Goal: Task Accomplishment & Management: Use online tool/utility

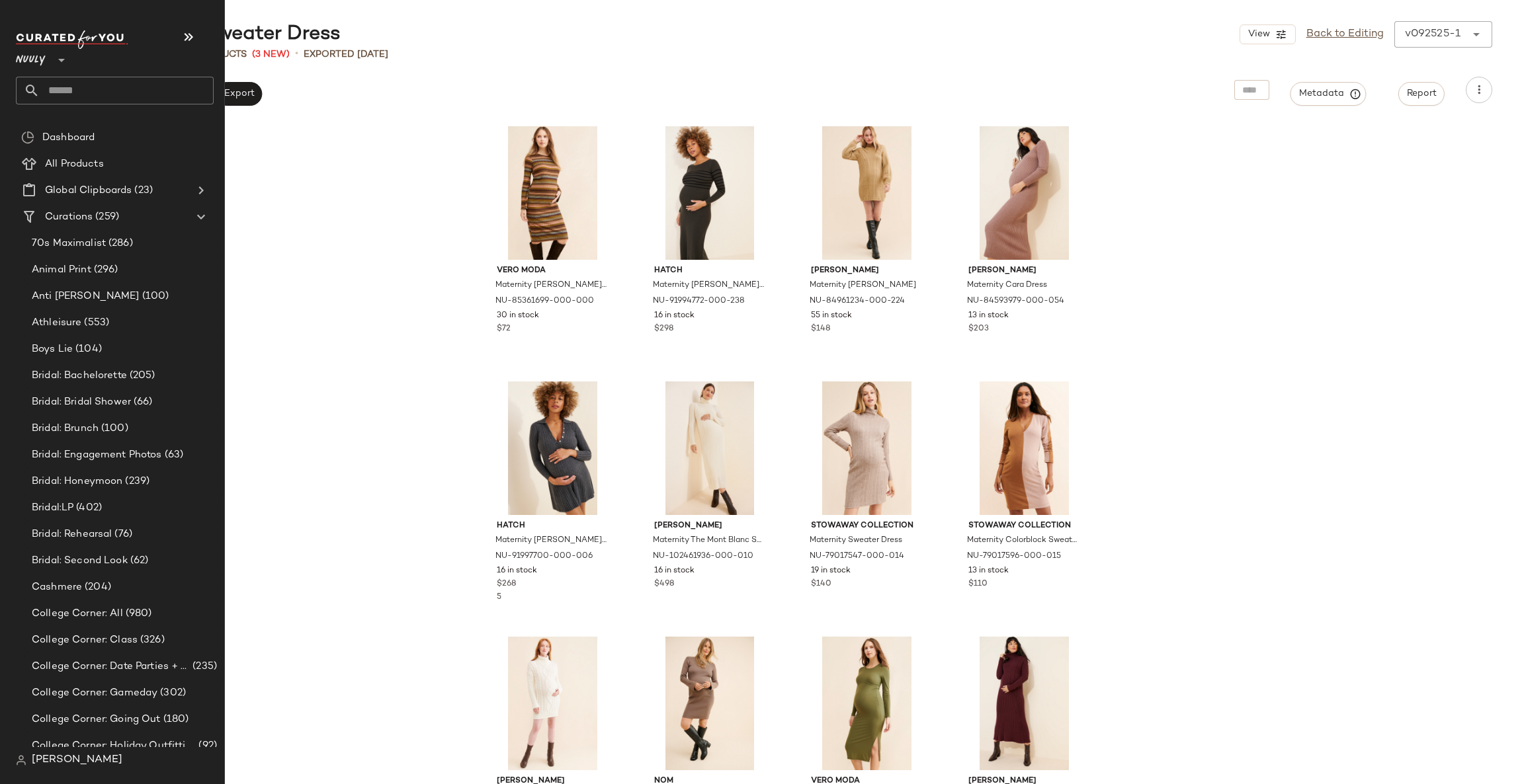
click at [73, 97] on input "text" at bounding box center [126, 90] width 174 height 28
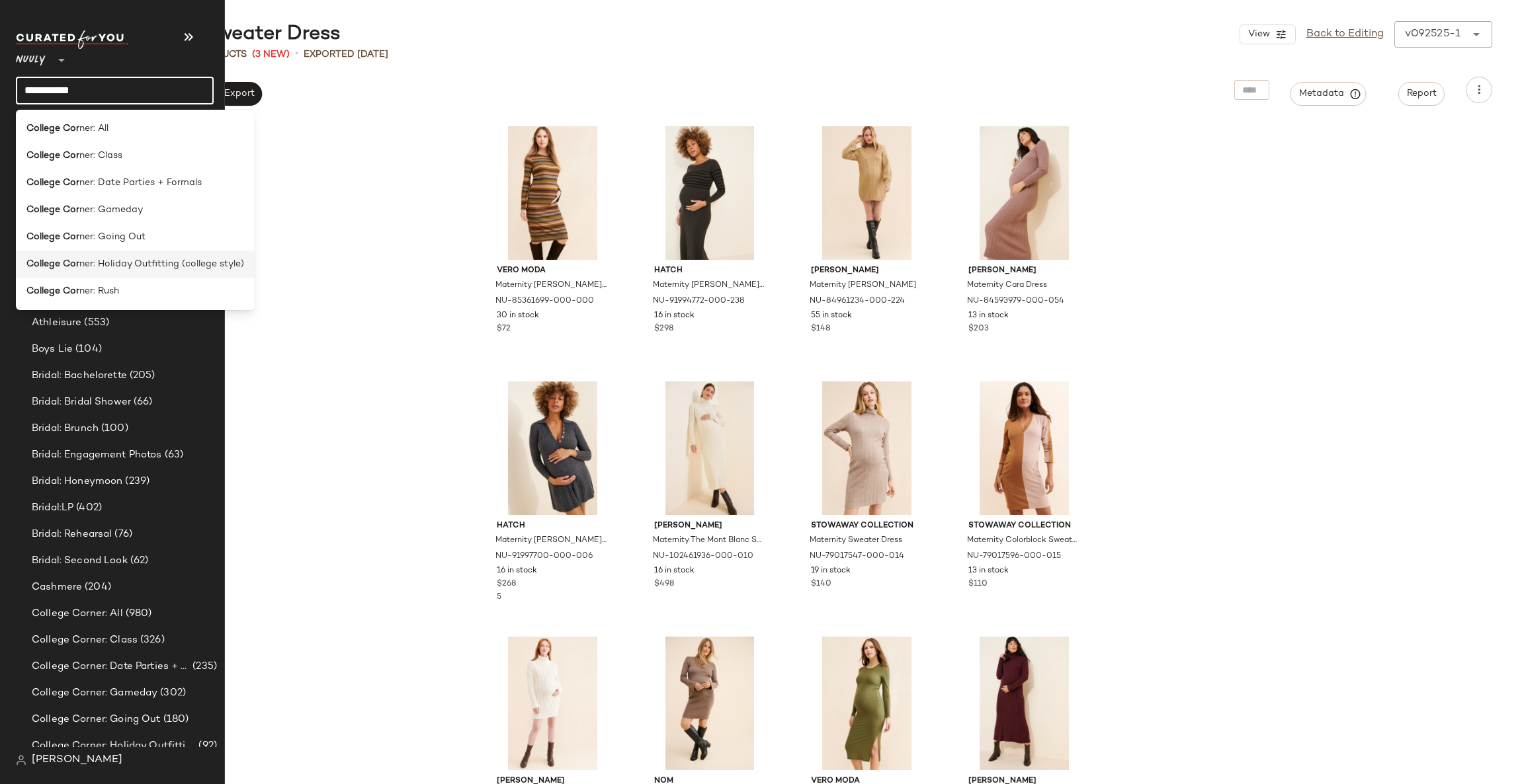
type input "**********"
click at [145, 266] on span "ner: Holiday Outfitting (college style)" at bounding box center [162, 264] width 165 height 14
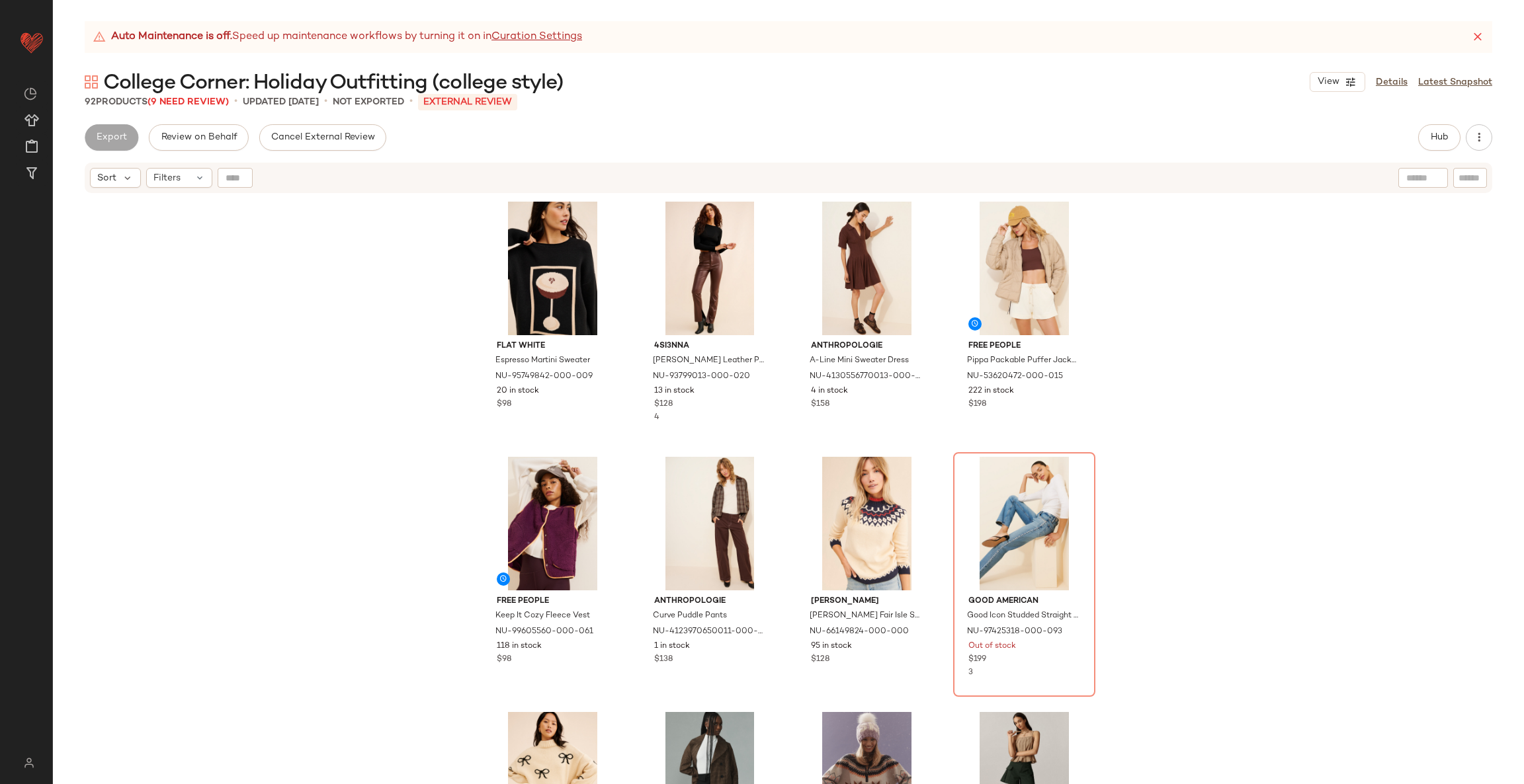
click at [1418, 185] on div at bounding box center [1423, 178] width 34 height 20
click at [1461, 176] on input "Filter" at bounding box center [1425, 178] width 112 height 14
paste input "**********"
type input "**********"
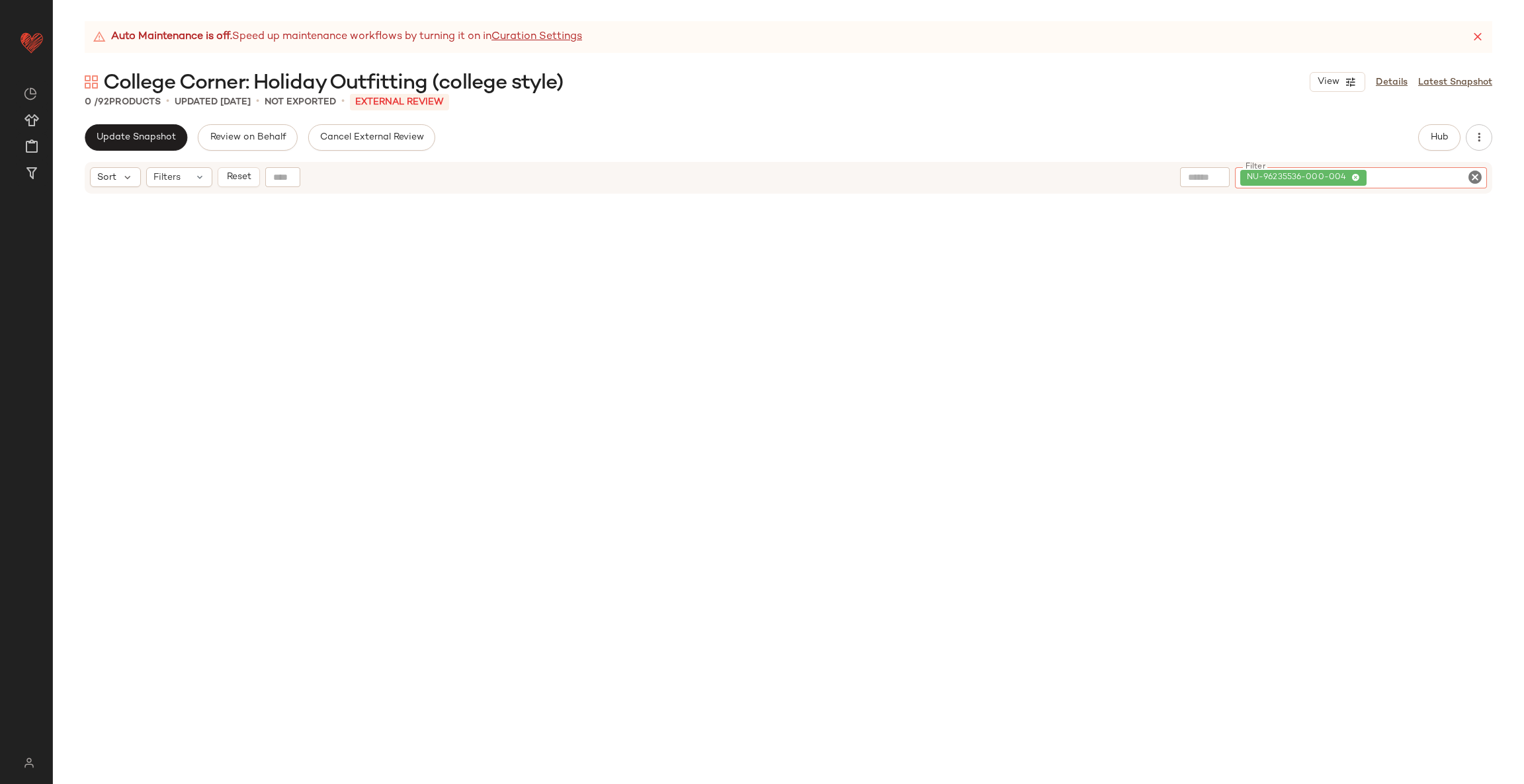
click at [1476, 175] on icon "Clear Filter" at bounding box center [1475, 177] width 16 height 16
click at [1451, 148] on button "Hub" at bounding box center [1439, 137] width 43 height 26
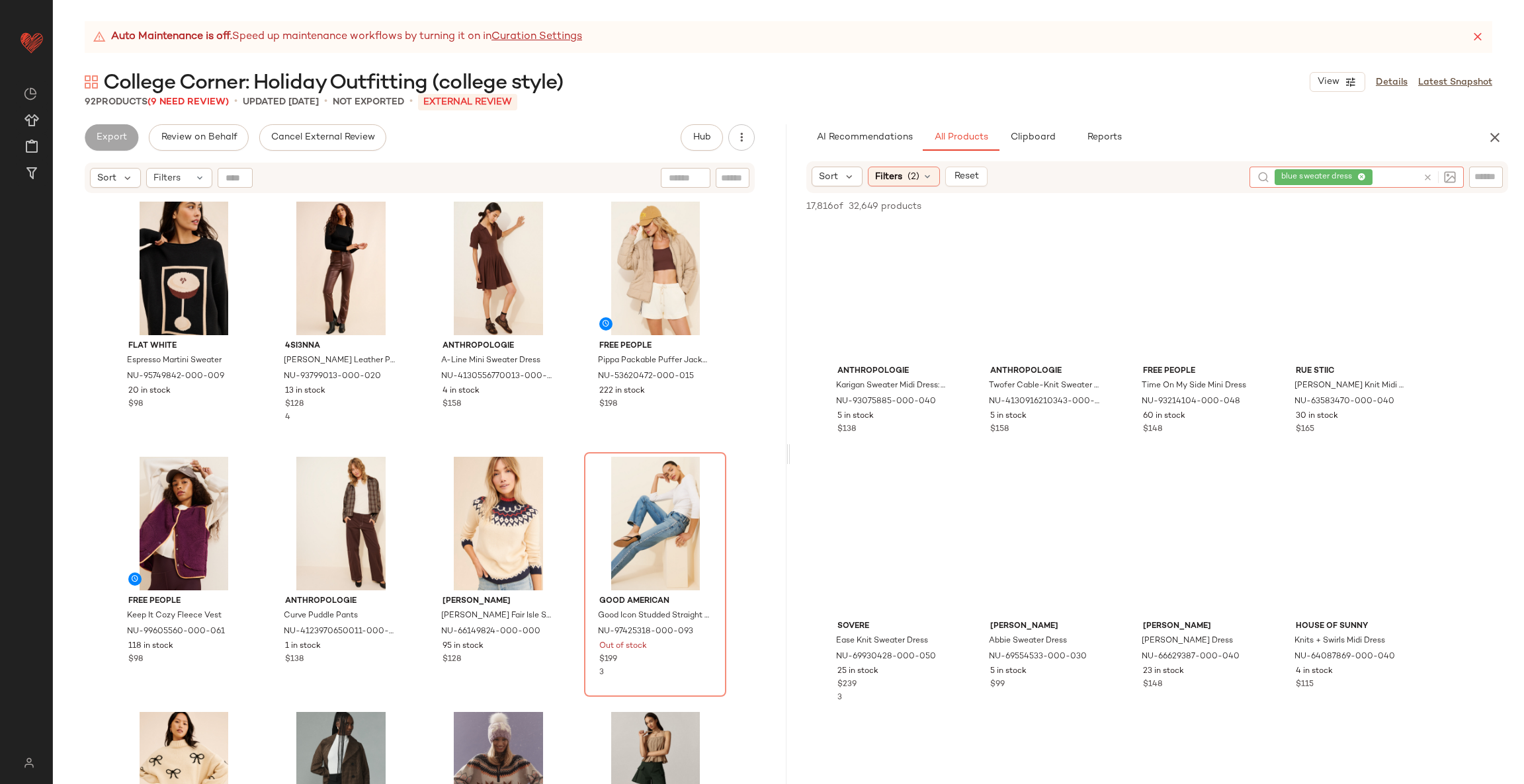
click at [1423, 176] on icon at bounding box center [1427, 177] width 10 height 10
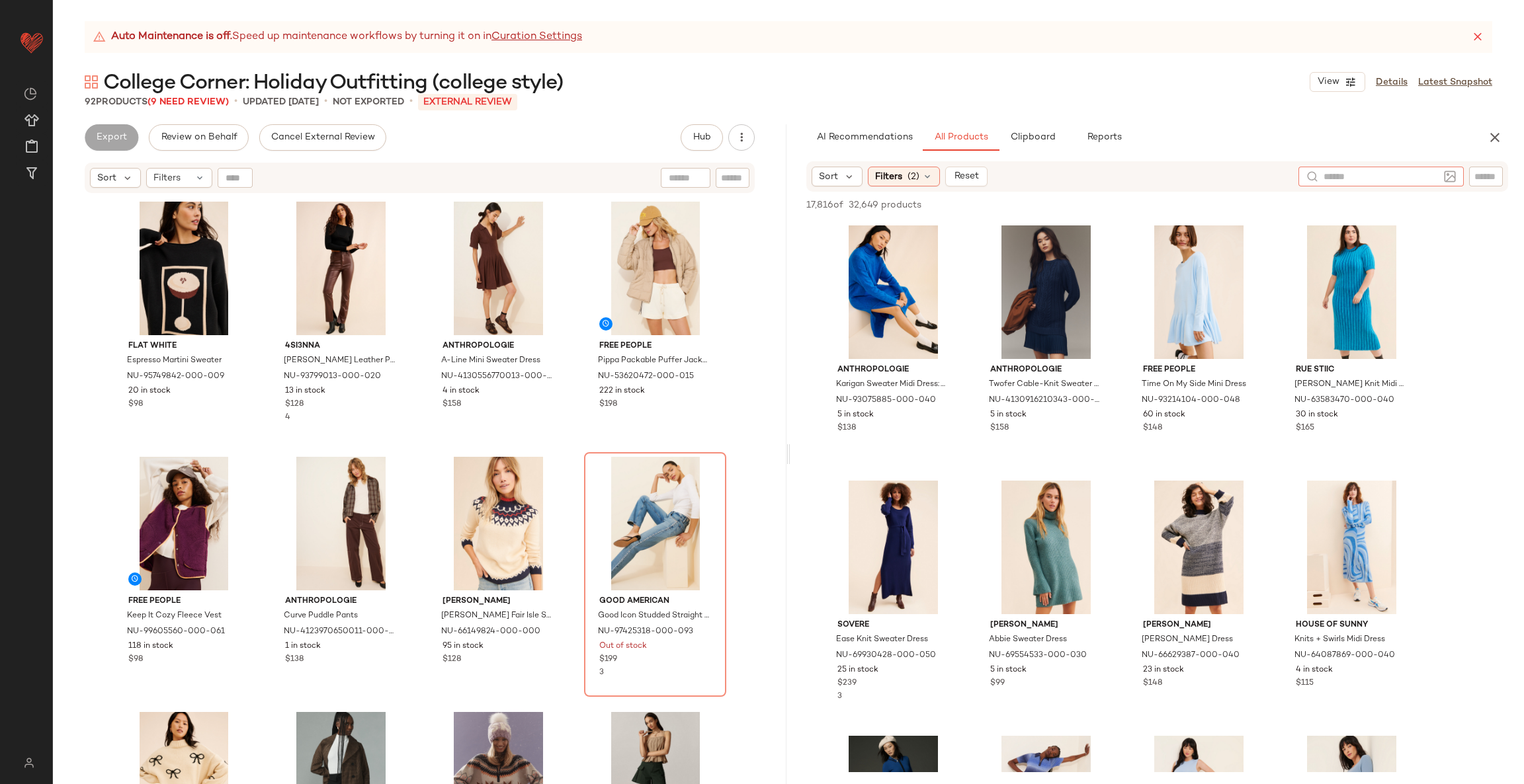
click at [1474, 178] on input "text" at bounding box center [1485, 176] width 23 height 14
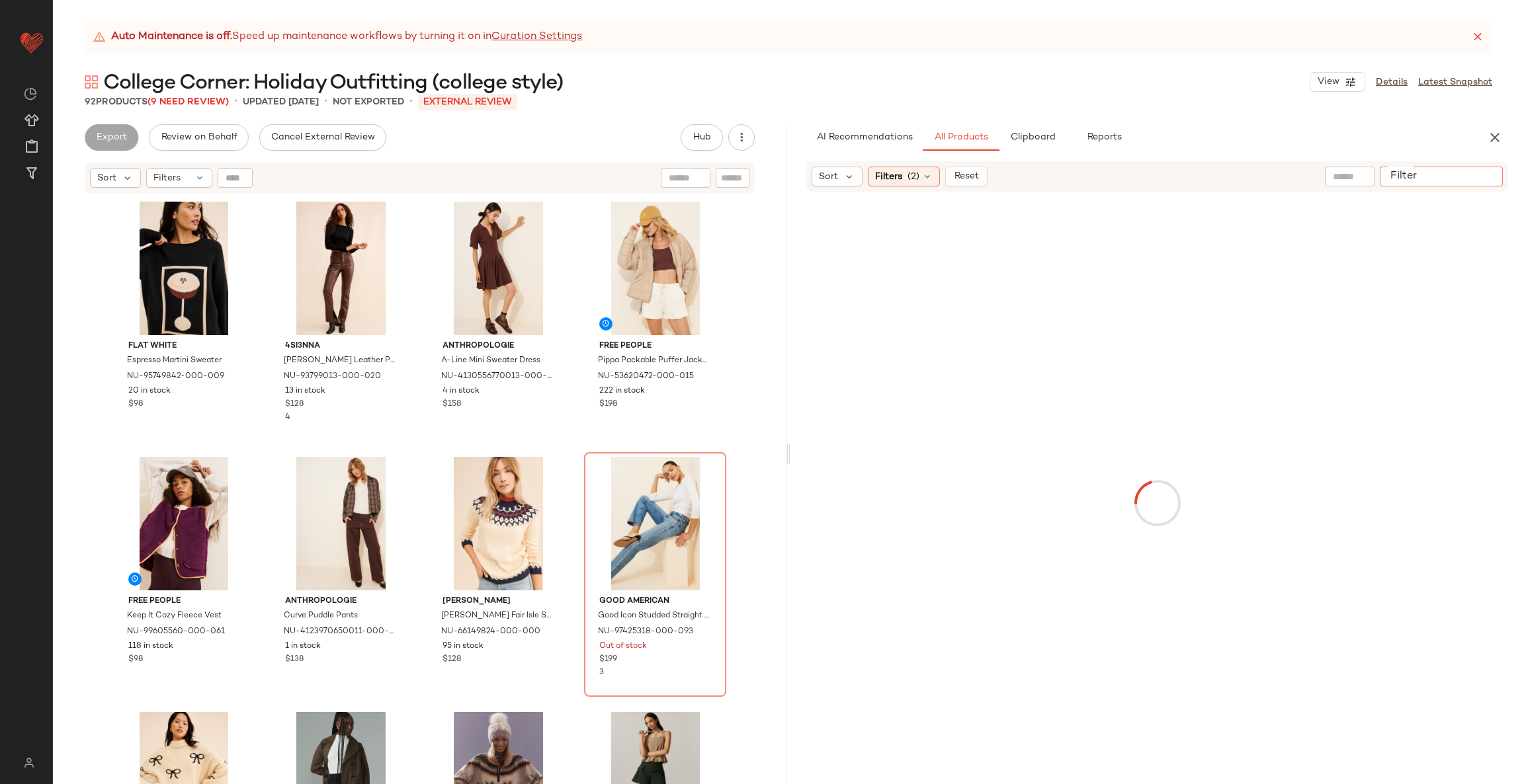
paste input "**********"
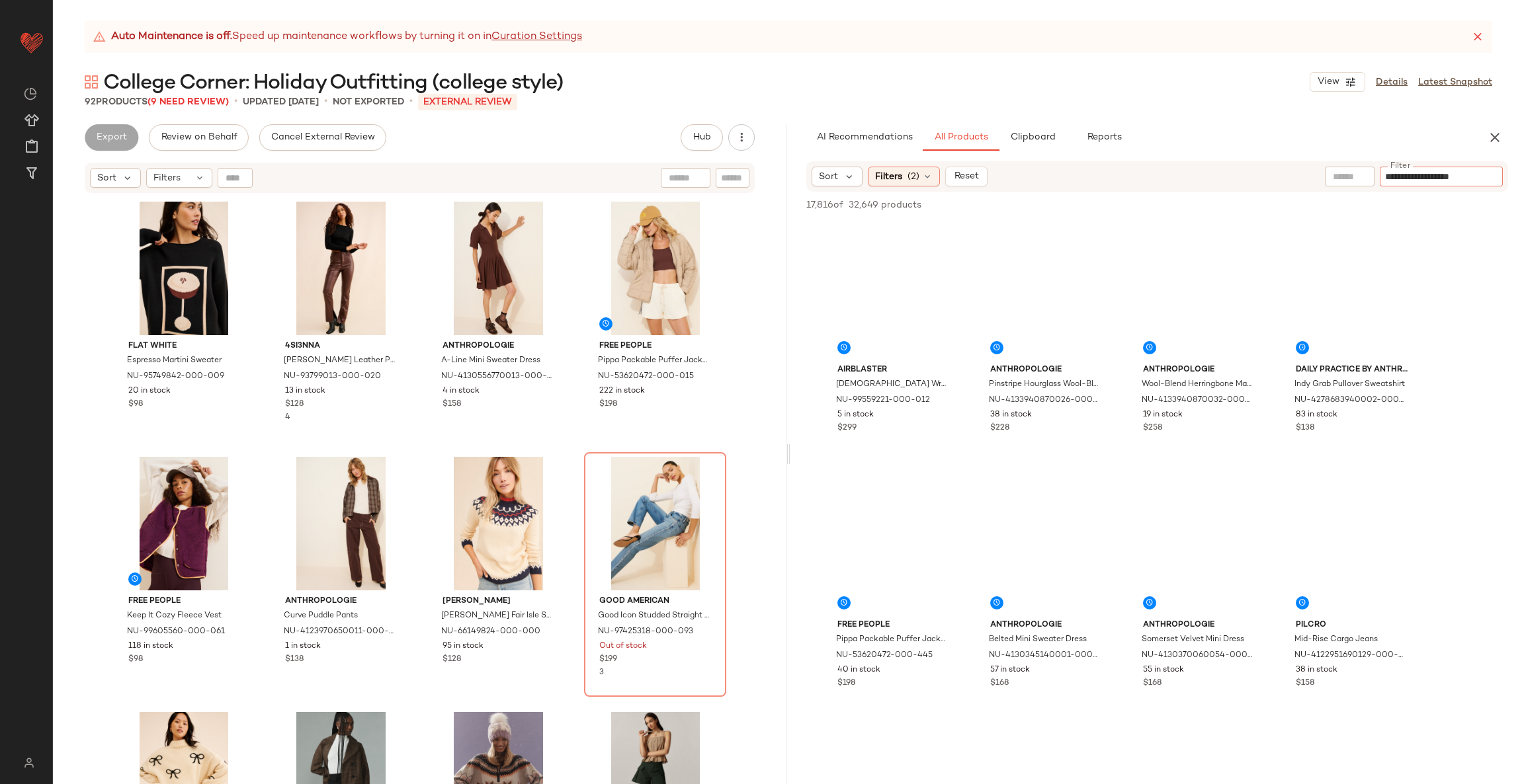
type input "**********"
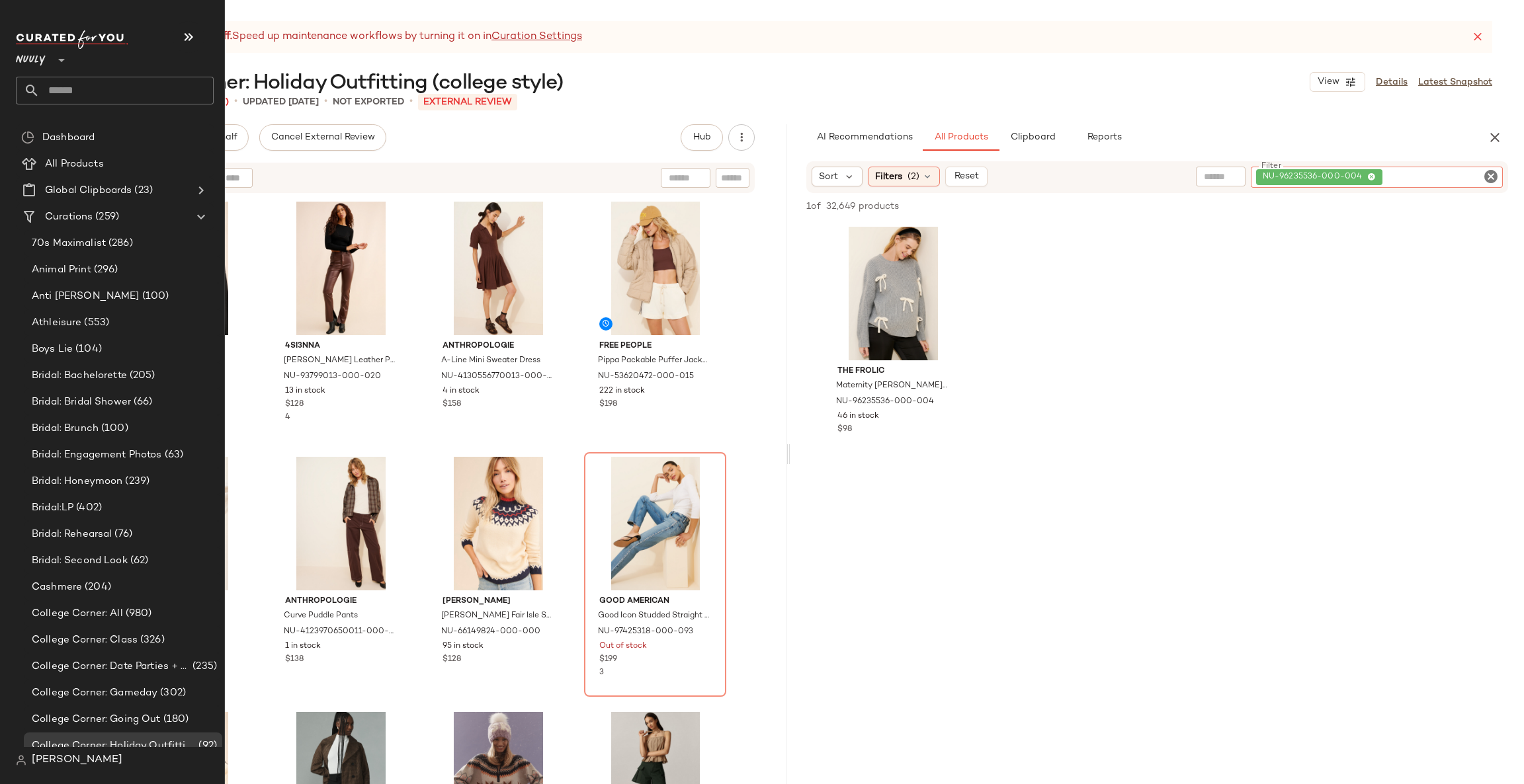
click at [98, 94] on input "text" at bounding box center [126, 90] width 174 height 28
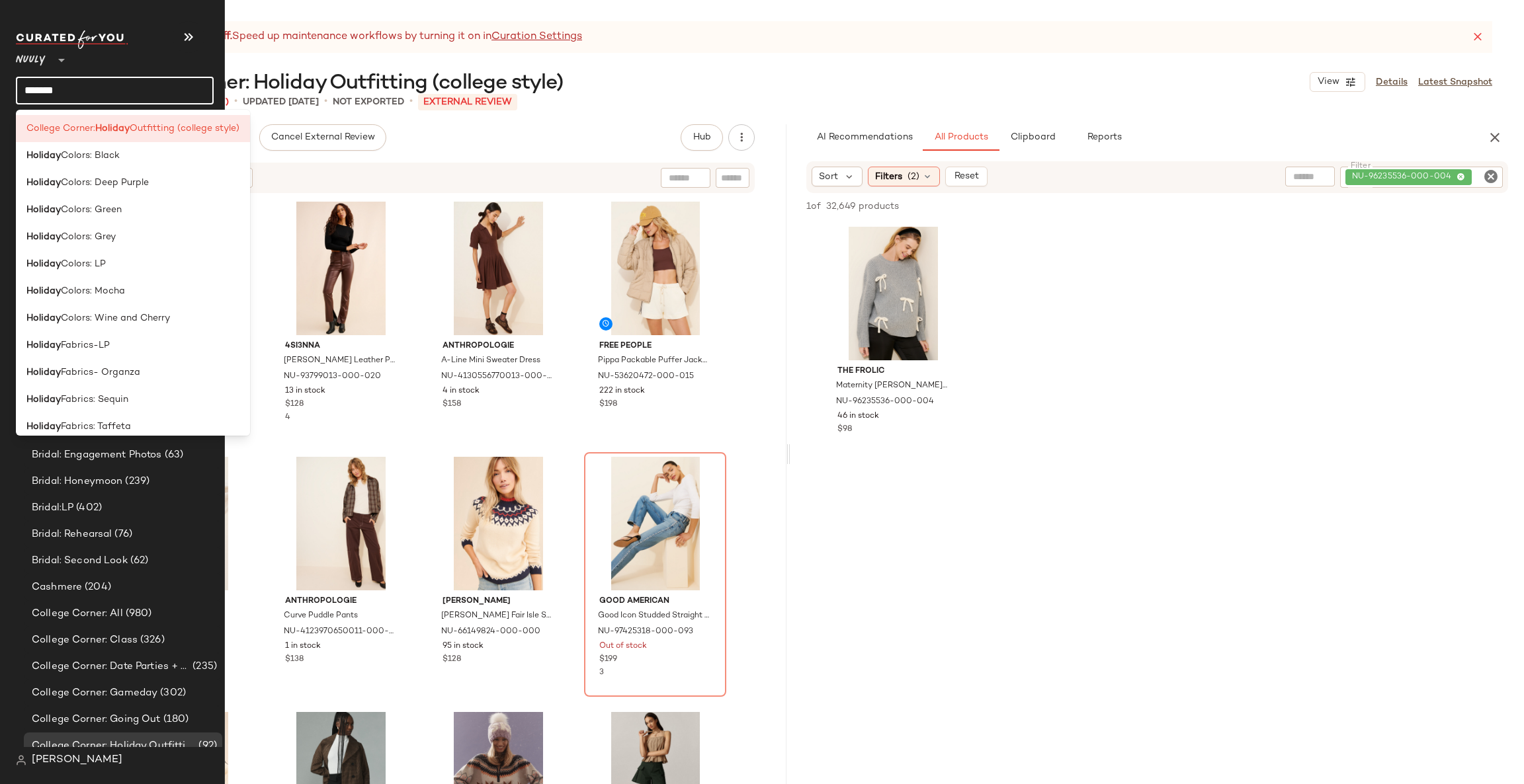
drag, startPoint x: 89, startPoint y: 87, endPoint x: 0, endPoint y: 82, distance: 89.1
click at [0, 82] on nav "Nuuly ** ******* Dashboard All Products Global Clipboards (23) Curations (259) …" at bounding box center [112, 392] width 225 height 784
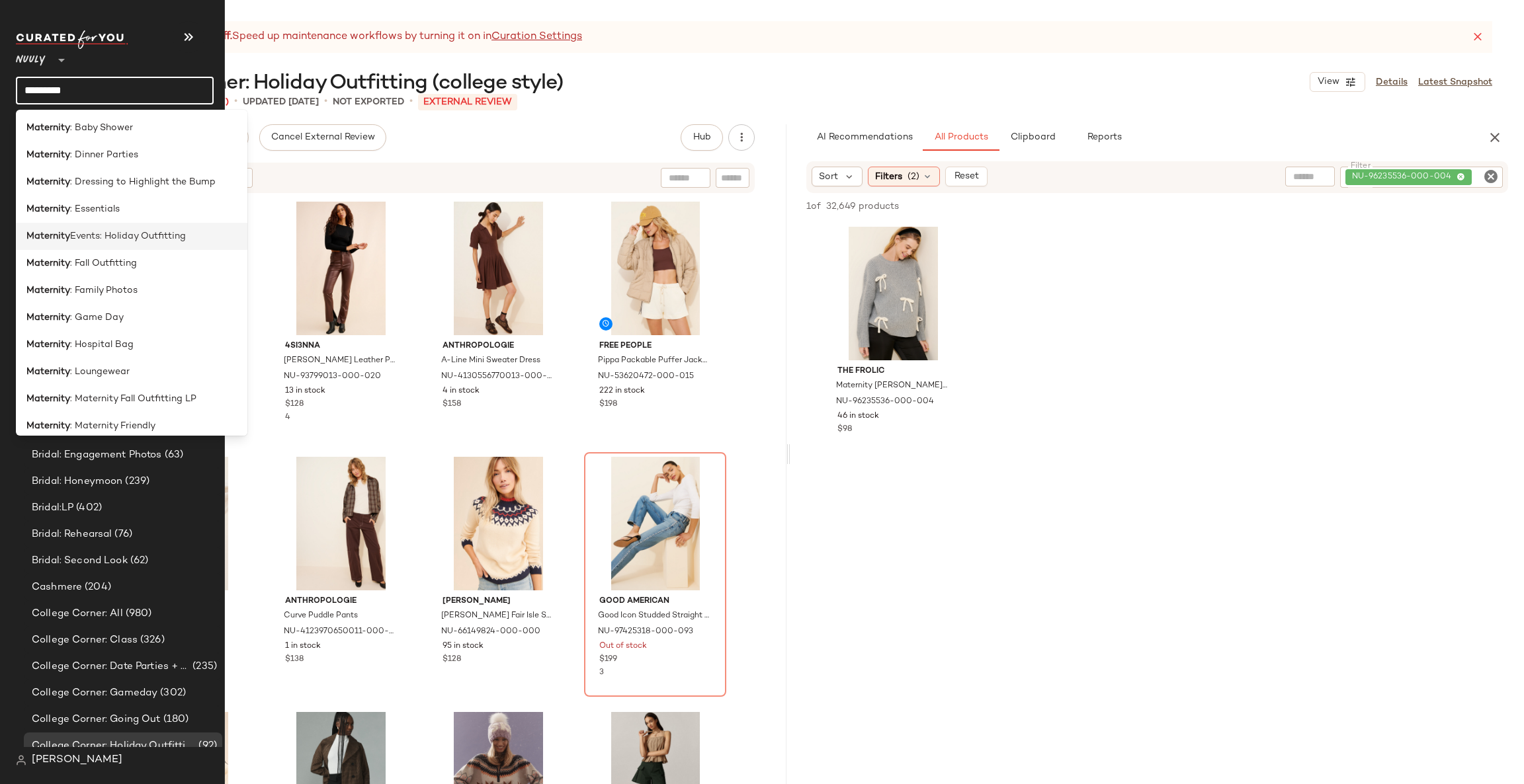
type input "*********"
click at [112, 238] on span "Events: Holiday Outfitting" at bounding box center [127, 236] width 115 height 14
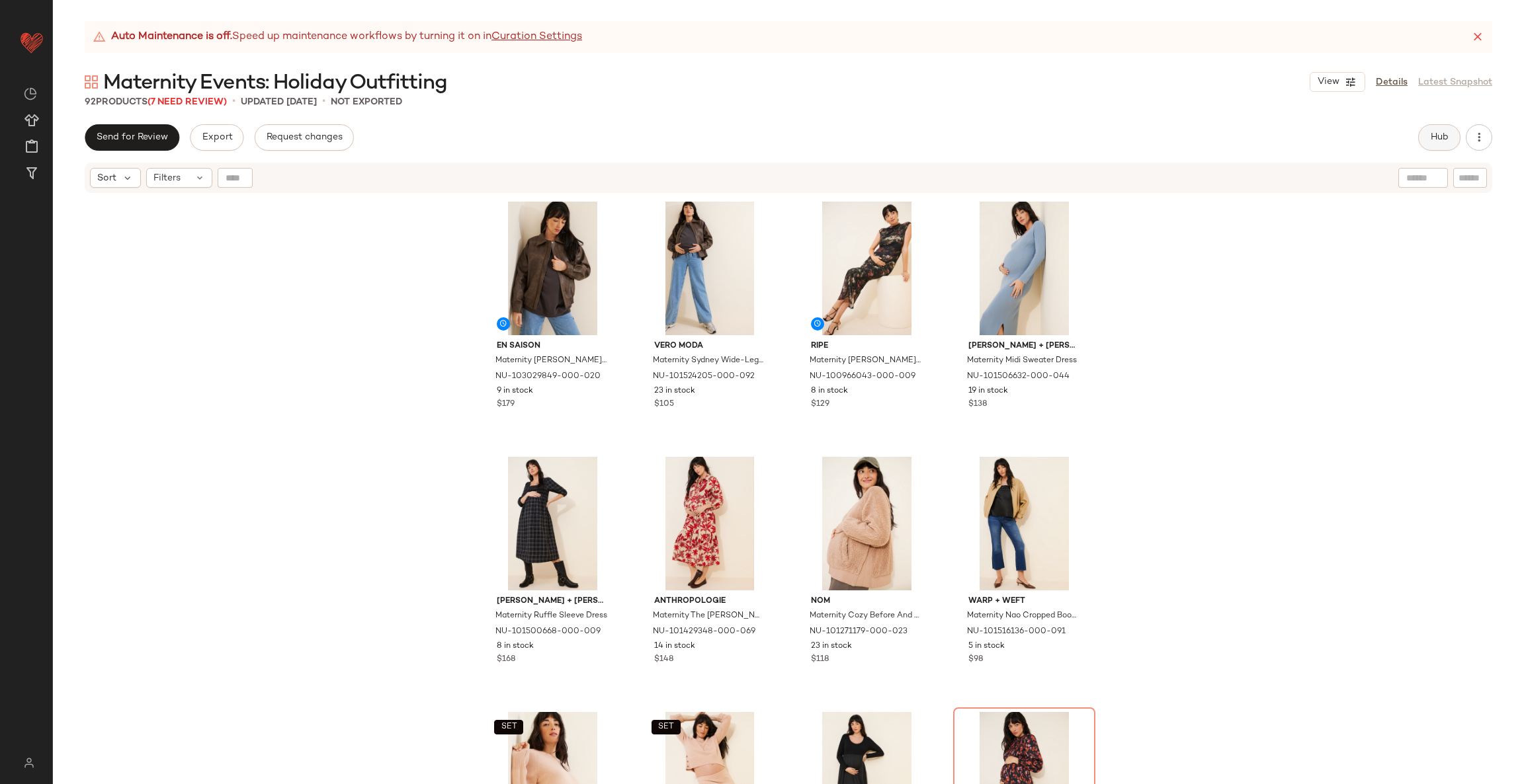
click at [1433, 140] on span "Hub" at bounding box center [1439, 137] width 18 height 10
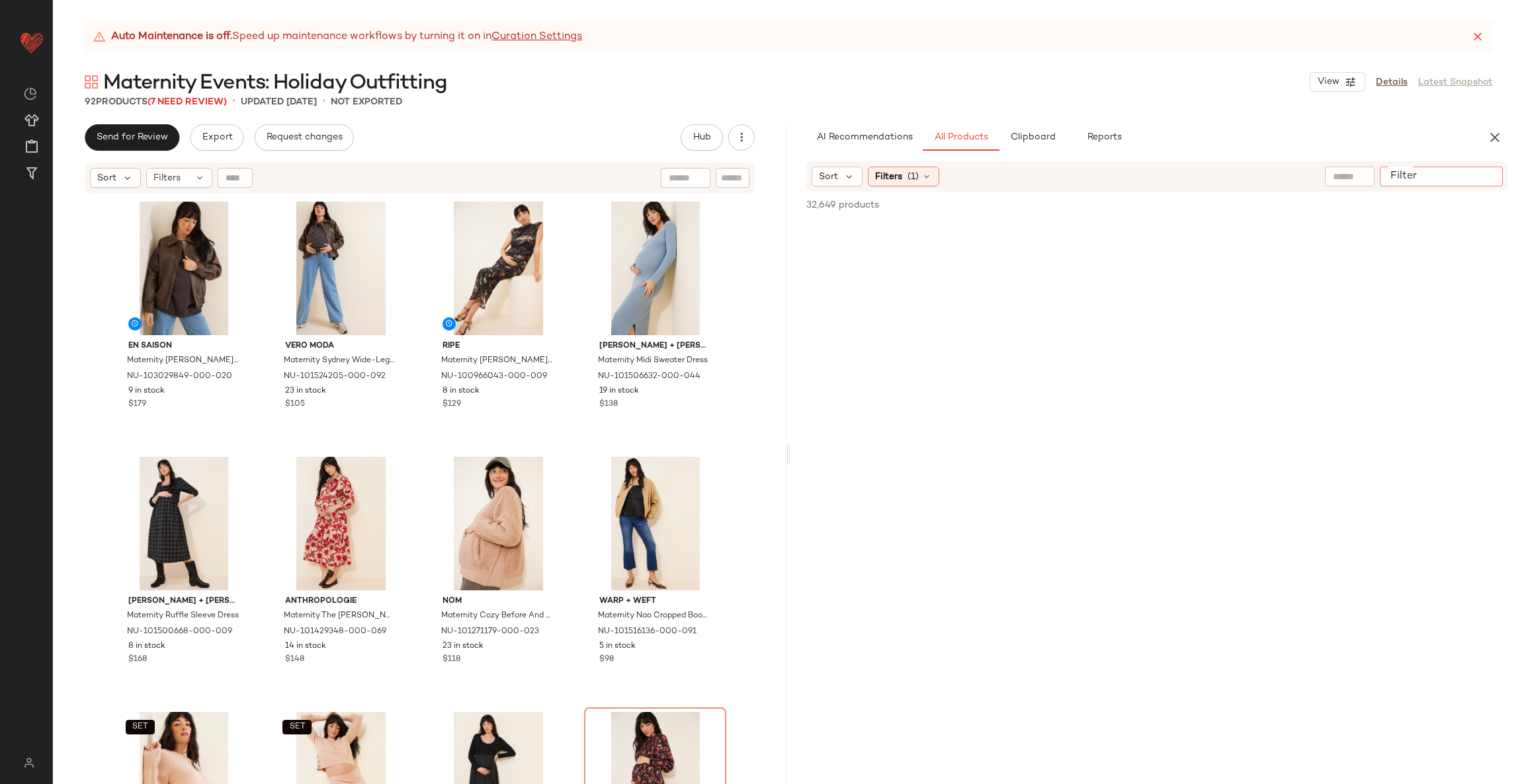
click at [1476, 177] on input "Filter" at bounding box center [1441, 176] width 112 height 14
paste input "**********"
type input "**********"
click at [1199, 170] on div "dress" at bounding box center [1152, 177] width 94 height 21
click at [1298, 180] on icon at bounding box center [1298, 177] width 10 height 10
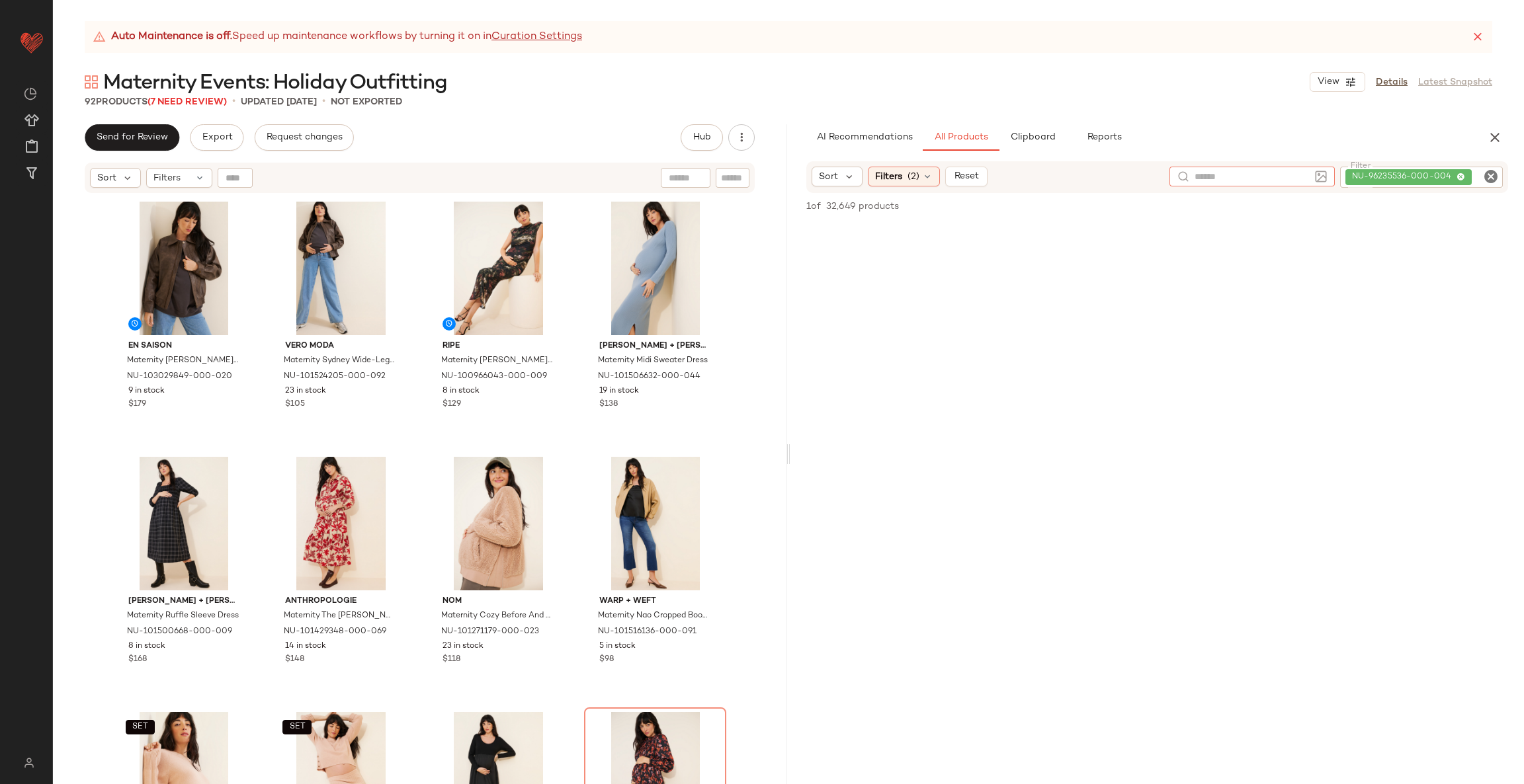
click at [740, 177] on input "text" at bounding box center [732, 178] width 23 height 14
paste input "**********"
type input "**********"
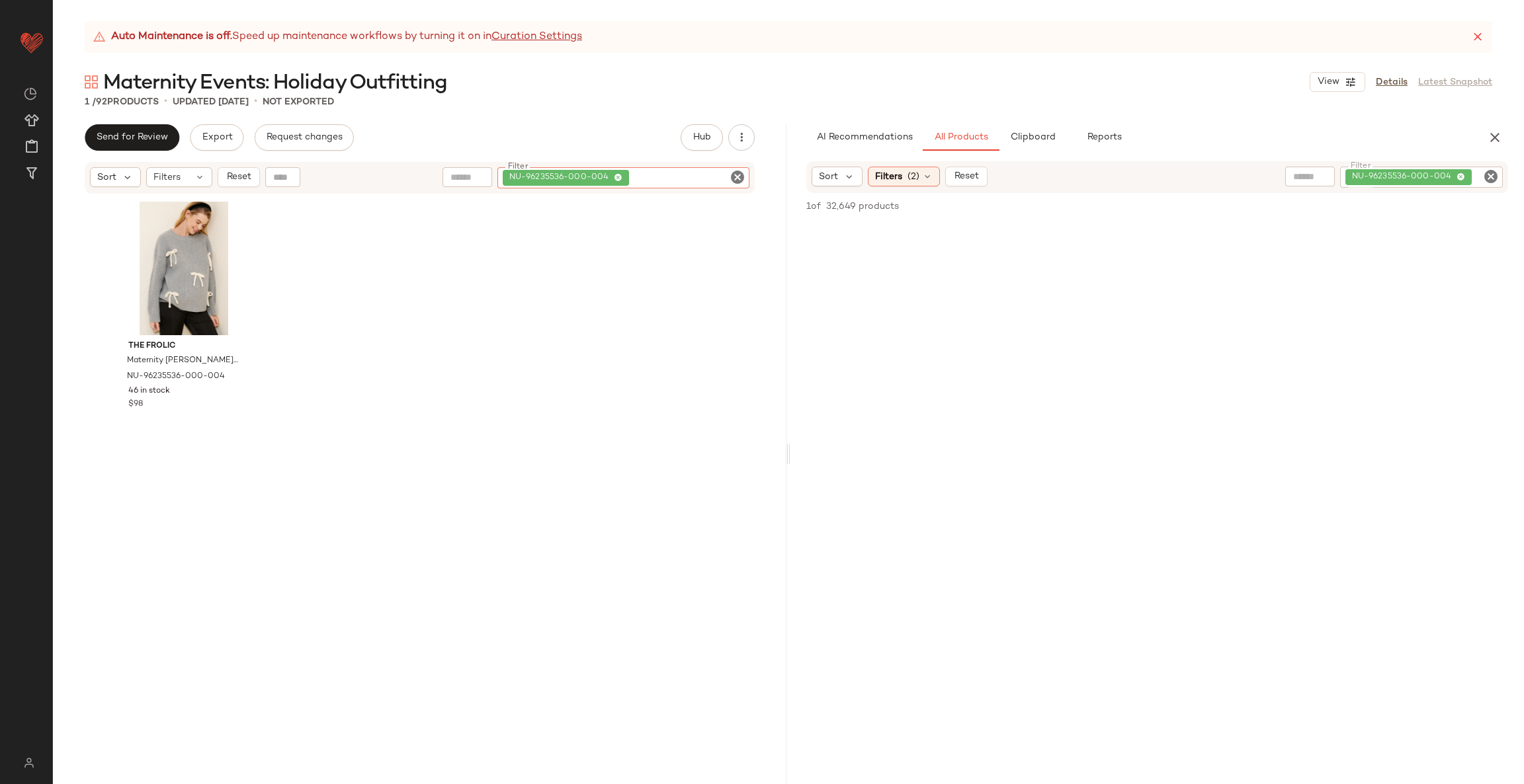
click at [740, 173] on icon "Clear Filter" at bounding box center [738, 177] width 16 height 16
click at [916, 170] on span "(2)" at bounding box center [913, 176] width 12 height 14
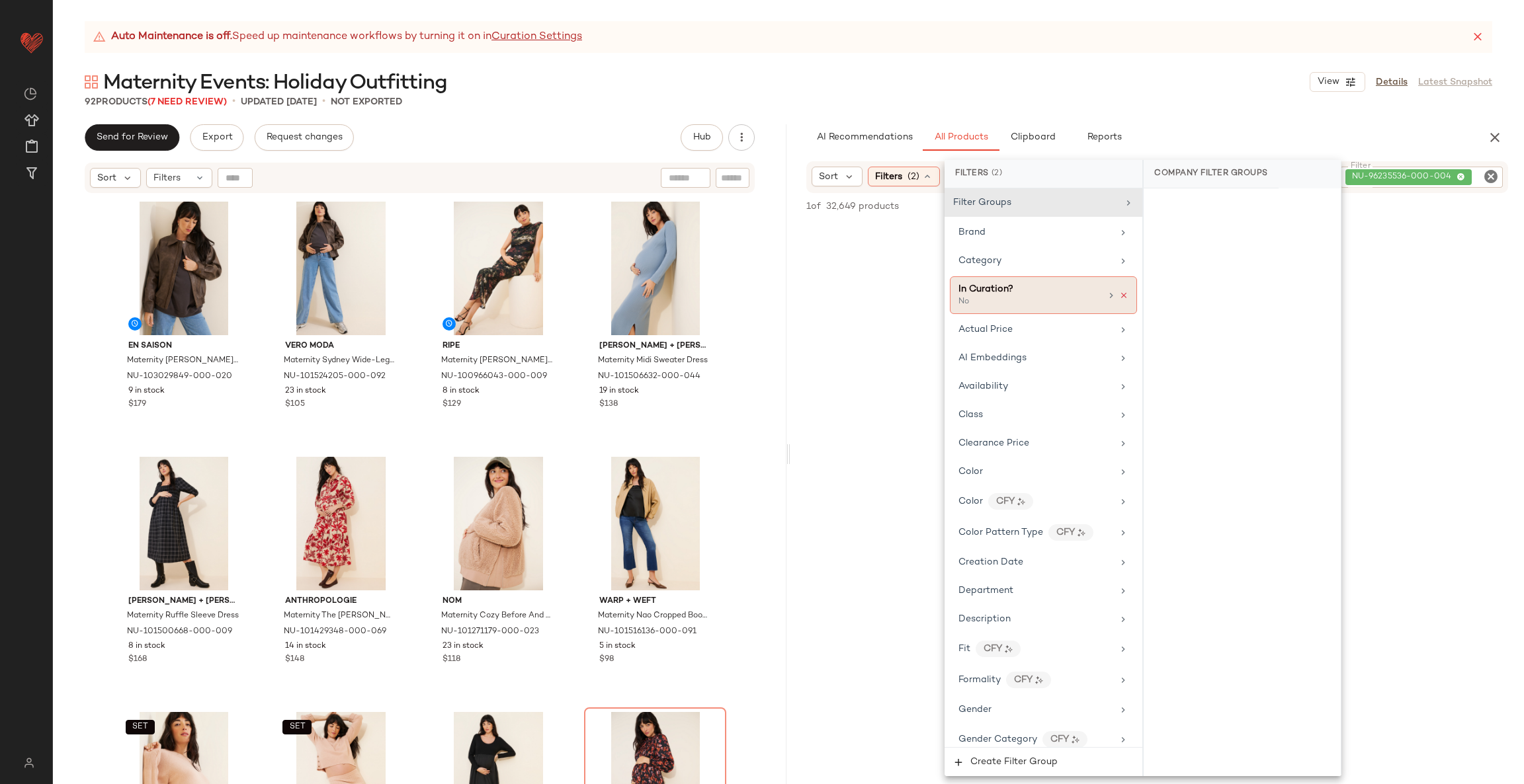
click at [1121, 297] on icon at bounding box center [1124, 295] width 10 height 10
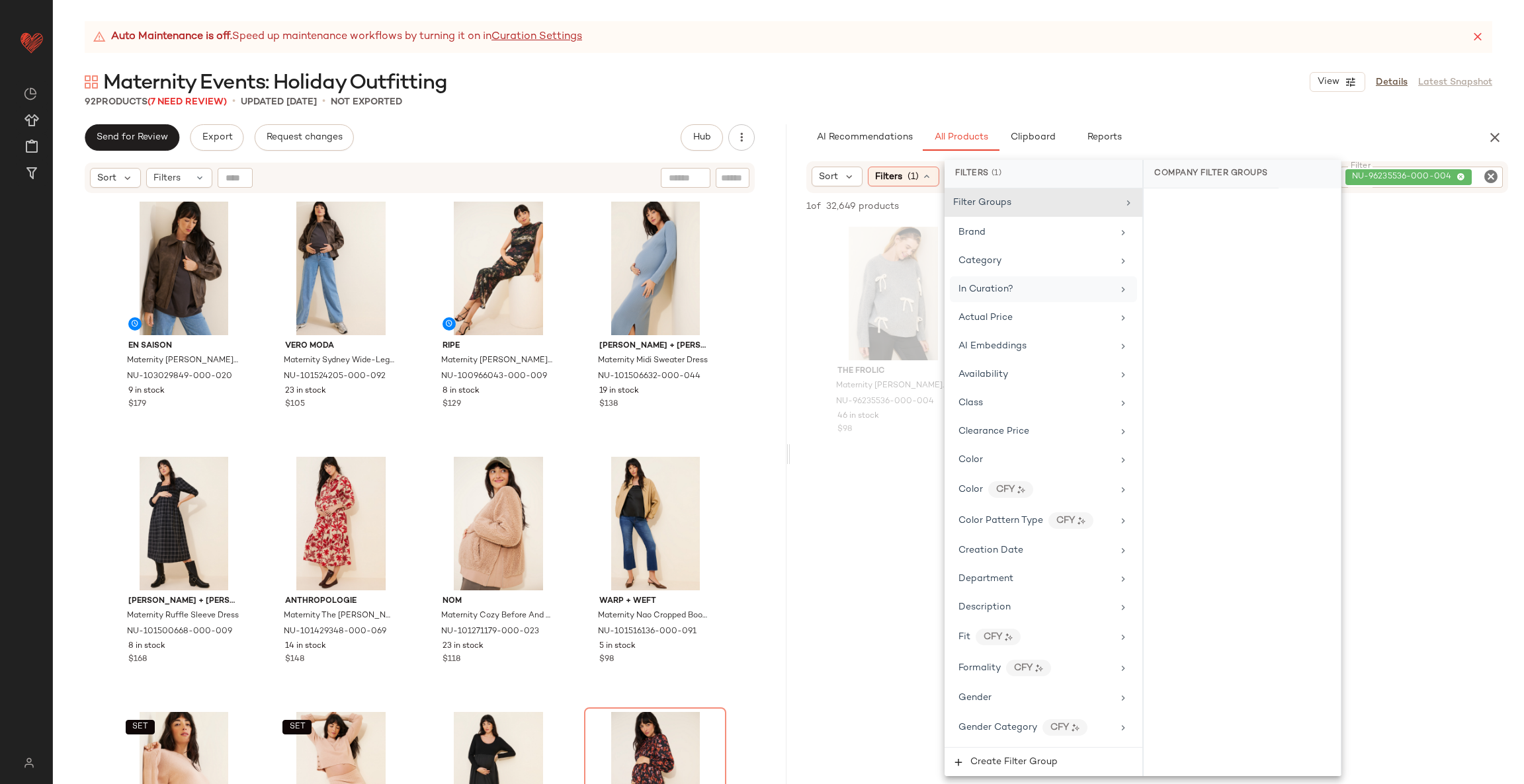
click at [1445, 373] on div "The Frolic Maternity [PERSON_NAME] Knit Bow Sweater NU-96235536-000-004 46 in s…" at bounding box center [1157, 344] width 733 height 245
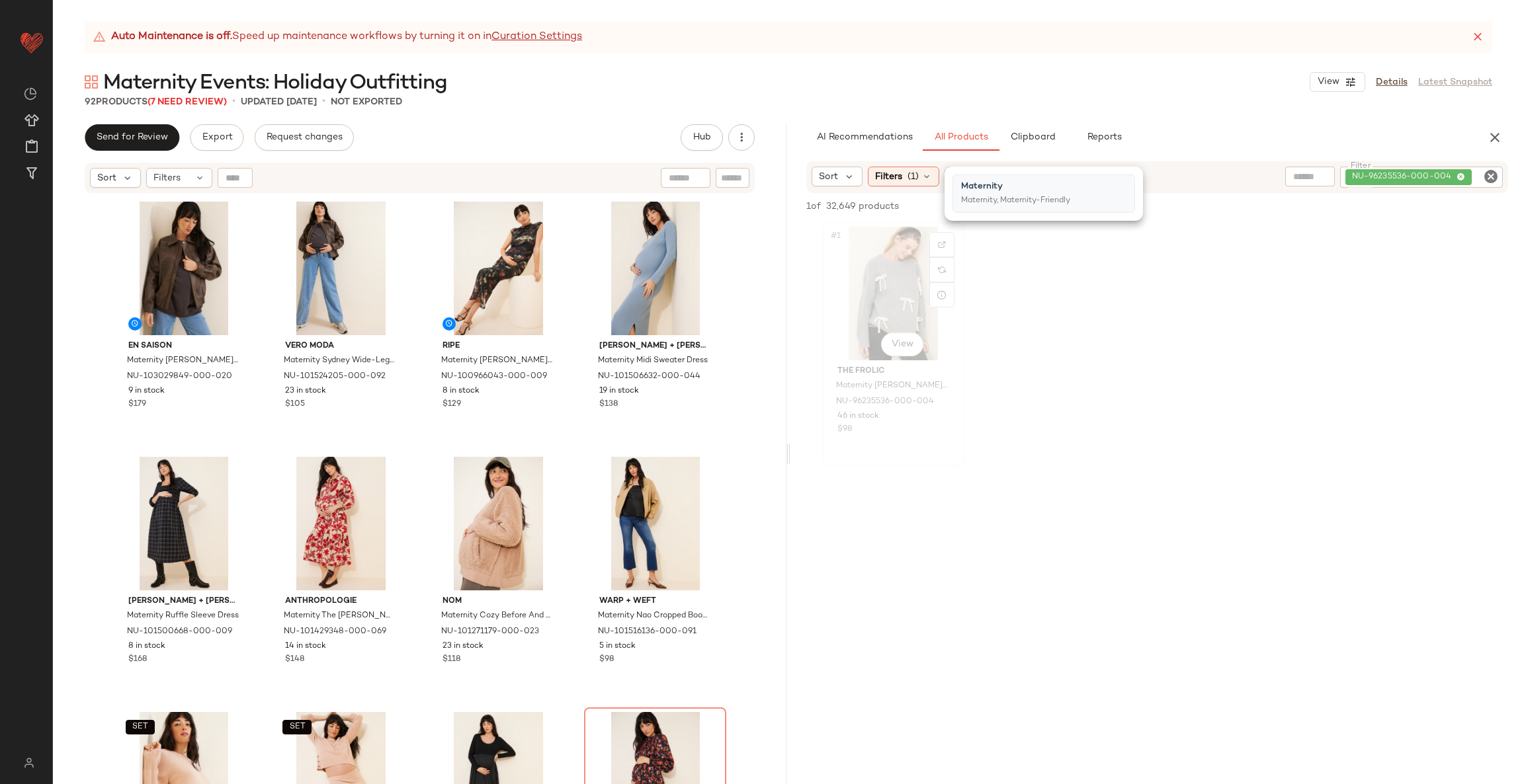
click at [872, 314] on div "#1 View" at bounding box center [893, 294] width 133 height 134
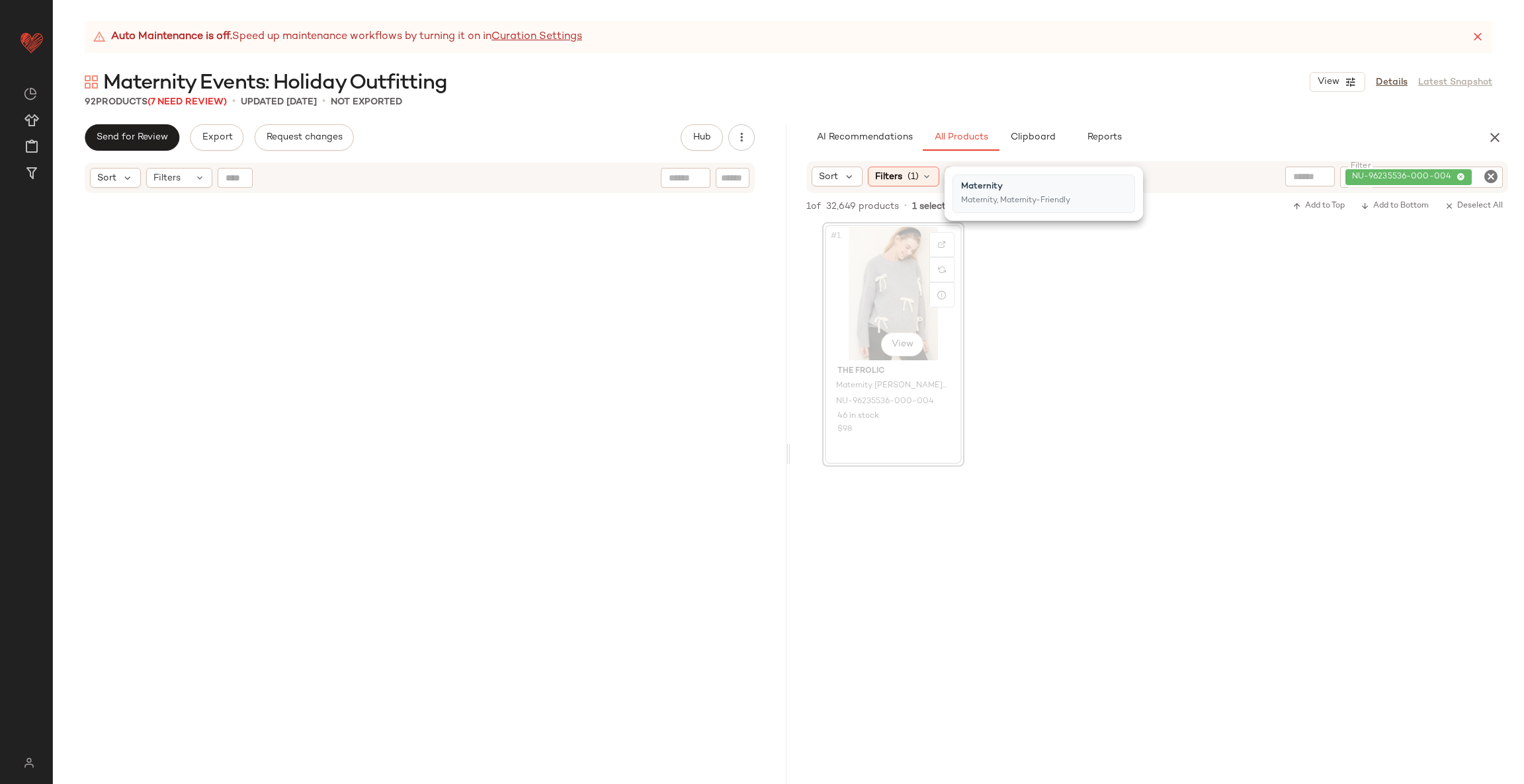
scroll to position [1531, 0]
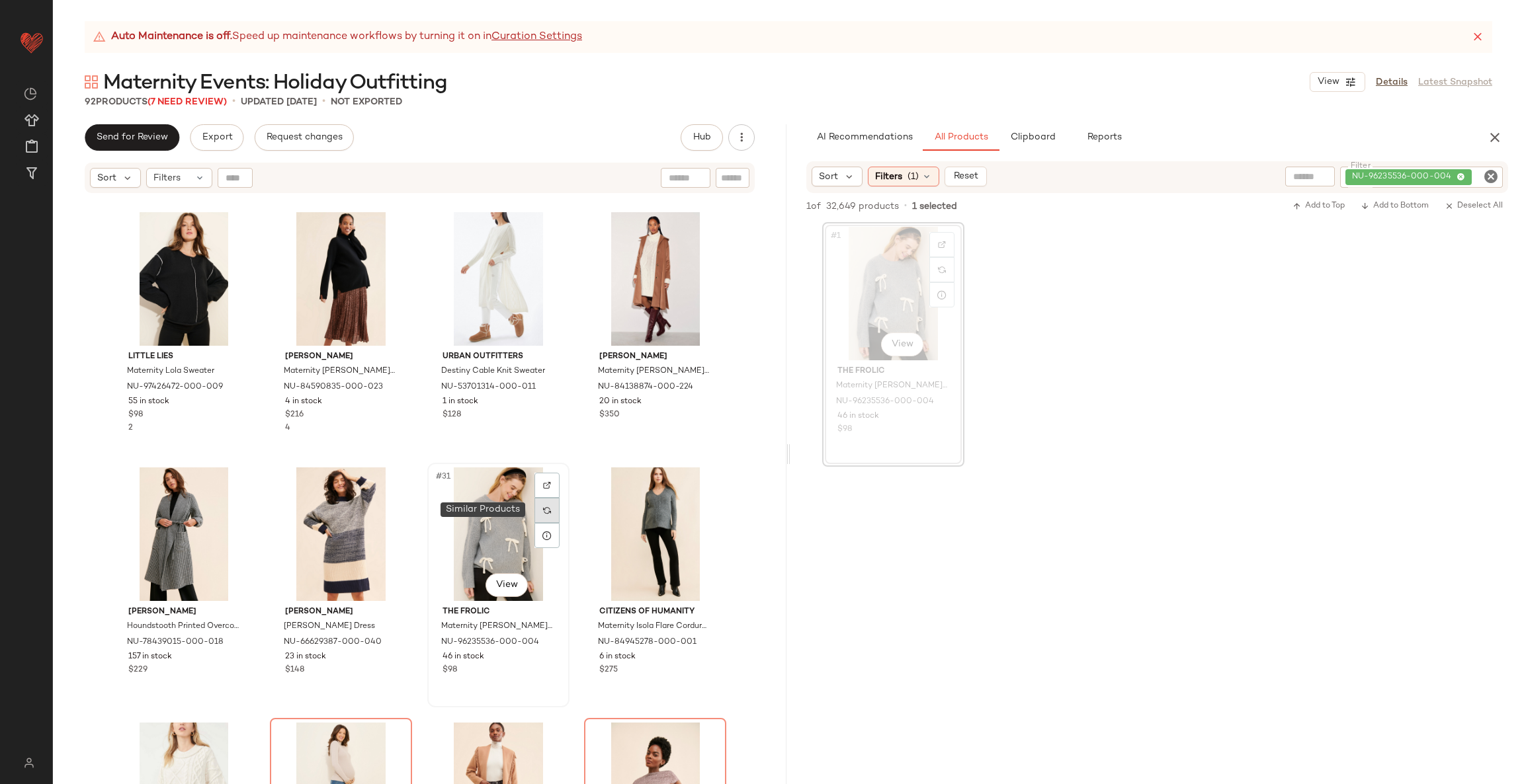
click at [538, 507] on div at bounding box center [547, 511] width 25 height 25
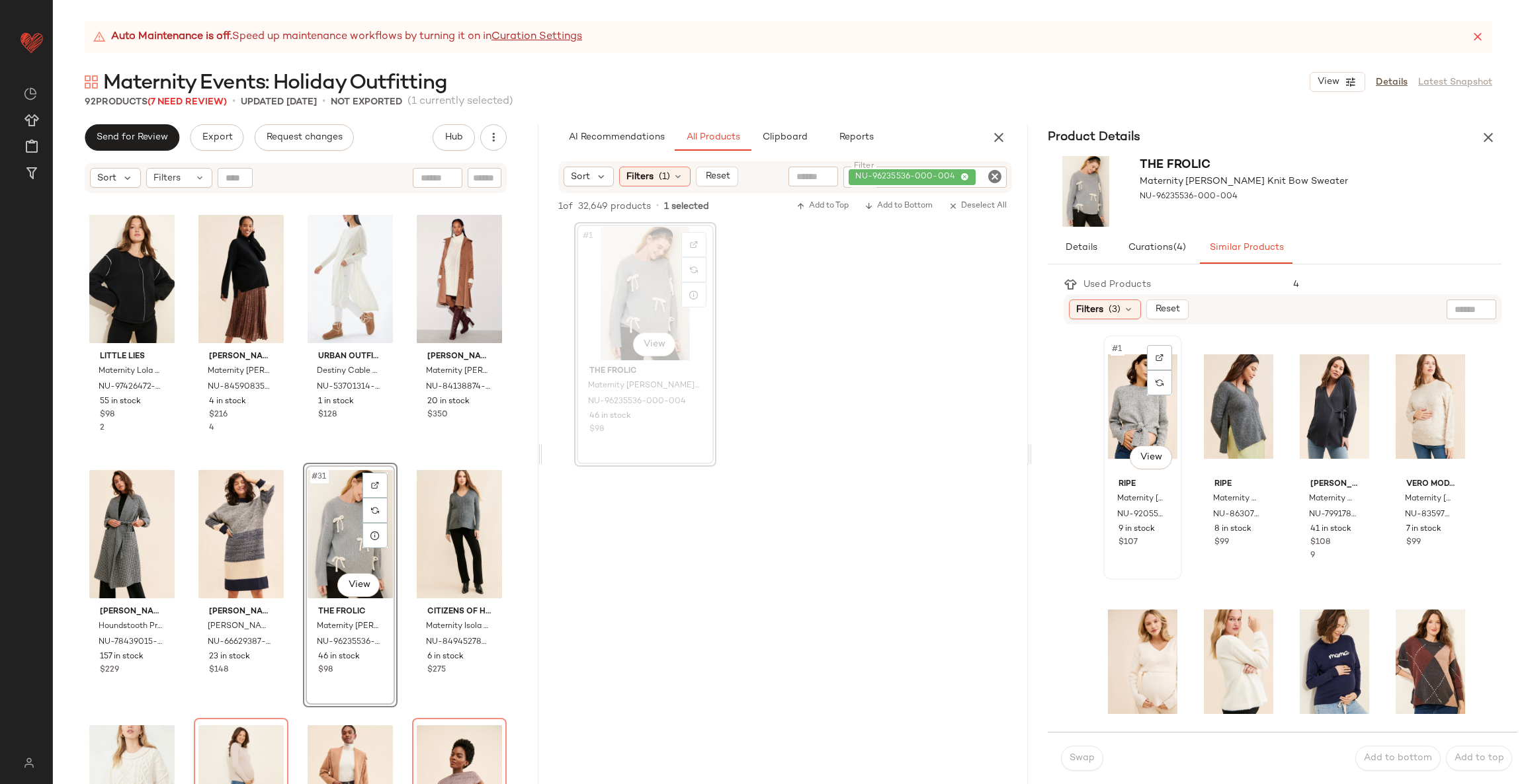
click at [1120, 434] on div "#1 View" at bounding box center [1142, 407] width 69 height 134
click at [1073, 763] on span "Swap" at bounding box center [1081, 758] width 26 height 10
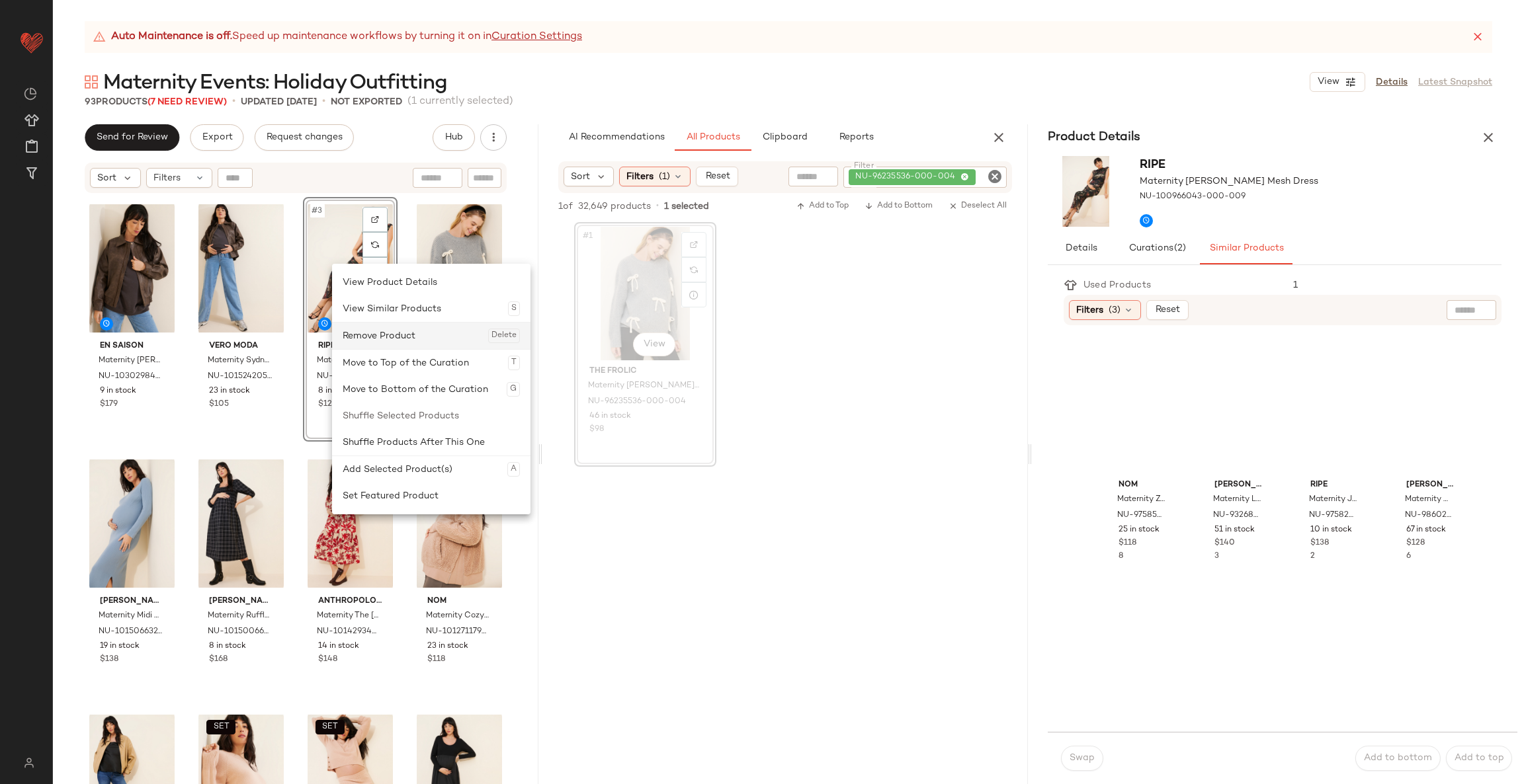
click at [375, 332] on div "Remove Product Delete" at bounding box center [431, 336] width 177 height 26
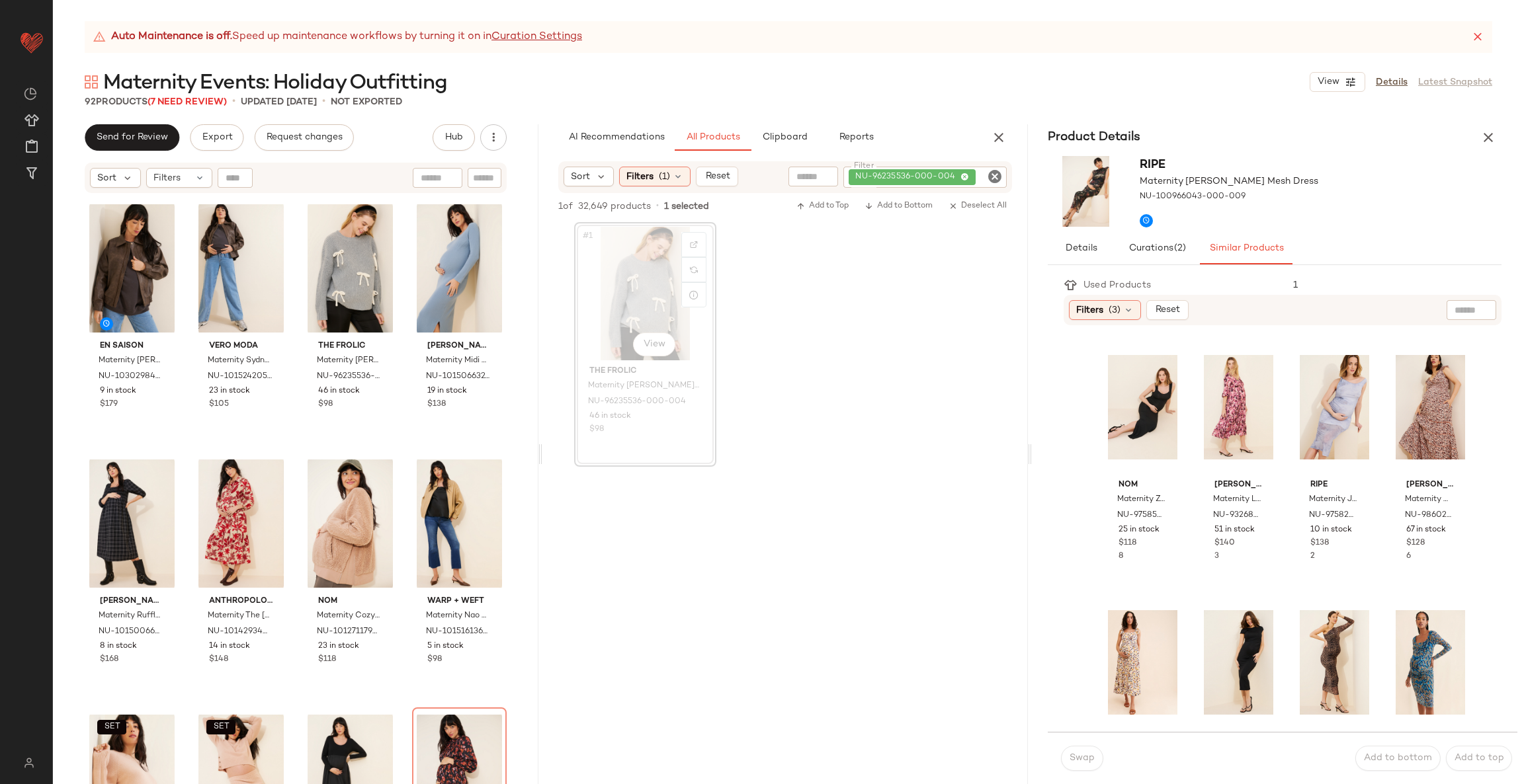
click at [844, 546] on div at bounding box center [785, 594] width 486 height 255
click at [1485, 135] on icon "button" at bounding box center [1488, 137] width 16 height 16
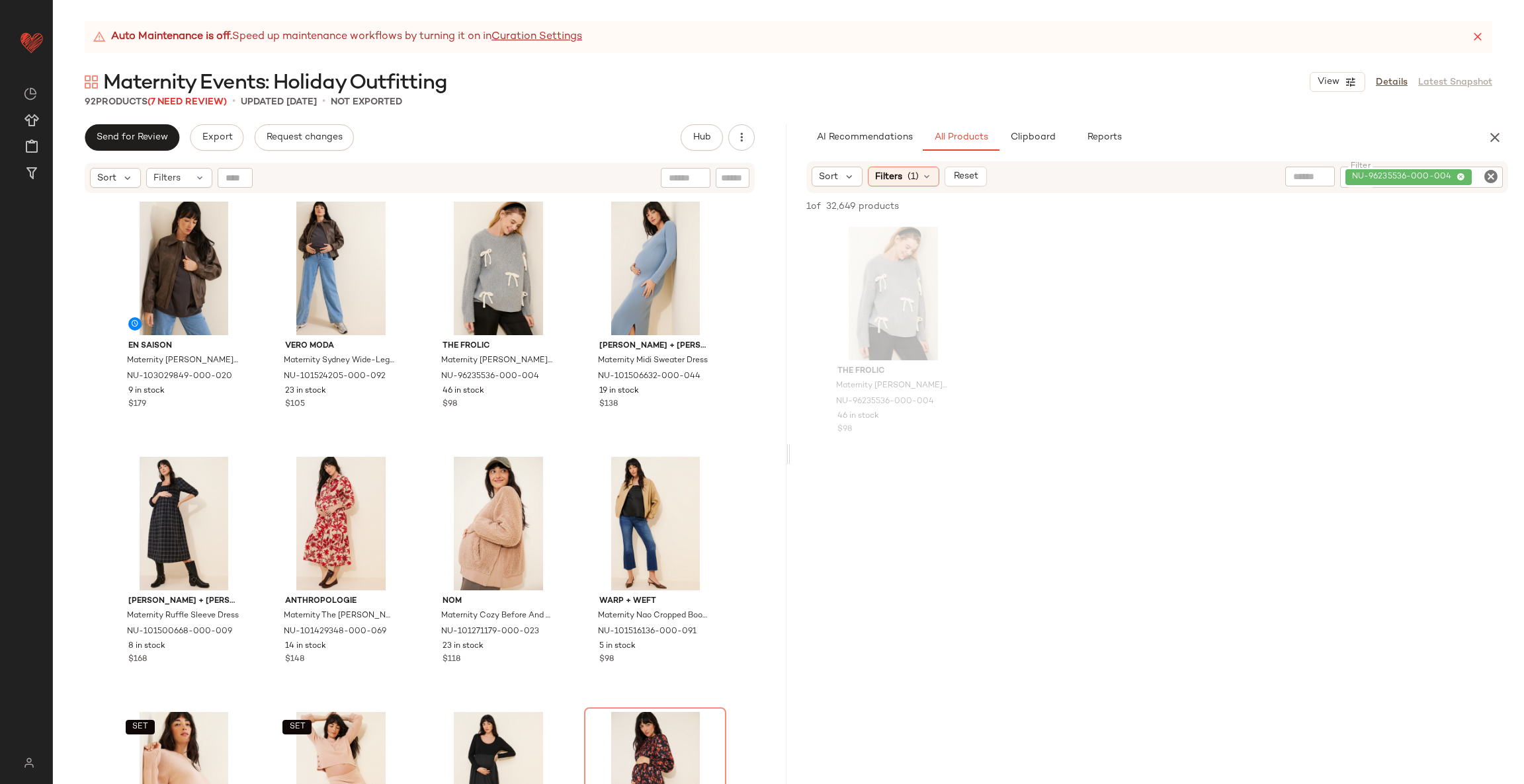
click at [1491, 173] on icon "Clear Filter" at bounding box center [1491, 176] width 16 height 16
click at [1354, 175] on input "text" at bounding box center [1349, 176] width 34 height 14
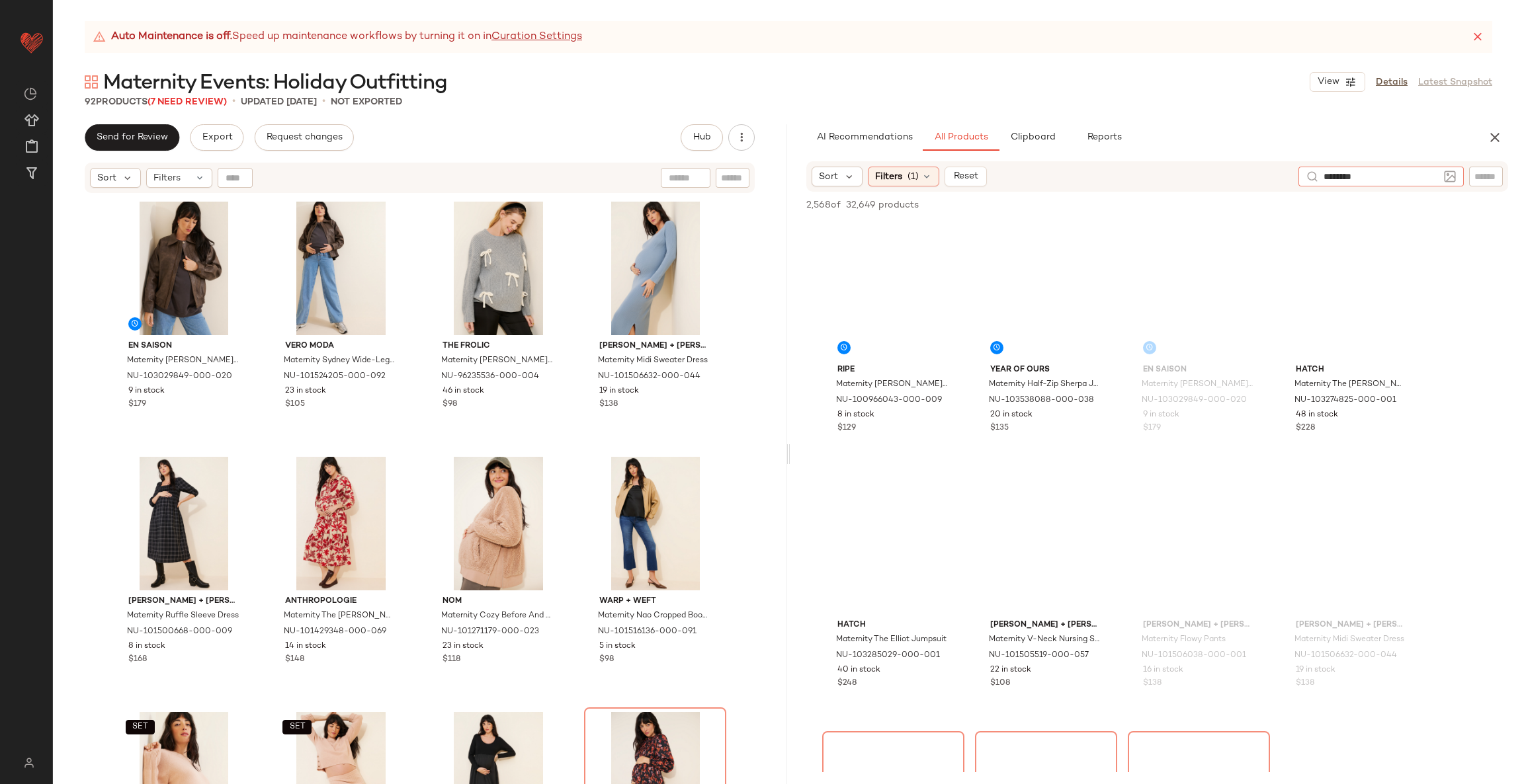
type input "*********"
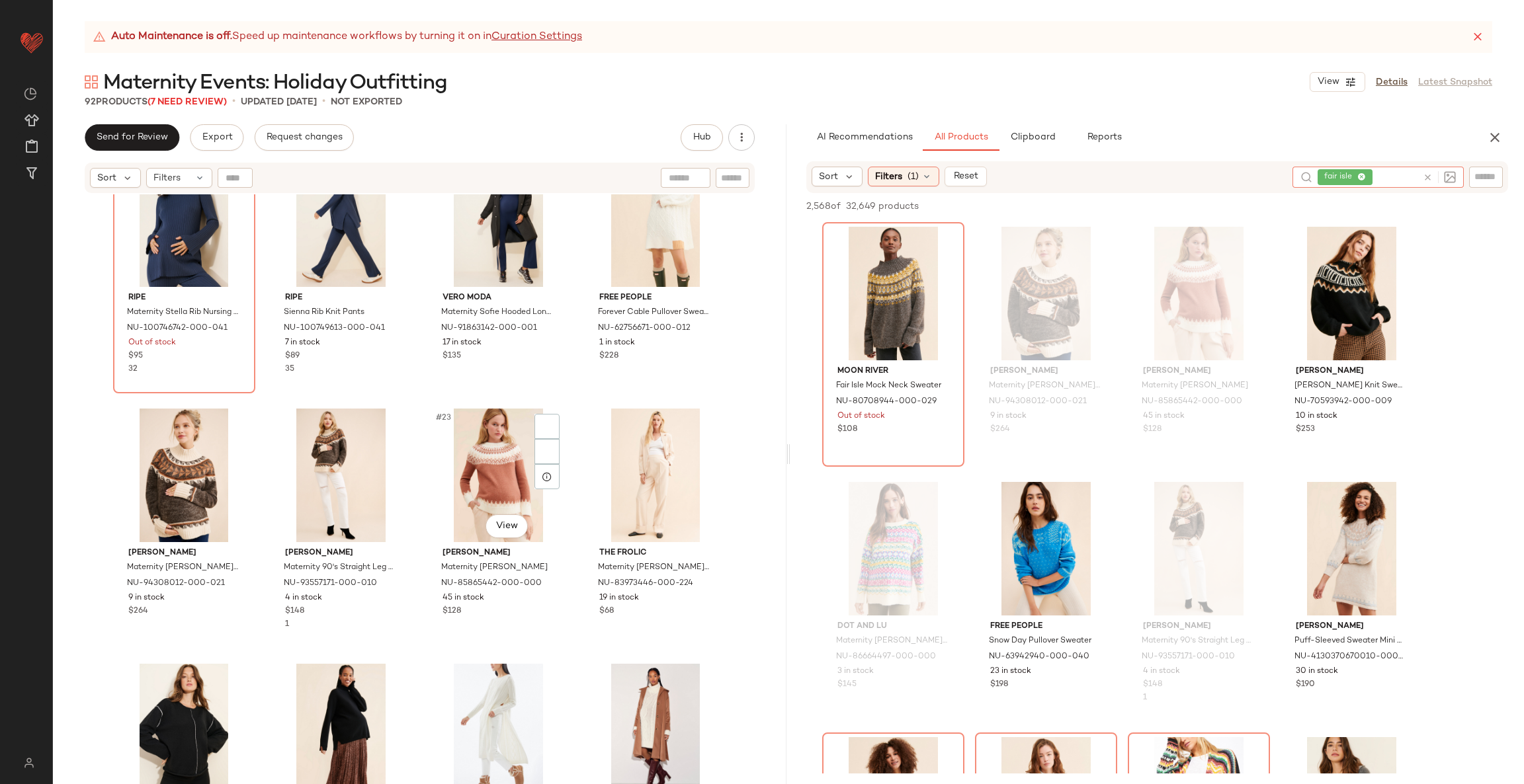
scroll to position [1084, 0]
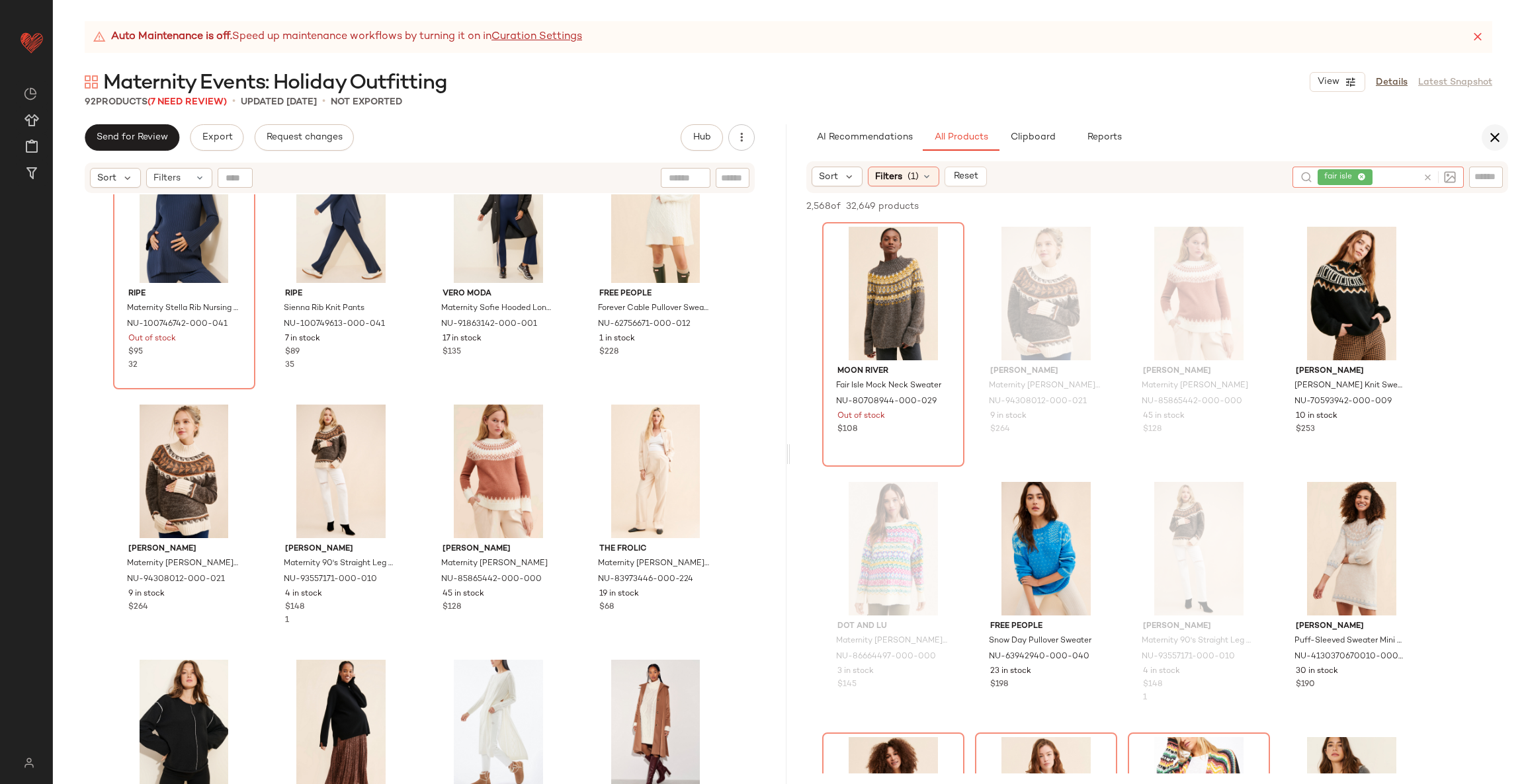
click at [1495, 132] on icon "button" at bounding box center [1495, 137] width 16 height 16
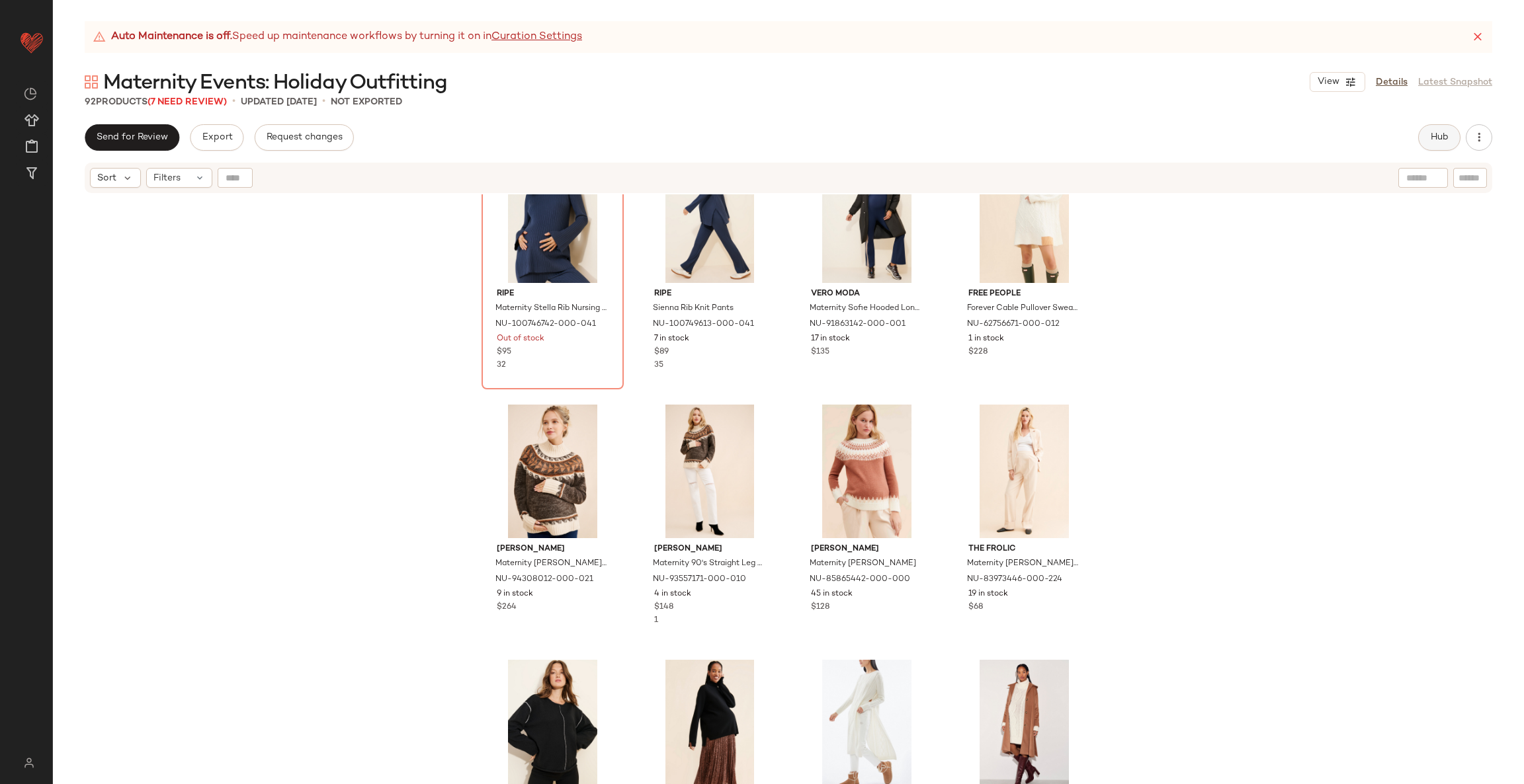
click at [1424, 142] on button "Hub" at bounding box center [1439, 137] width 43 height 26
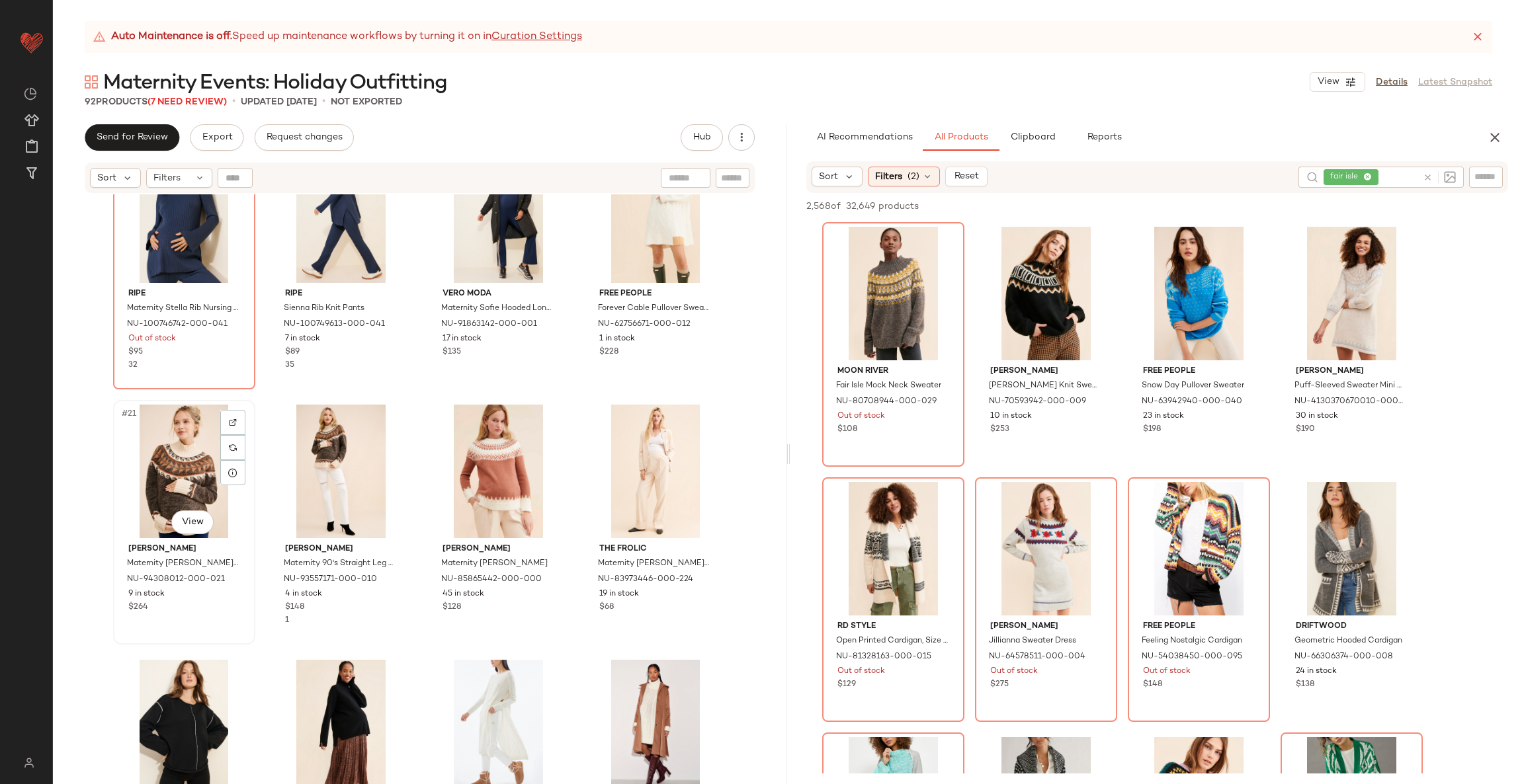
click at [173, 443] on div "#21 View" at bounding box center [184, 472] width 133 height 134
click at [654, 470] on div "#24 View" at bounding box center [655, 472] width 133 height 134
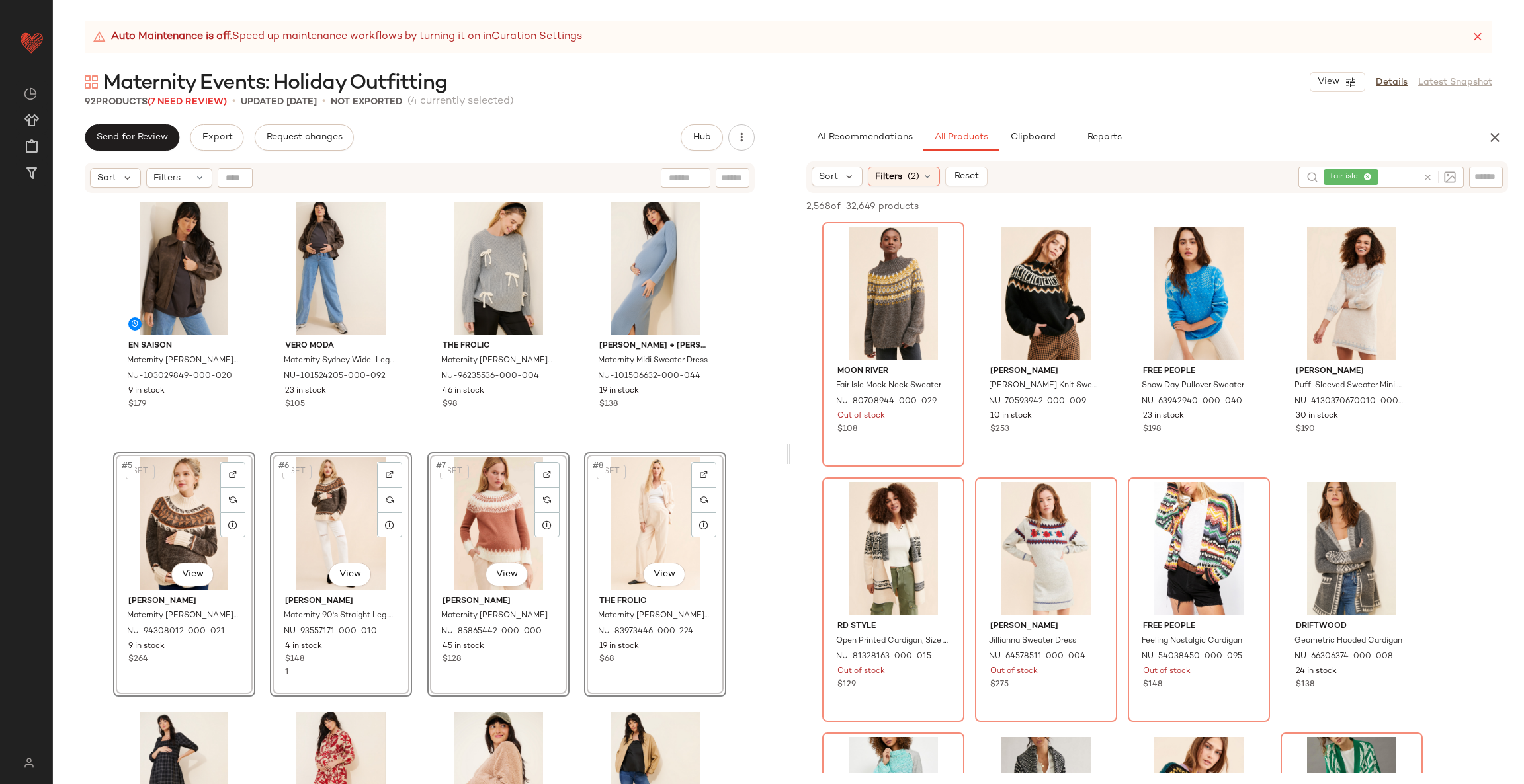
click at [753, 585] on div "En Saison Maternity [PERSON_NAME] Bomber Jacket NU-103029849-000-020 9 in stock…" at bounding box center [420, 506] width 733 height 623
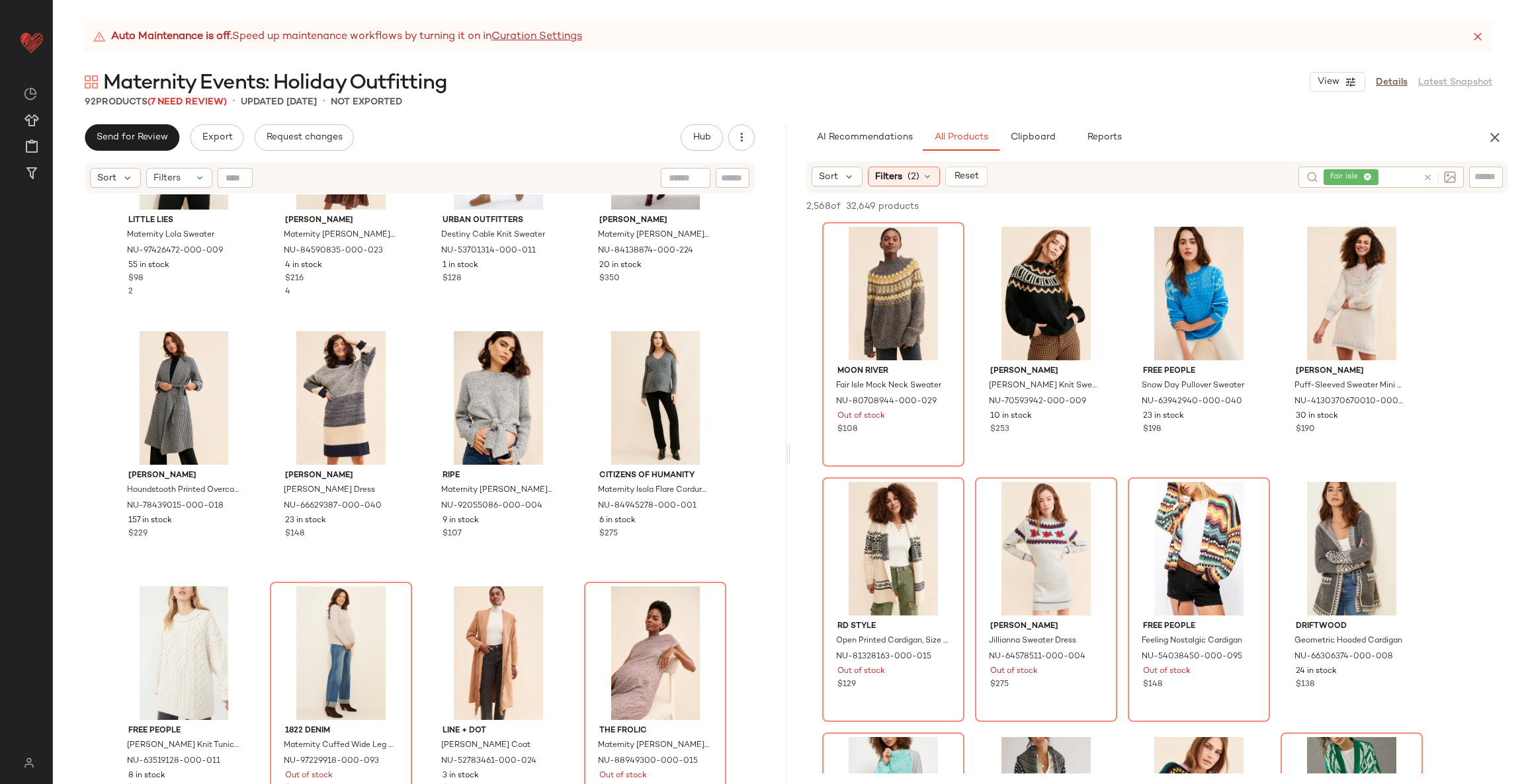
scroll to position [1696, 0]
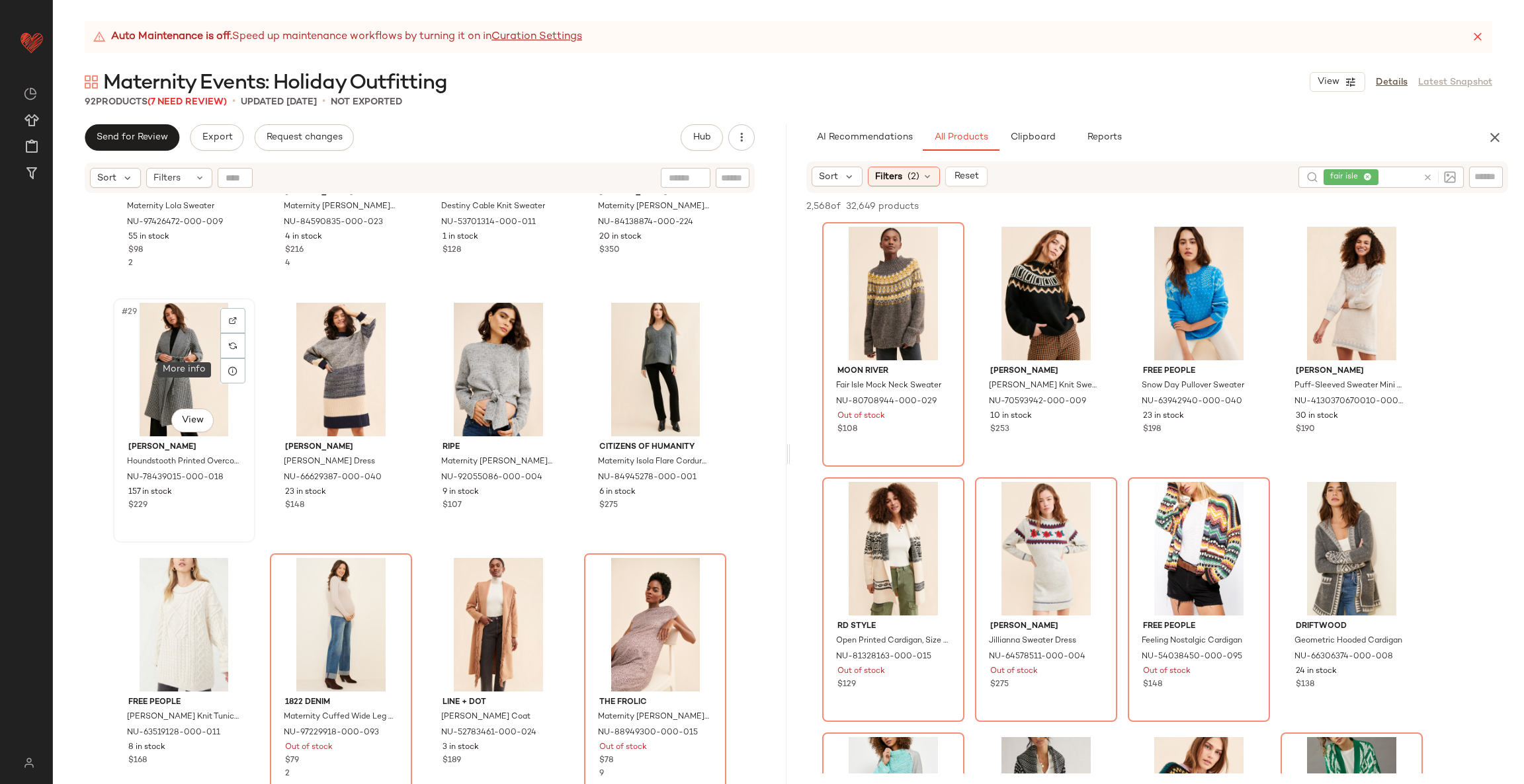
click at [184, 348] on div "#29 View" at bounding box center [184, 370] width 133 height 134
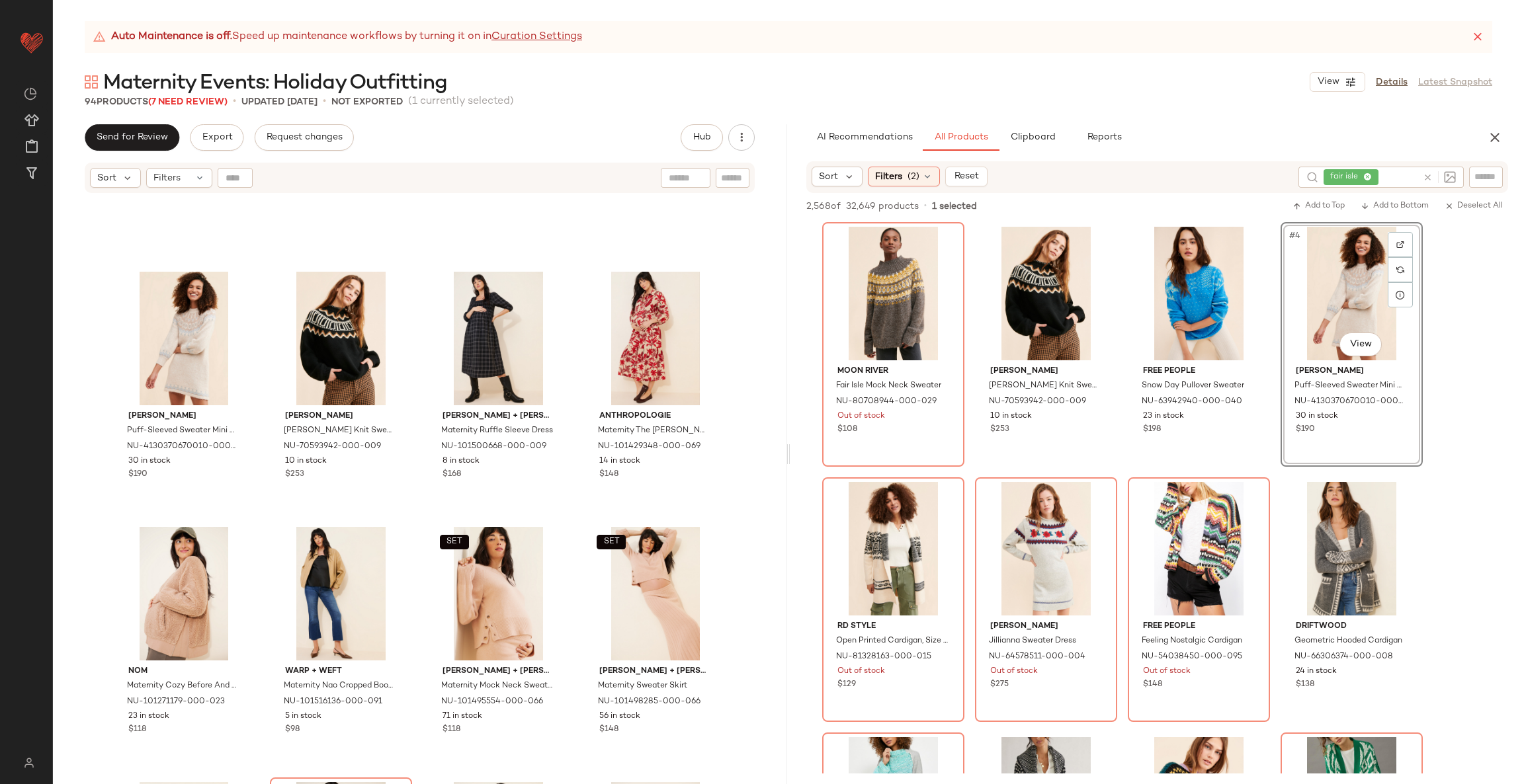
scroll to position [198, 0]
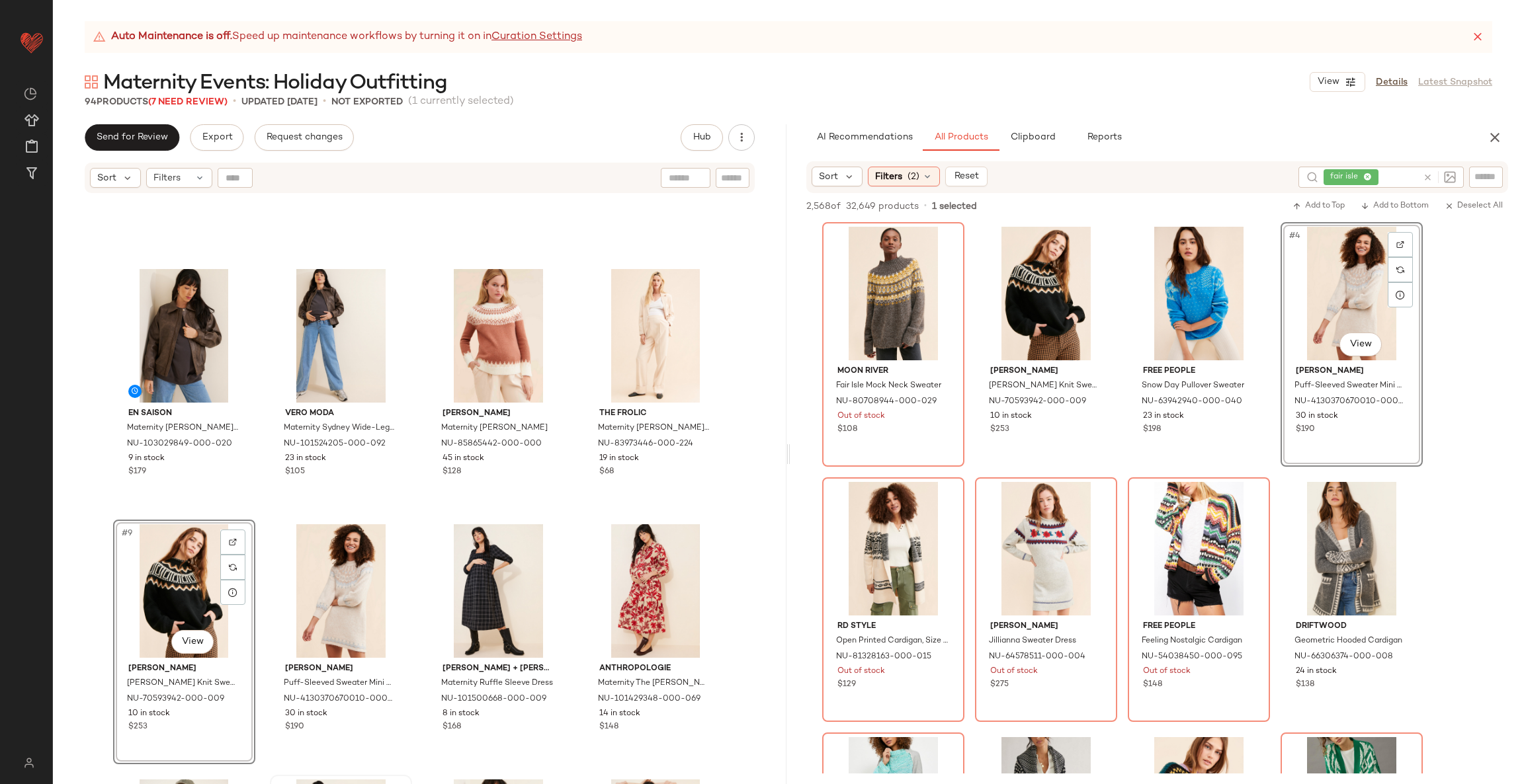
scroll to position [506, 0]
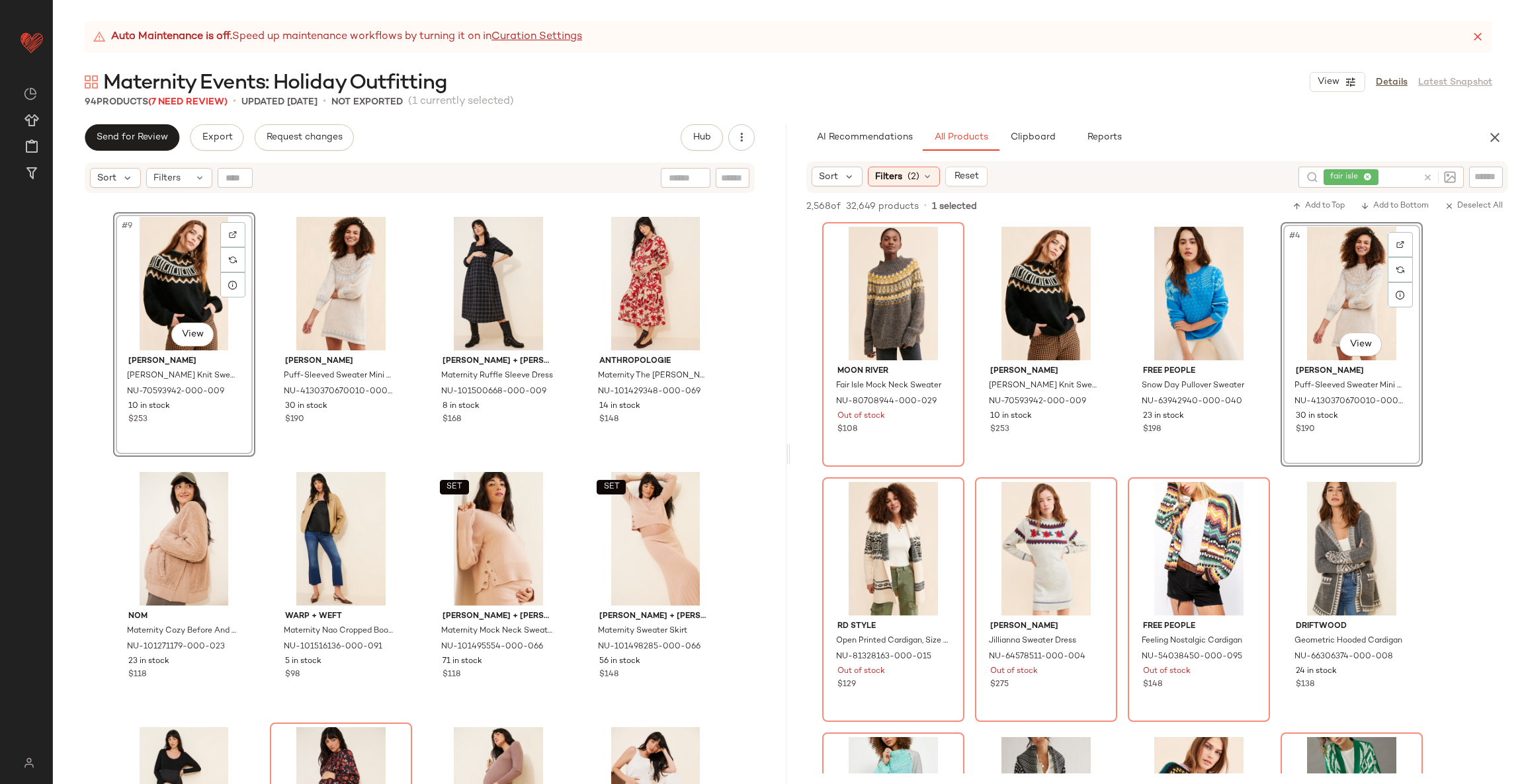
click at [1425, 173] on icon at bounding box center [1427, 177] width 10 height 10
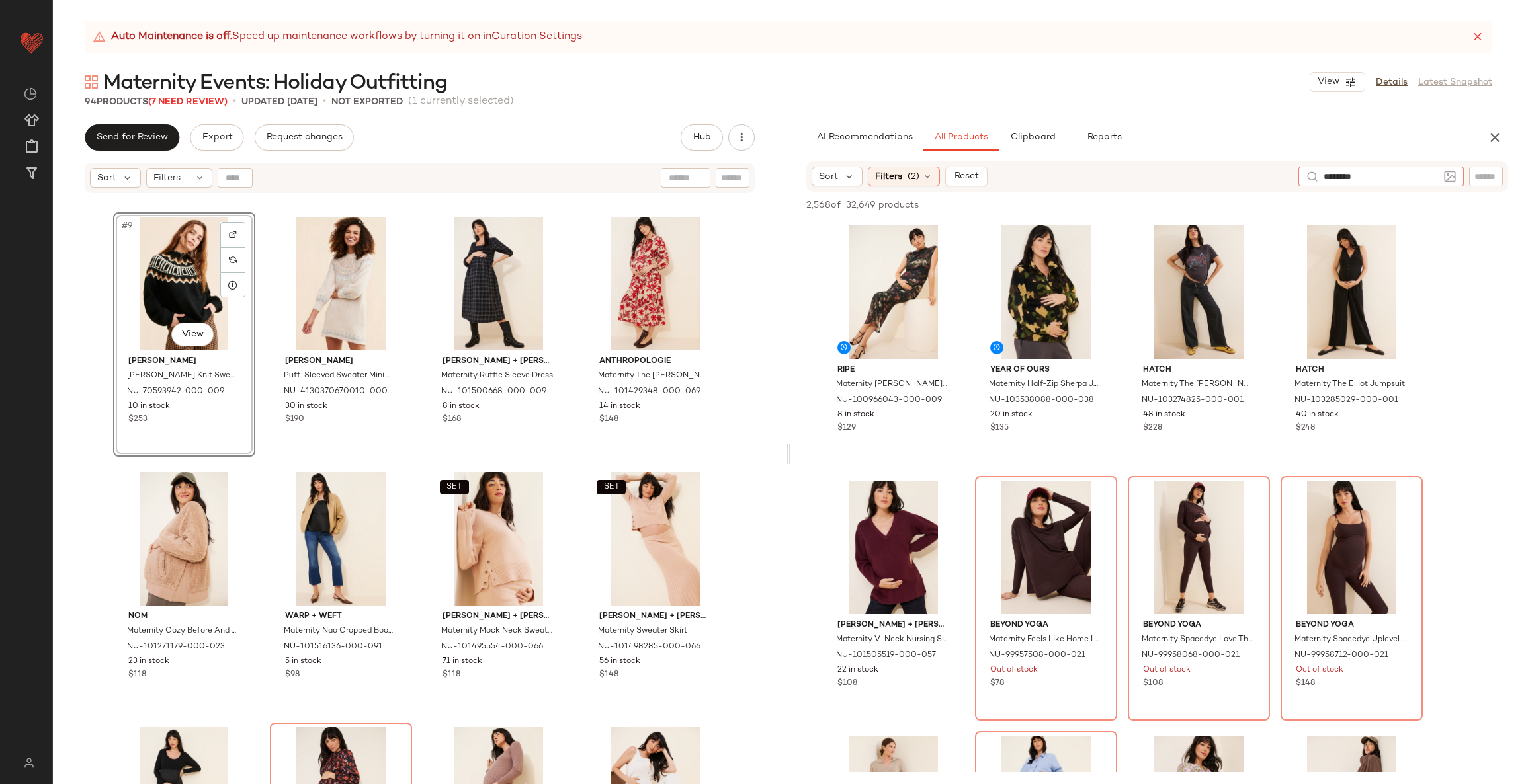
type input "*********"
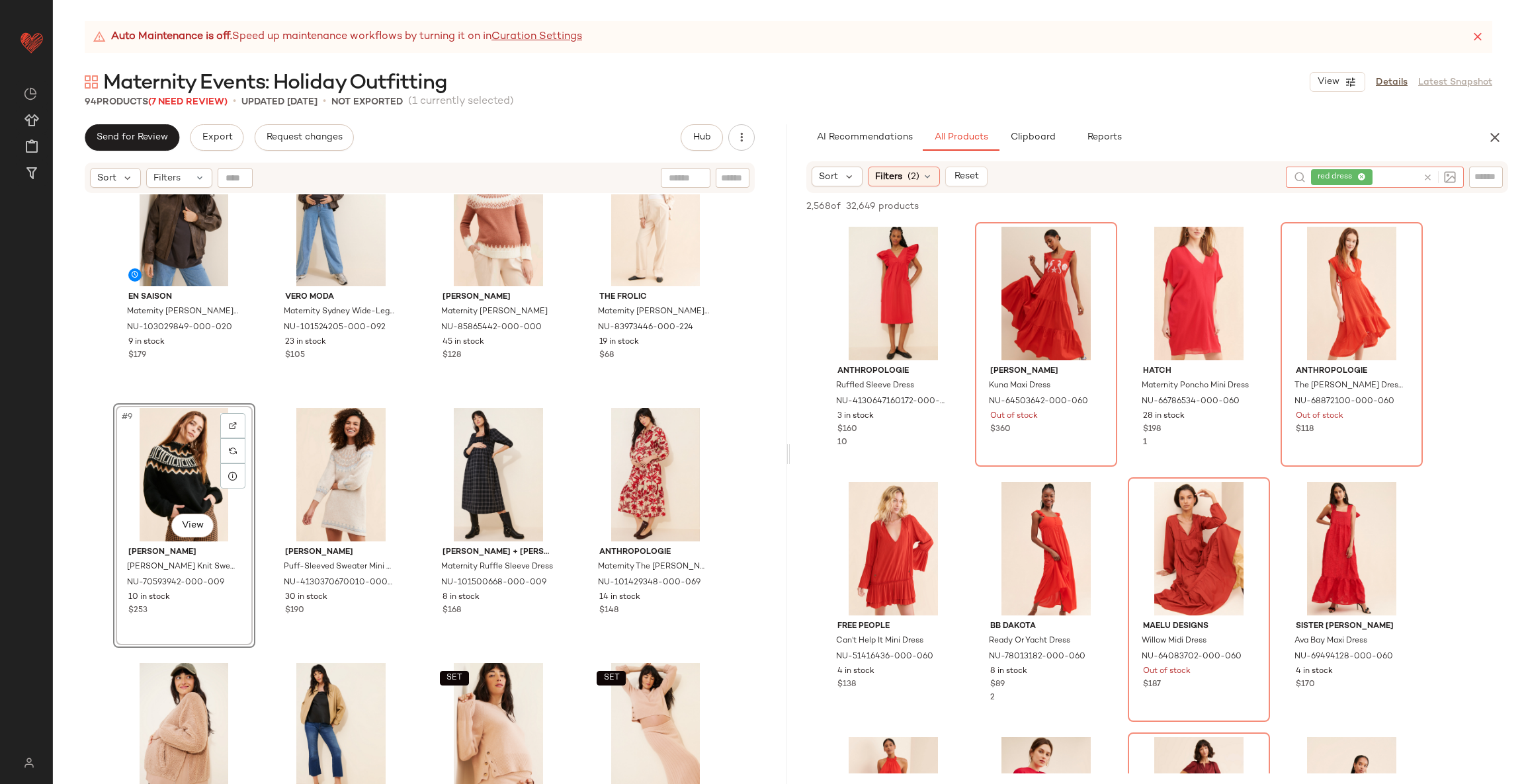
scroll to position [0, 0]
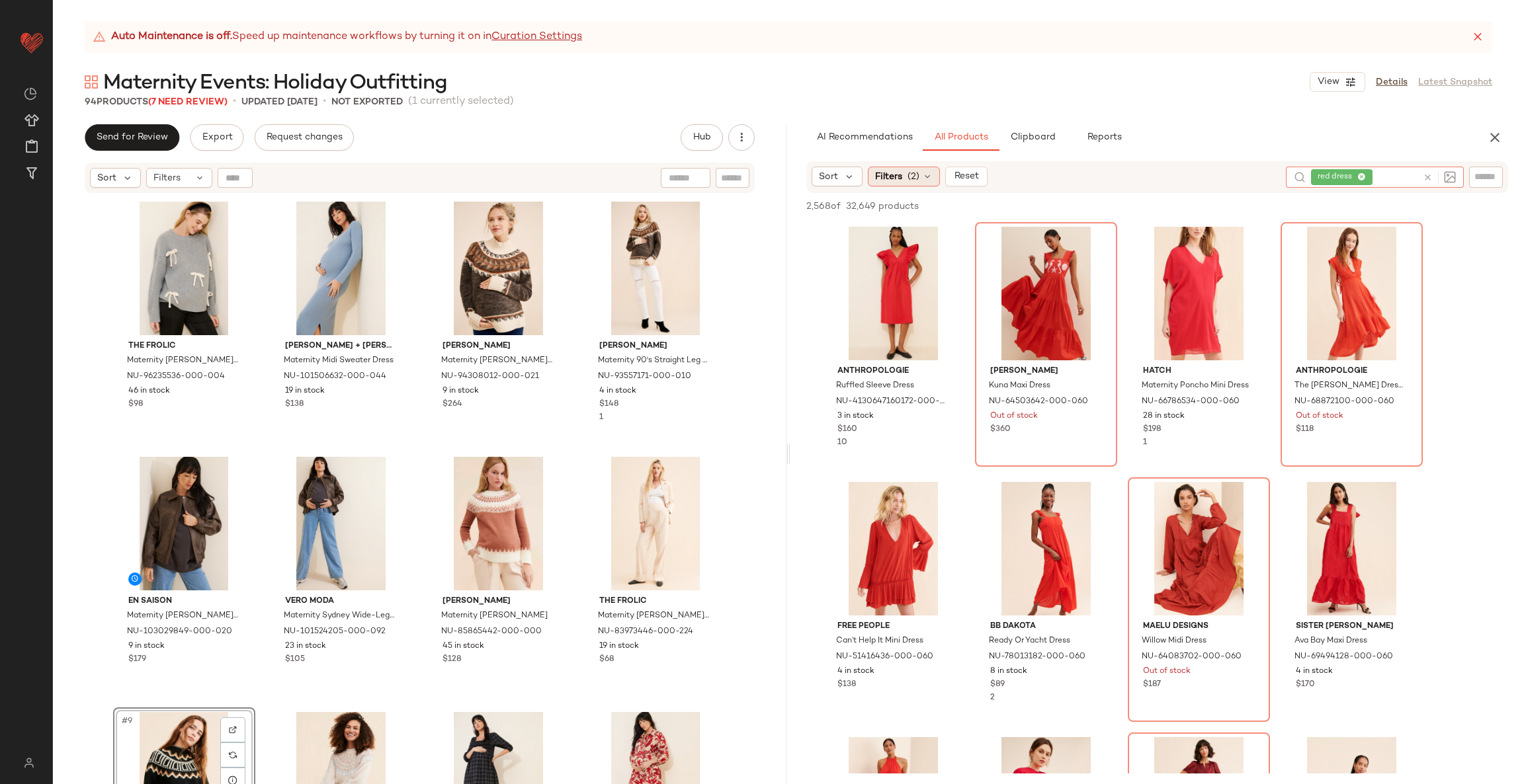
click at [884, 174] on span "Filters" at bounding box center [888, 176] width 27 height 14
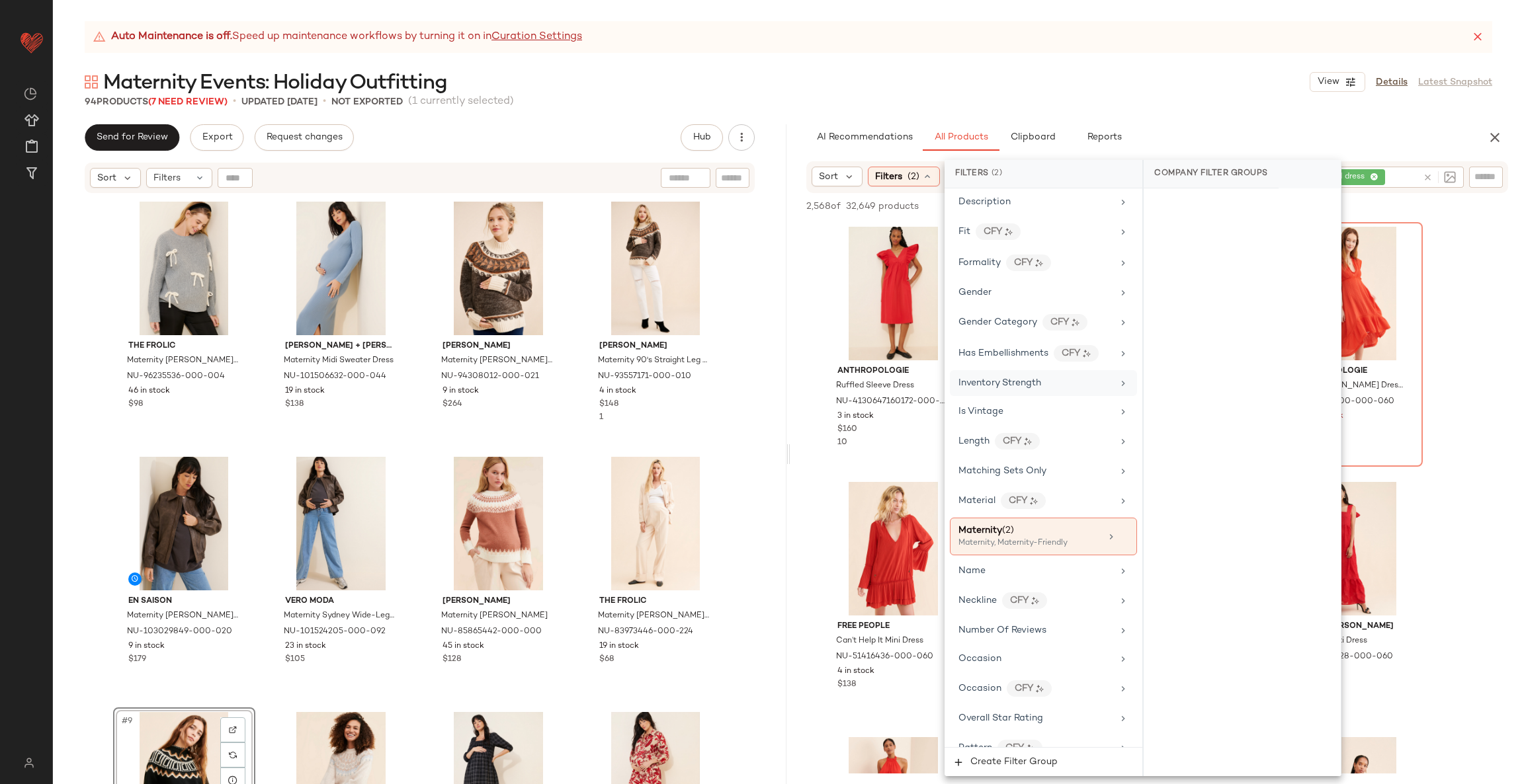
scroll to position [495, 0]
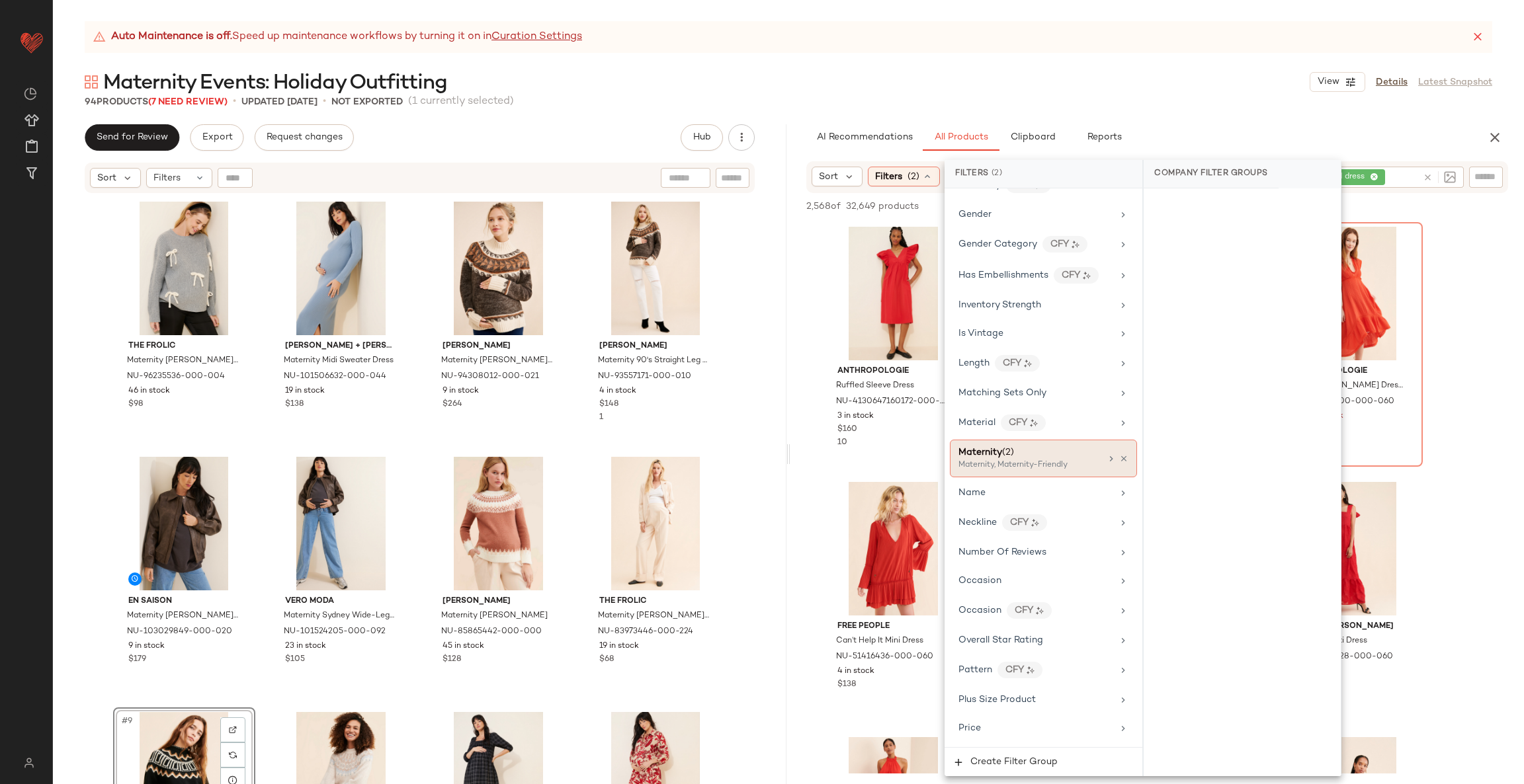
drag, startPoint x: 1081, startPoint y: 461, endPoint x: 1078, endPoint y: 446, distance: 15.3
click at [1079, 454] on div "Maternity (2)" at bounding box center [1029, 453] width 142 height 14
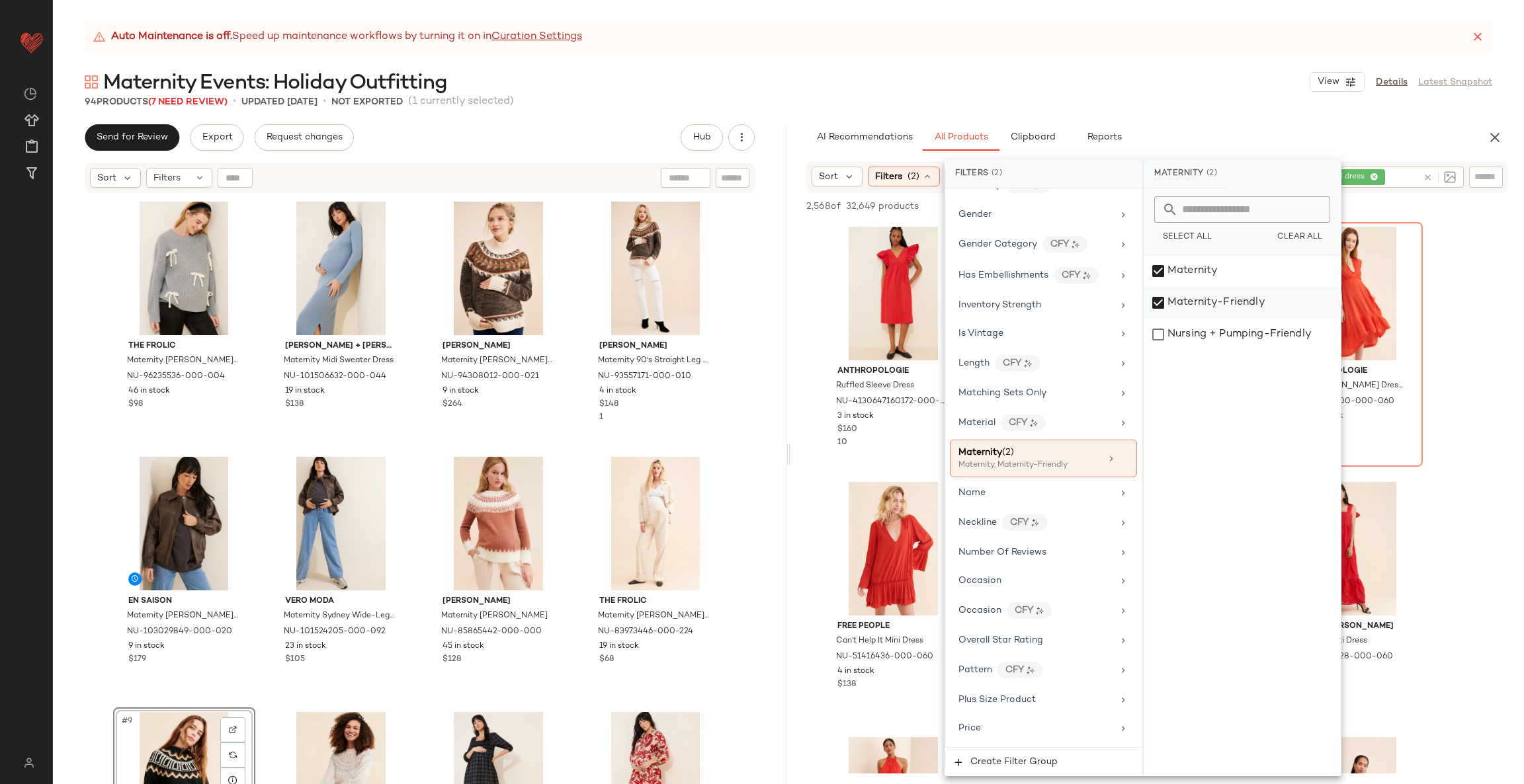
click at [1227, 309] on div "Maternity-Friendly" at bounding box center [1242, 303] width 197 height 32
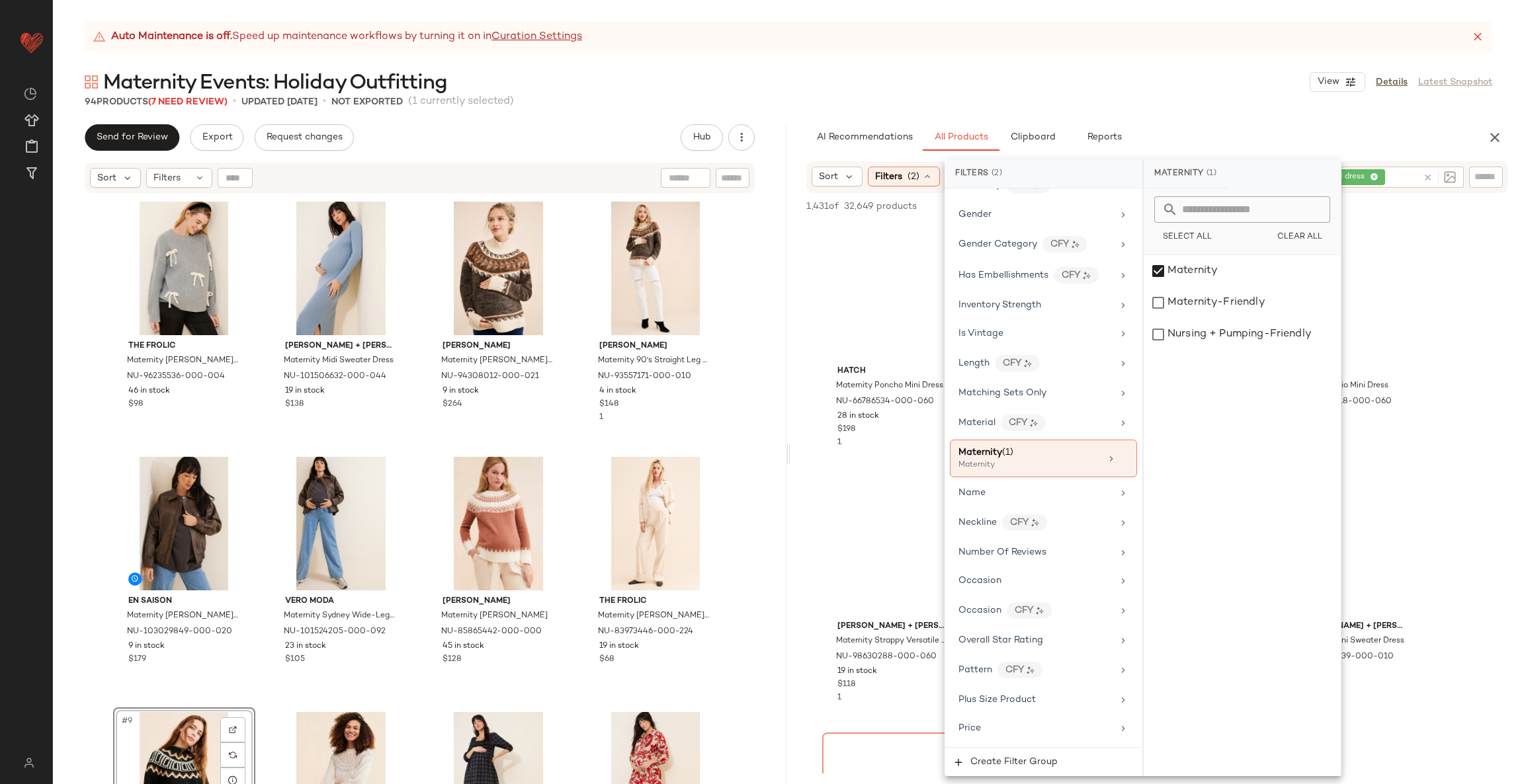
drag, startPoint x: 1474, startPoint y: 497, endPoint x: 1442, endPoint y: 510, distance: 34.5
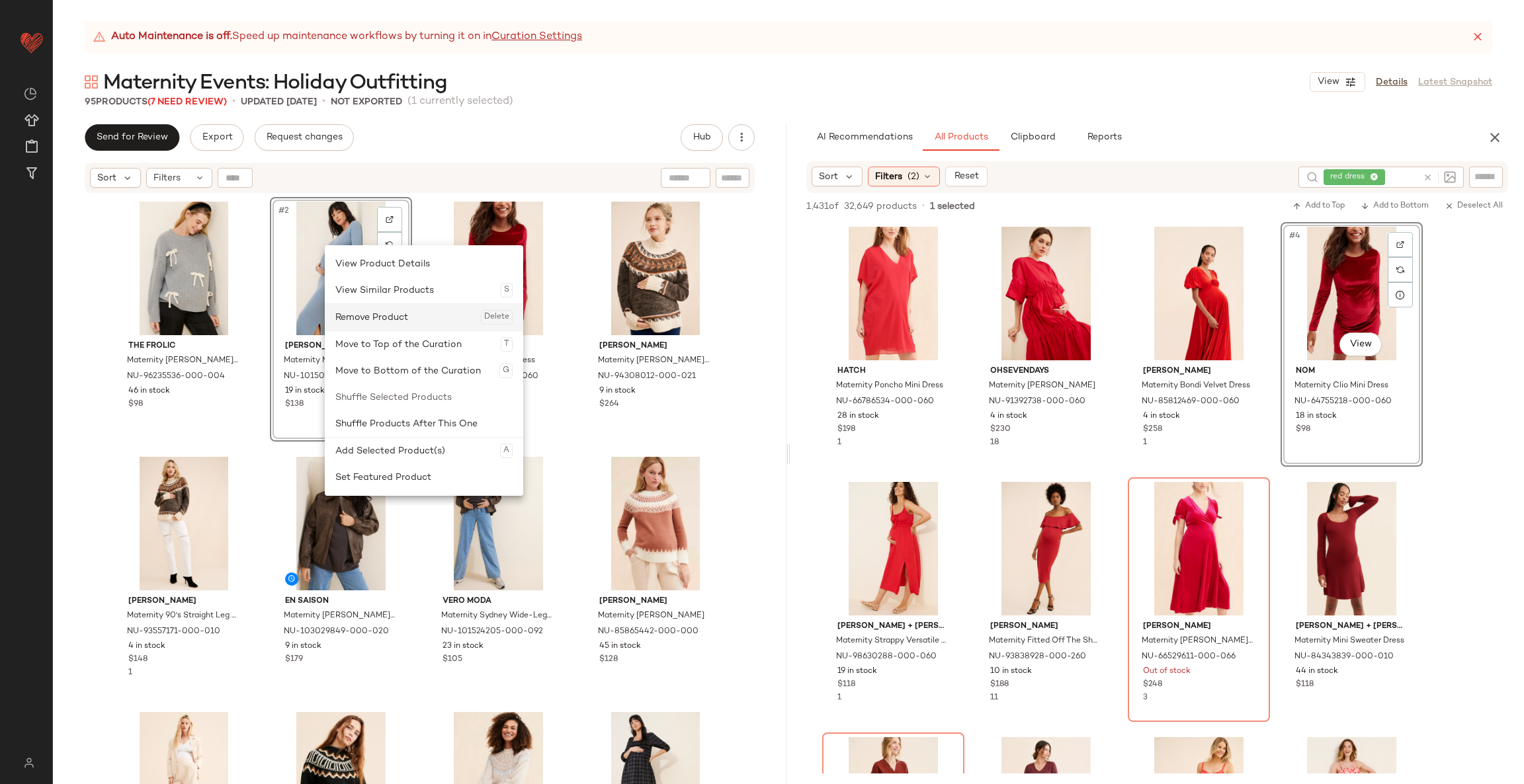
click at [373, 309] on div "Remove Product Delete" at bounding box center [423, 317] width 177 height 26
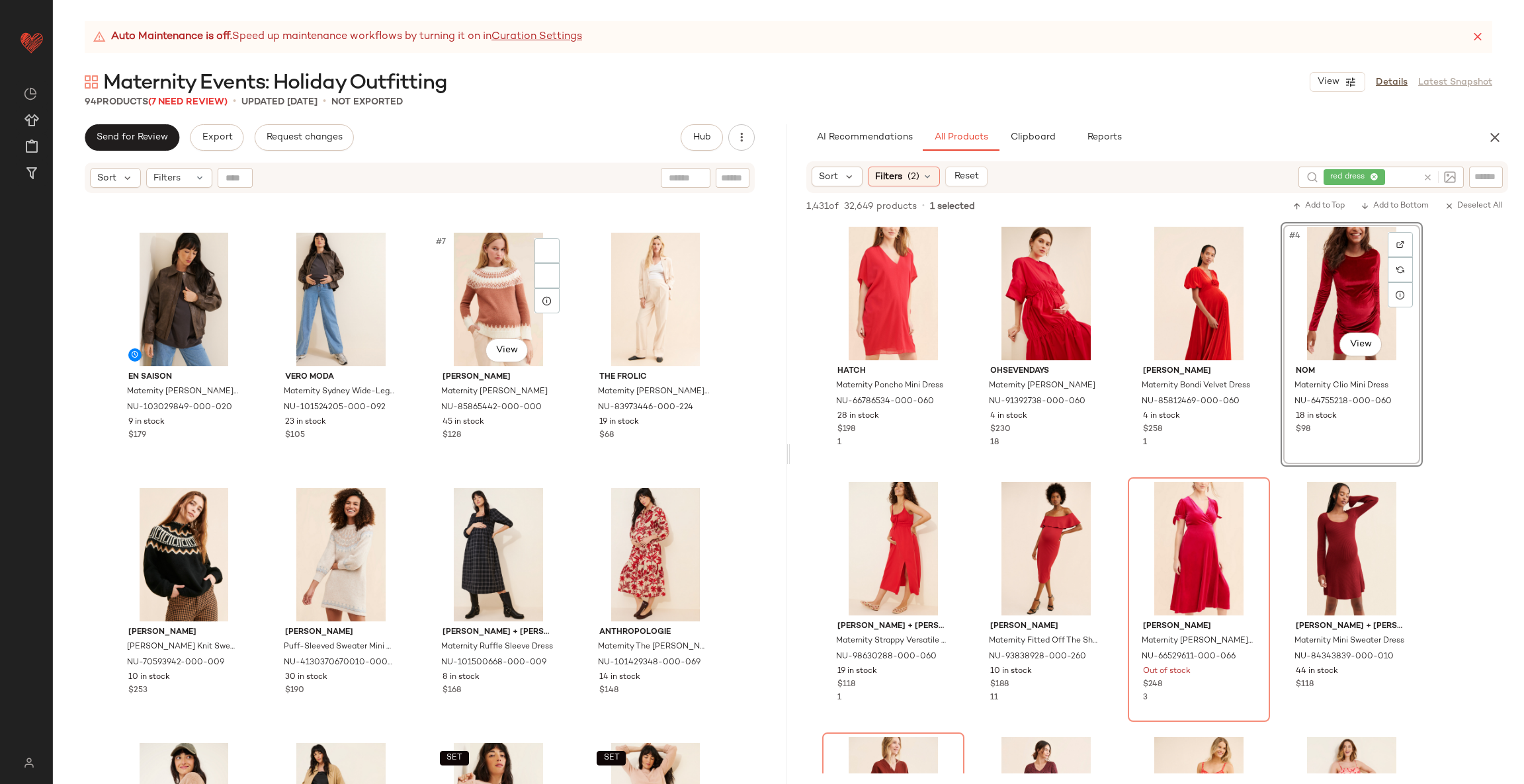
scroll to position [307, 0]
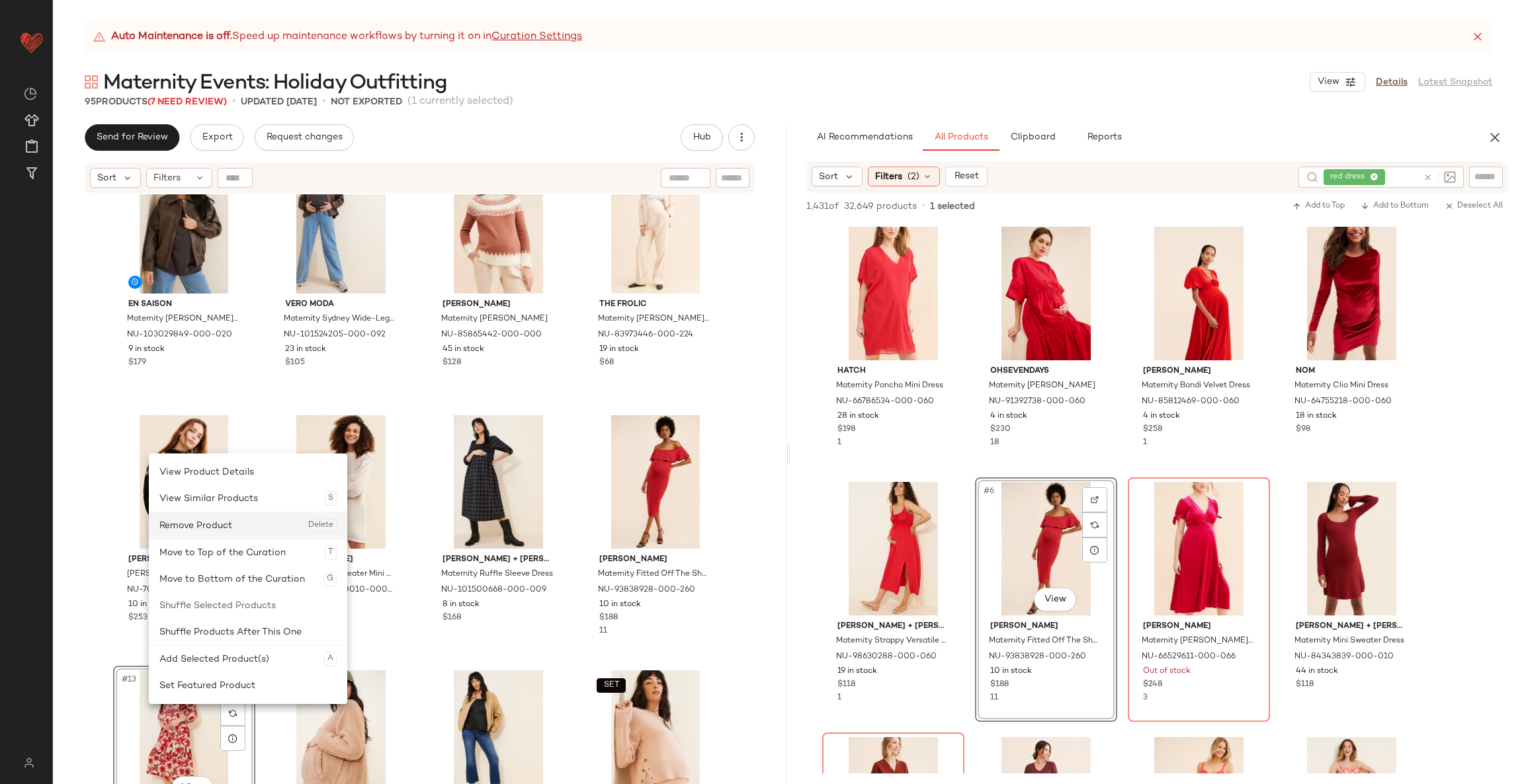
click at [234, 531] on div "Remove Product Delete" at bounding box center [248, 525] width 177 height 26
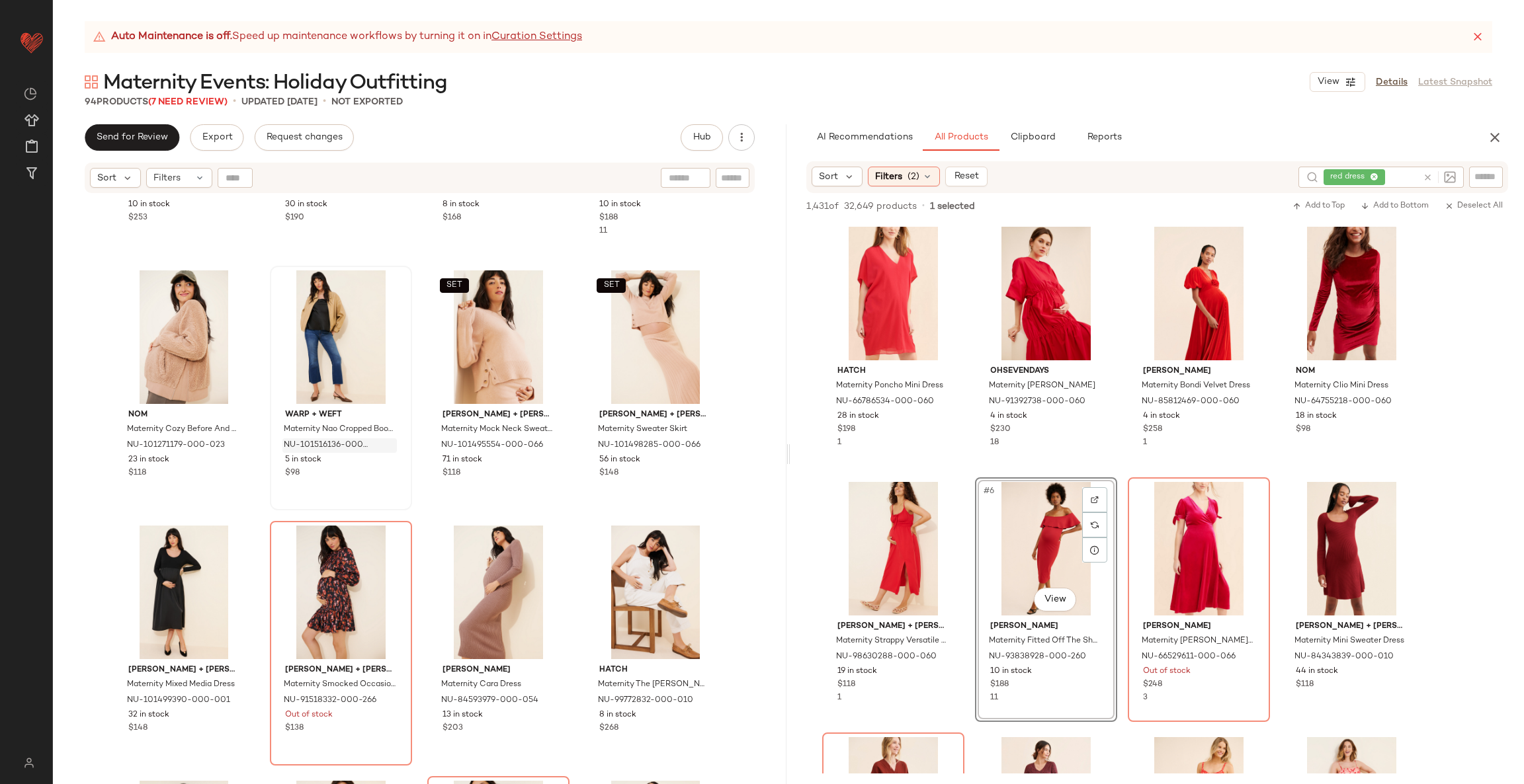
scroll to position [803, 0]
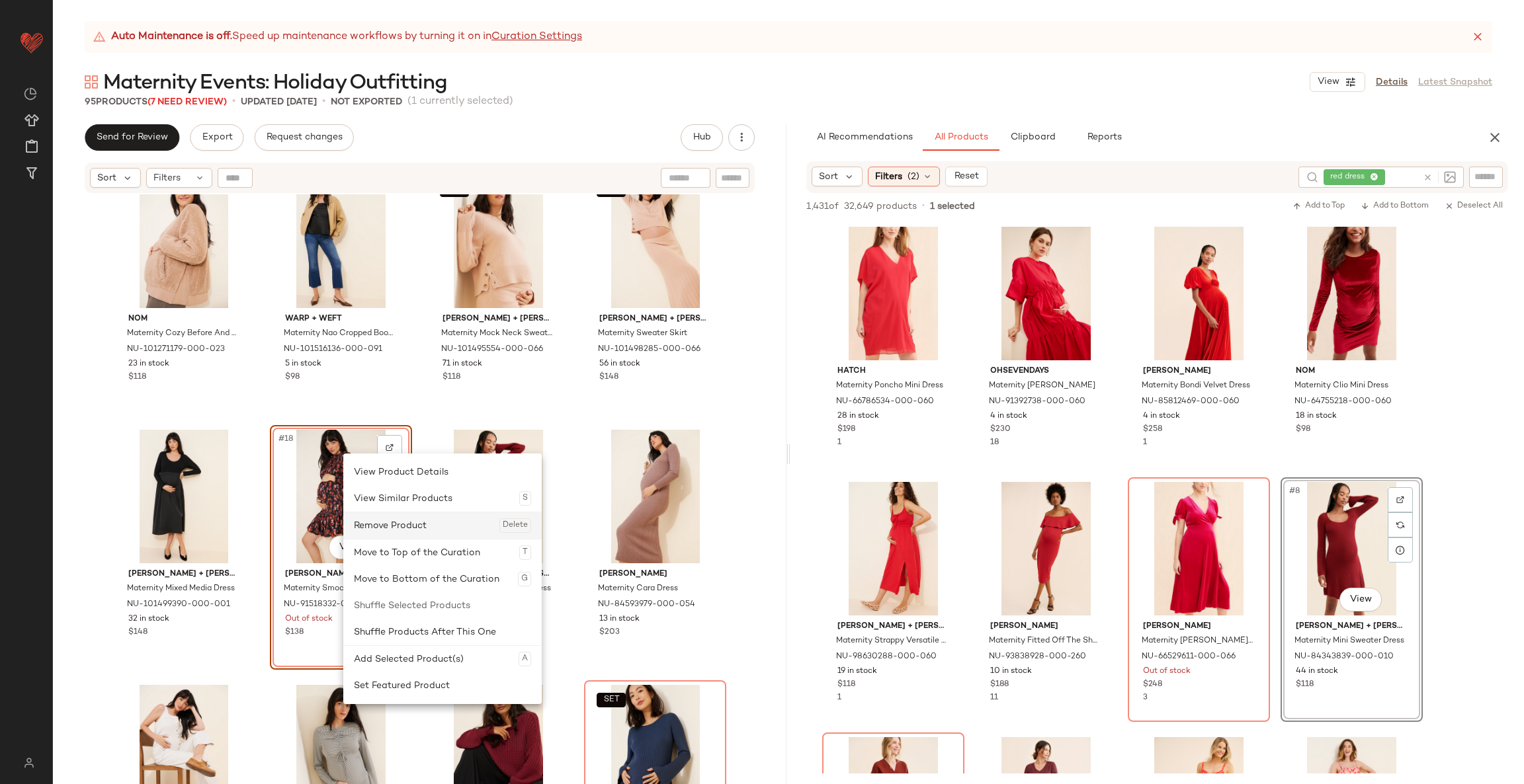
click at [398, 533] on div "Remove Product Delete" at bounding box center [442, 525] width 177 height 26
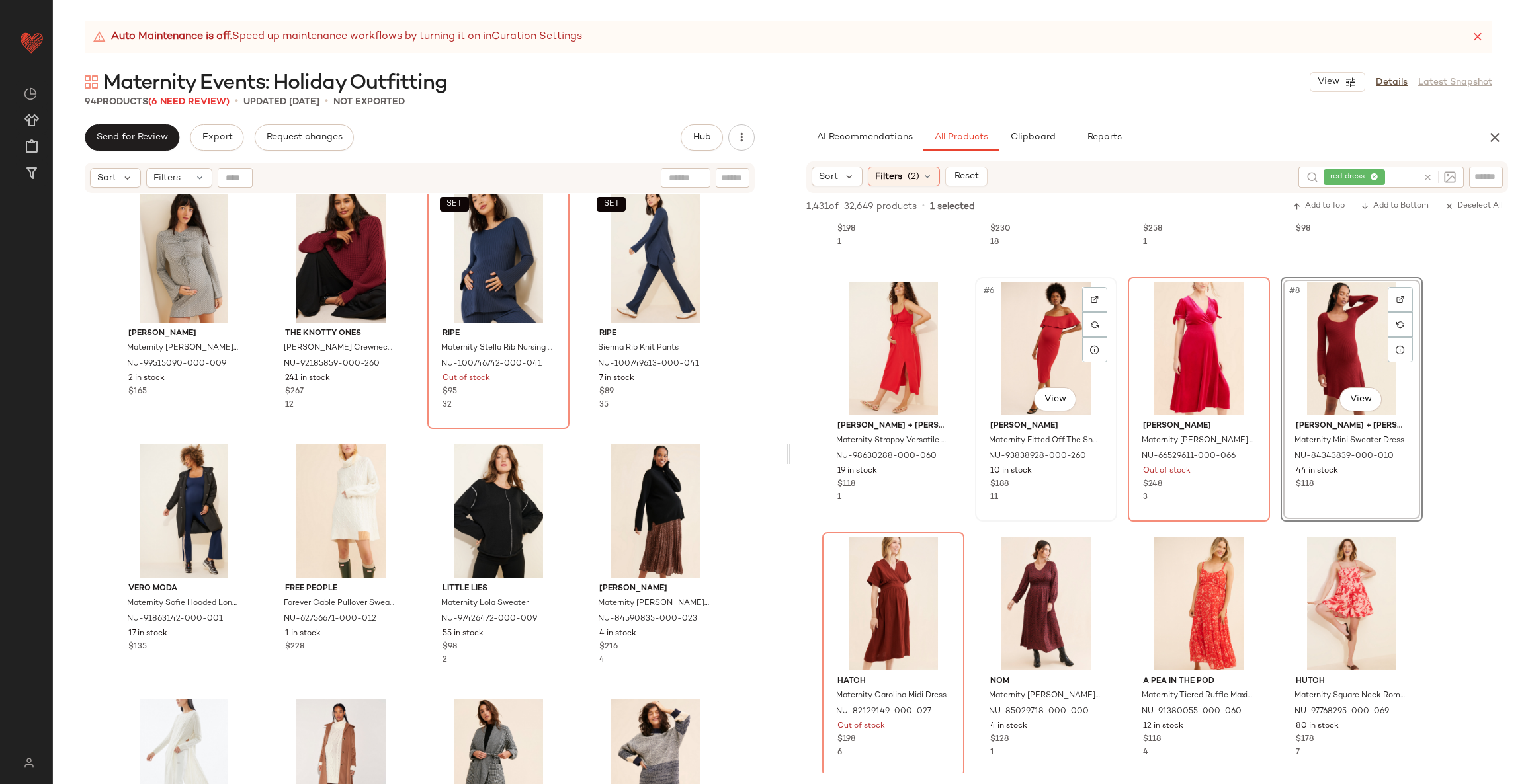
scroll to position [397, 0]
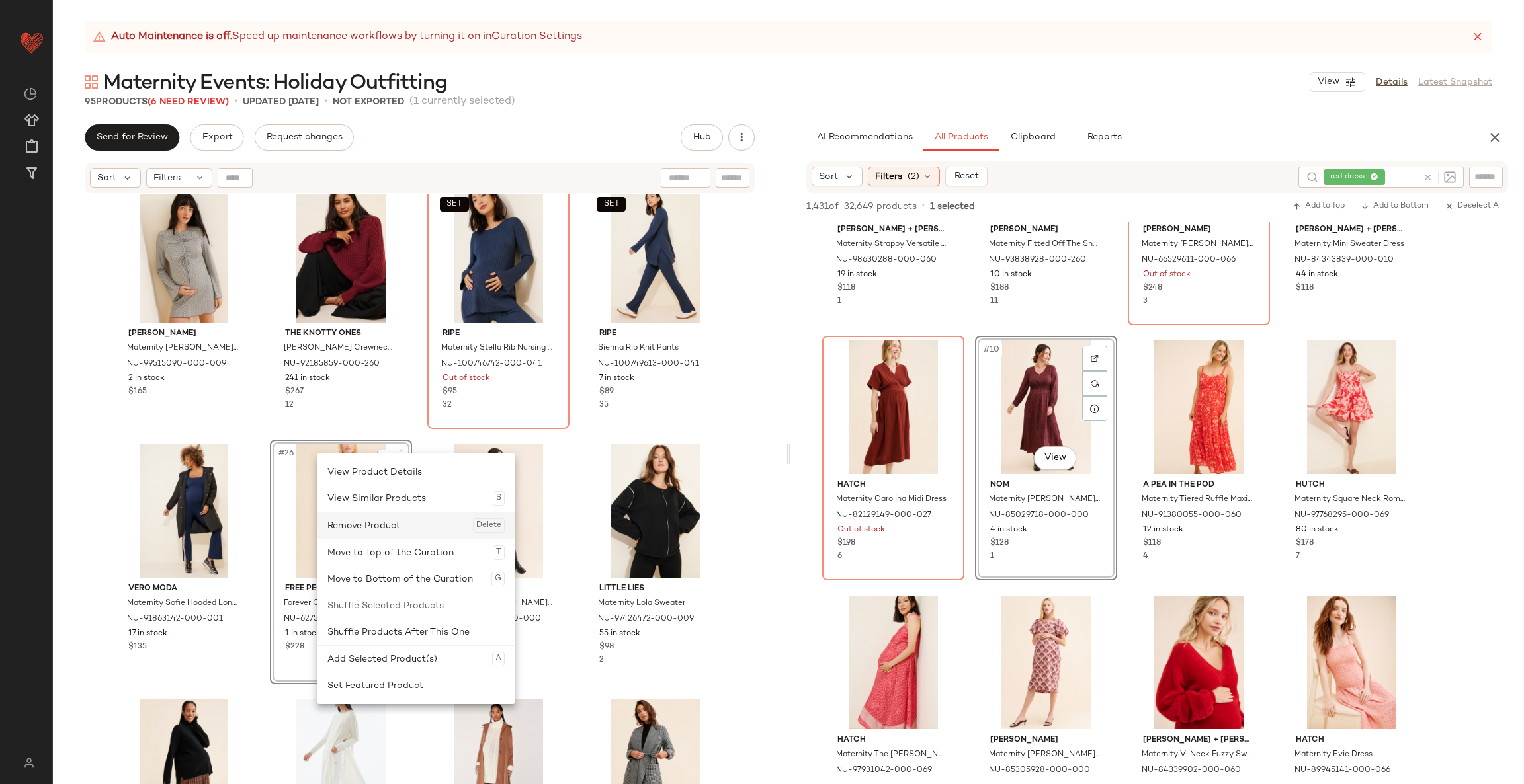
click at [381, 521] on div "Remove Product Delete" at bounding box center [415, 525] width 177 height 26
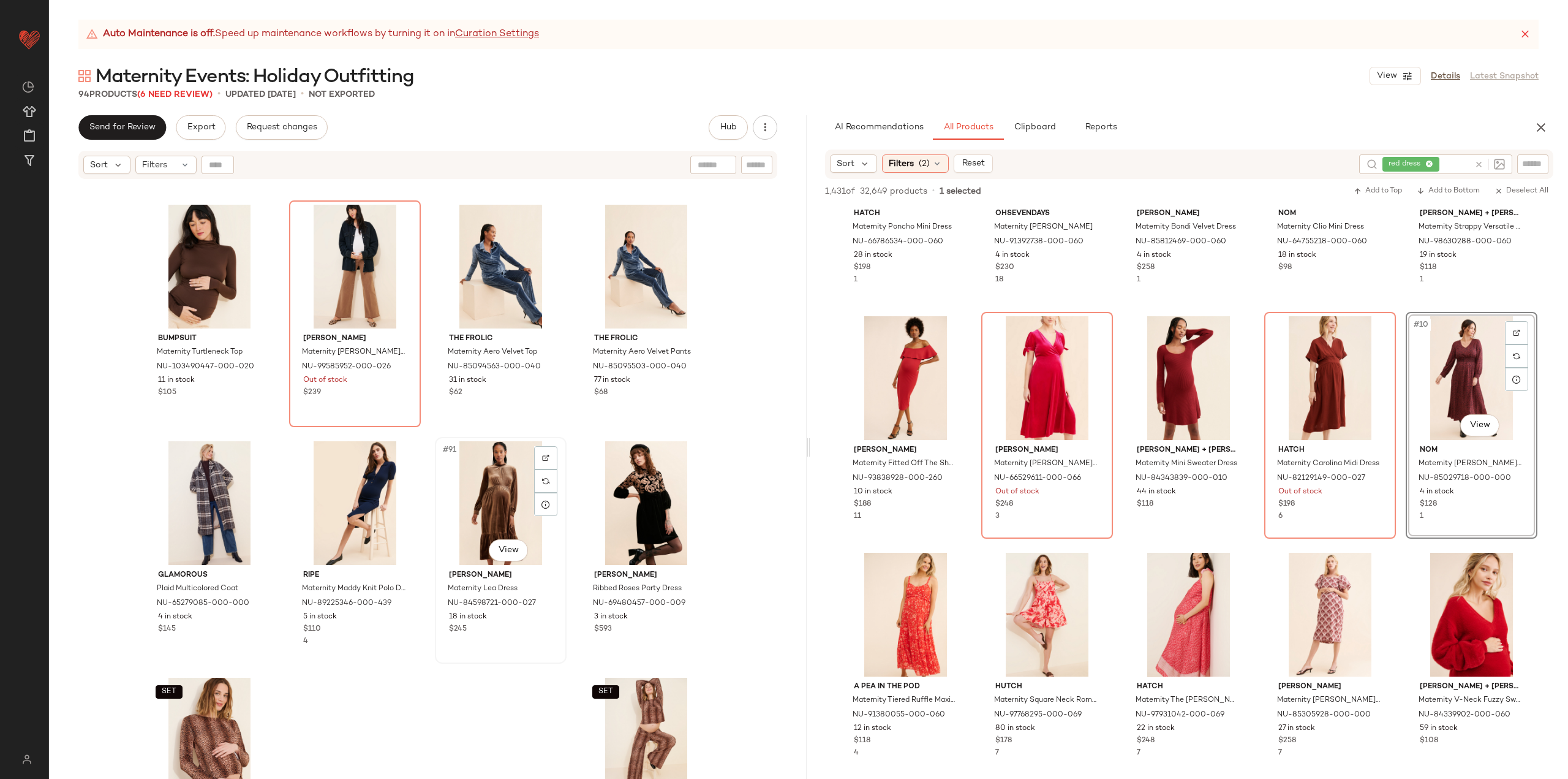
scroll to position [5051, 0]
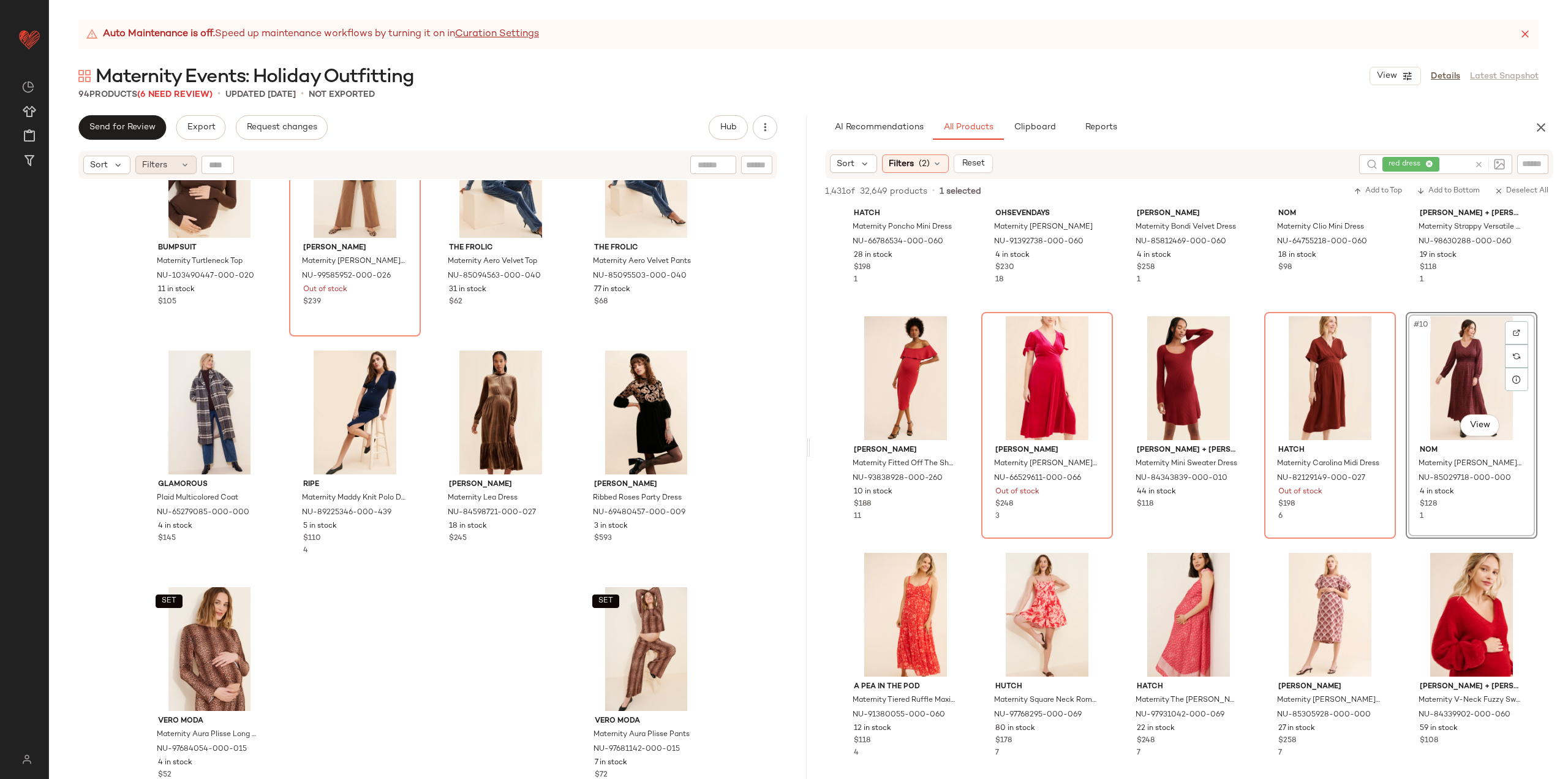
click at [178, 172] on div "Filters" at bounding box center [166, 165] width 61 height 18
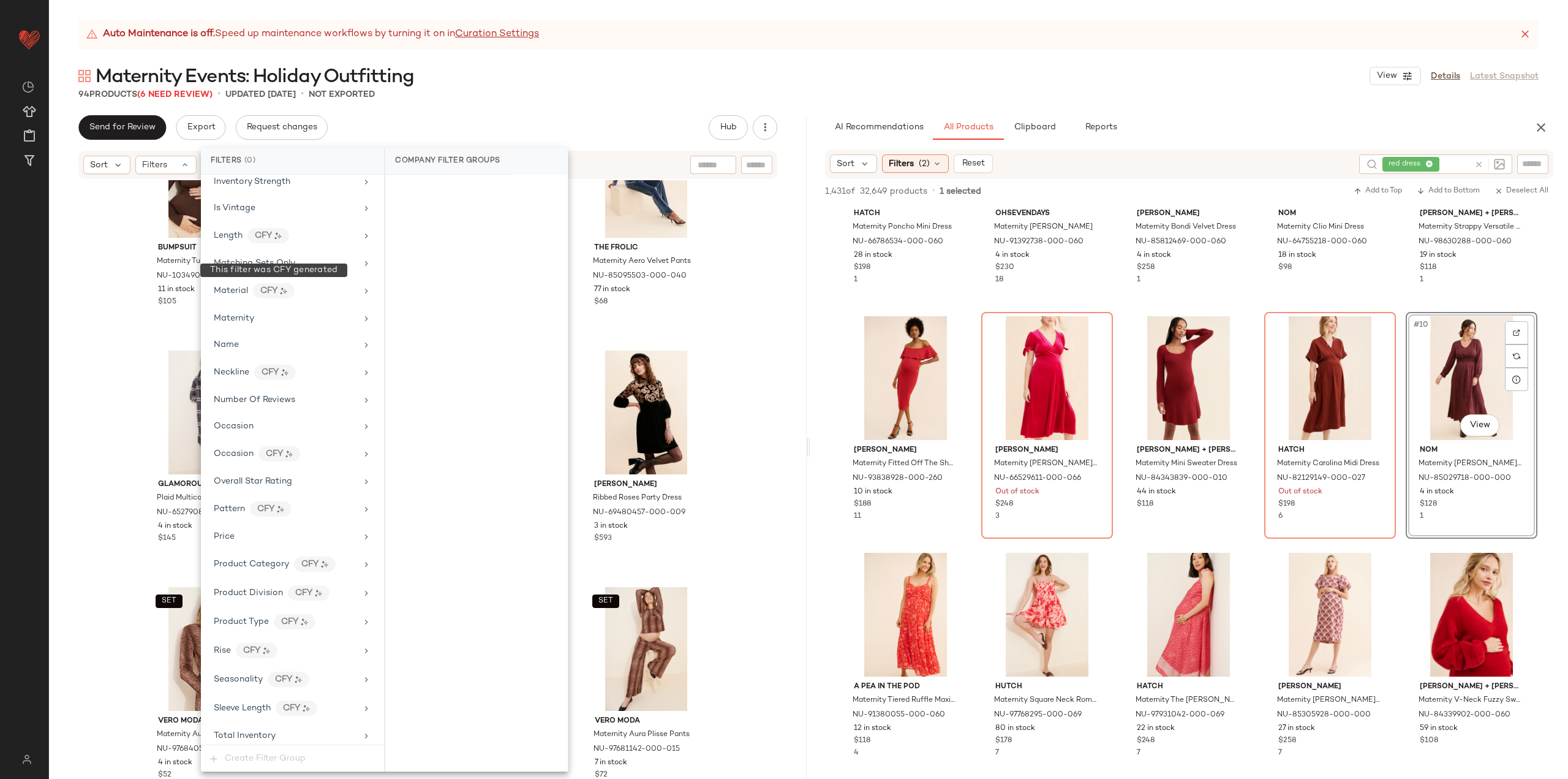
scroll to position [548, 0]
click at [271, 319] on div "Maternity" at bounding box center [285, 319] width 143 height 13
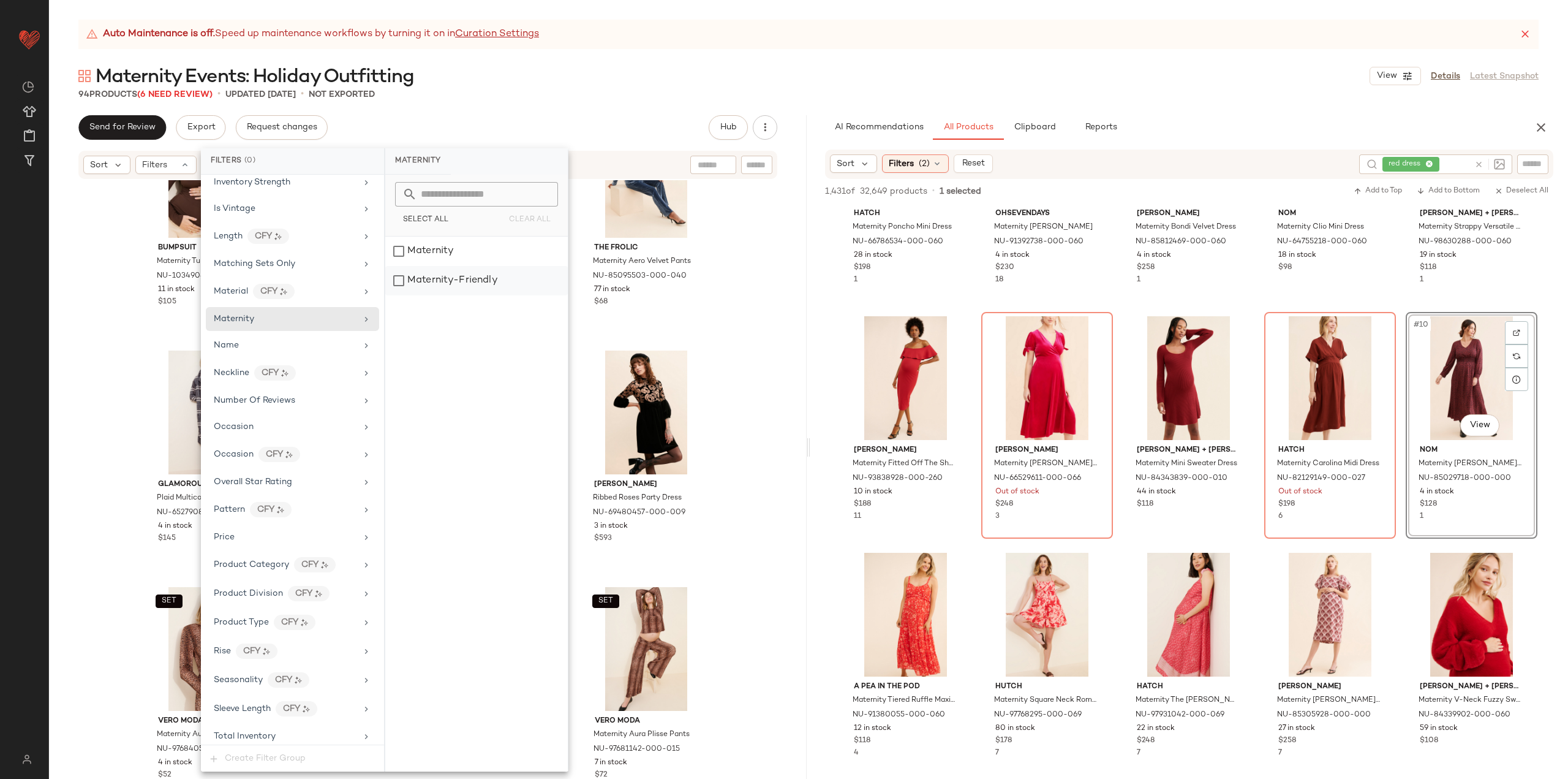
click at [442, 283] on div "Maternity-Friendly" at bounding box center [476, 281] width 182 height 29
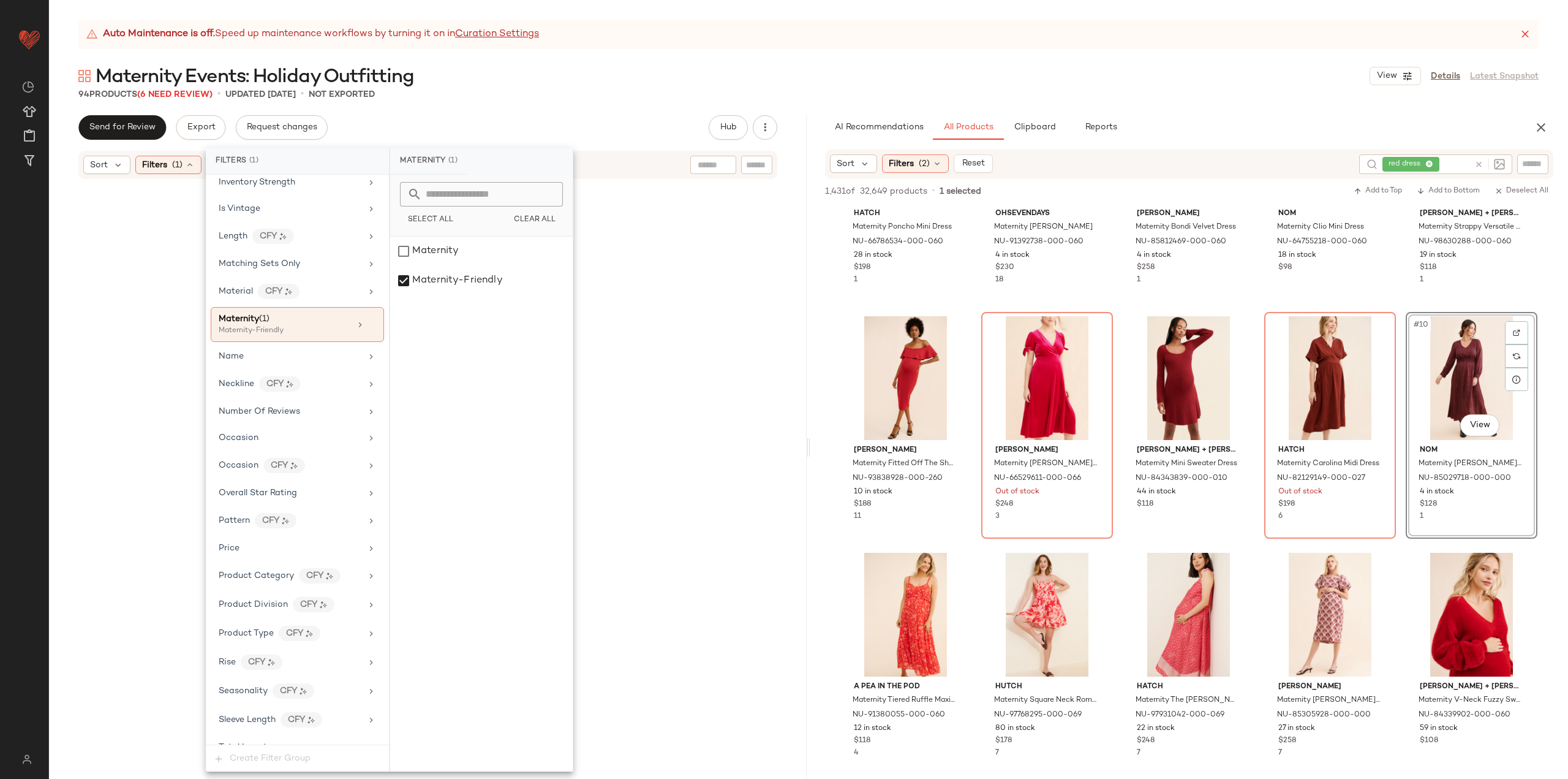
click at [760, 400] on div at bounding box center [428, 494] width 753 height 624
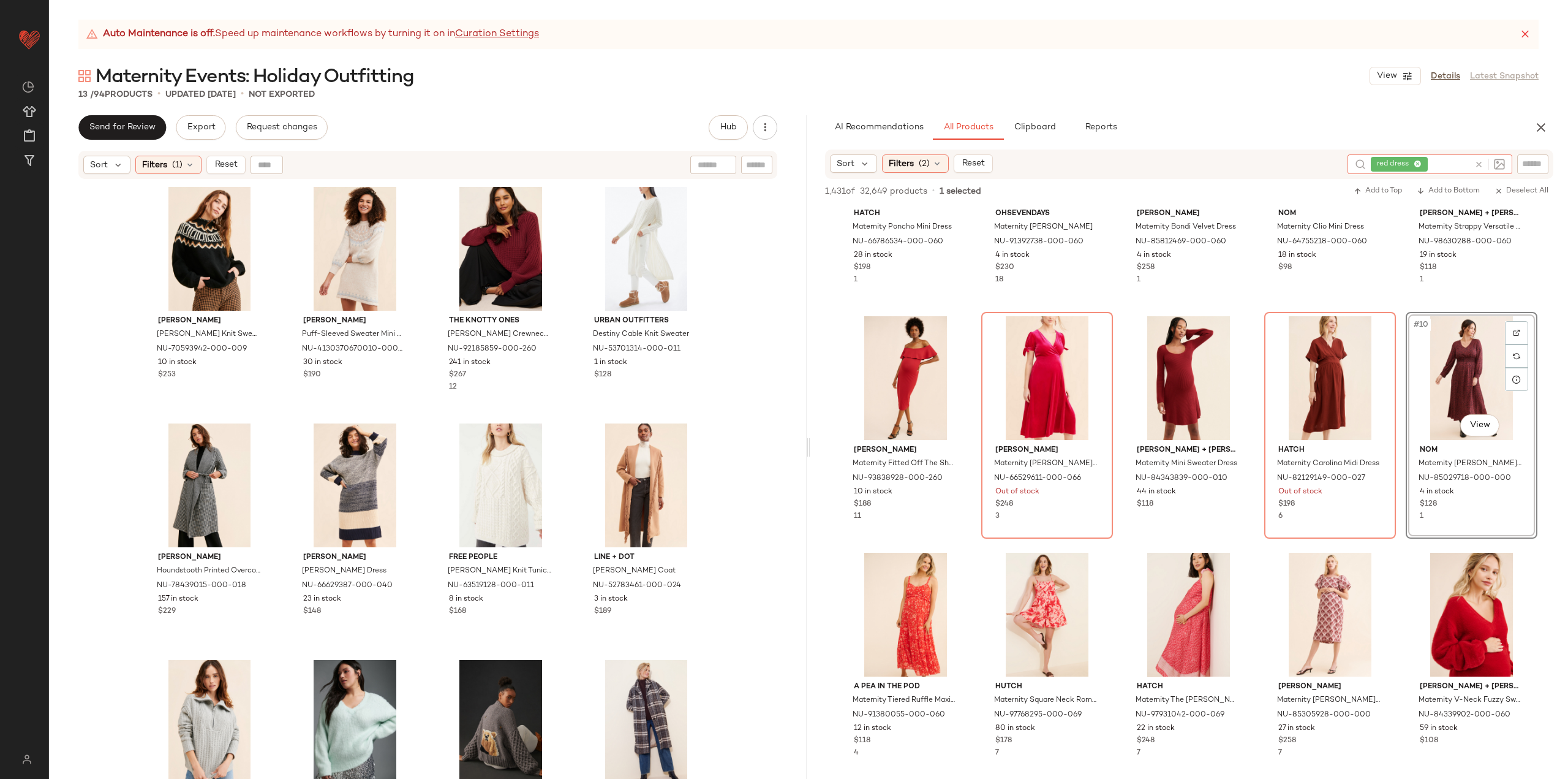
click at [1411, 165] on icon at bounding box center [1478, 164] width 9 height 9
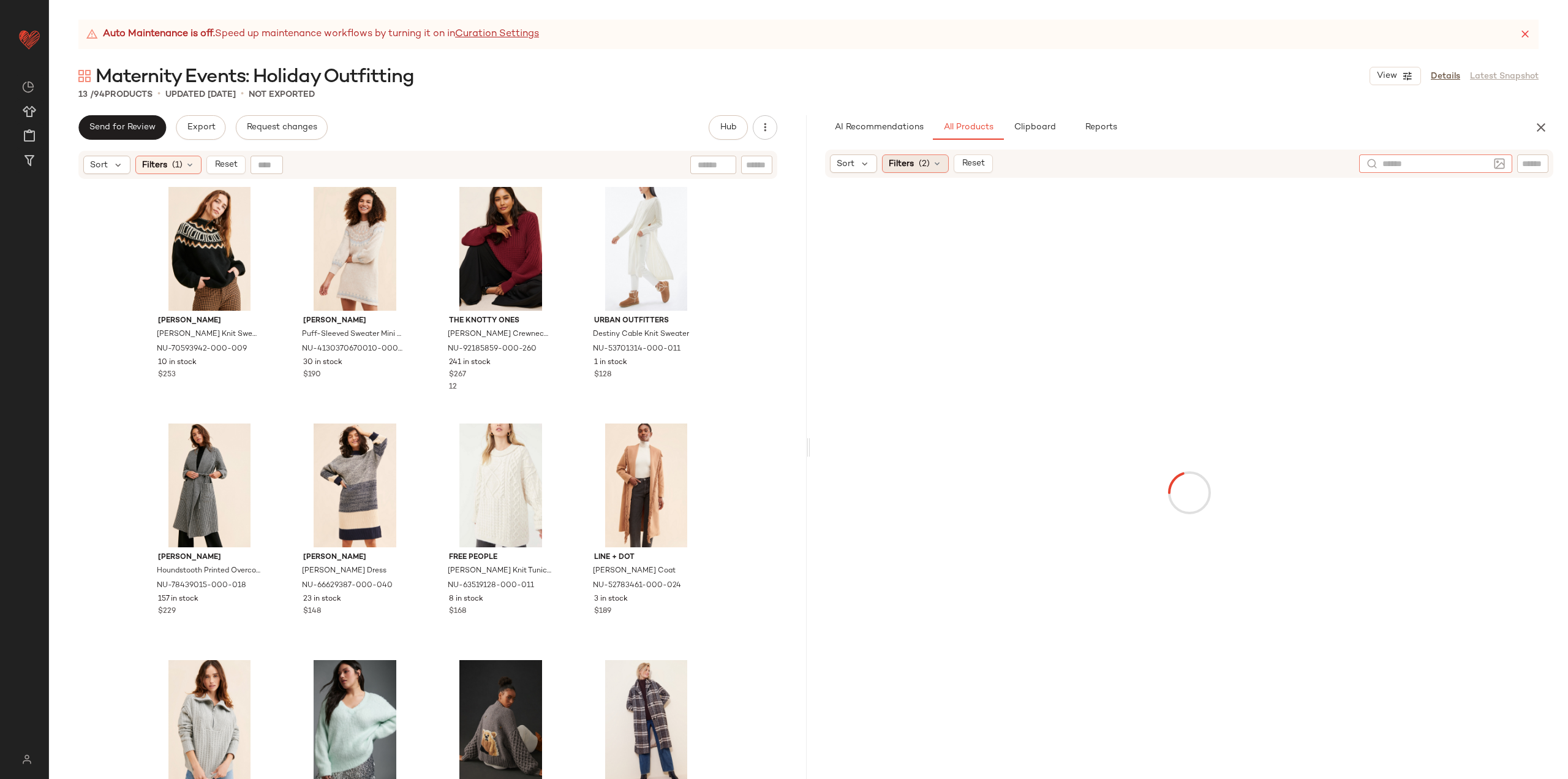
click at [911, 165] on span "Filters" at bounding box center [901, 163] width 25 height 13
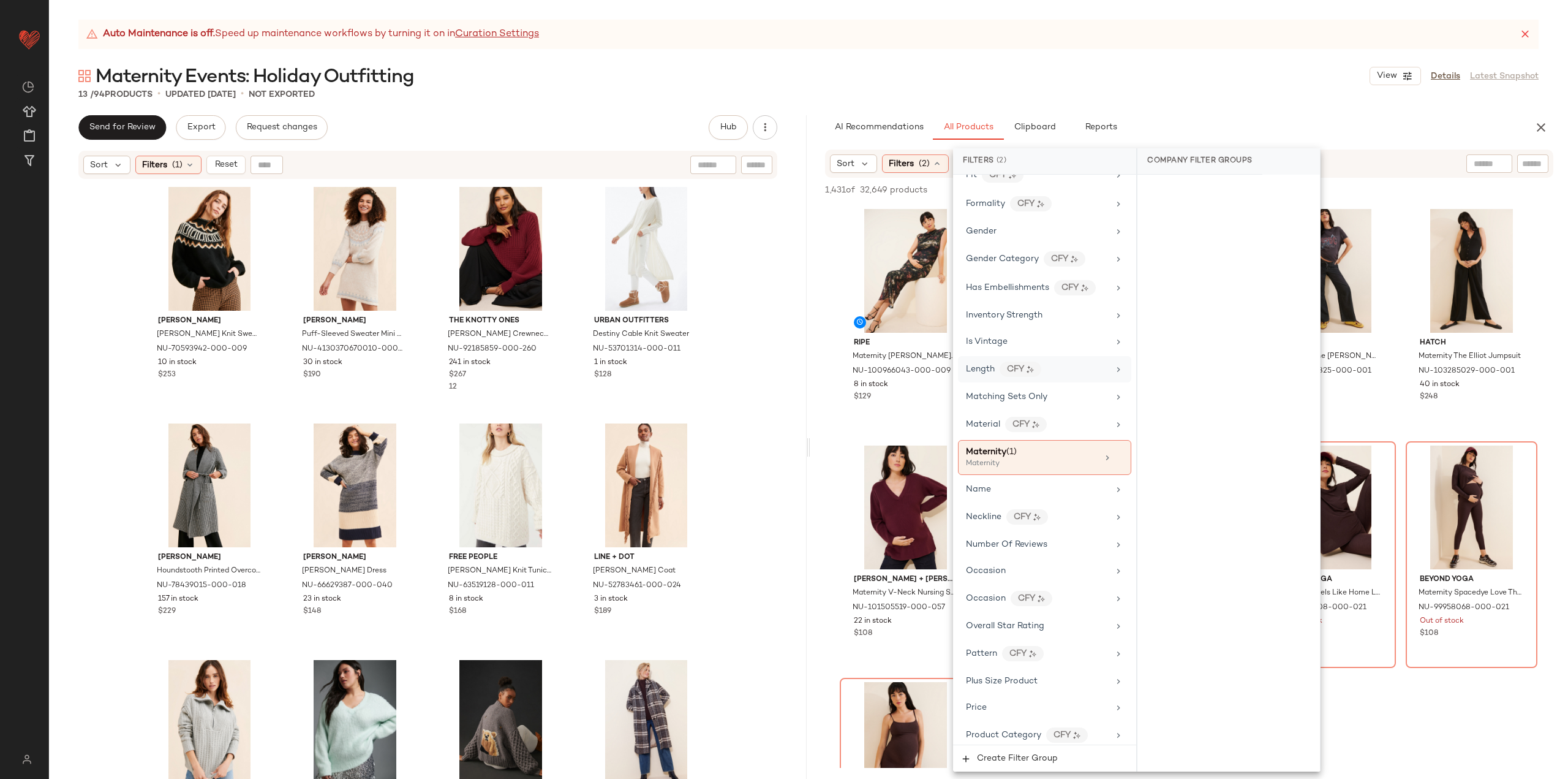
scroll to position [490, 0]
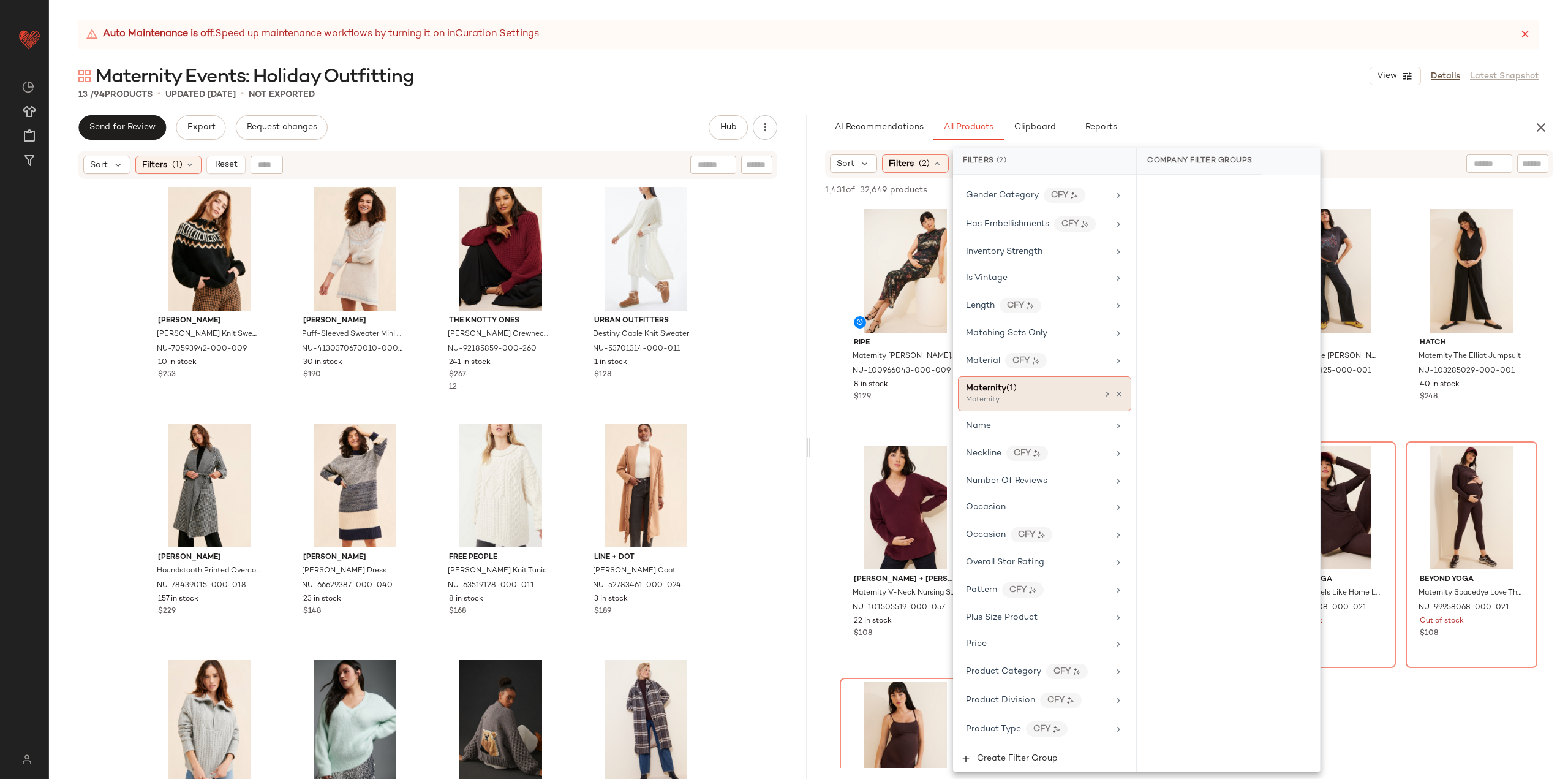
click at [1020, 395] on div "Maternity" at bounding box center [1027, 400] width 122 height 11
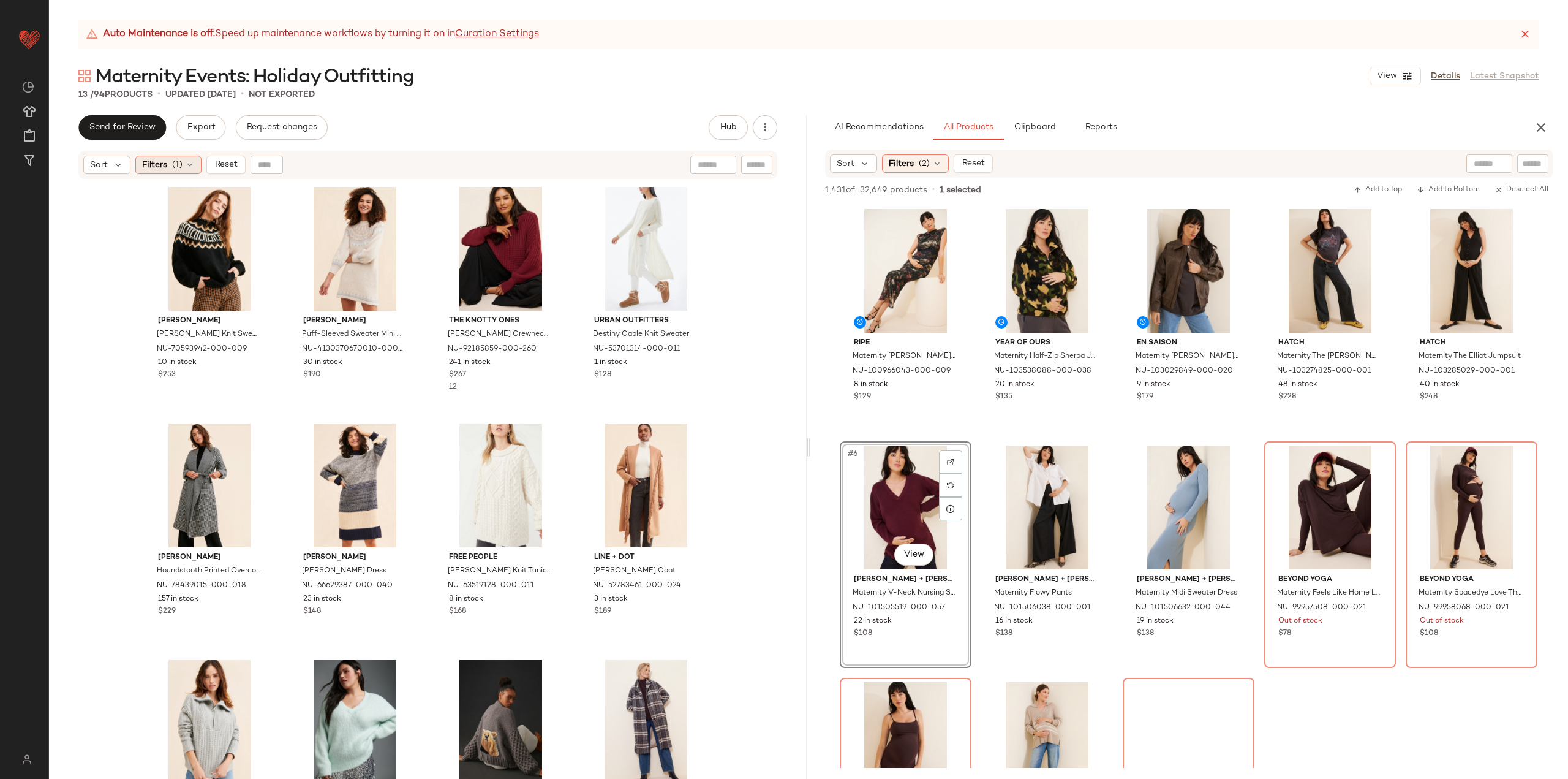
click at [178, 162] on span "(1)" at bounding box center [177, 165] width 10 height 13
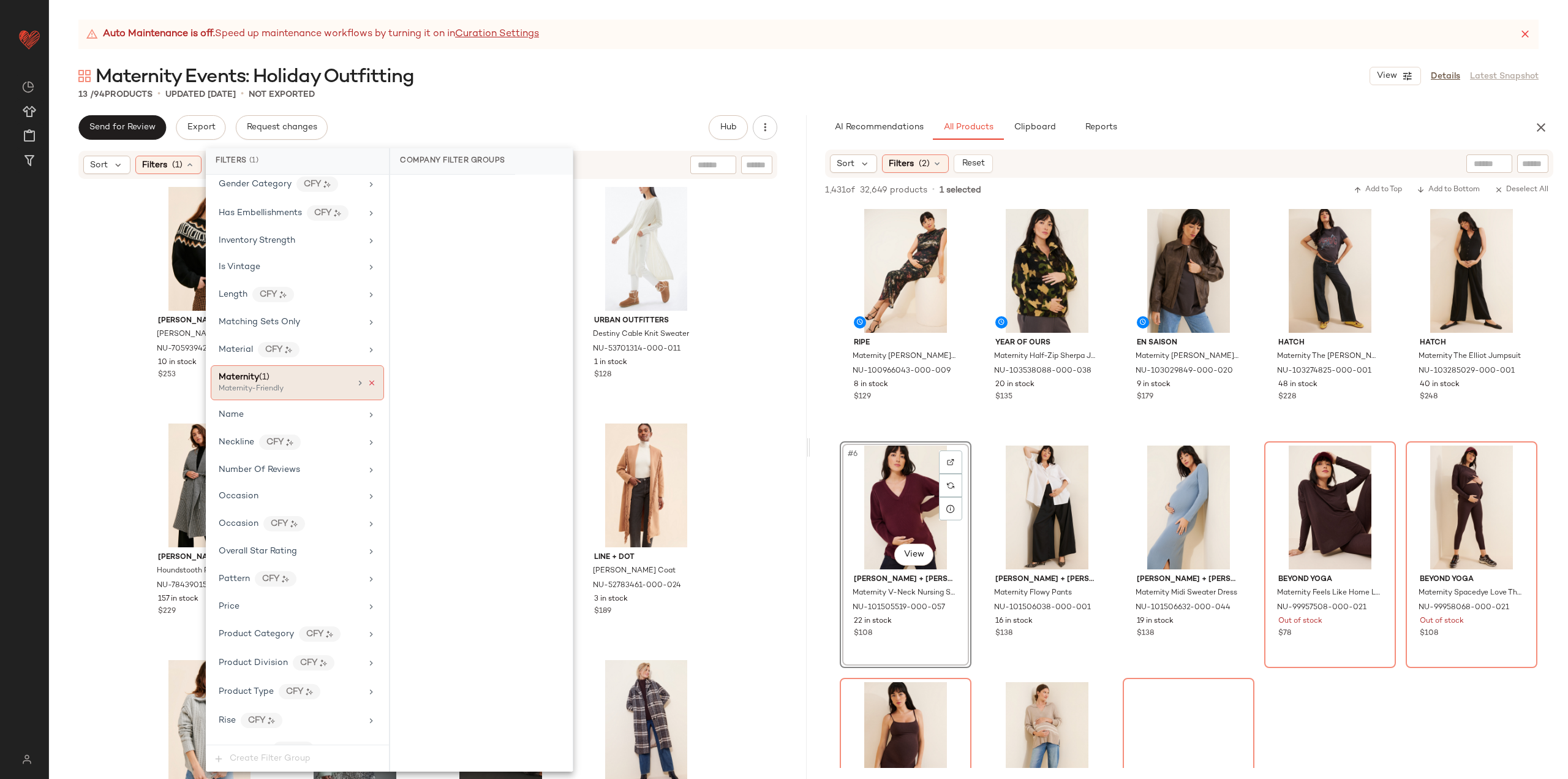
click at [369, 379] on icon at bounding box center [372, 383] width 9 height 9
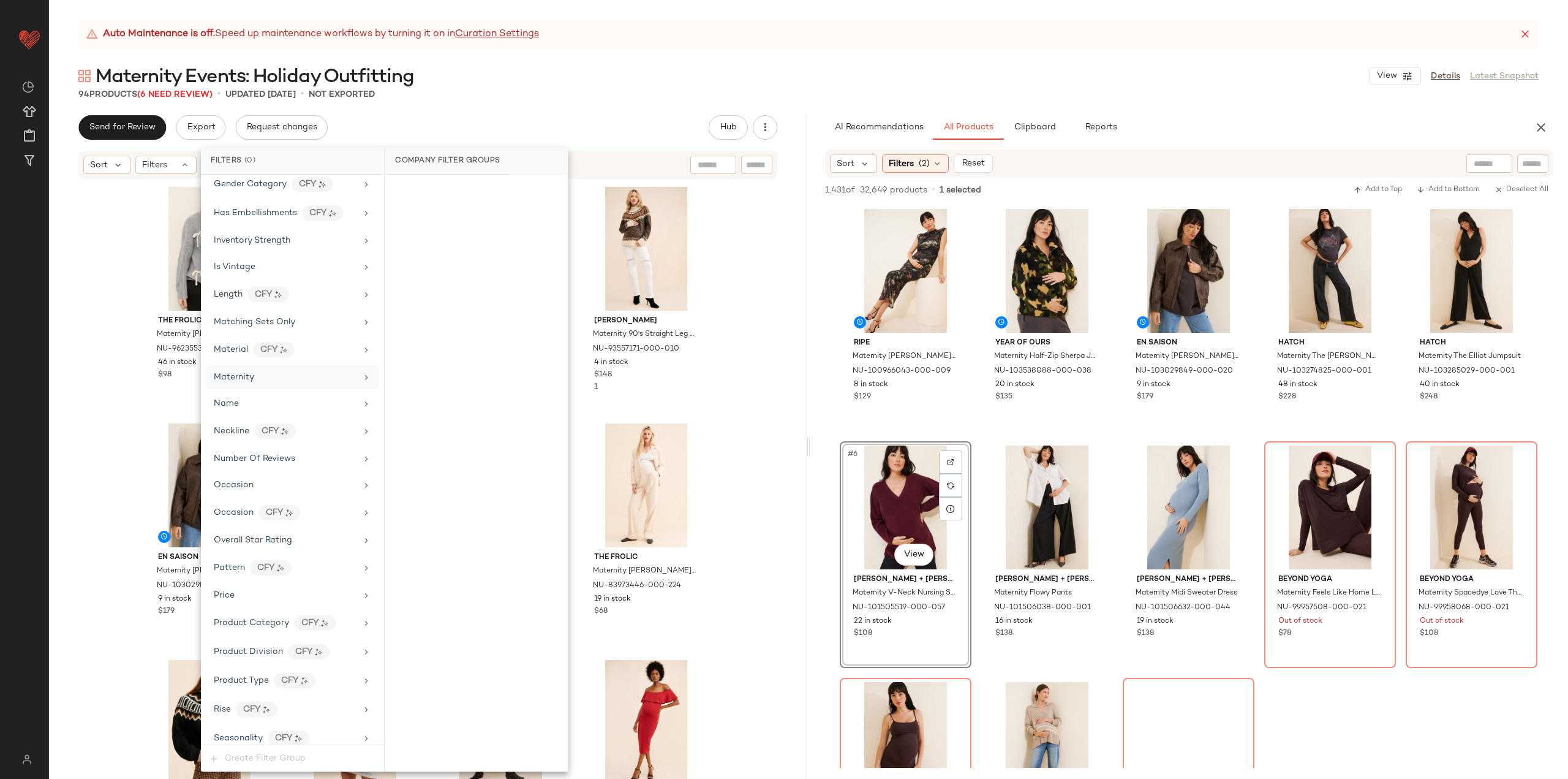
click at [747, 471] on div "The Frolic Maternity [PERSON_NAME] Knit Bow Sweater NU-96235536-000-004 46 in s…" at bounding box center [427, 495] width 757 height 629
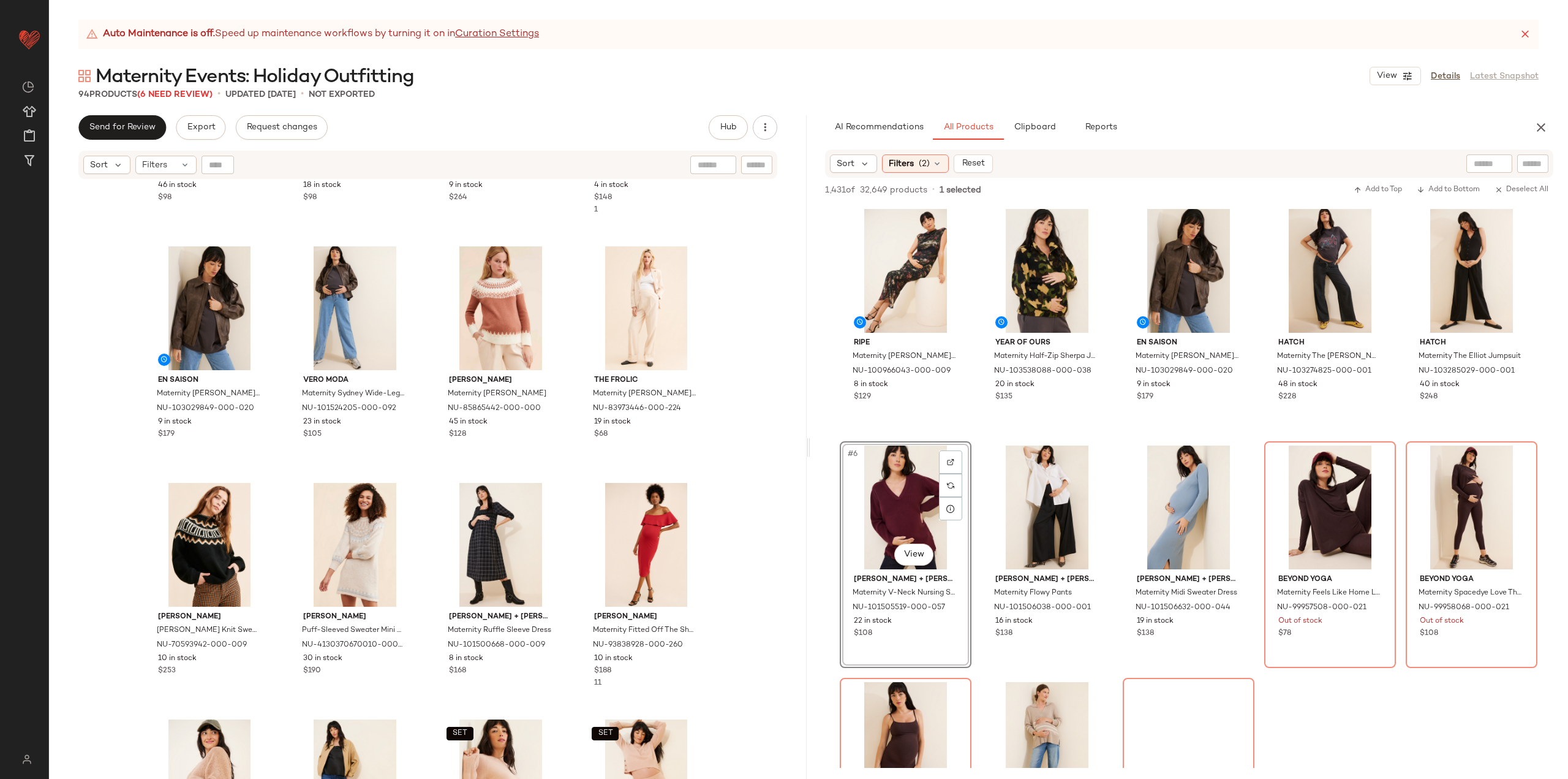
scroll to position [184, 0]
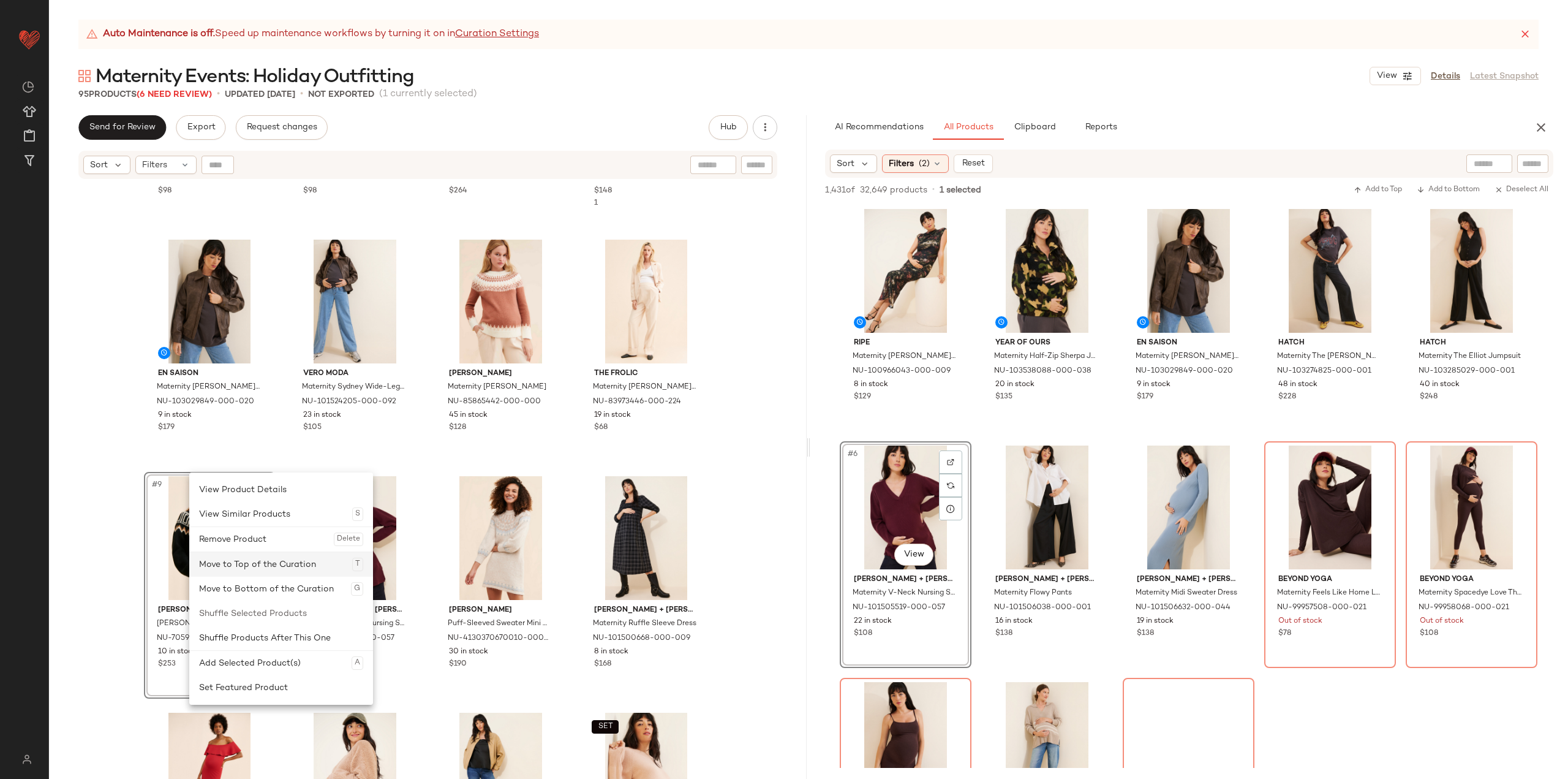
click at [222, 553] on div "Move to Top of the Curation T" at bounding box center [280, 565] width 164 height 25
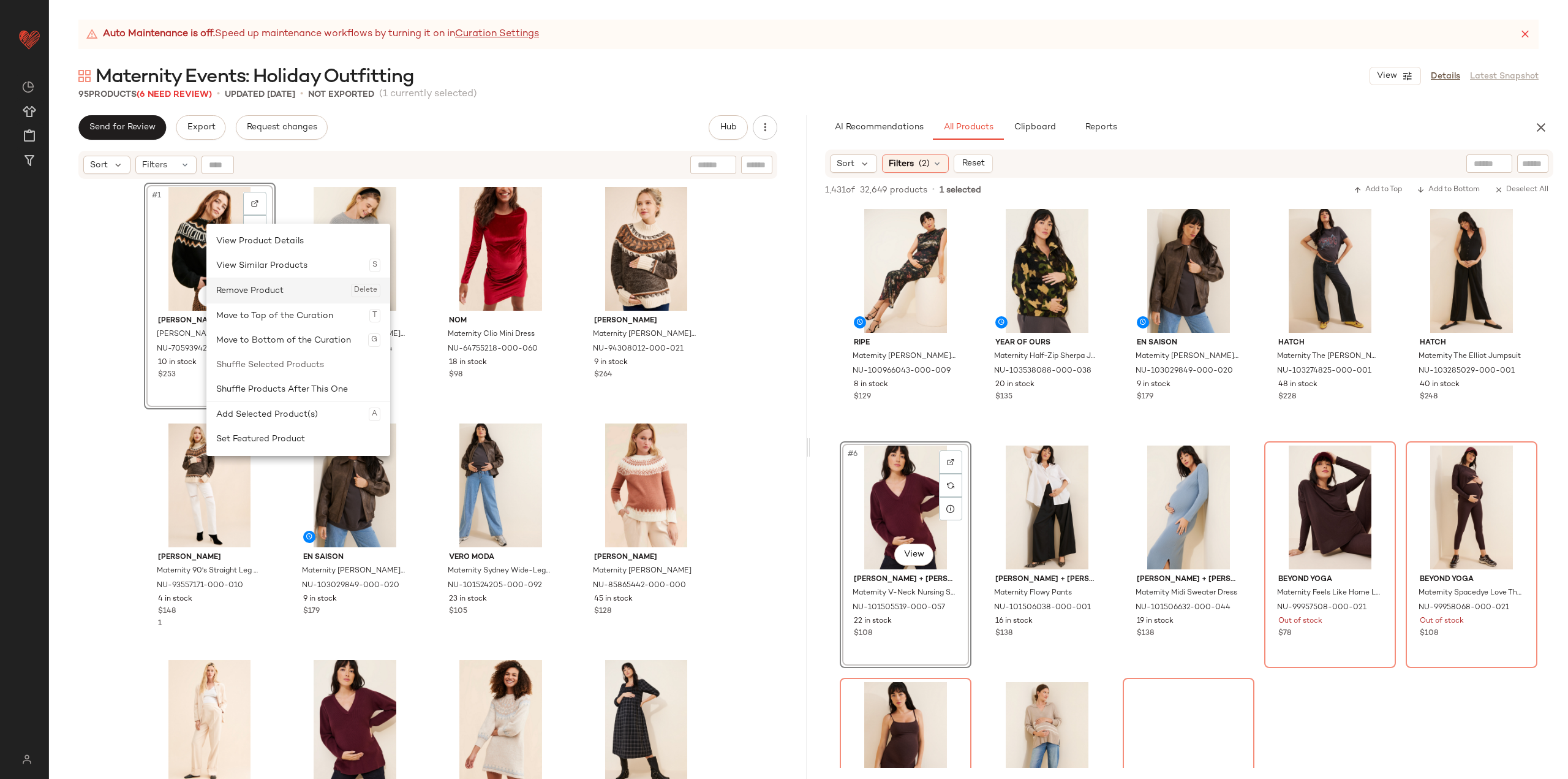
click at [238, 287] on div "Remove Product Delete" at bounding box center [298, 291] width 164 height 25
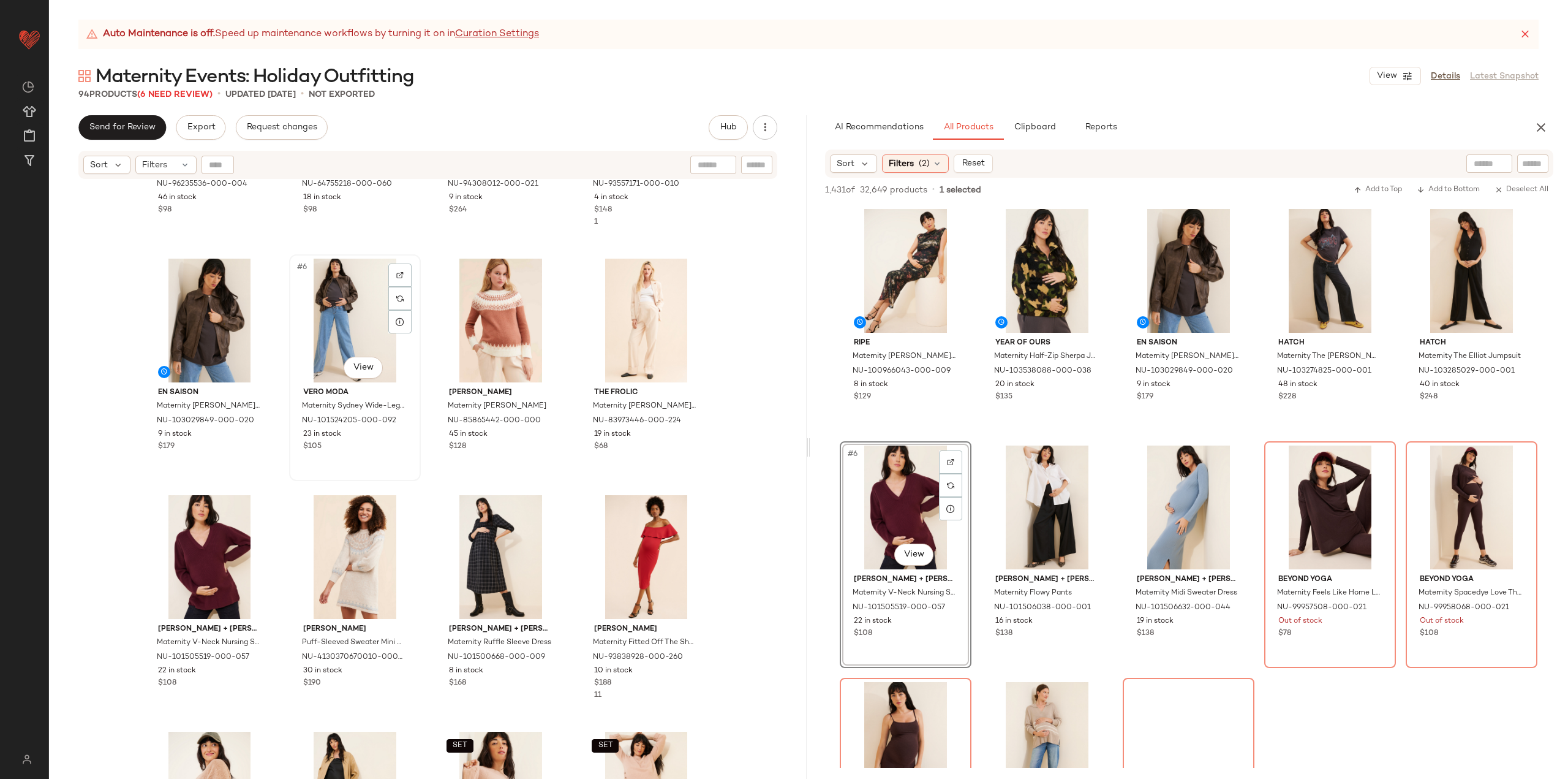
scroll to position [184, 0]
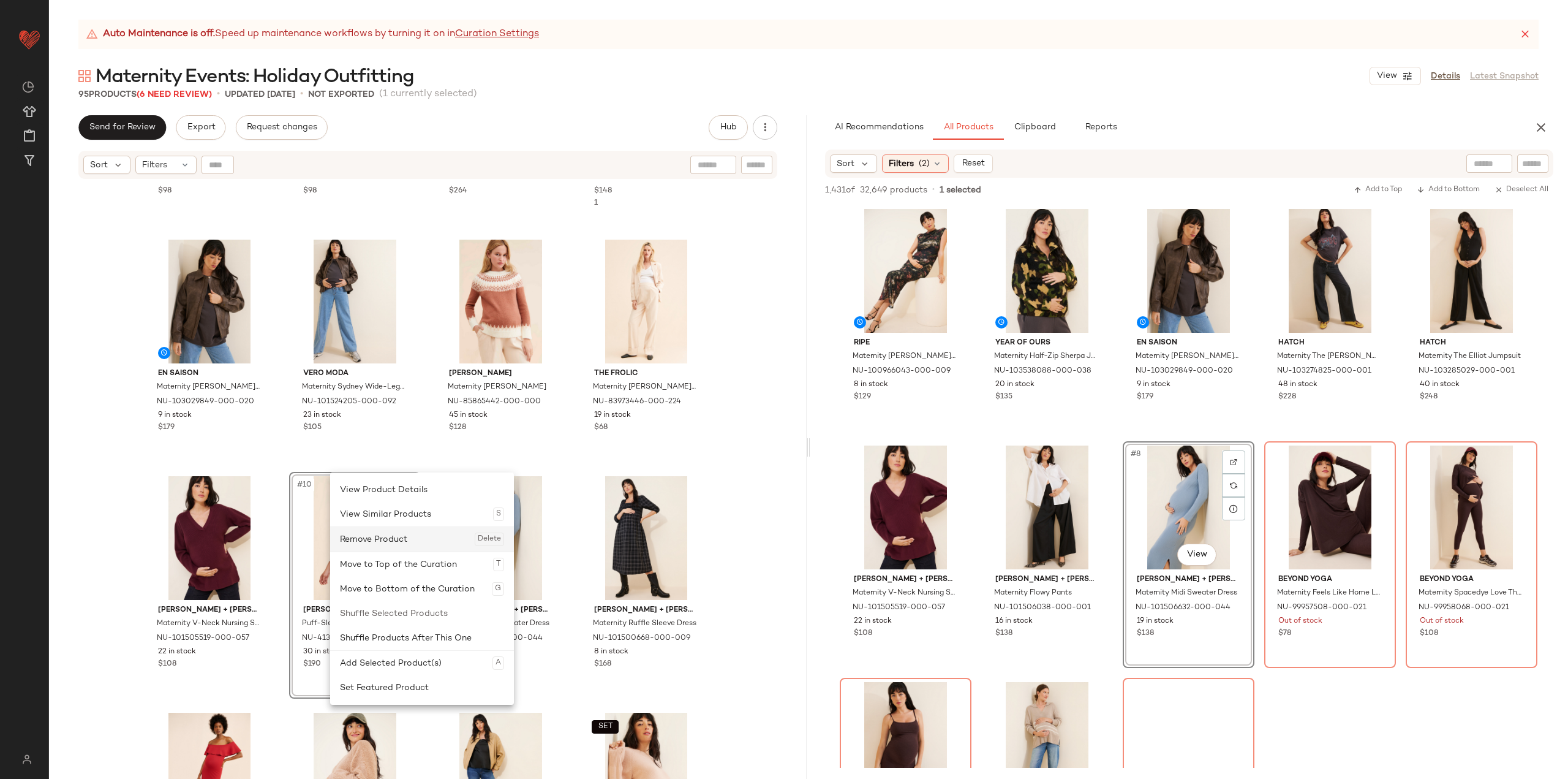
click at [378, 541] on div "Remove Product Delete" at bounding box center [421, 539] width 164 height 25
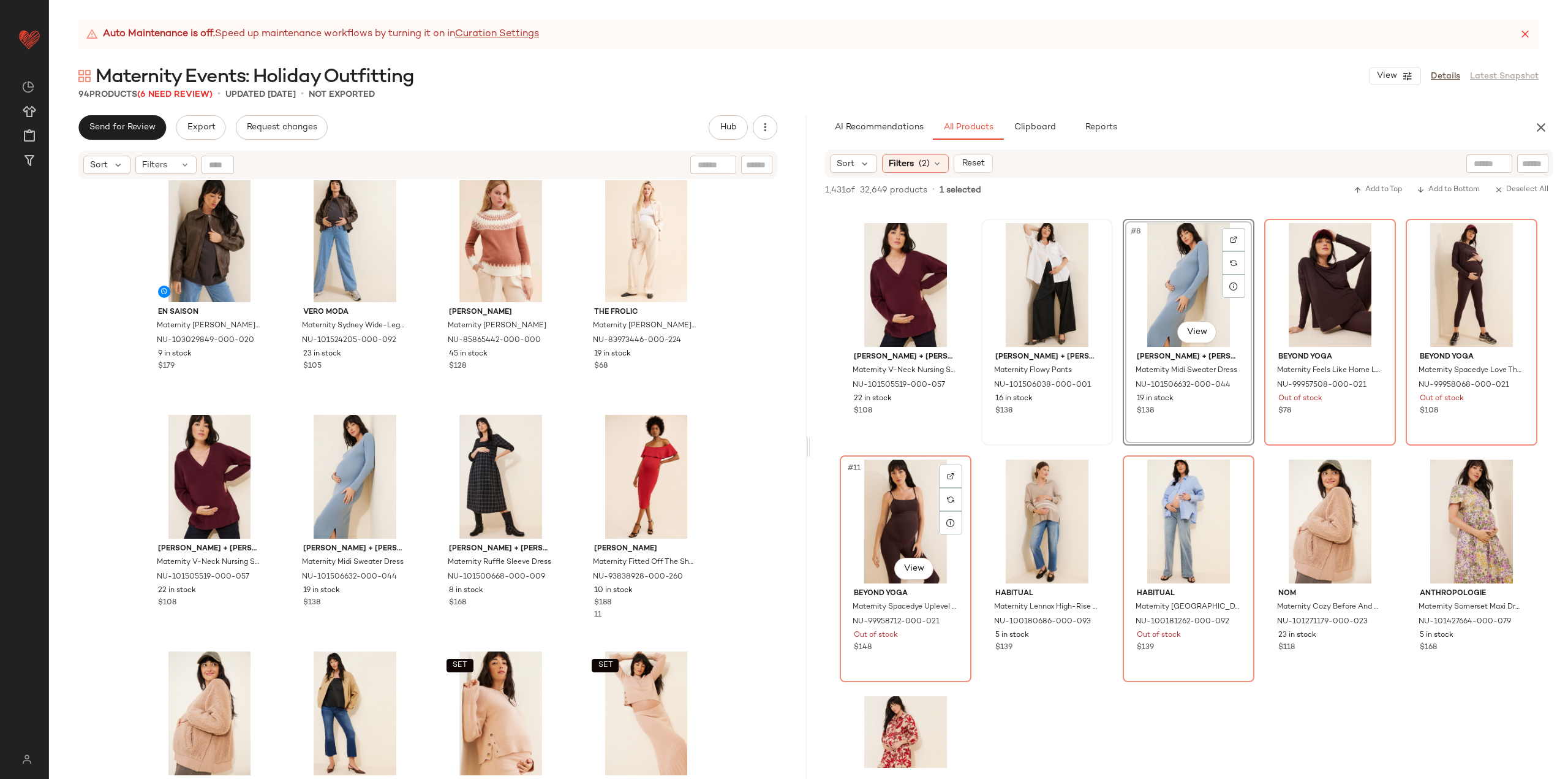
scroll to position [245, 0]
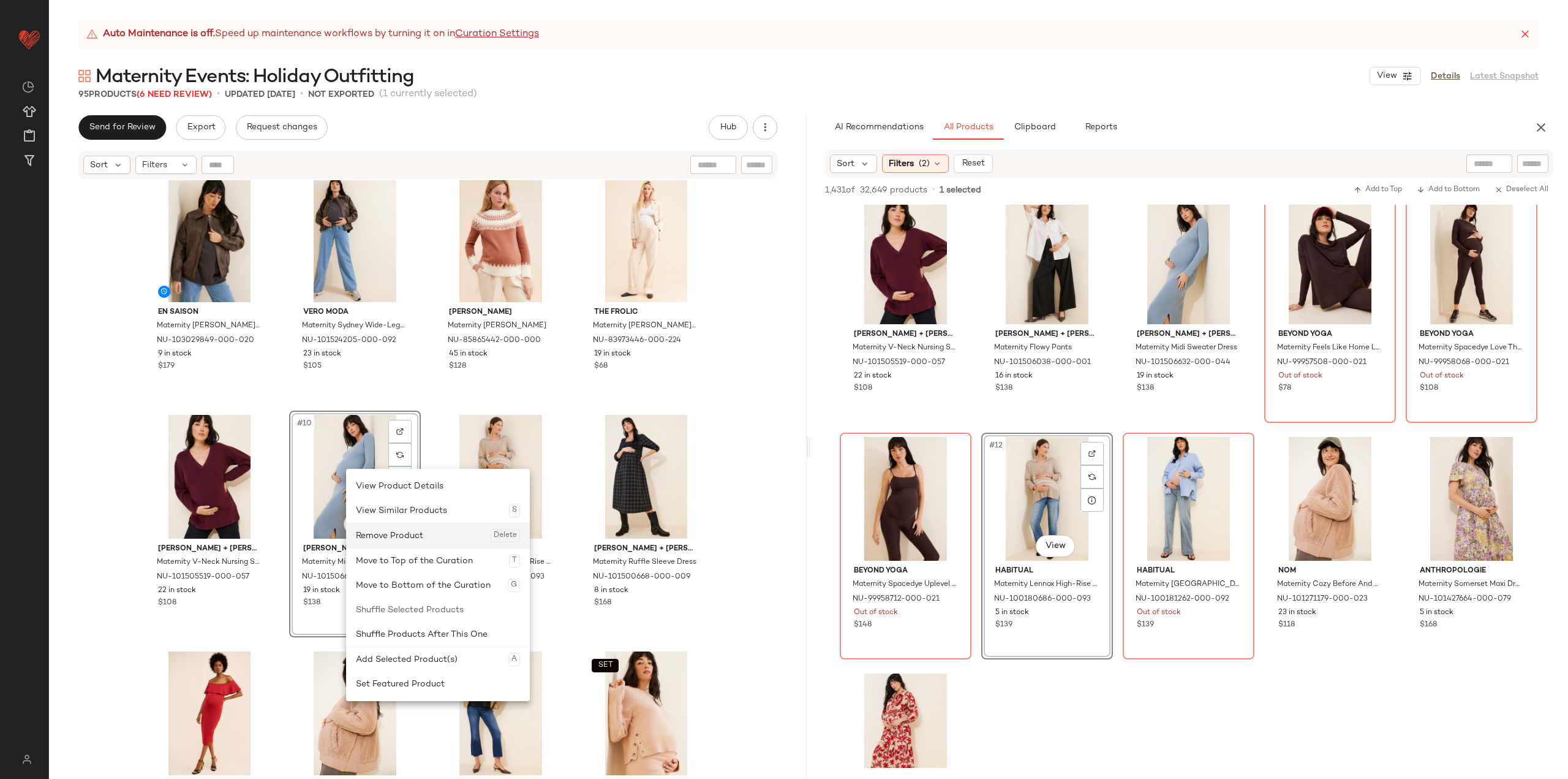
click at [382, 531] on div "Remove Product Delete" at bounding box center [438, 536] width 164 height 25
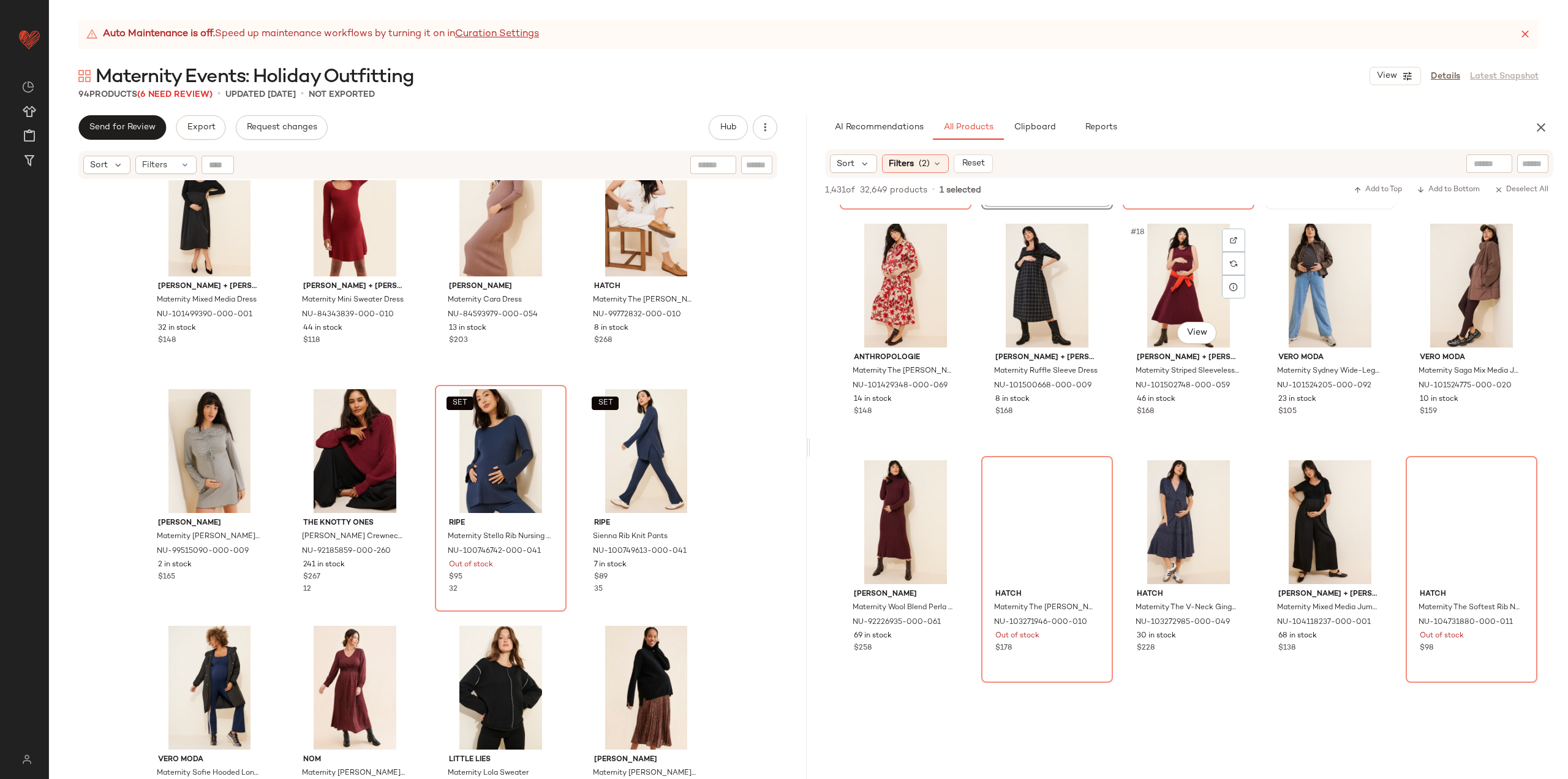
scroll to position [735, 0]
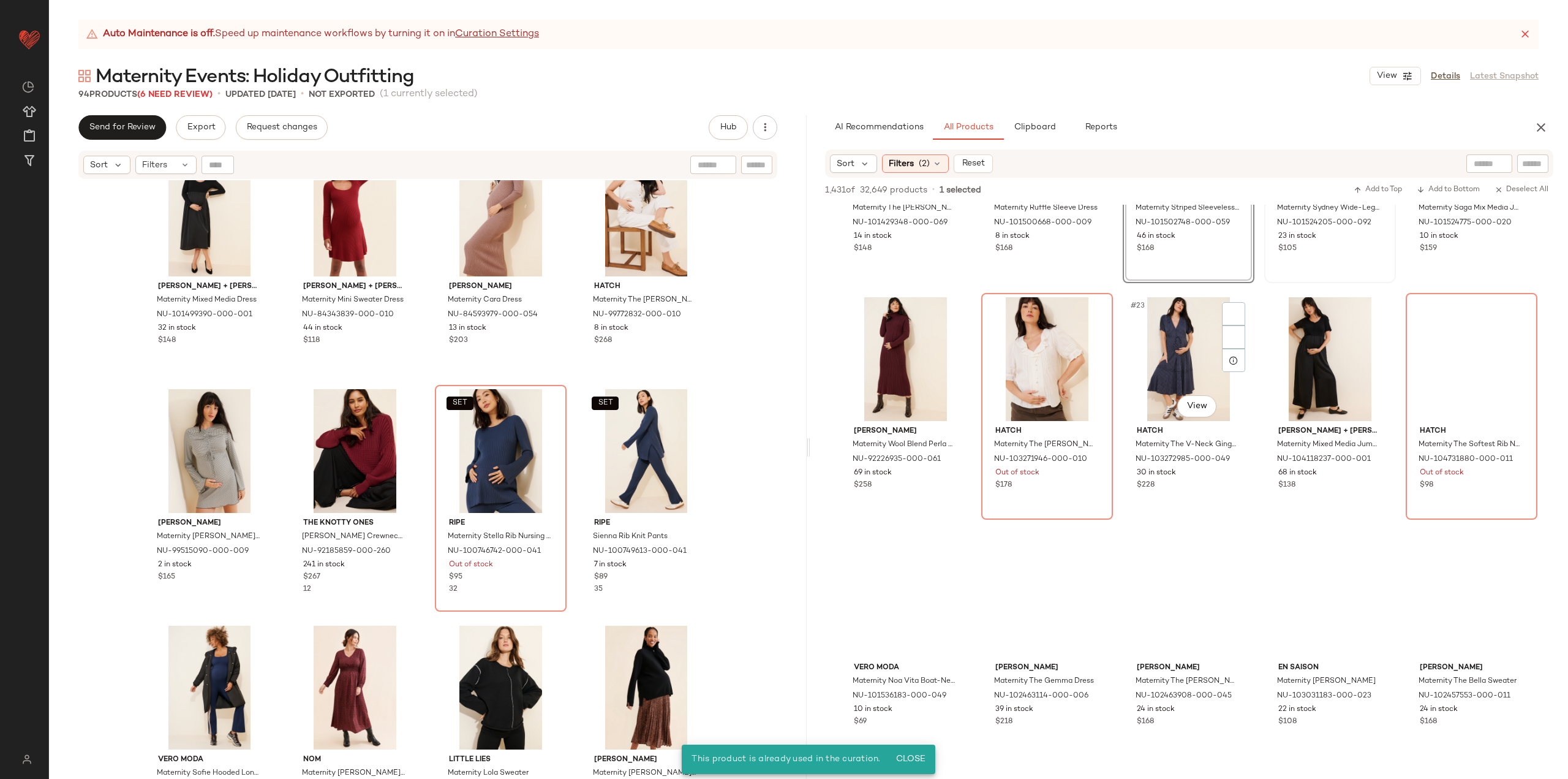
scroll to position [981, 0]
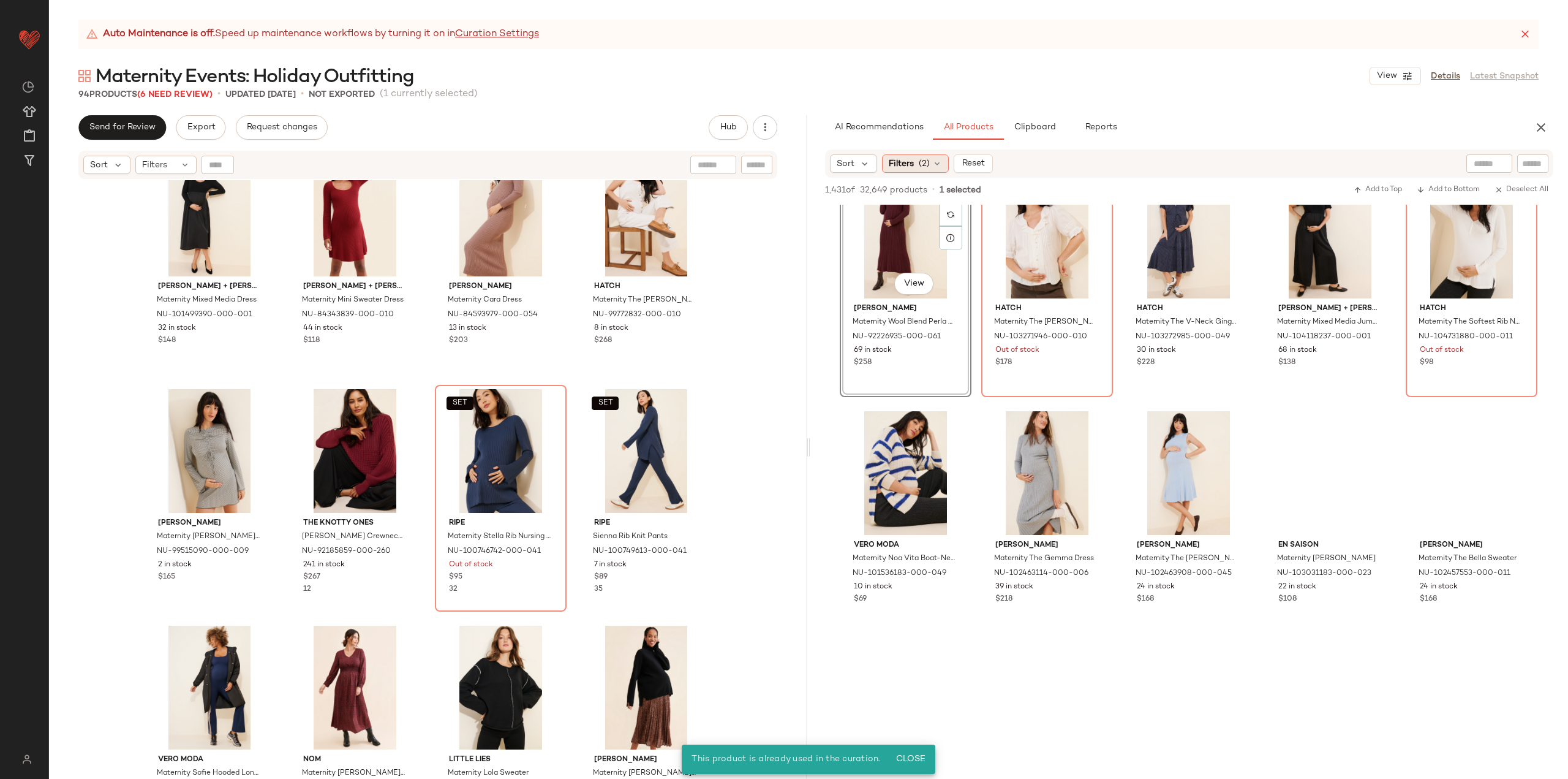
click at [904, 159] on span "Filters" at bounding box center [901, 163] width 25 height 13
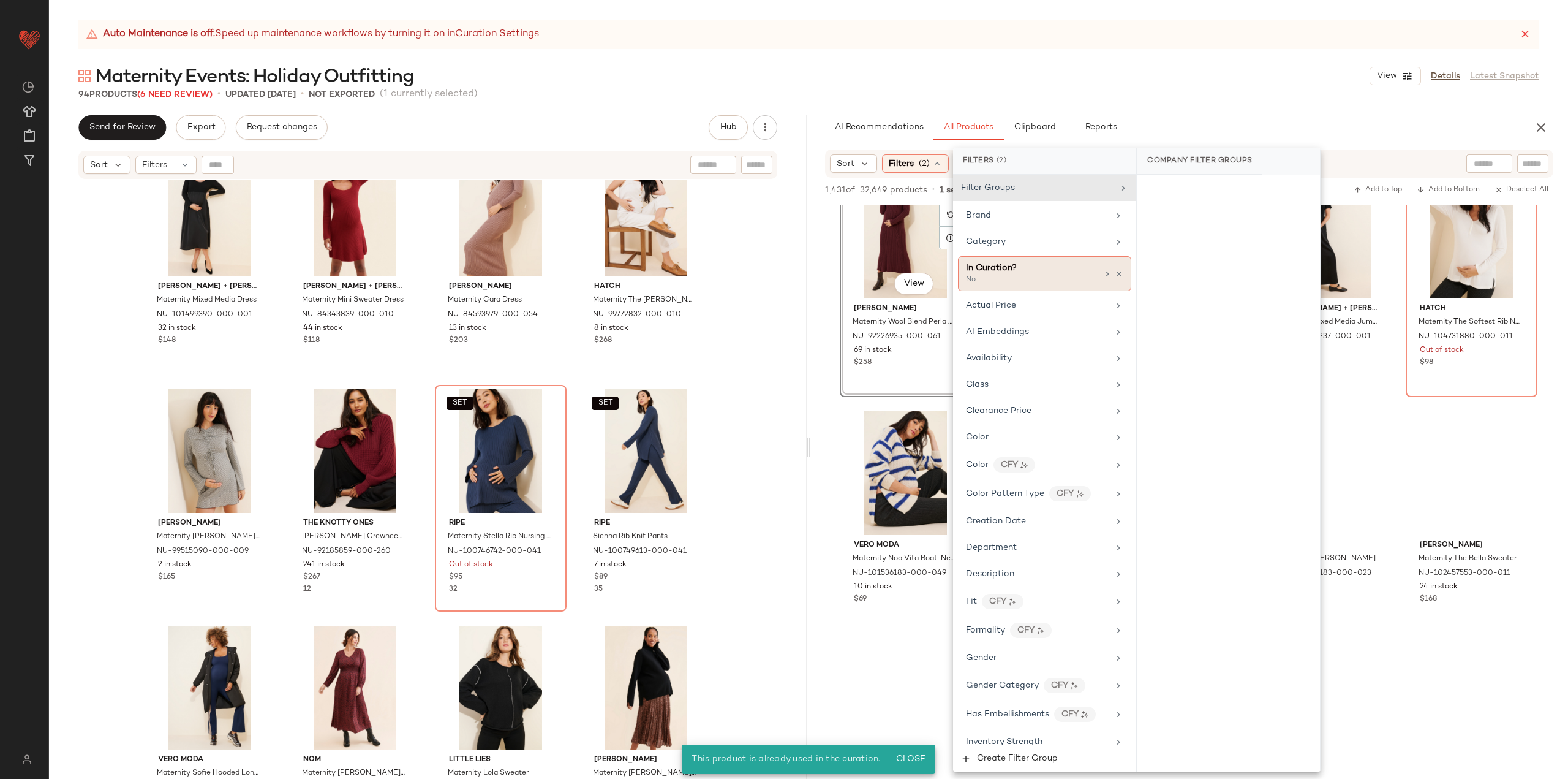
click at [1056, 276] on div "No" at bounding box center [1027, 280] width 122 height 11
click at [1179, 192] on div "Yes" at bounding box center [1228, 191] width 173 height 22
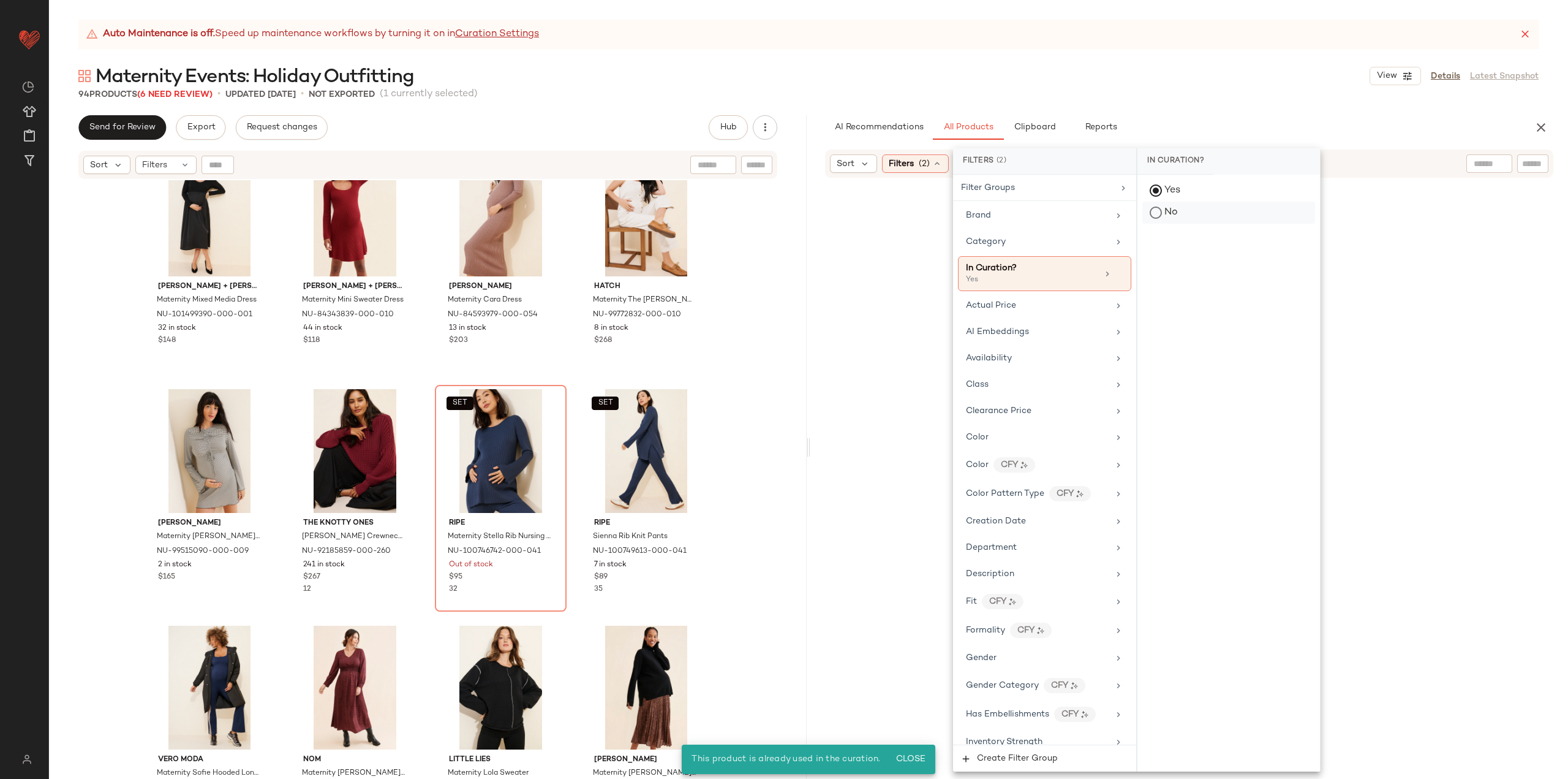
click at [1175, 209] on div "No" at bounding box center [1228, 212] width 173 height 22
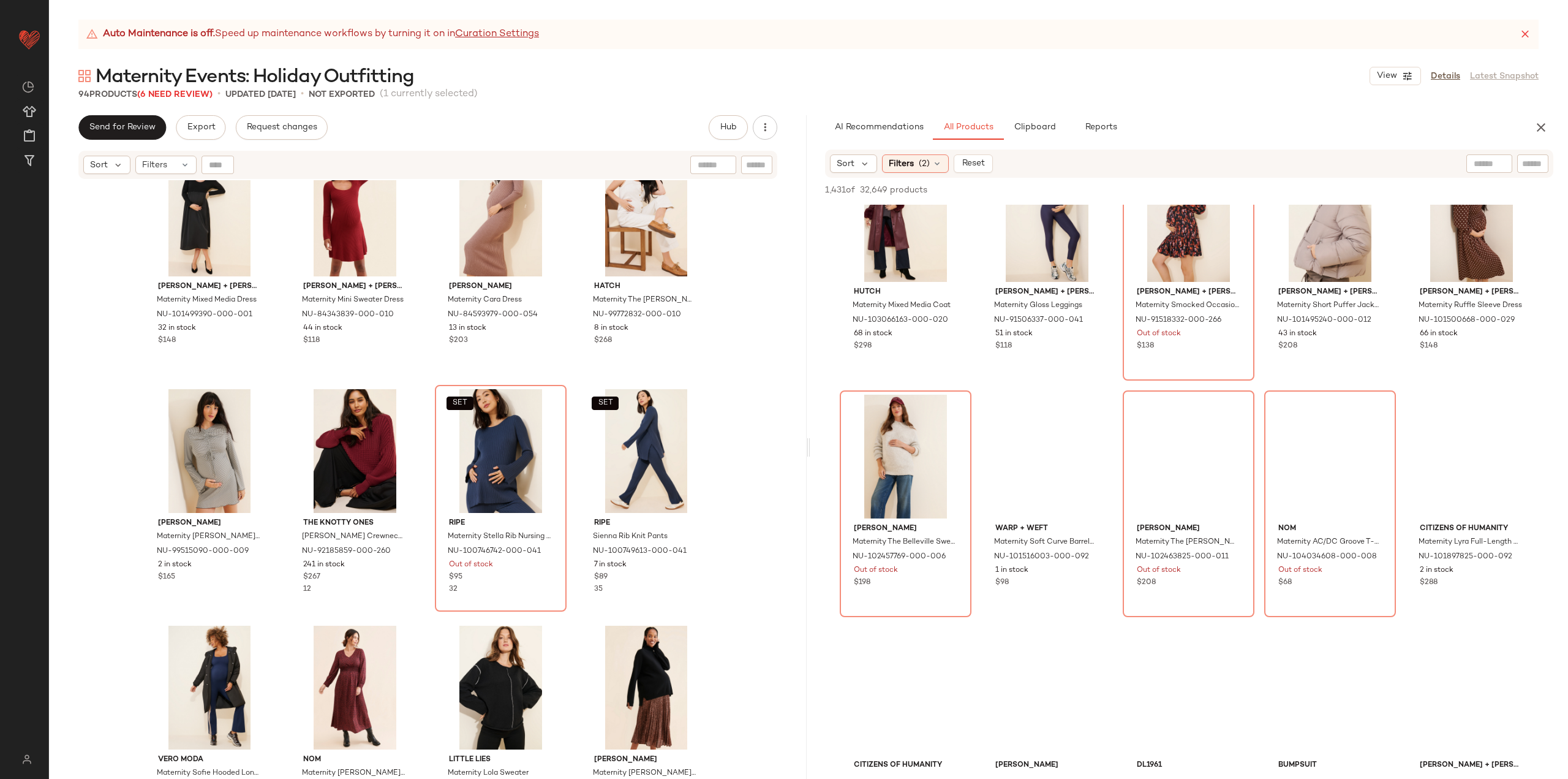
scroll to position [1532, 0]
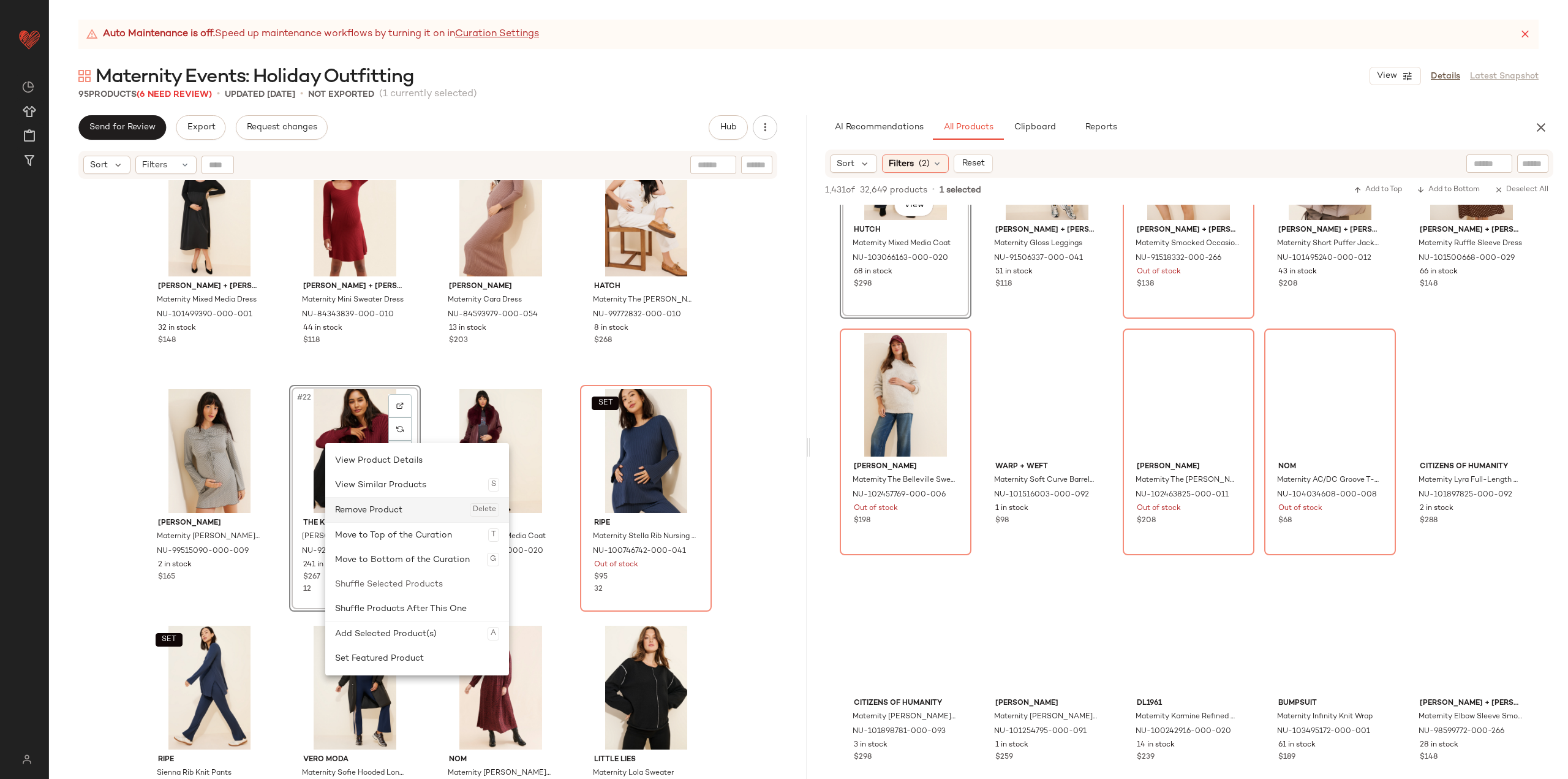
click at [374, 508] on div "Remove Product Delete" at bounding box center [416, 510] width 164 height 25
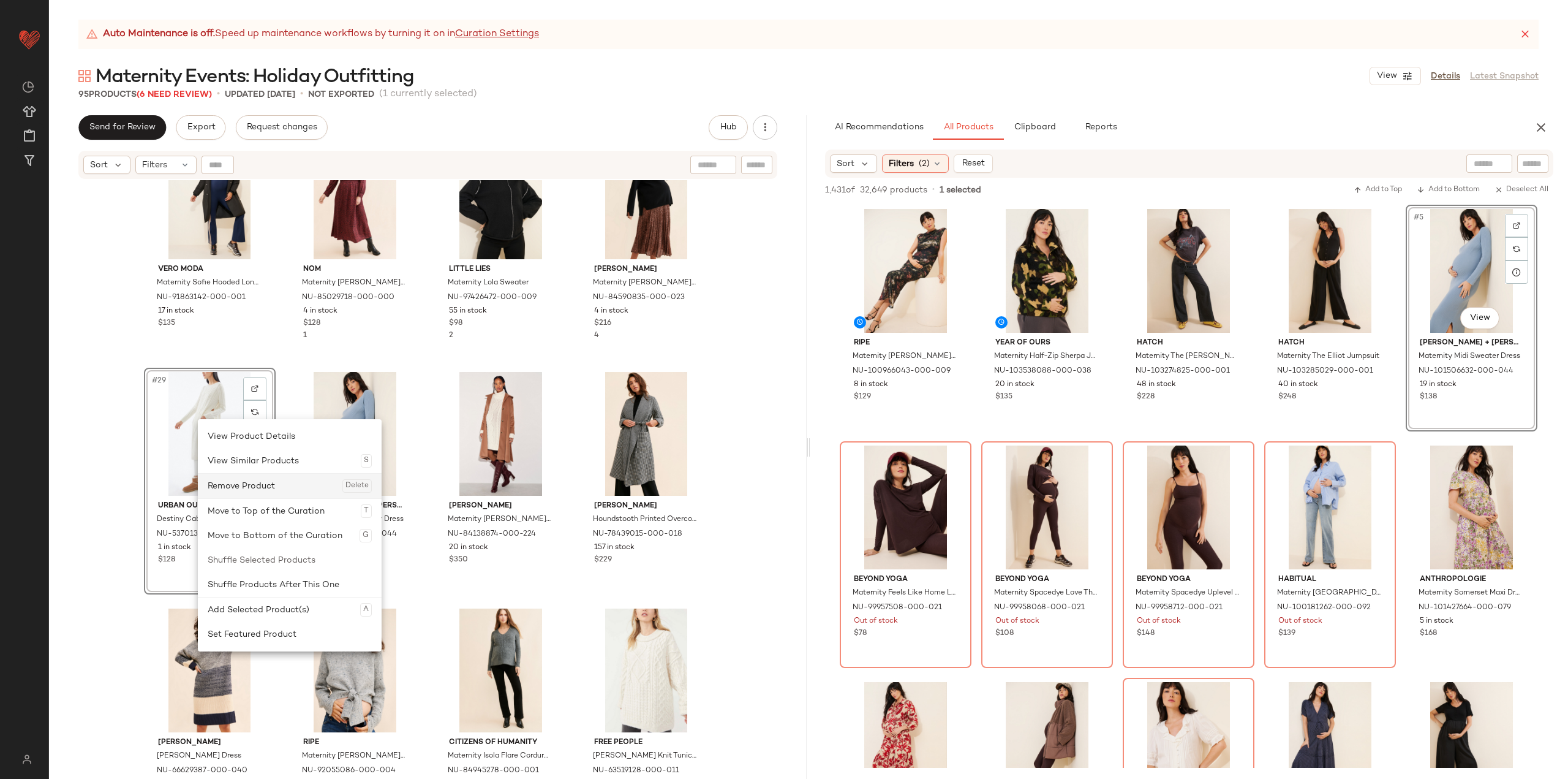
click at [239, 485] on div "Remove Product Delete" at bounding box center [289, 486] width 164 height 25
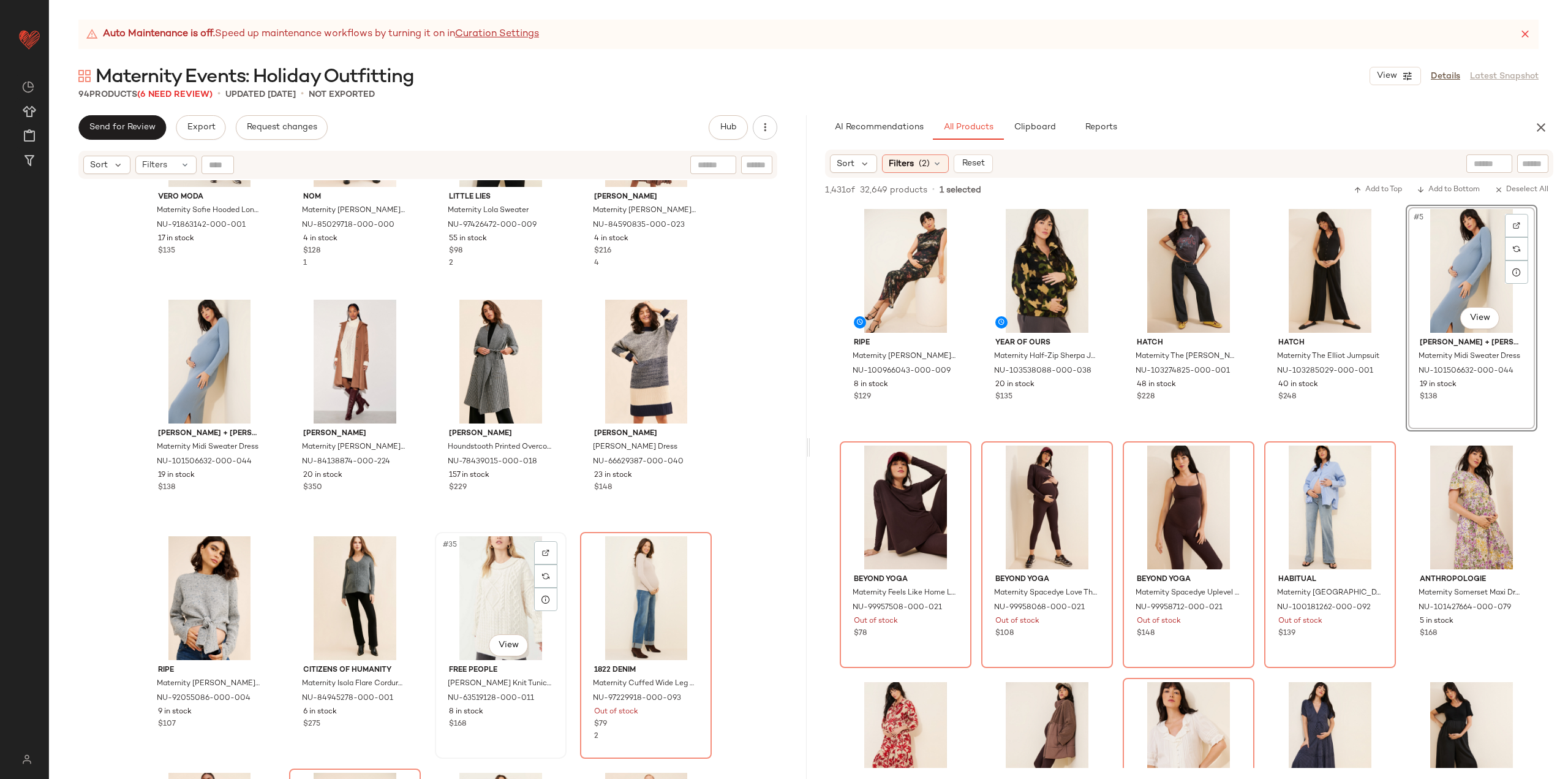
scroll to position [1480, 0]
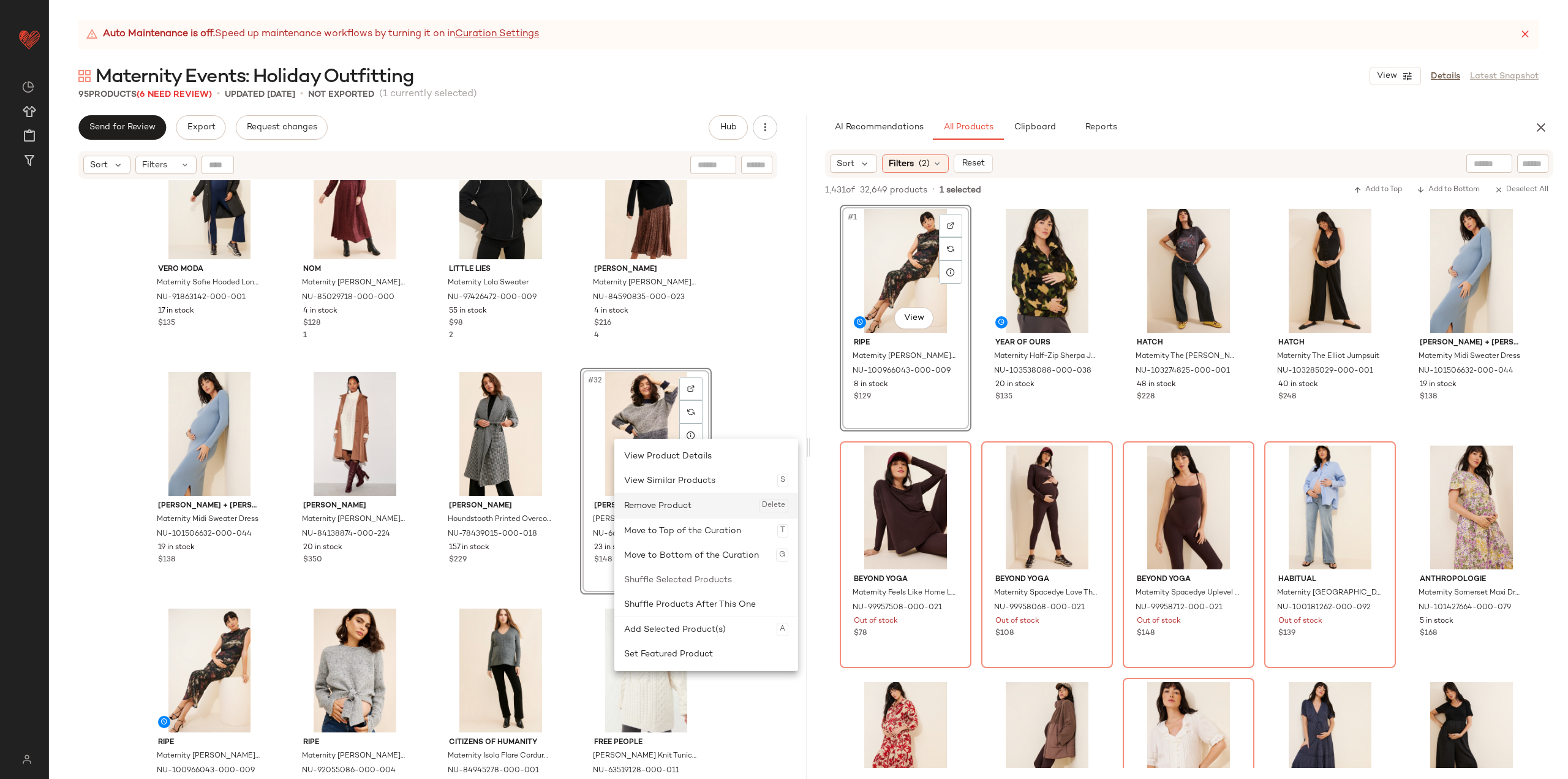
click at [667, 501] on div "Remove Product Delete" at bounding box center [706, 505] width 164 height 25
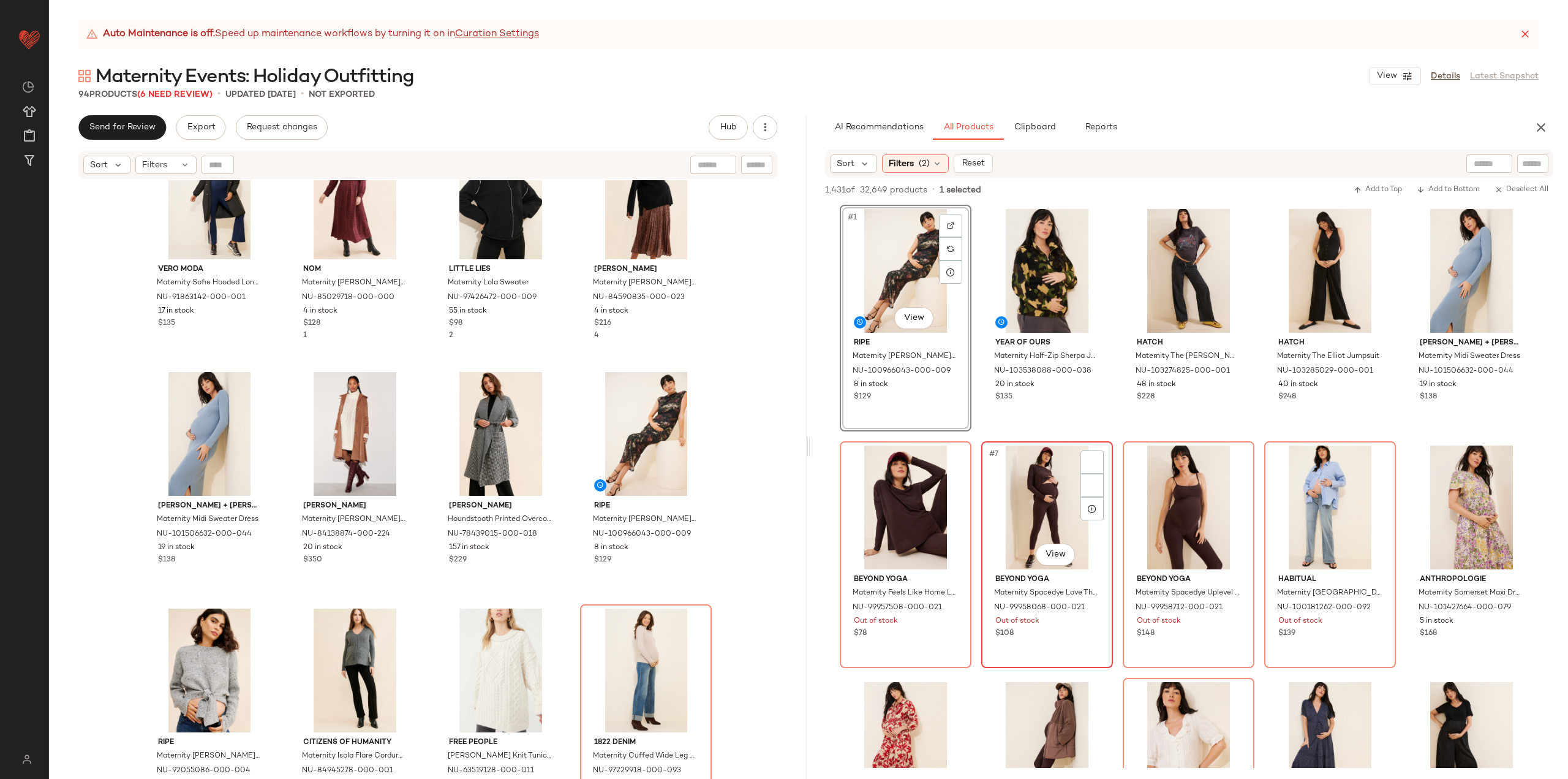
scroll to position [61, 0]
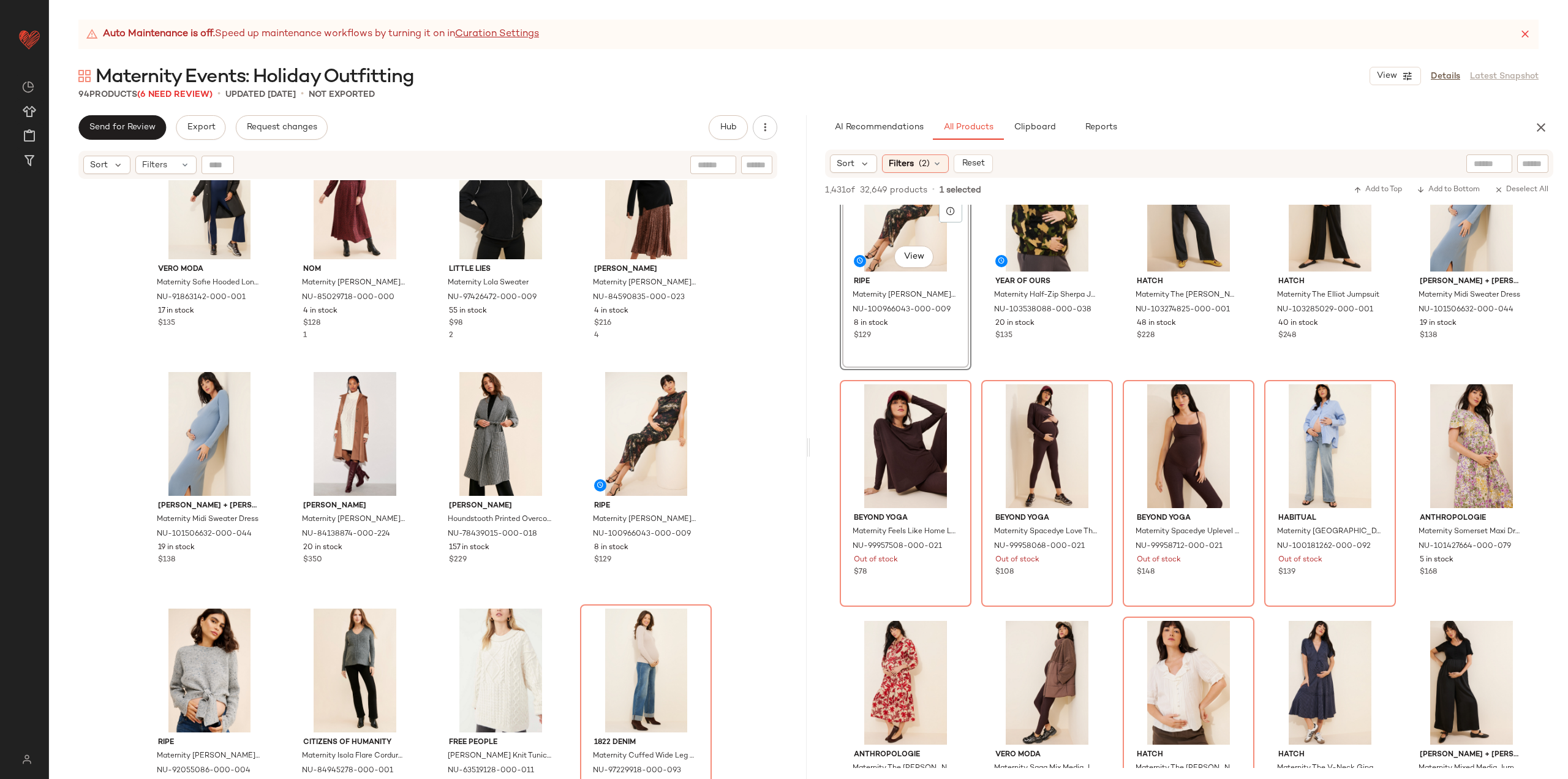
click at [1411, 168] on input "text" at bounding box center [1489, 163] width 31 height 13
type input "****"
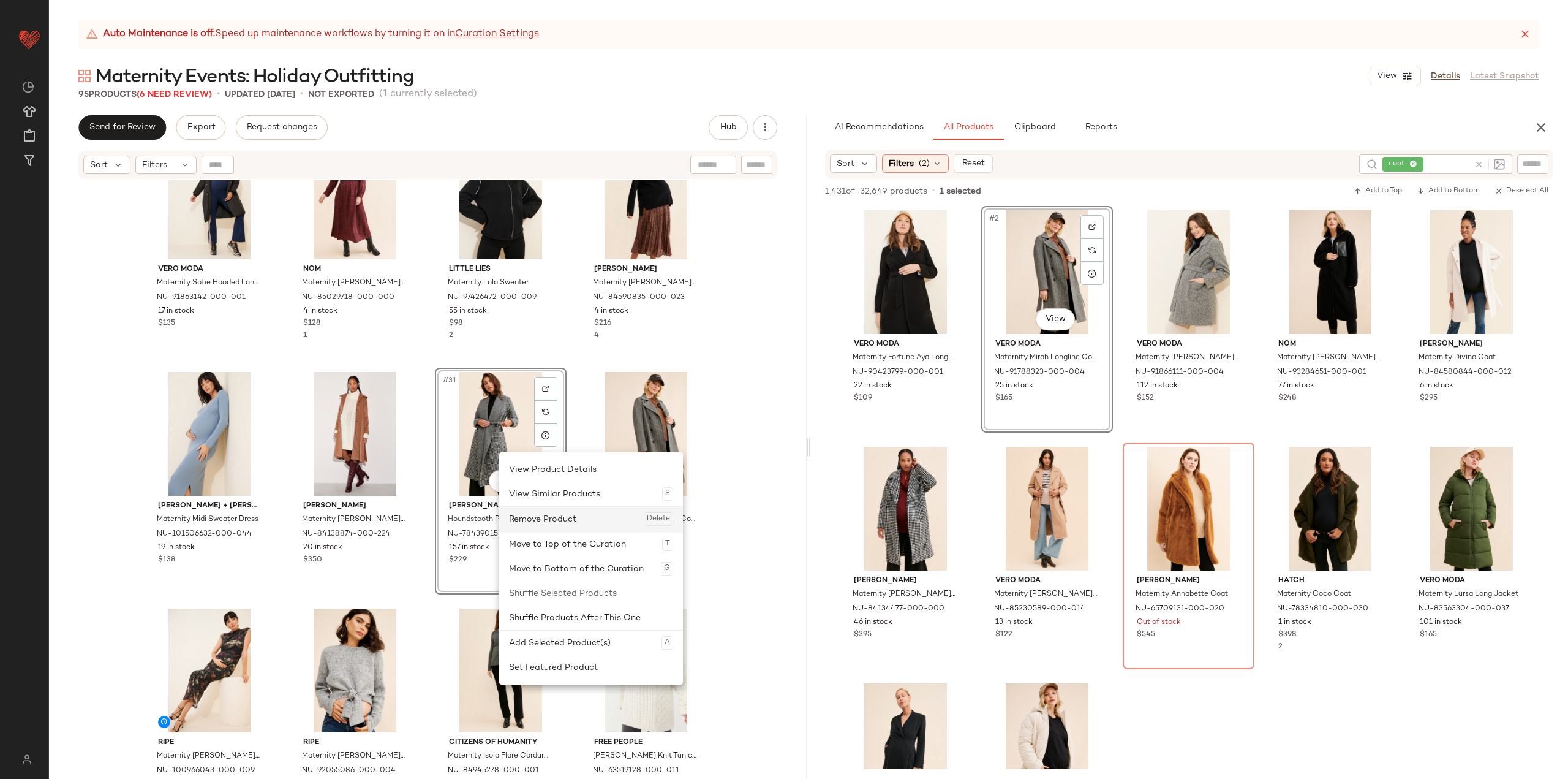
click at [548, 511] on div "Remove Product Delete" at bounding box center [591, 519] width 164 height 25
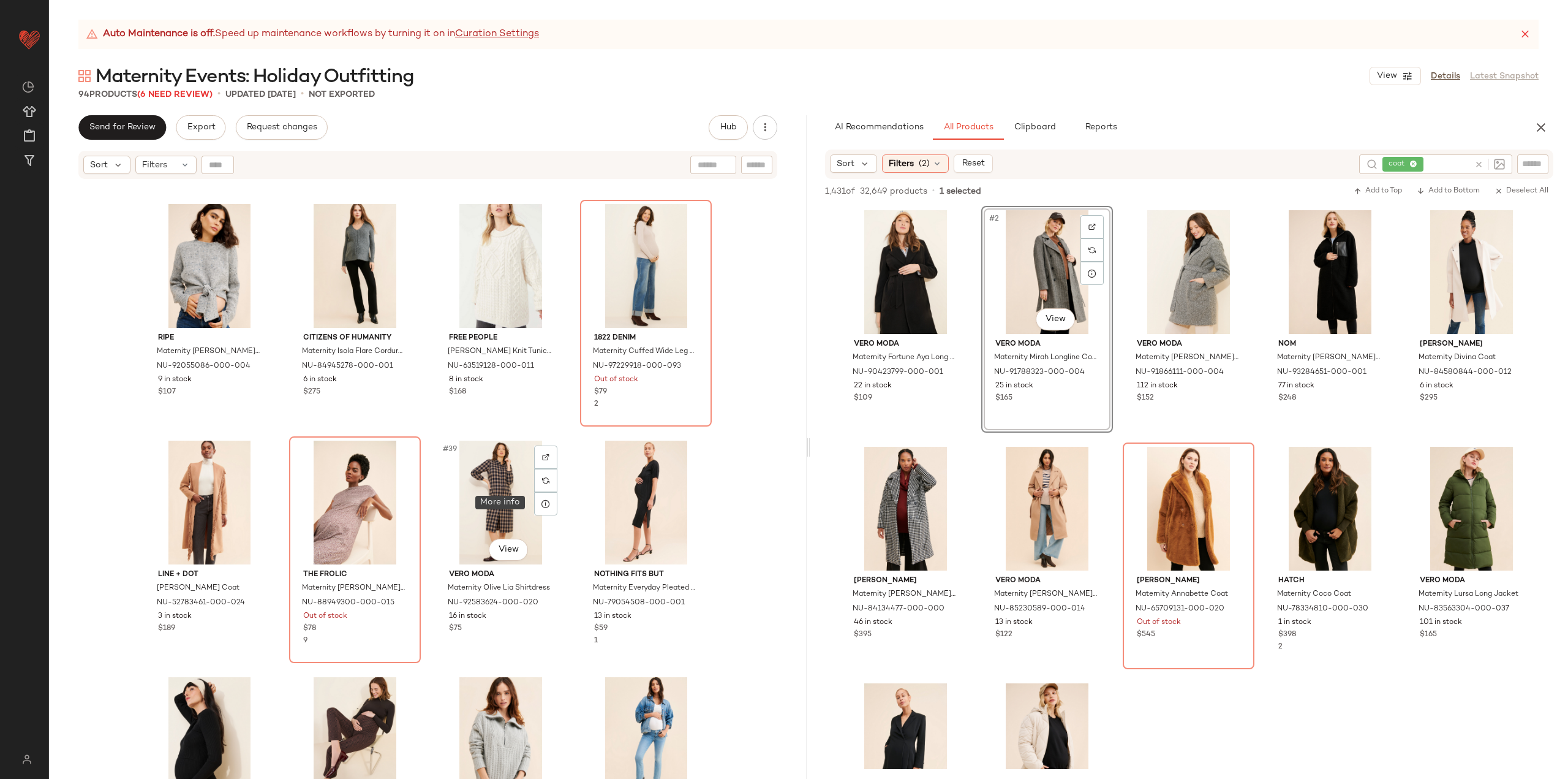
scroll to position [1886, 0]
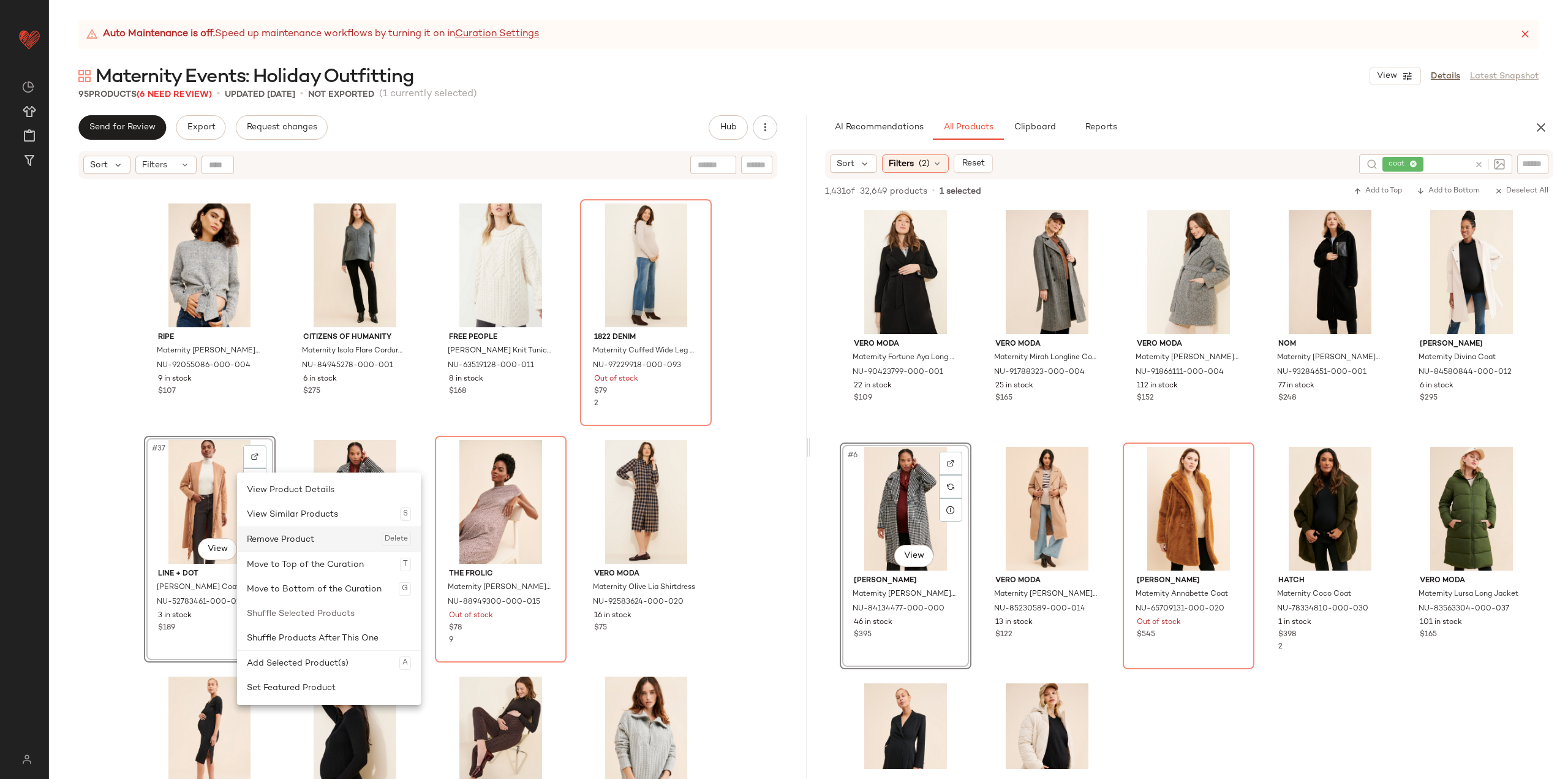
click at [266, 535] on div "Remove Product Delete" at bounding box center [329, 539] width 164 height 25
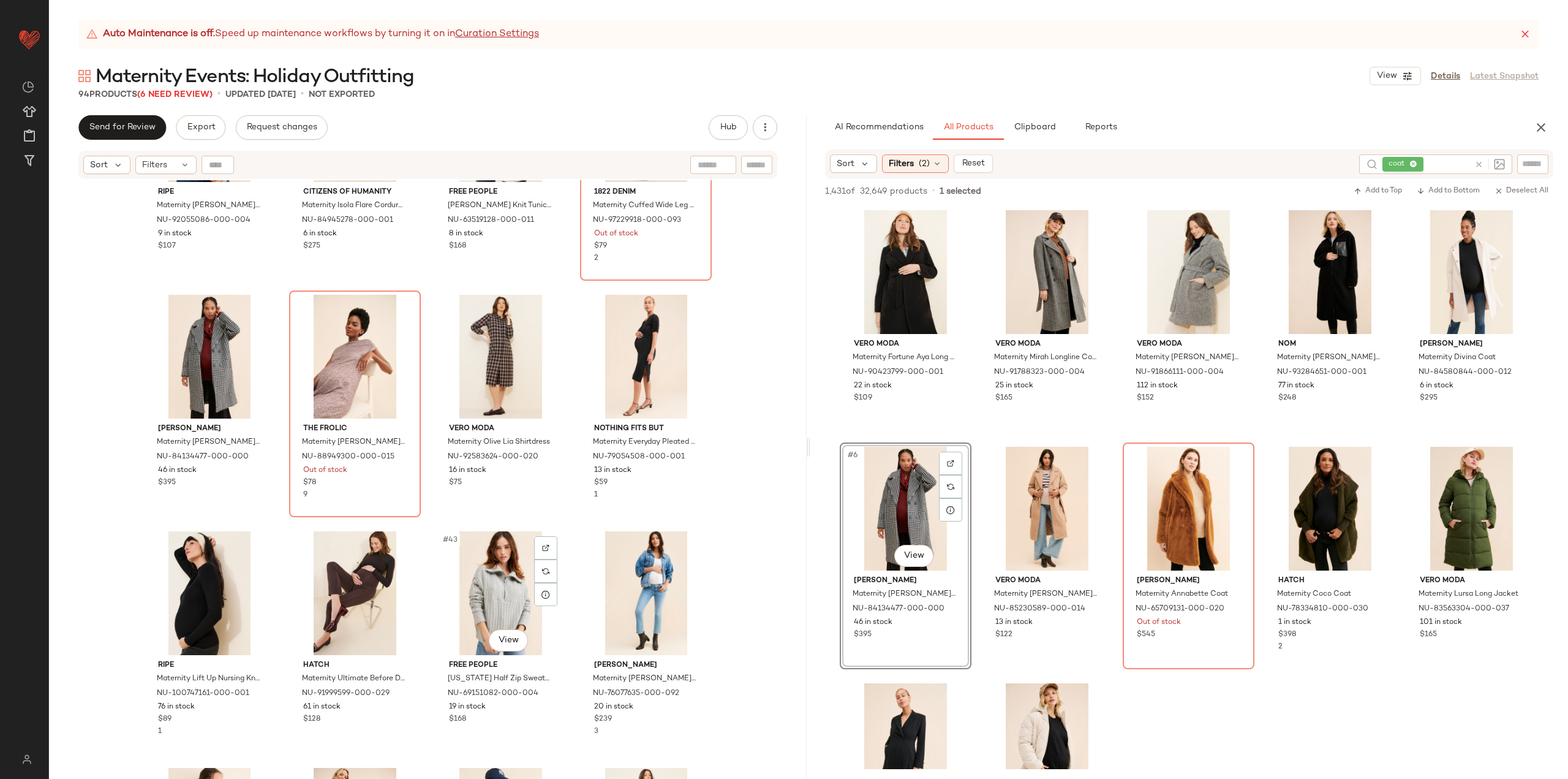
scroll to position [2118, 0]
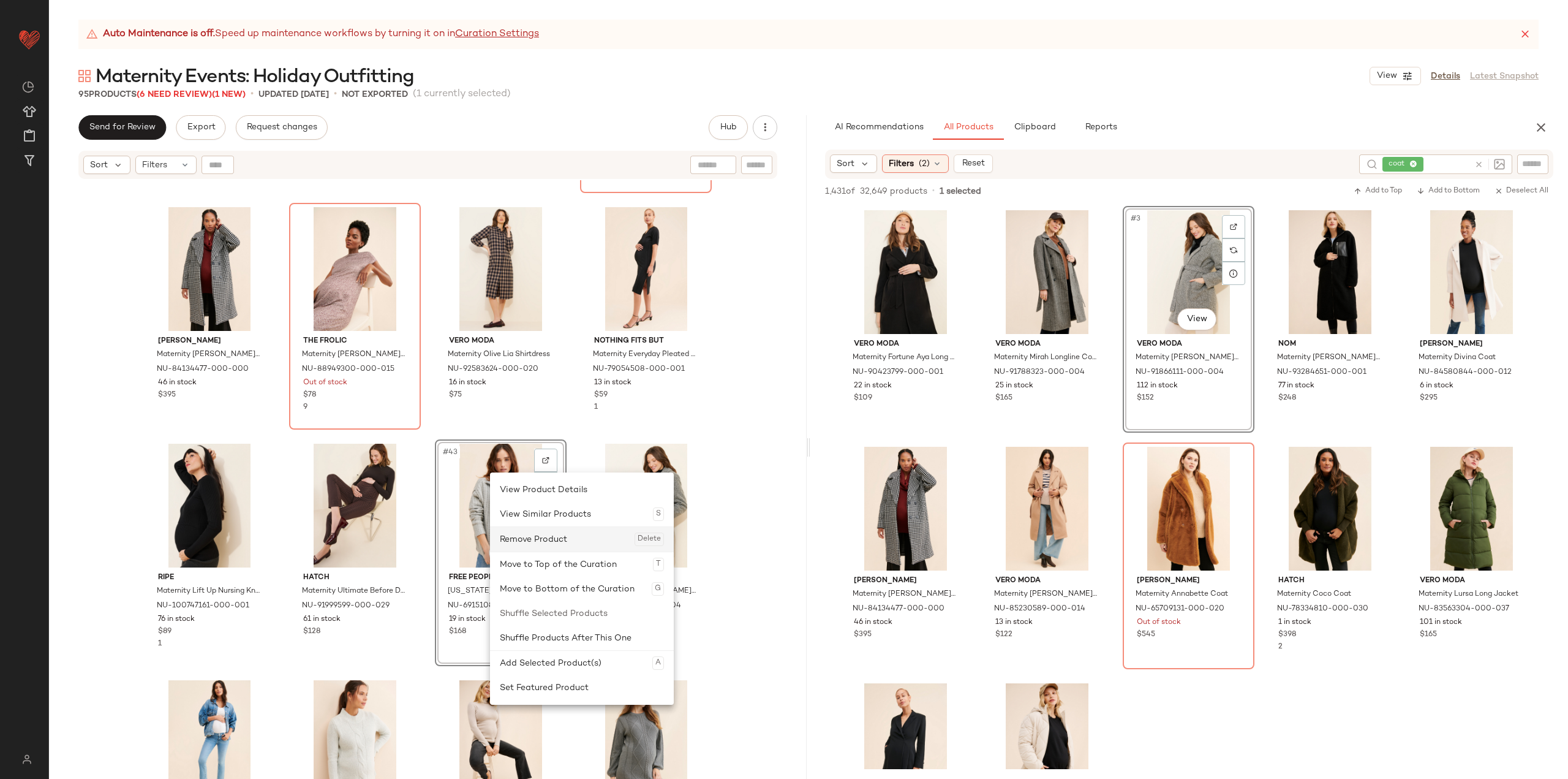
click at [518, 540] on div "Remove Product Delete" at bounding box center [581, 539] width 164 height 25
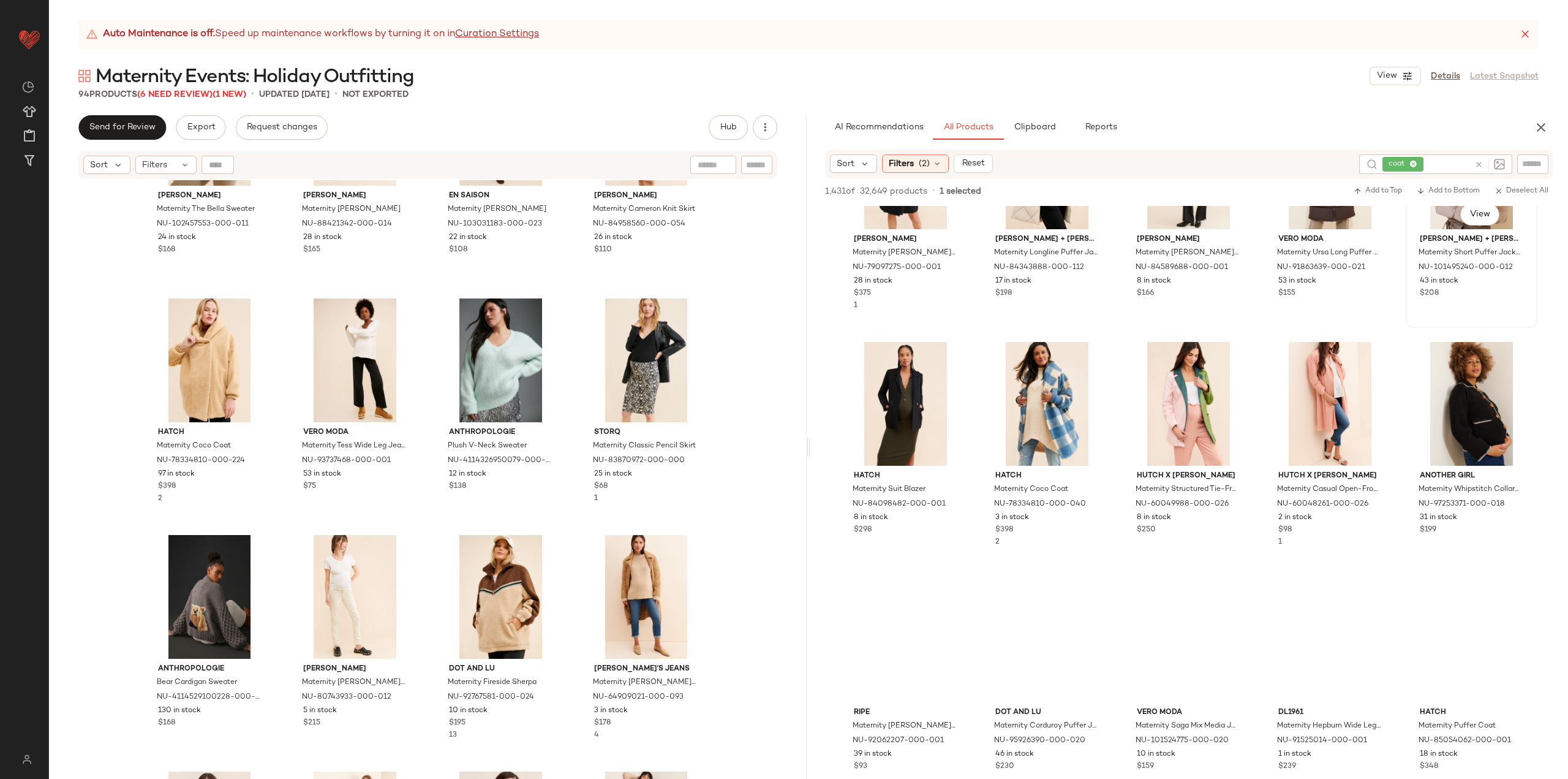
scroll to position [579, 0]
click at [1411, 164] on input "text" at bounding box center [1448, 164] width 44 height 13
click at [1411, 162] on icon at bounding box center [1414, 165] width 8 height 8
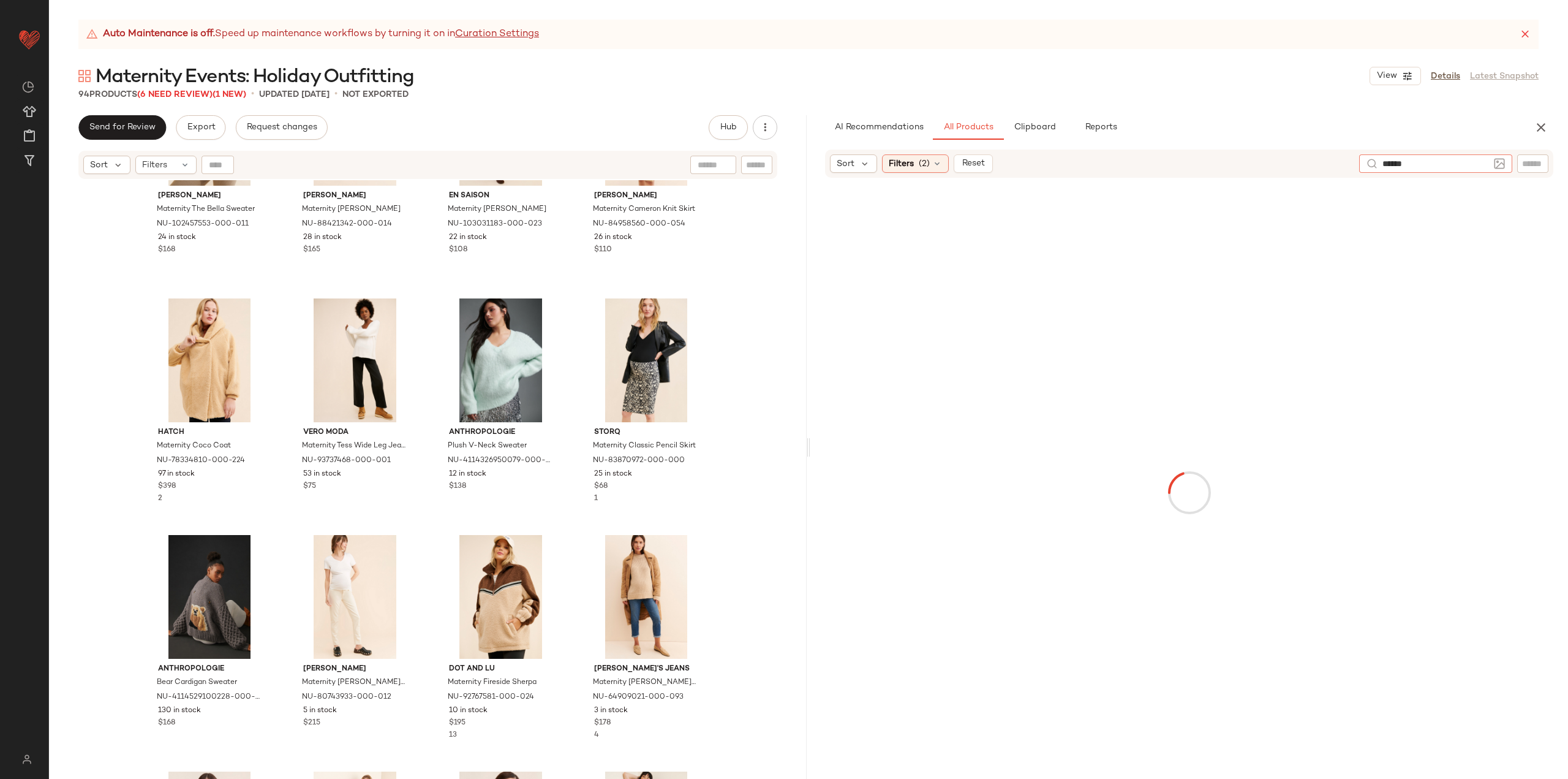
type input "*******"
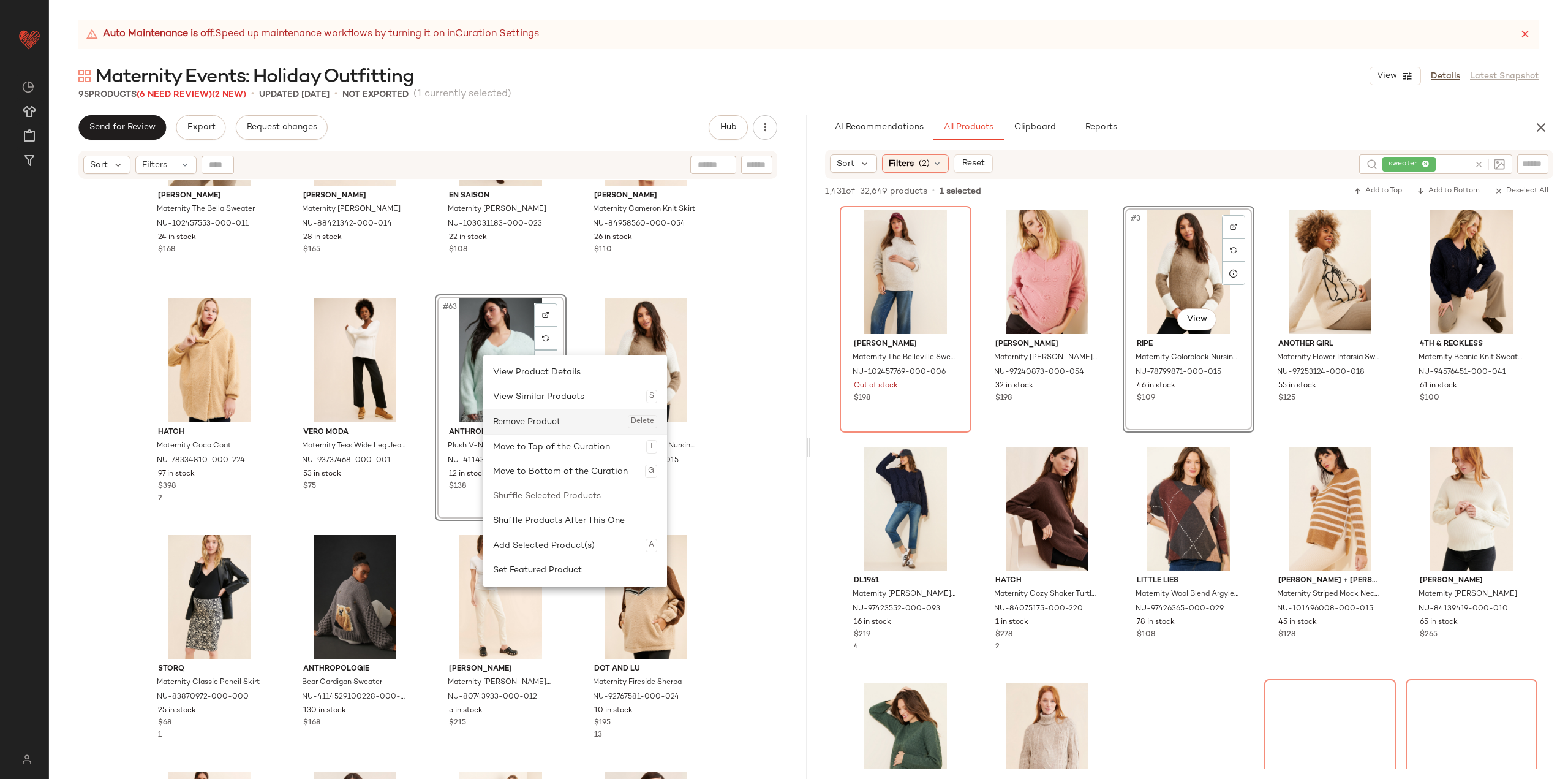
click at [527, 418] on div "Remove Product Delete" at bounding box center [574, 422] width 164 height 25
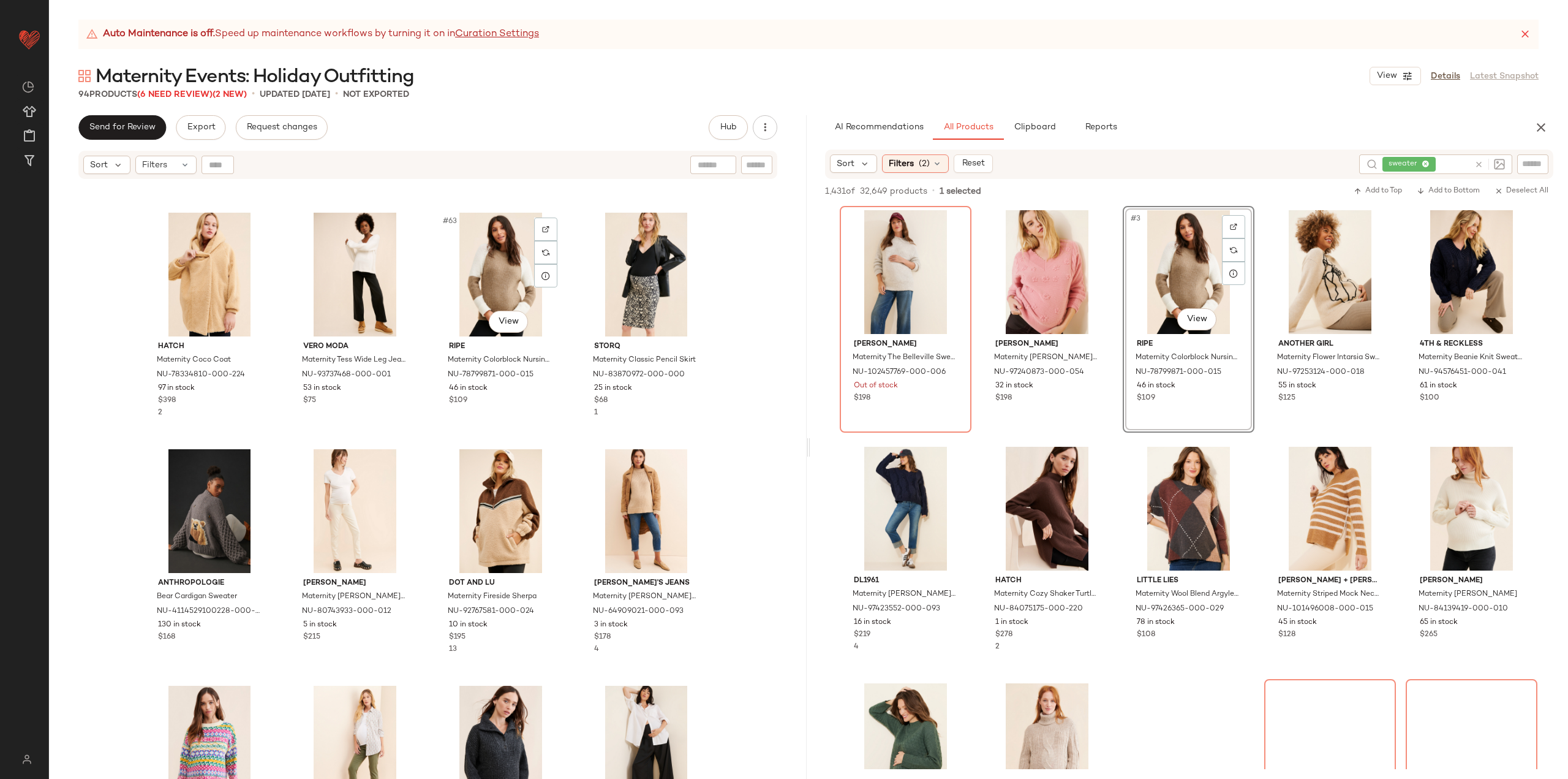
scroll to position [3533, 0]
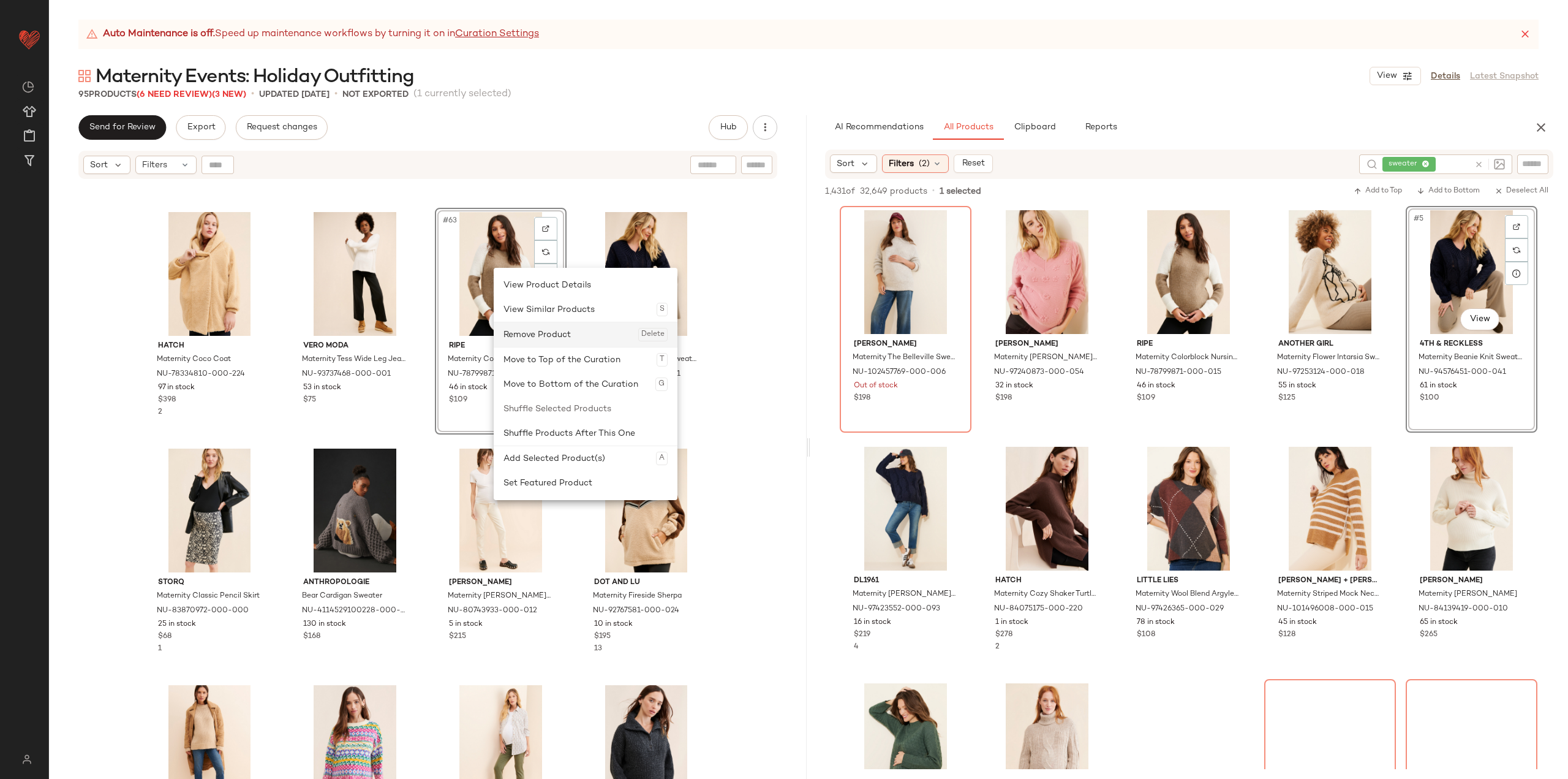
click at [536, 330] on div "Remove Product Delete" at bounding box center [585, 334] width 164 height 25
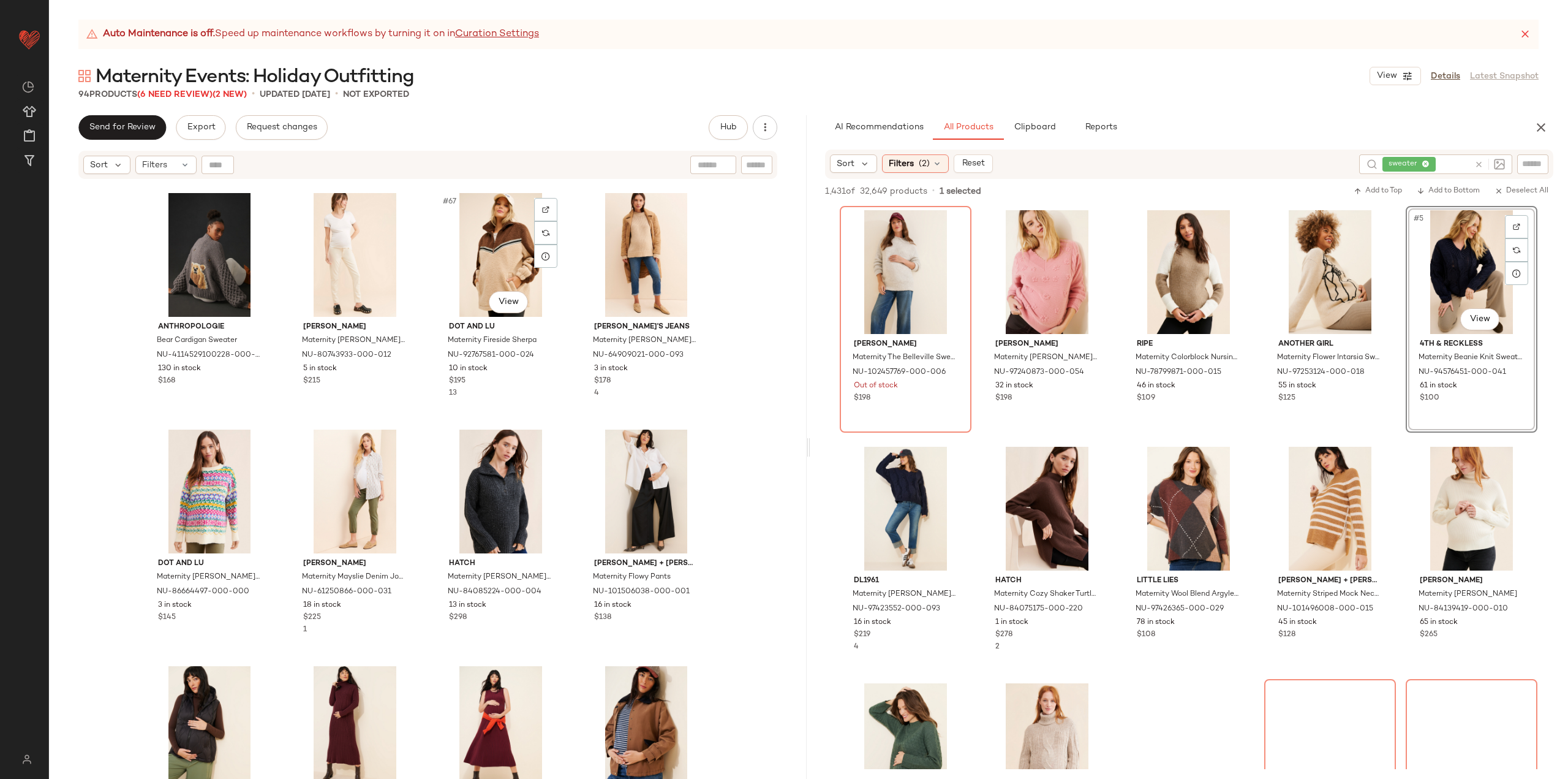
scroll to position [3759, 0]
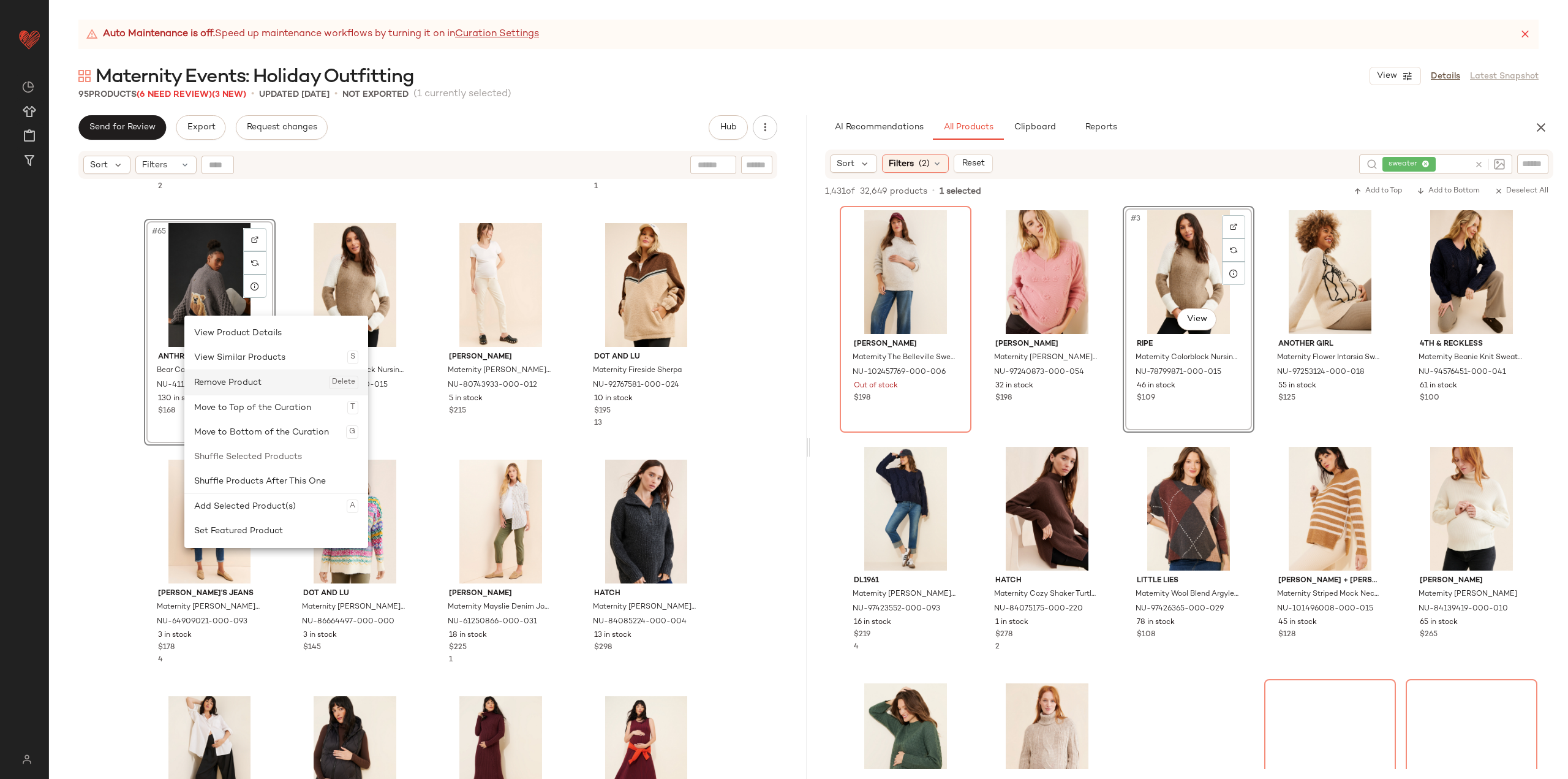
click at [235, 379] on div "Remove Product Delete" at bounding box center [276, 383] width 164 height 25
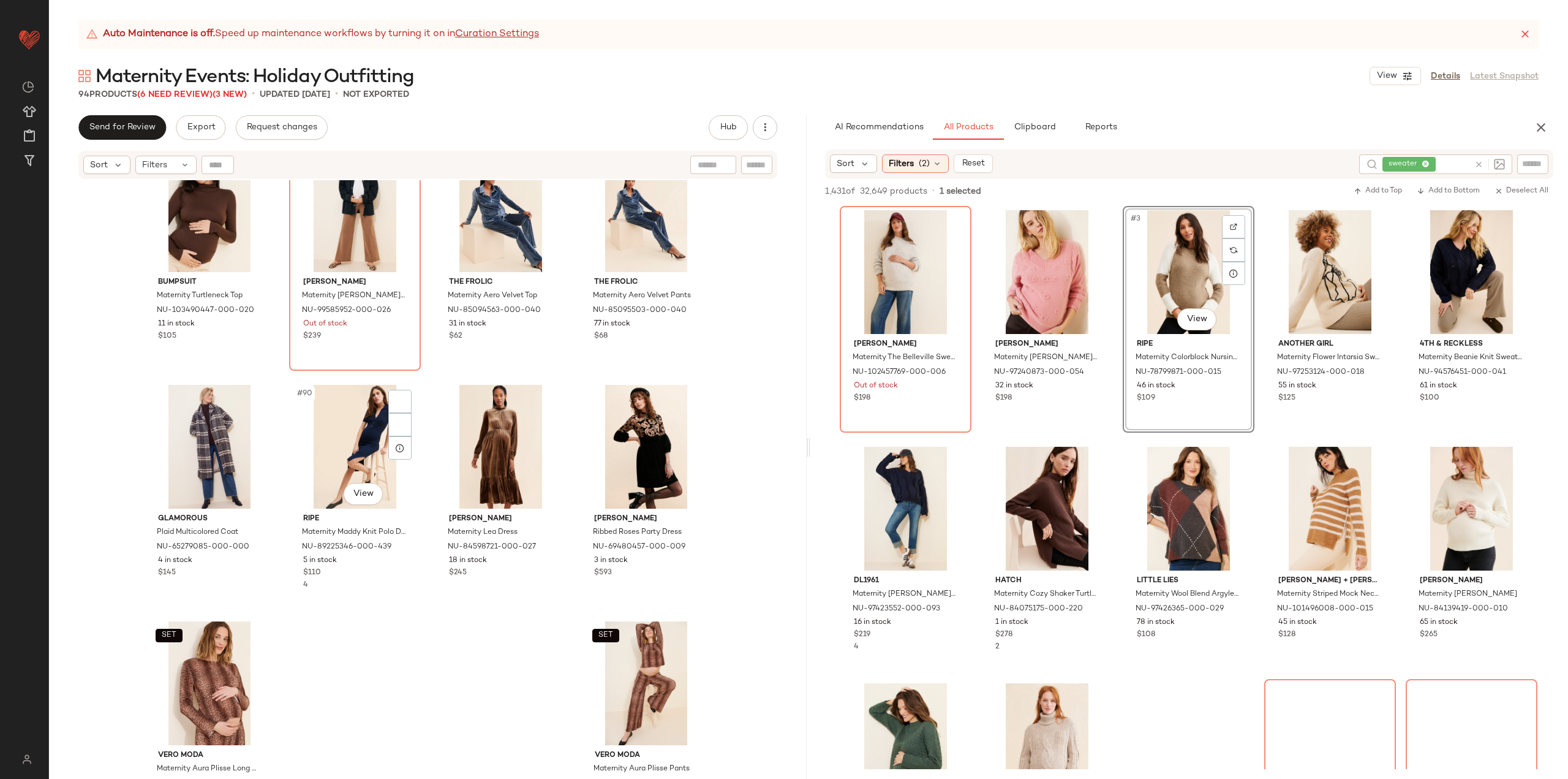
scroll to position [5032, 0]
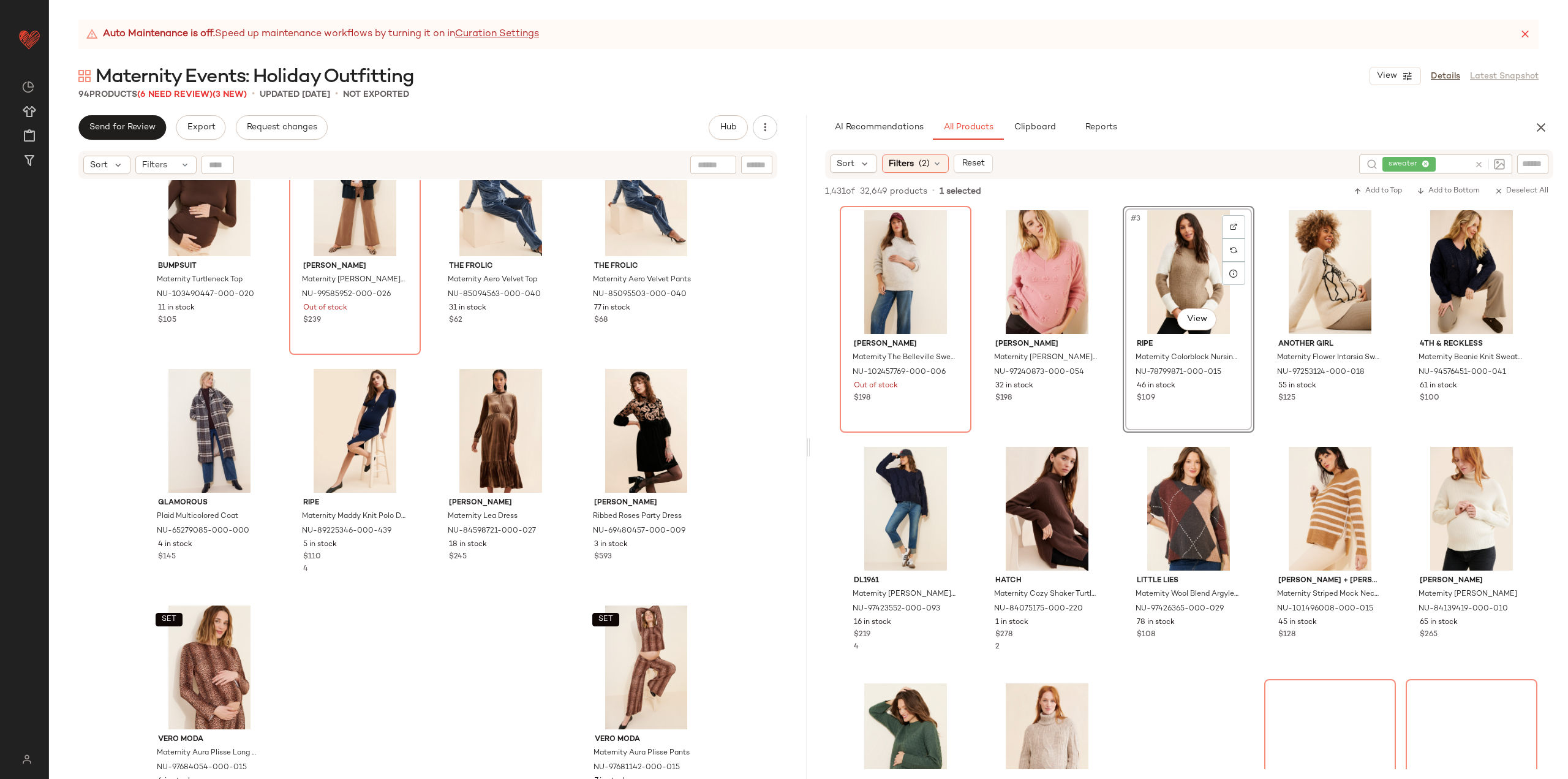
click at [1411, 160] on icon at bounding box center [1478, 164] width 9 height 9
type input "****"
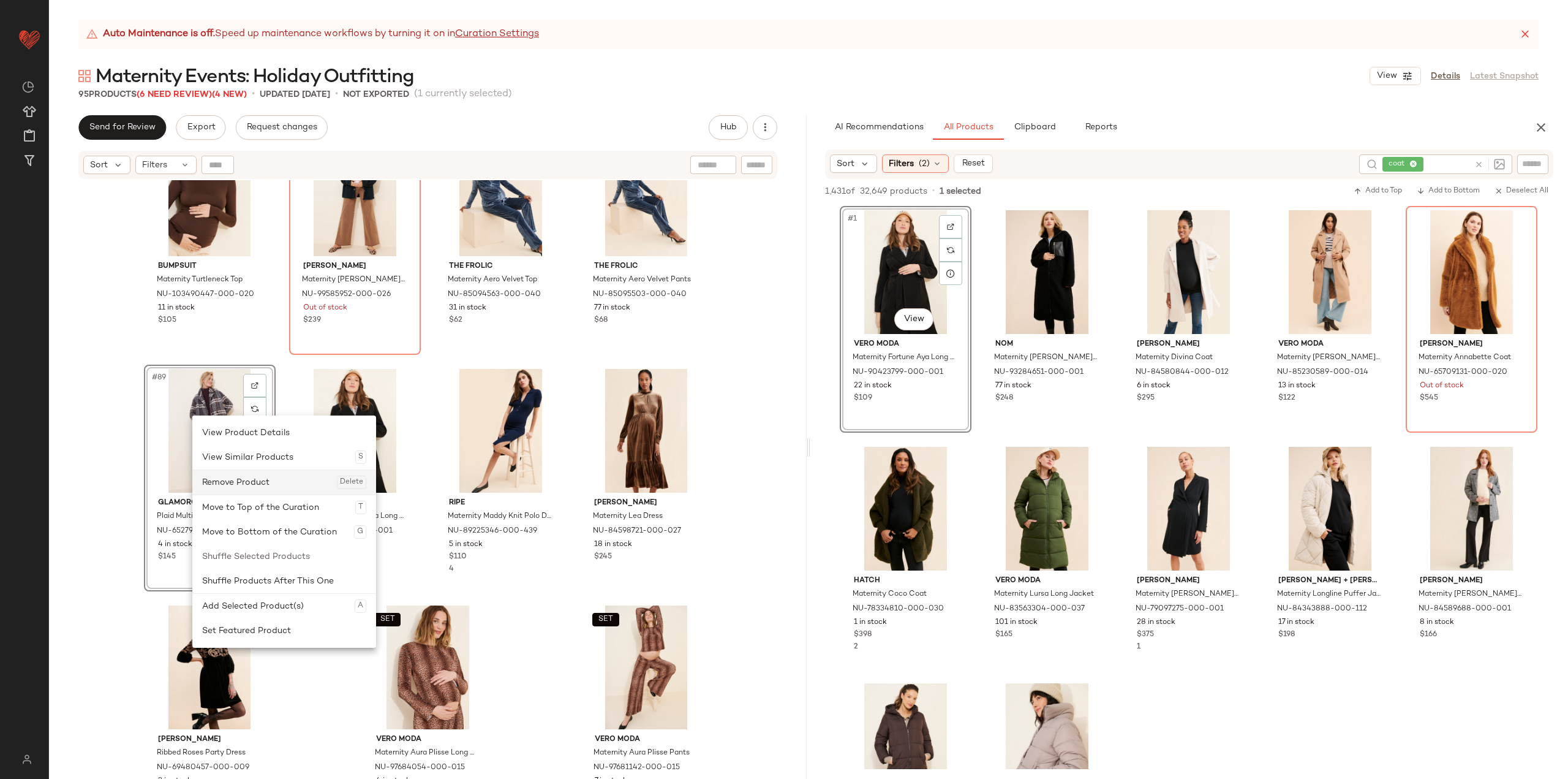
click at [255, 479] on div "Remove Product Delete" at bounding box center [284, 482] width 164 height 25
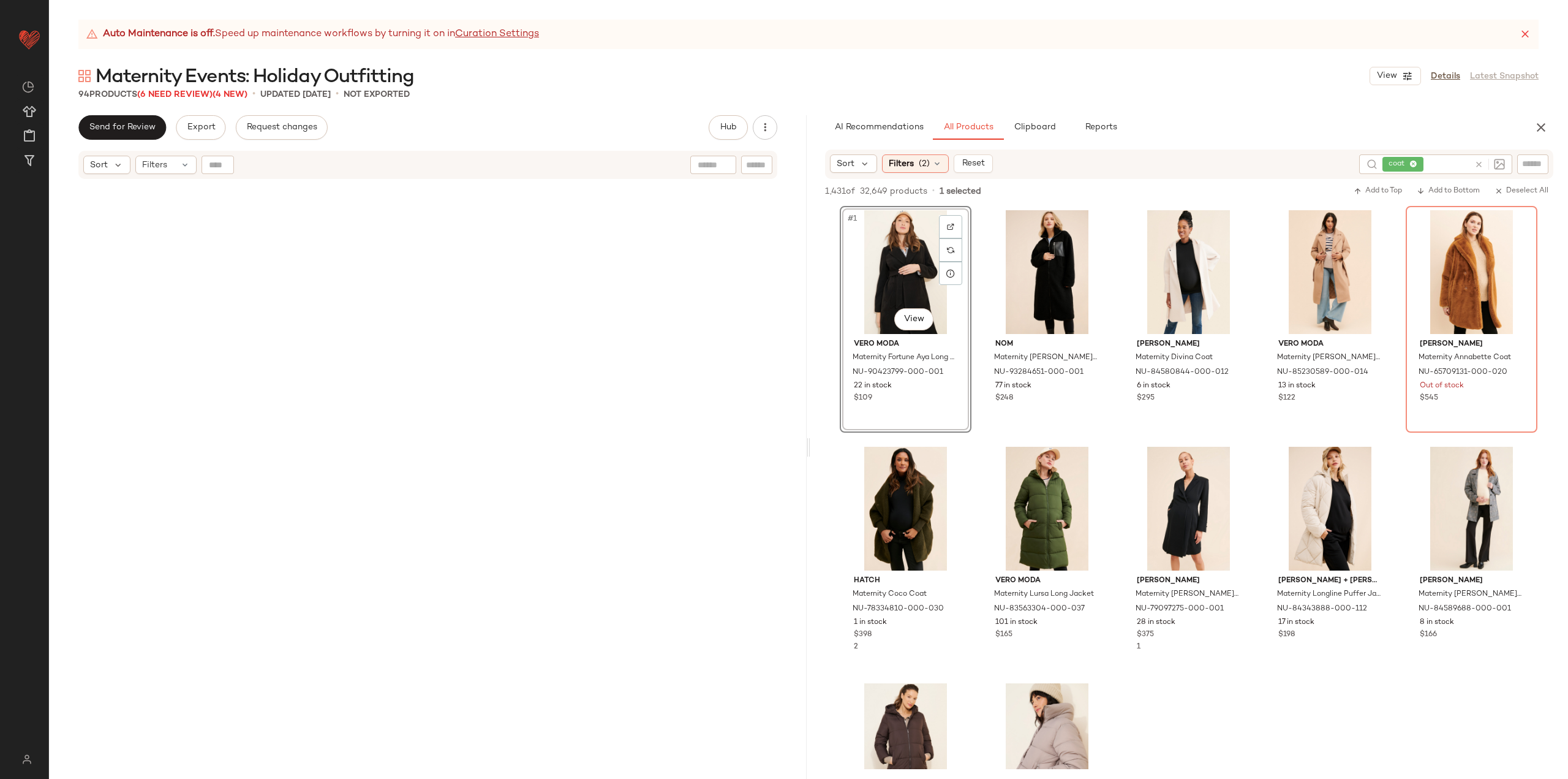
scroll to position [5032, 0]
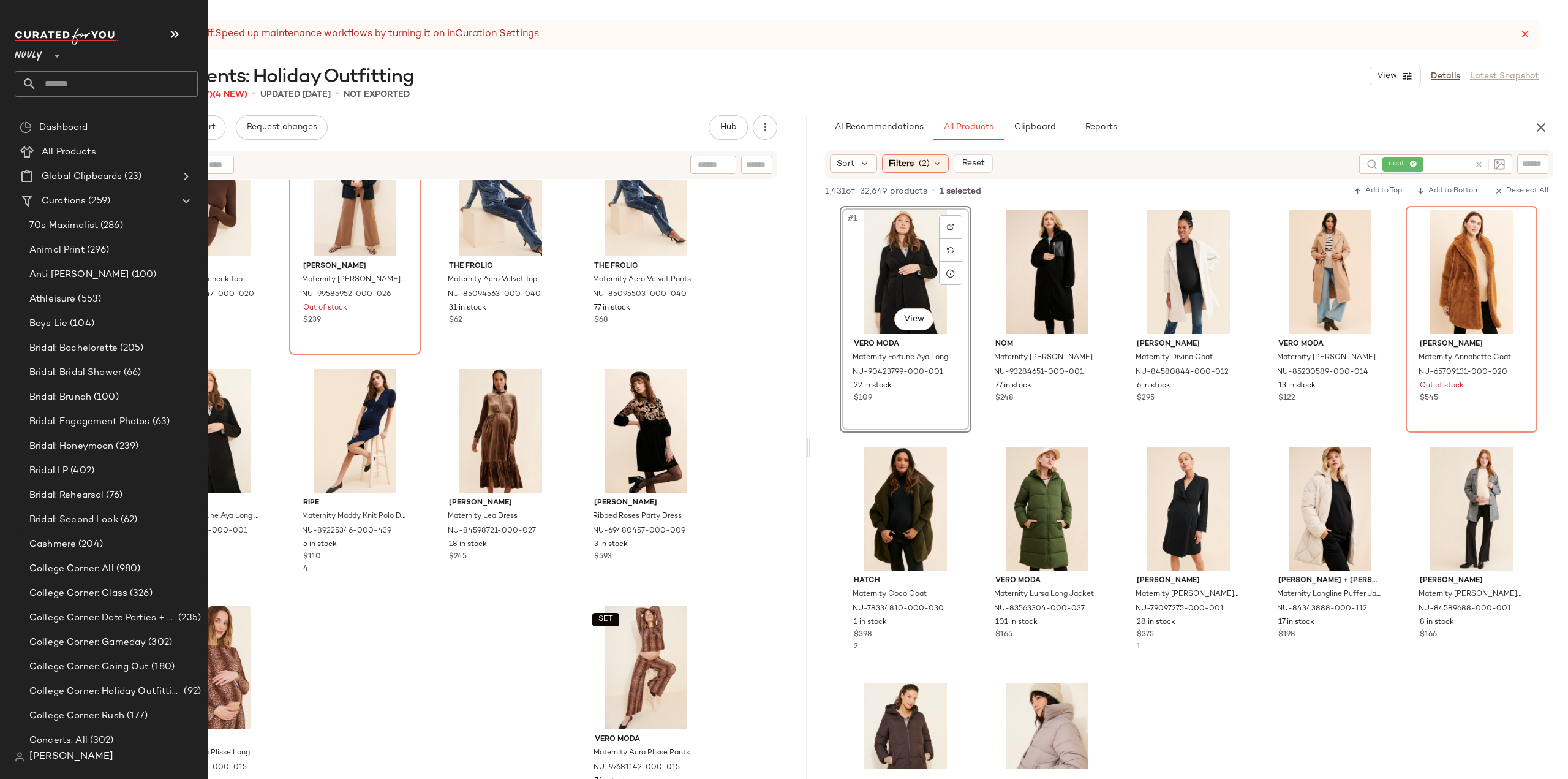
click at [82, 88] on input "text" at bounding box center [117, 84] width 161 height 26
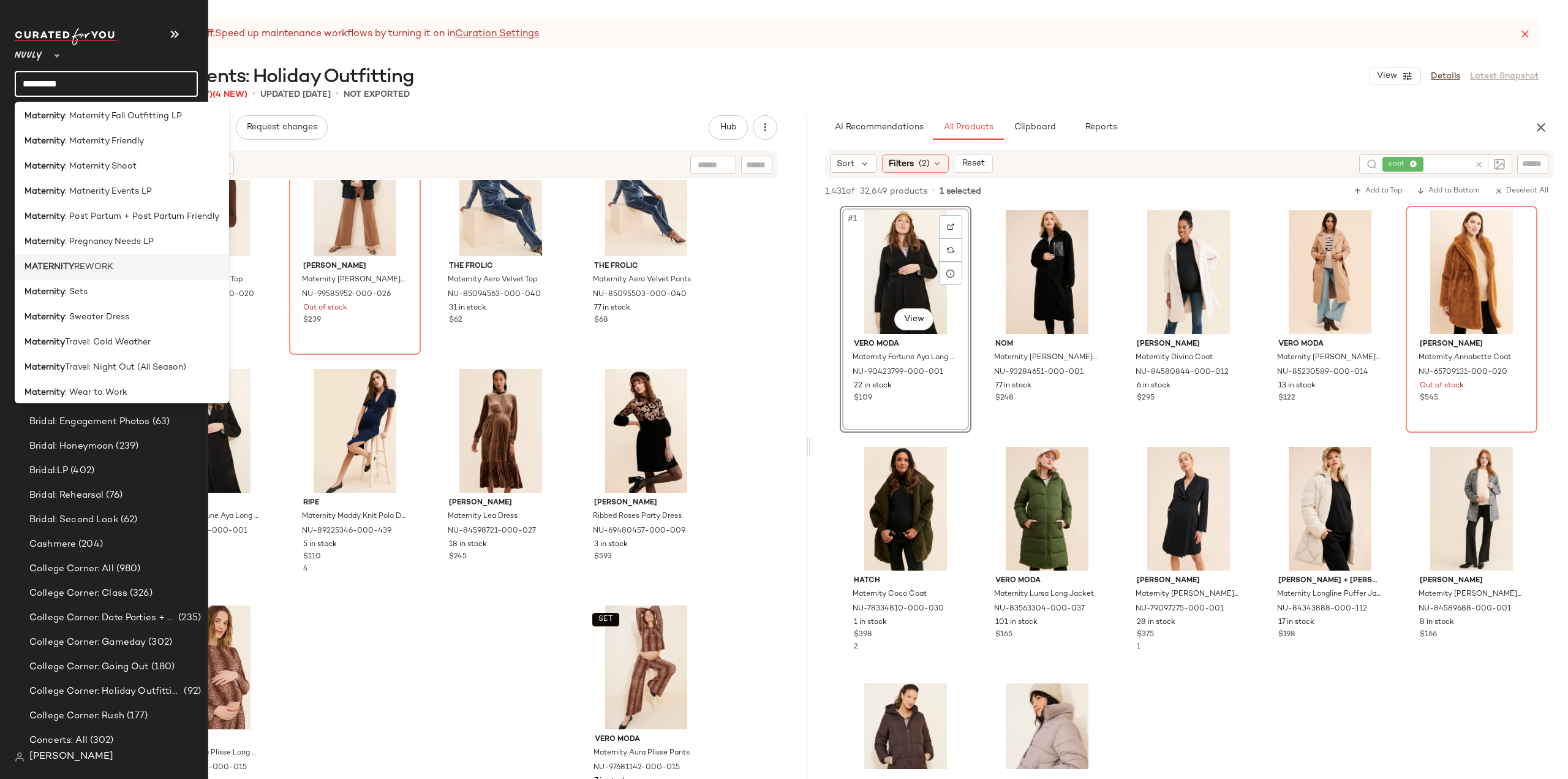
scroll to position [311, 0]
type input "*********"
click at [129, 385] on div "Maternity : Wear to Work" at bounding box center [122, 385] width 195 height 13
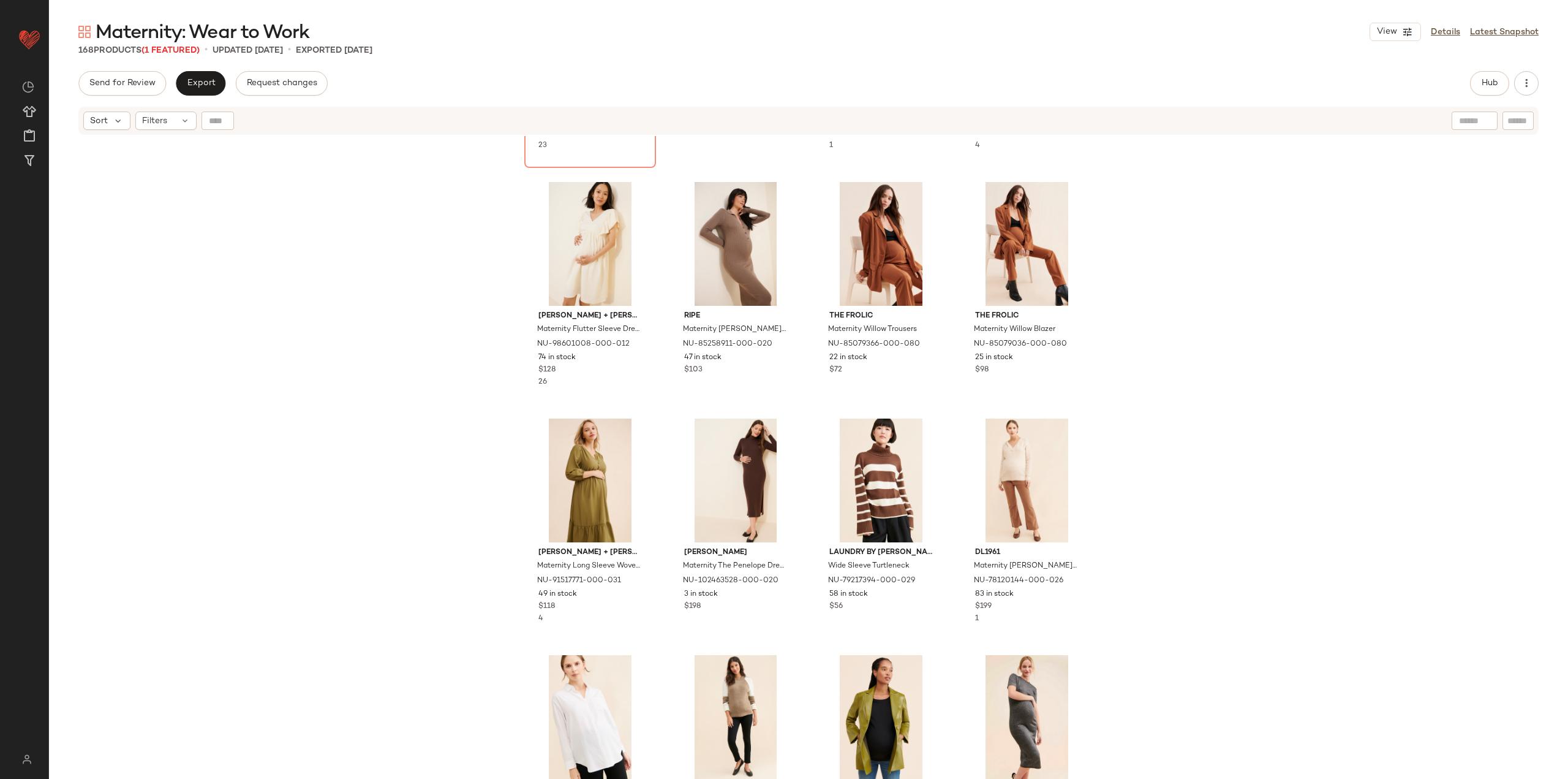
scroll to position [990, 0]
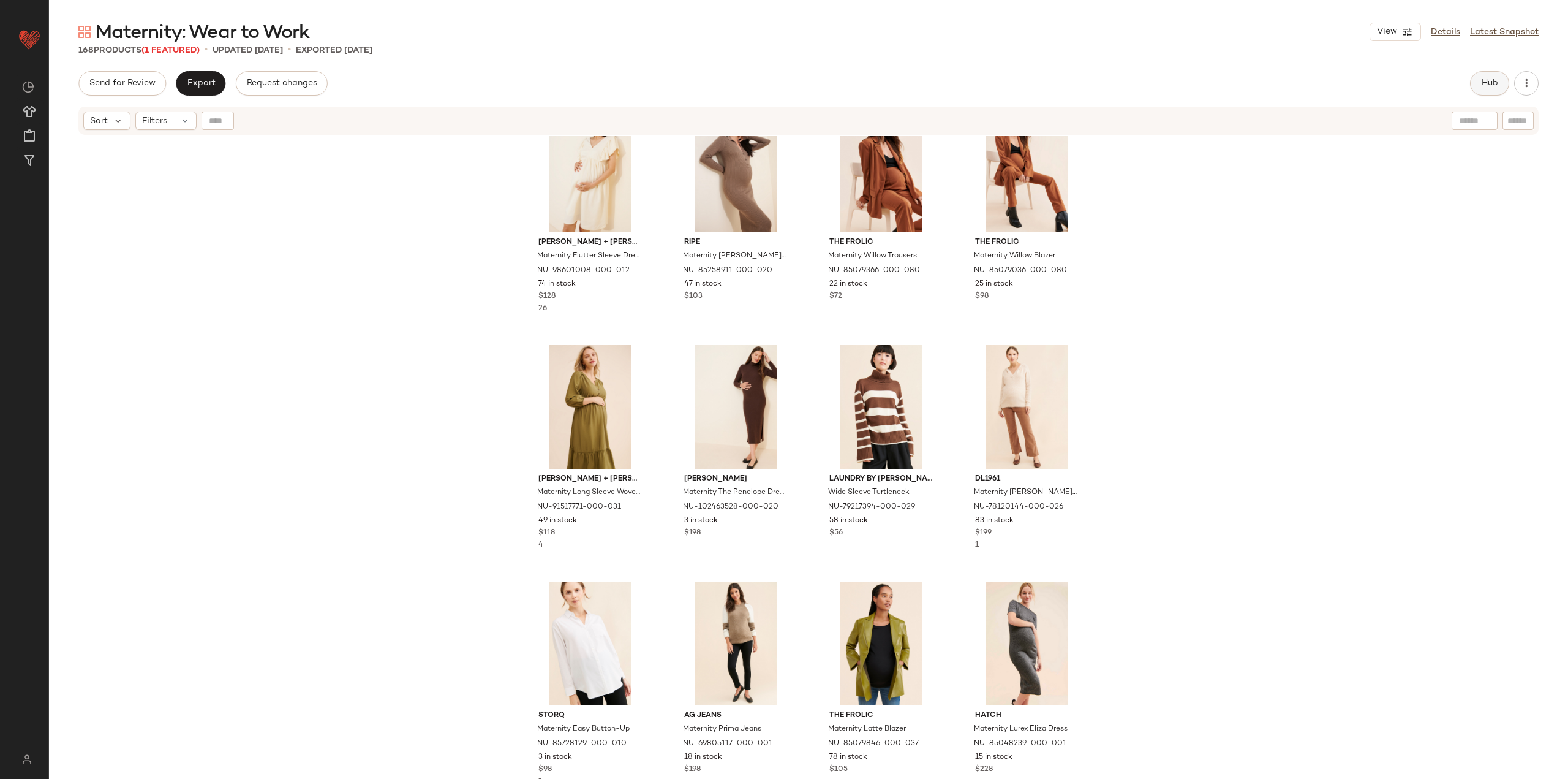
click at [1484, 89] on span "Hub" at bounding box center [1489, 83] width 17 height 10
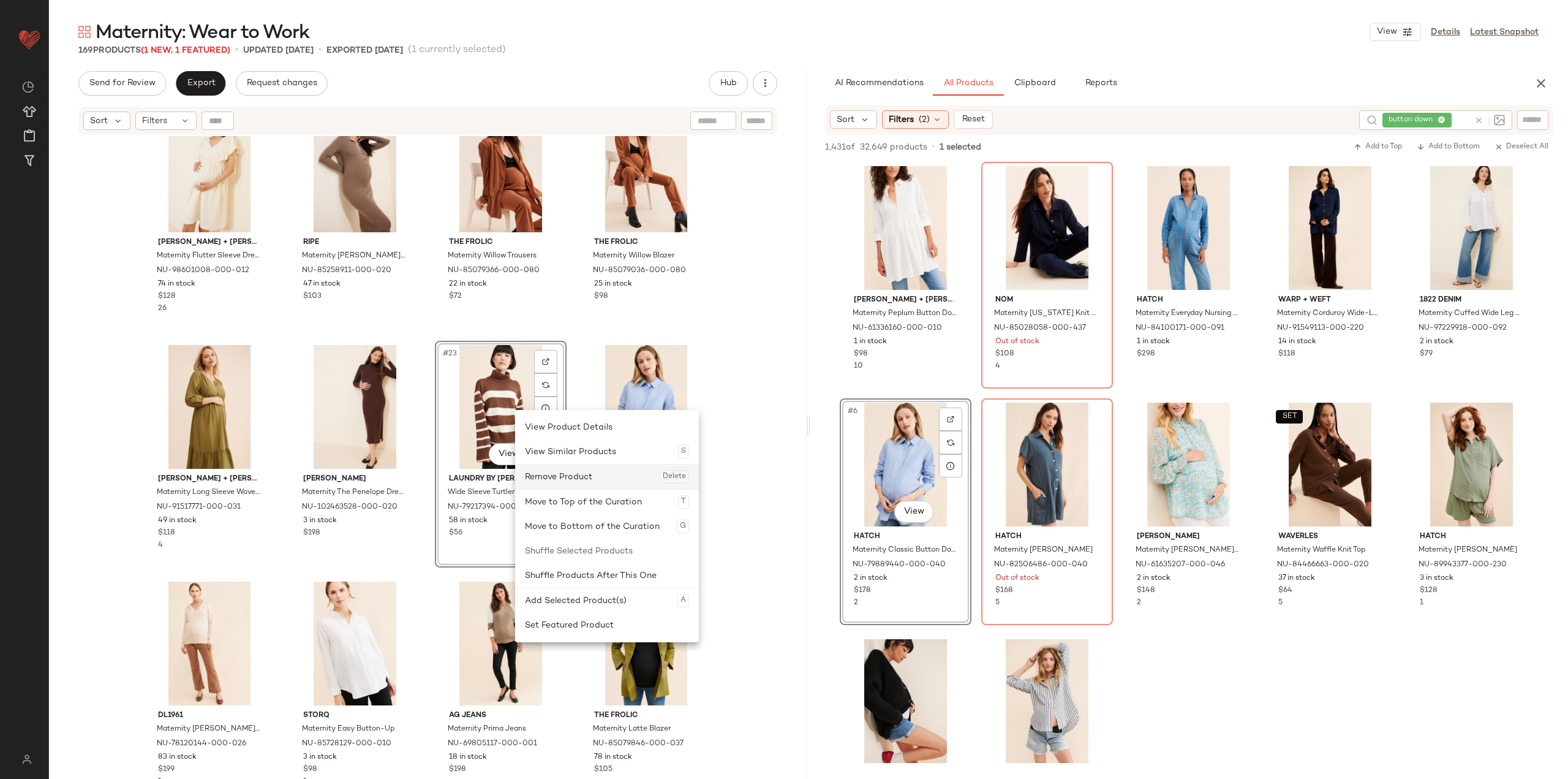
click at [548, 470] on div "Remove Product Delete" at bounding box center [606, 477] width 164 height 25
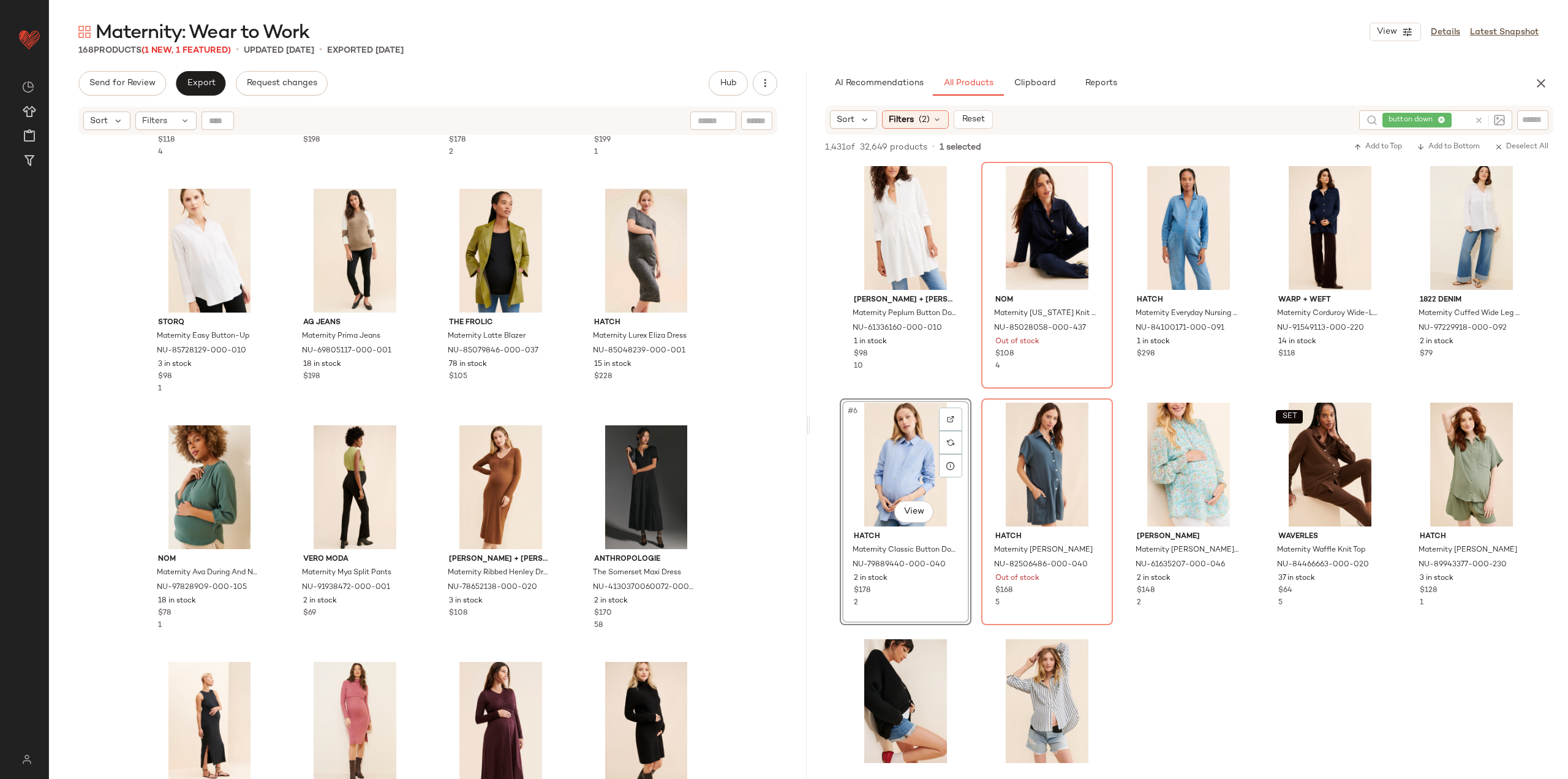
scroll to position [1419, 0]
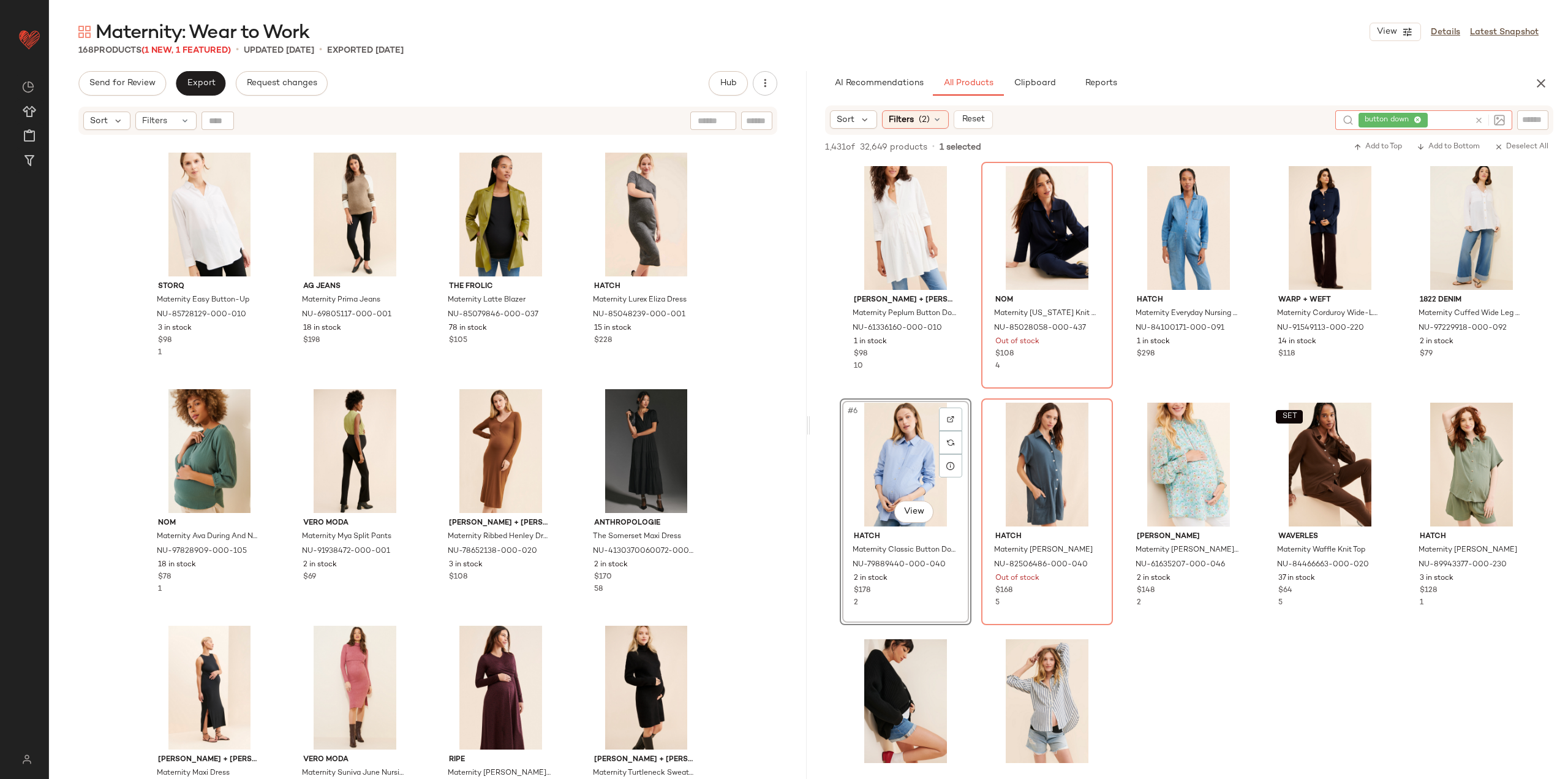
click at [1480, 121] on icon at bounding box center [1478, 120] width 9 height 9
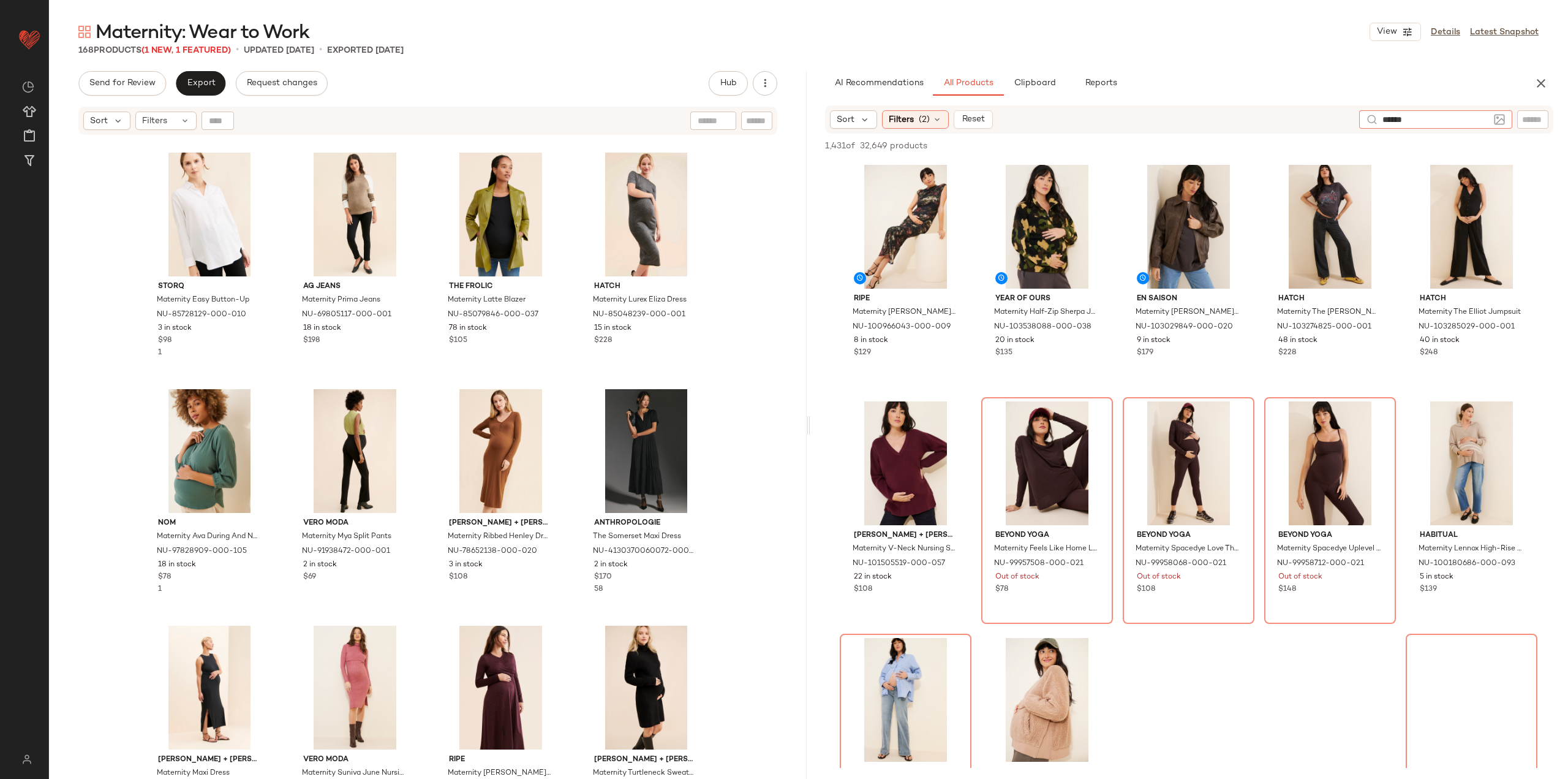
type input "*****"
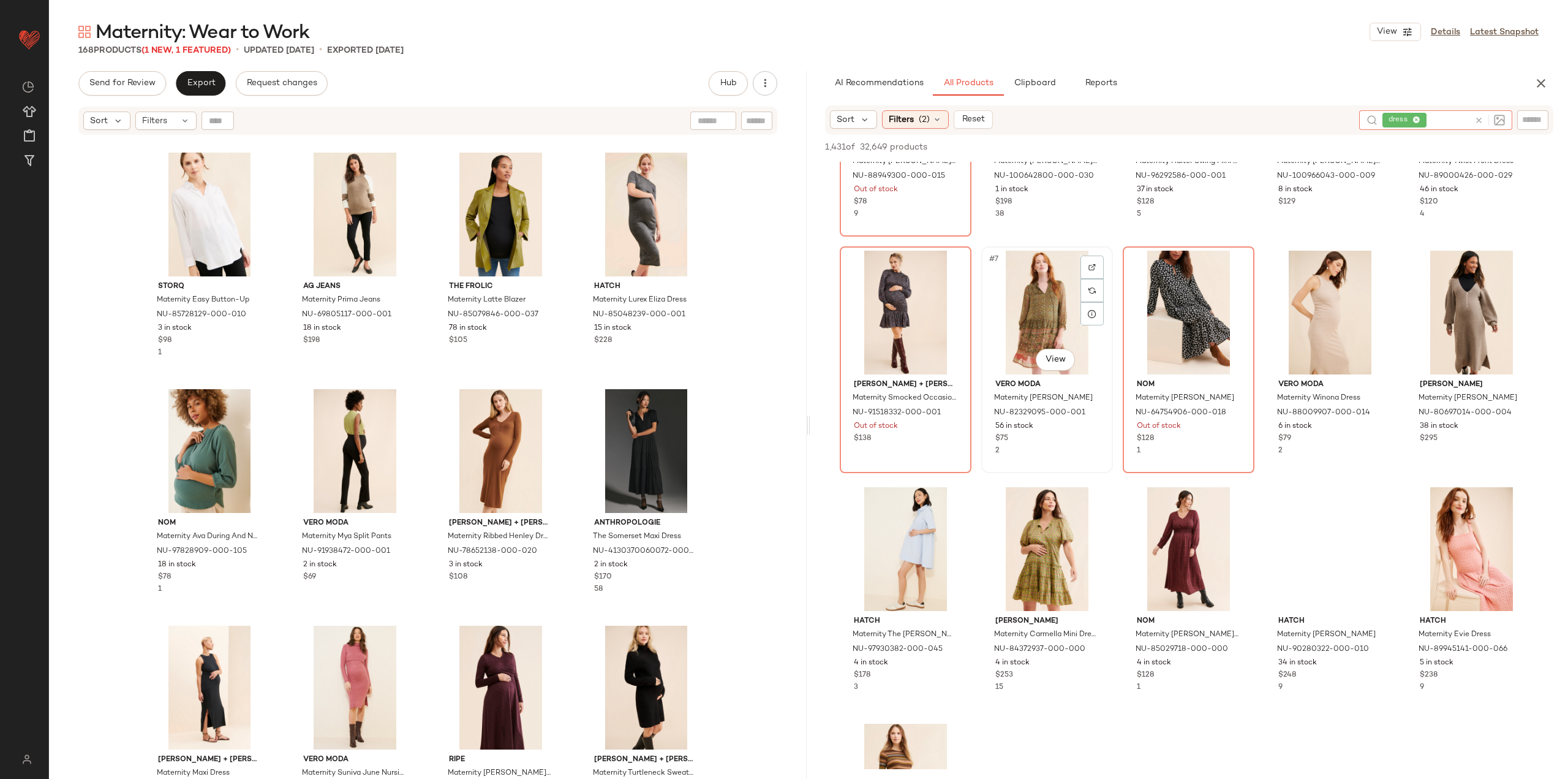
scroll to position [184, 0]
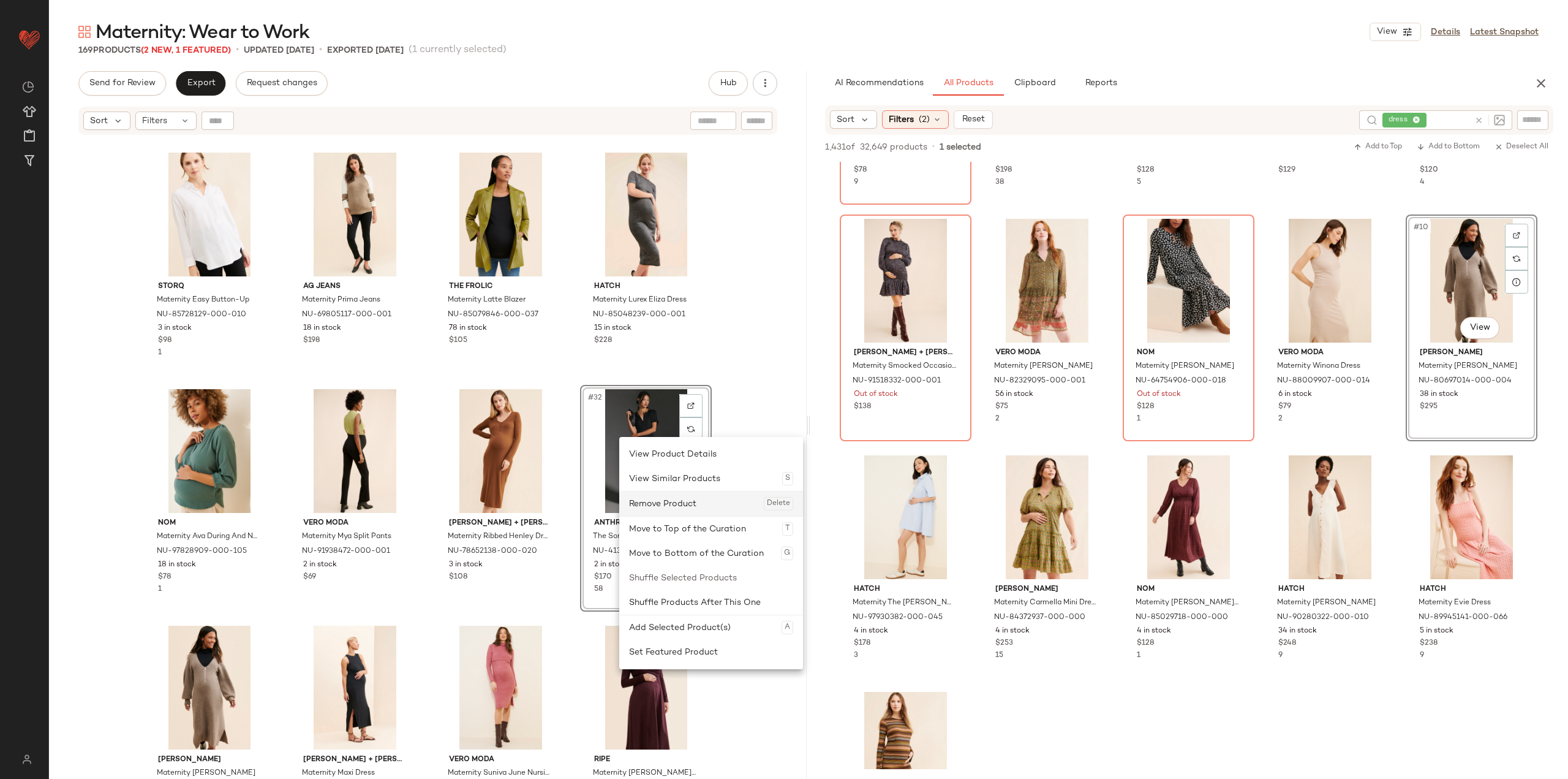
click at [653, 503] on div "Remove Product Delete" at bounding box center [710, 504] width 164 height 25
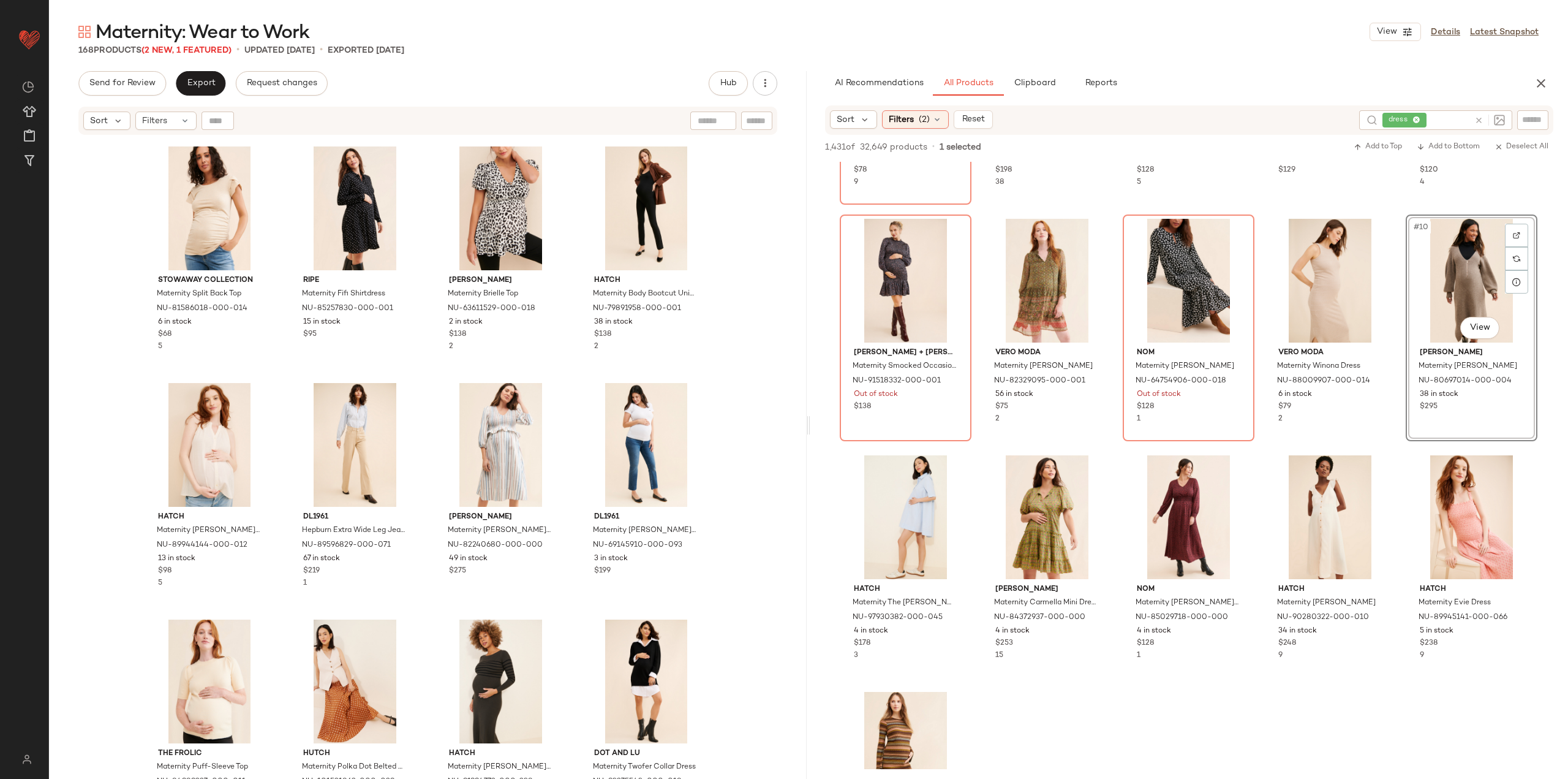
scroll to position [6015, 0]
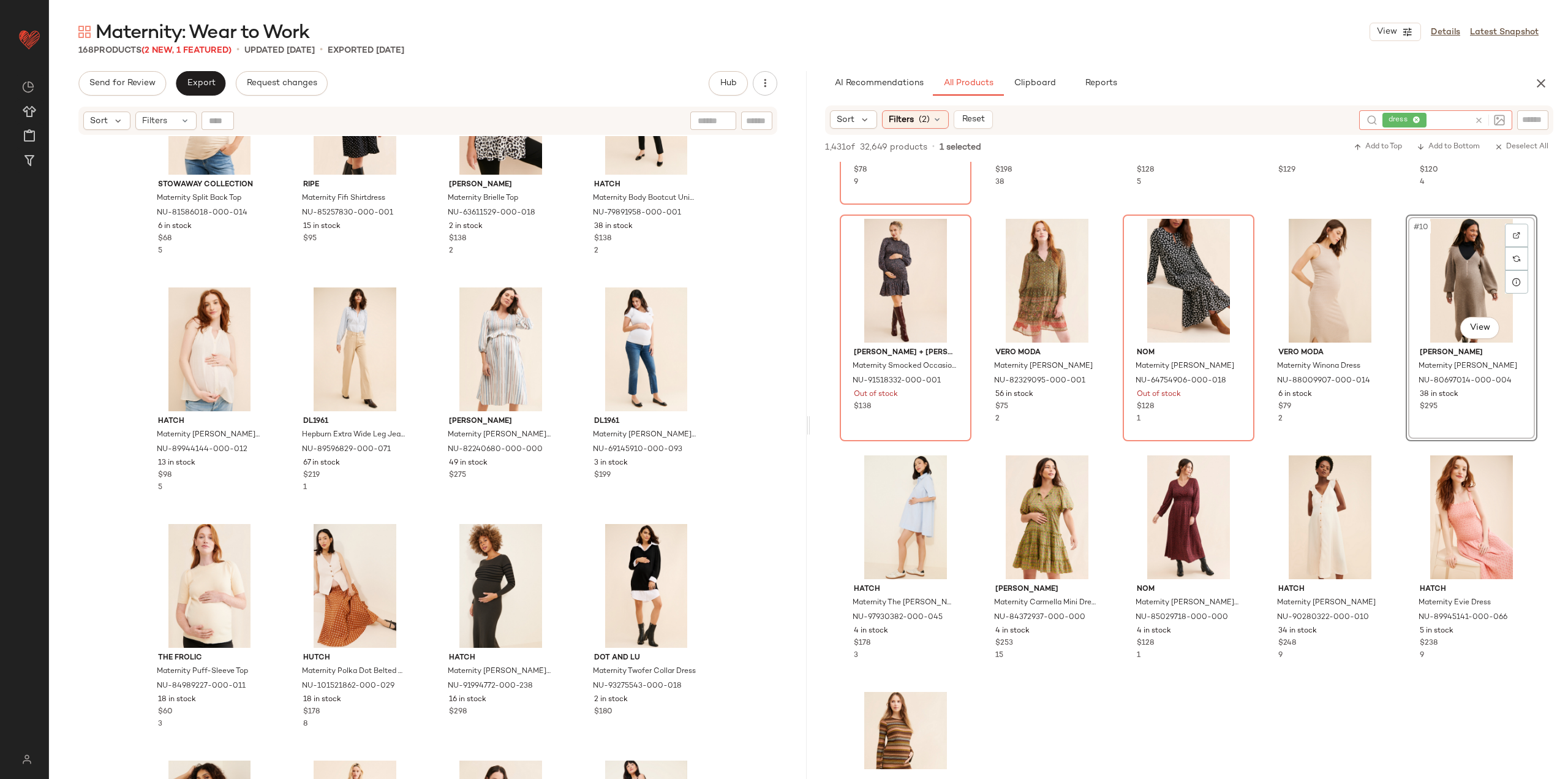
click at [1482, 117] on icon at bounding box center [1478, 120] width 9 height 9
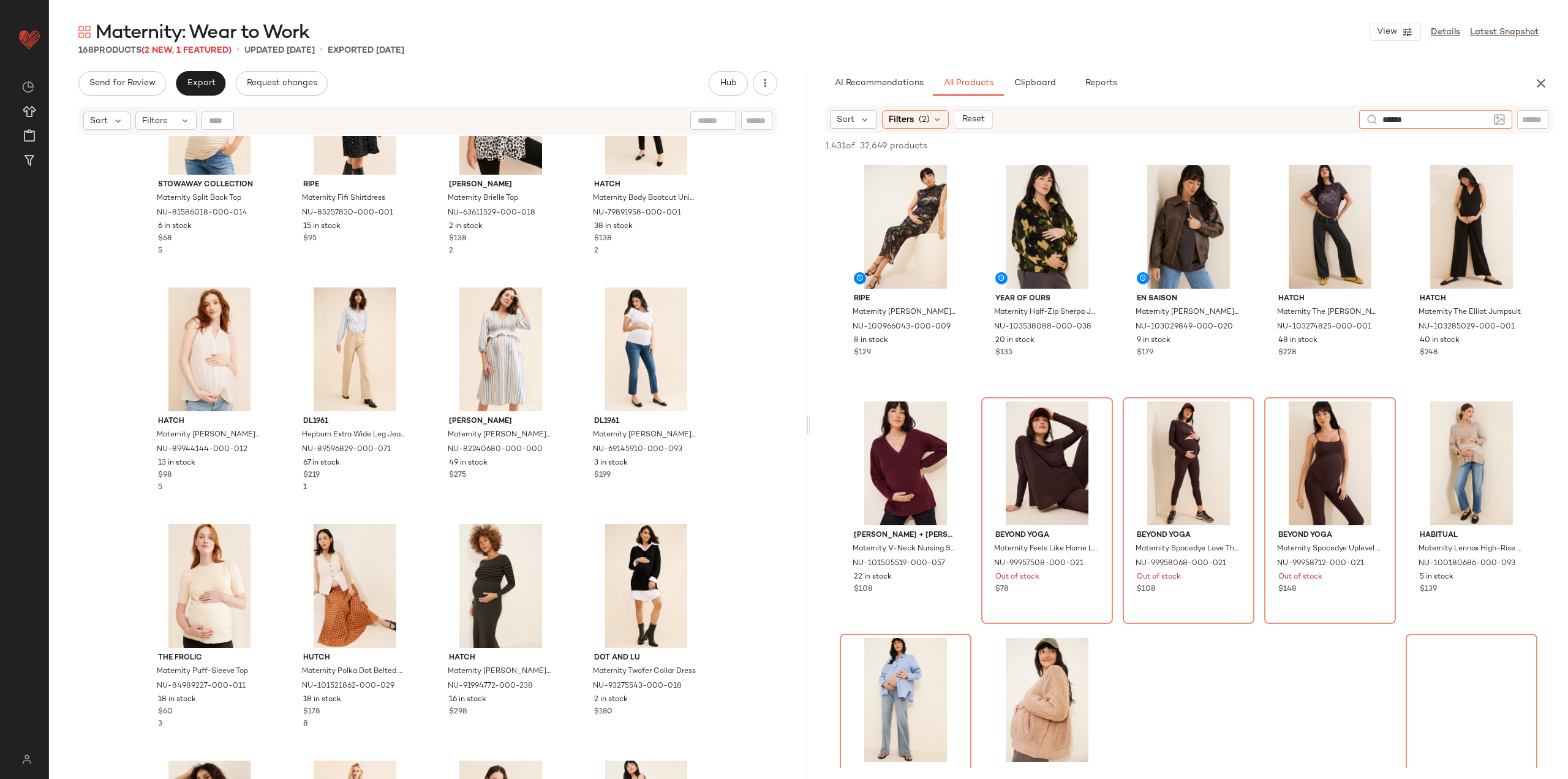
type input "*******"
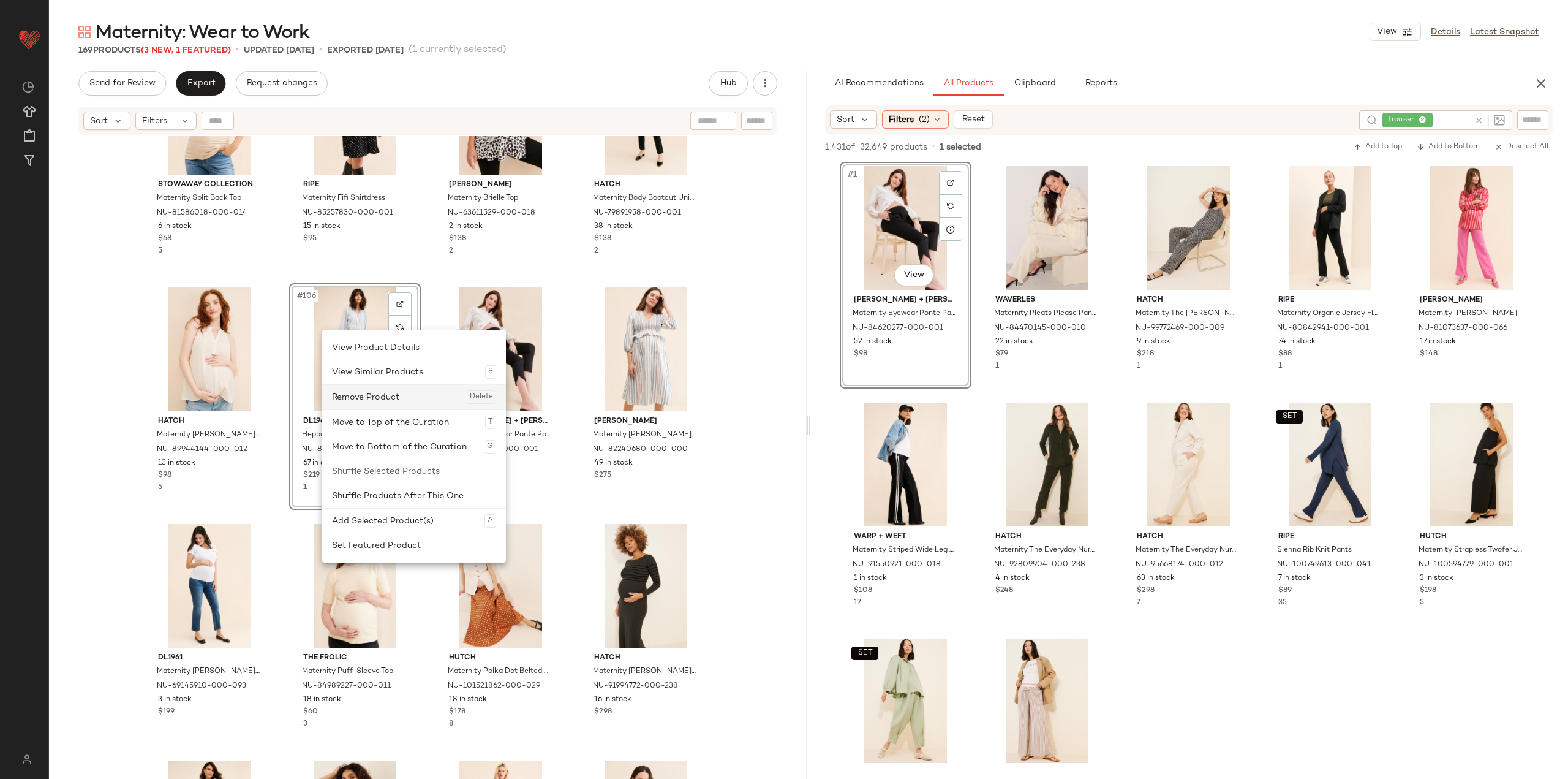
click at [369, 392] on div "Remove Product Delete" at bounding box center [414, 397] width 164 height 25
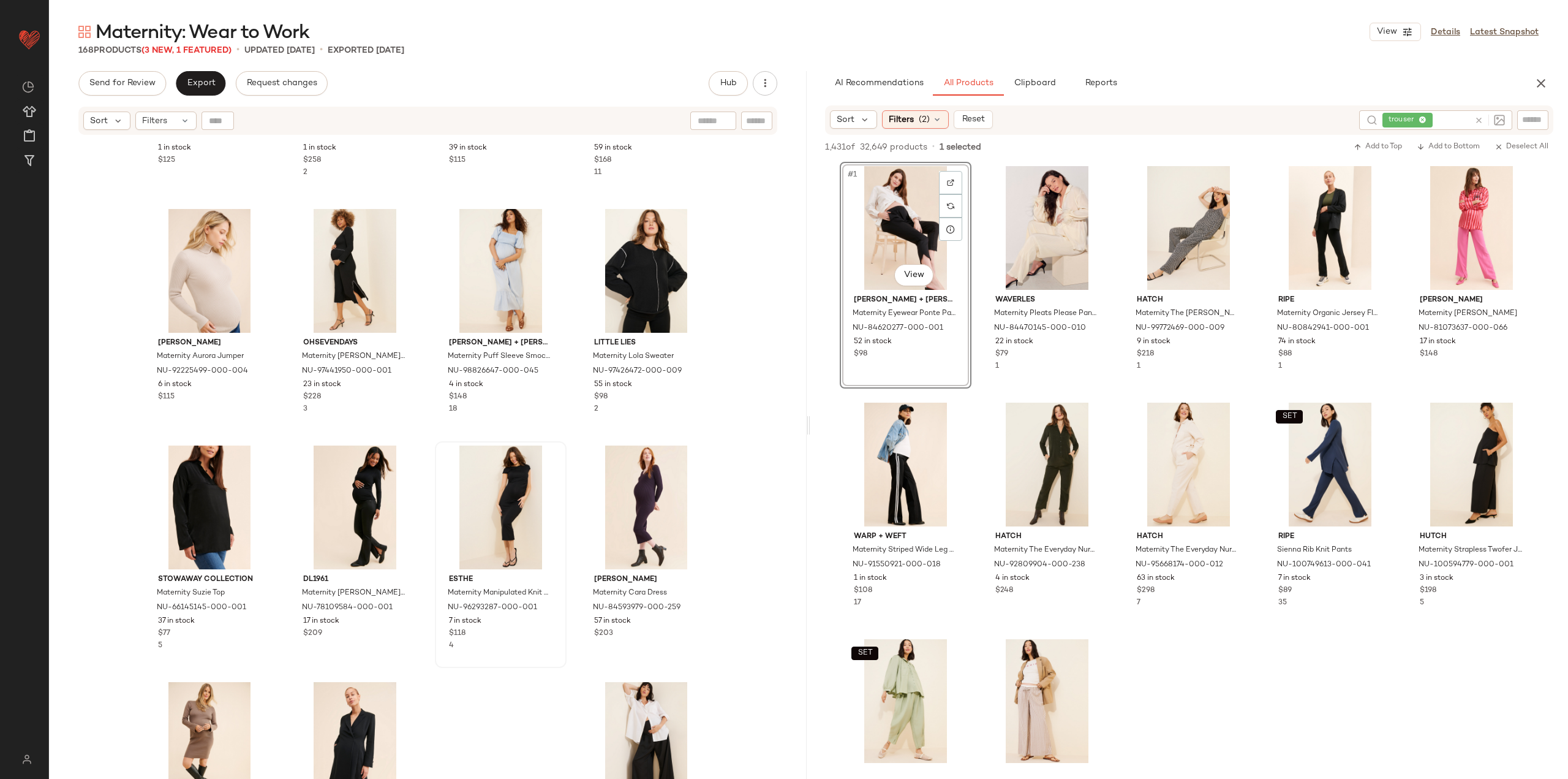
scroll to position [9264, 0]
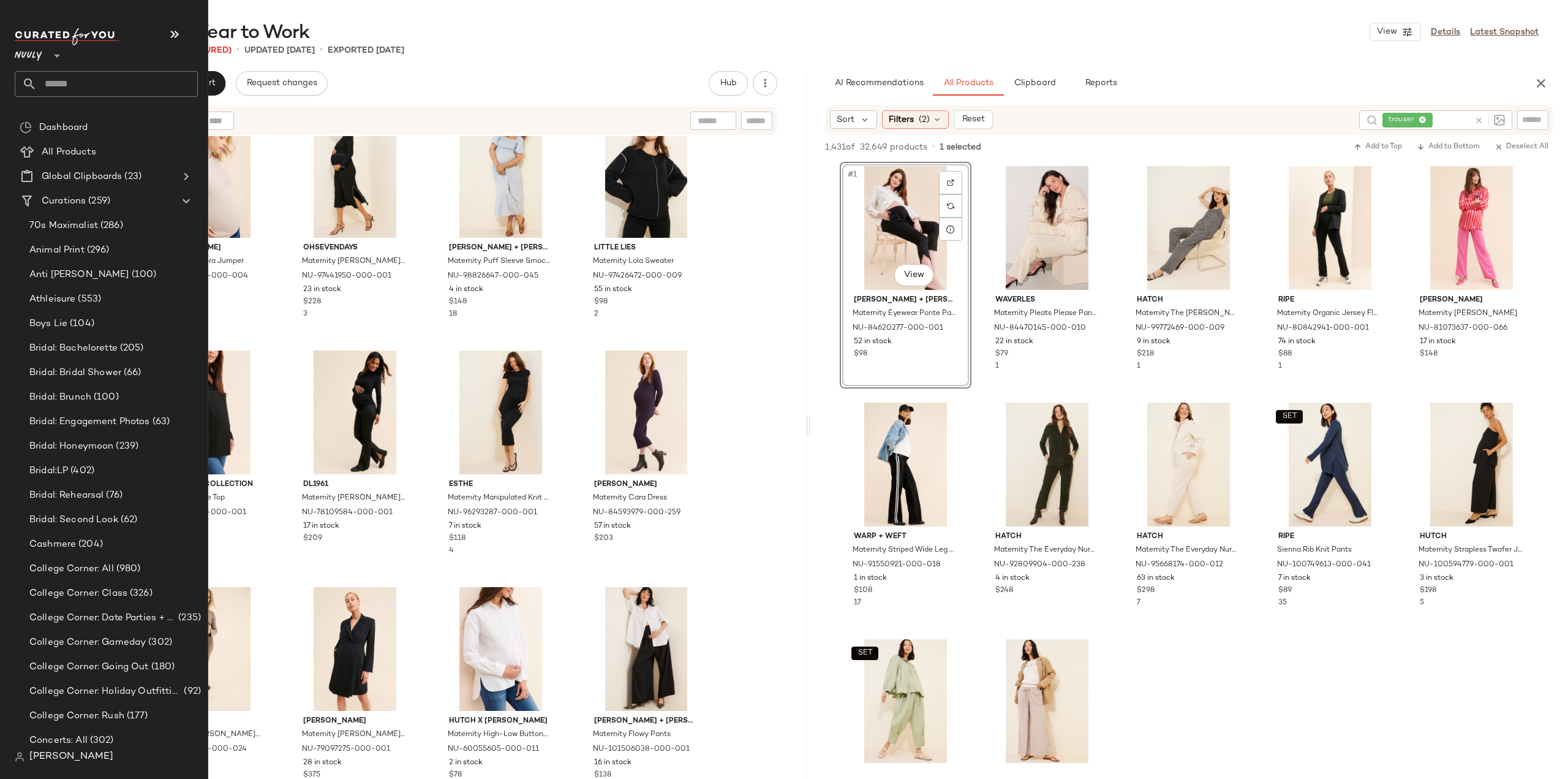
click at [52, 85] on input "text" at bounding box center [117, 84] width 161 height 26
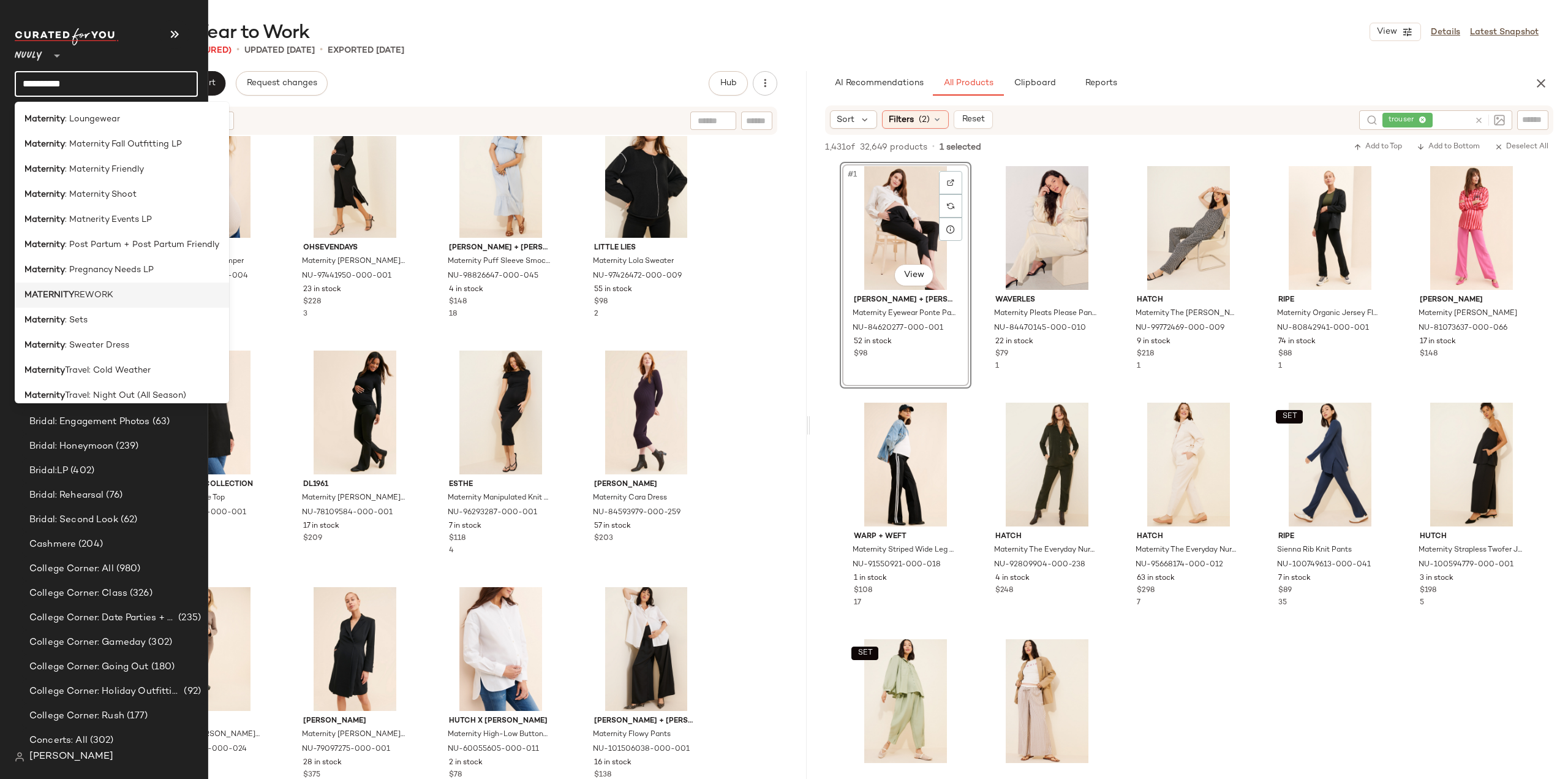
scroll to position [311, 0]
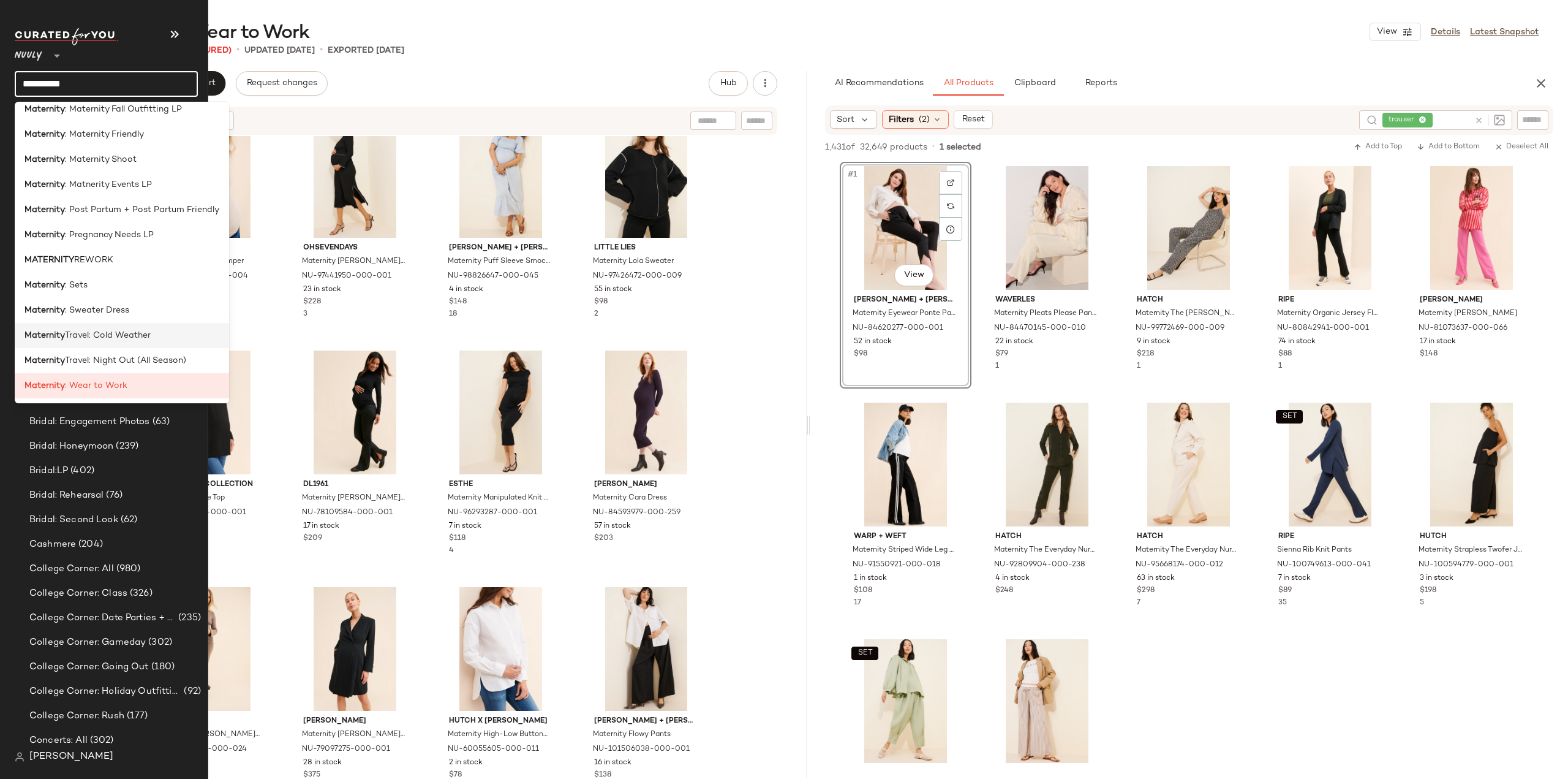
type input "*********"
click at [144, 330] on span "Travel: Cold Weather" at bounding box center [108, 335] width 86 height 13
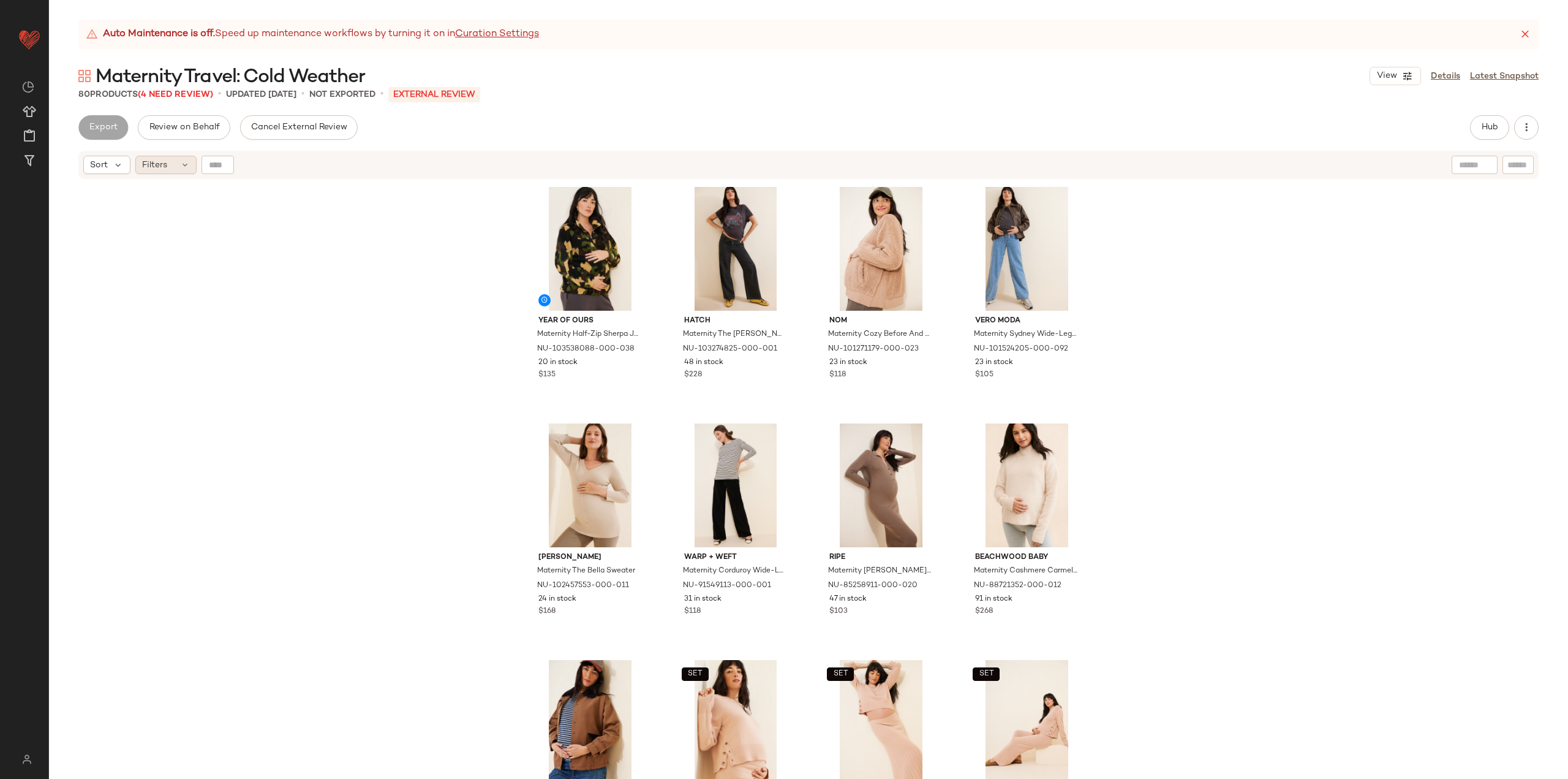
click at [159, 162] on span "Filters" at bounding box center [154, 165] width 25 height 13
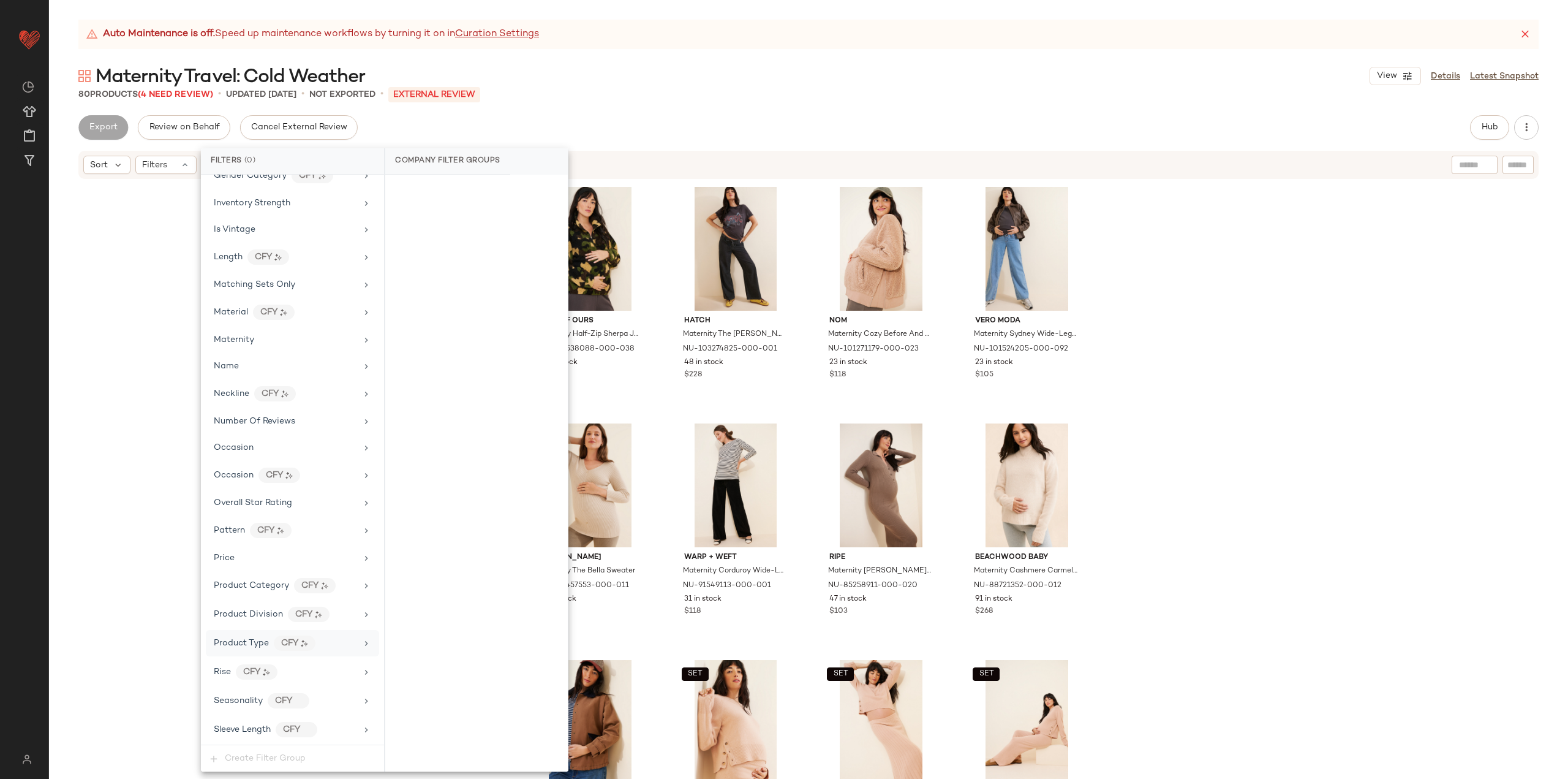
scroll to position [581, 0]
click at [259, 260] on div "Maternity" at bounding box center [285, 257] width 143 height 13
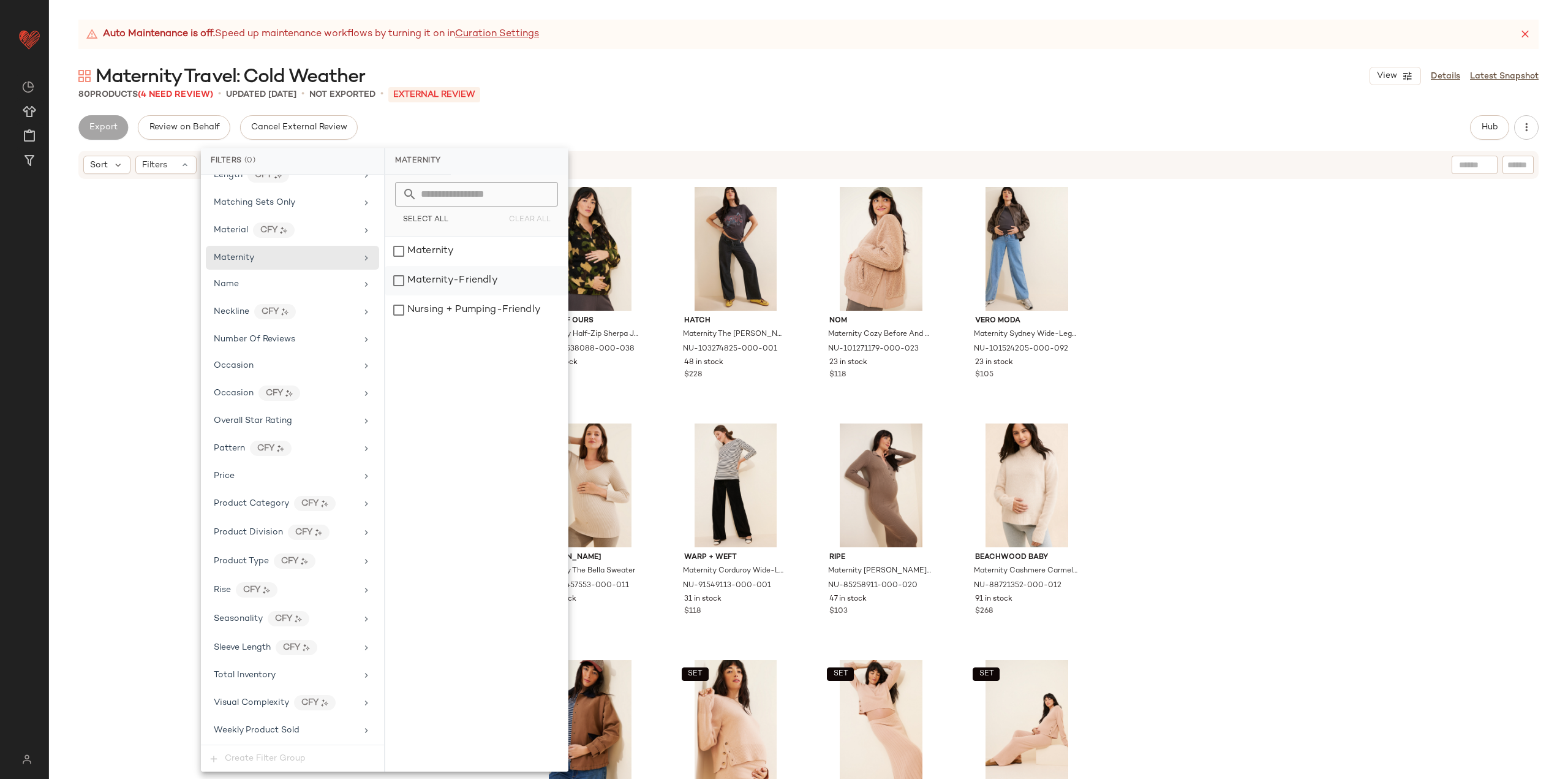
click at [403, 283] on div "Maternity-Friendly" at bounding box center [476, 281] width 182 height 29
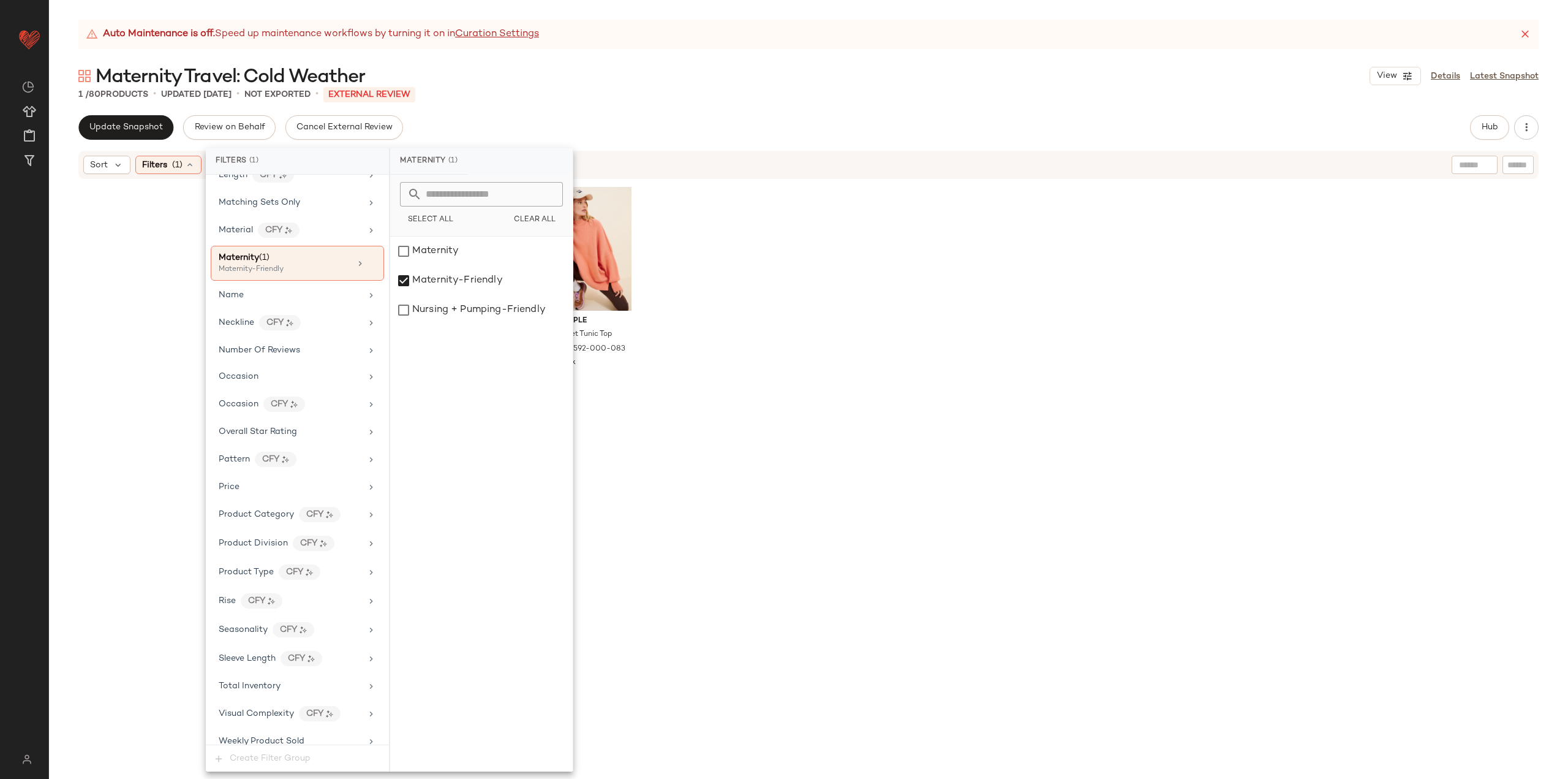
click at [1189, 372] on div "Free People Easy Street Tunic Top NU-51341592-000-083 51 in stock $128 41" at bounding box center [808, 495] width 1519 height 629
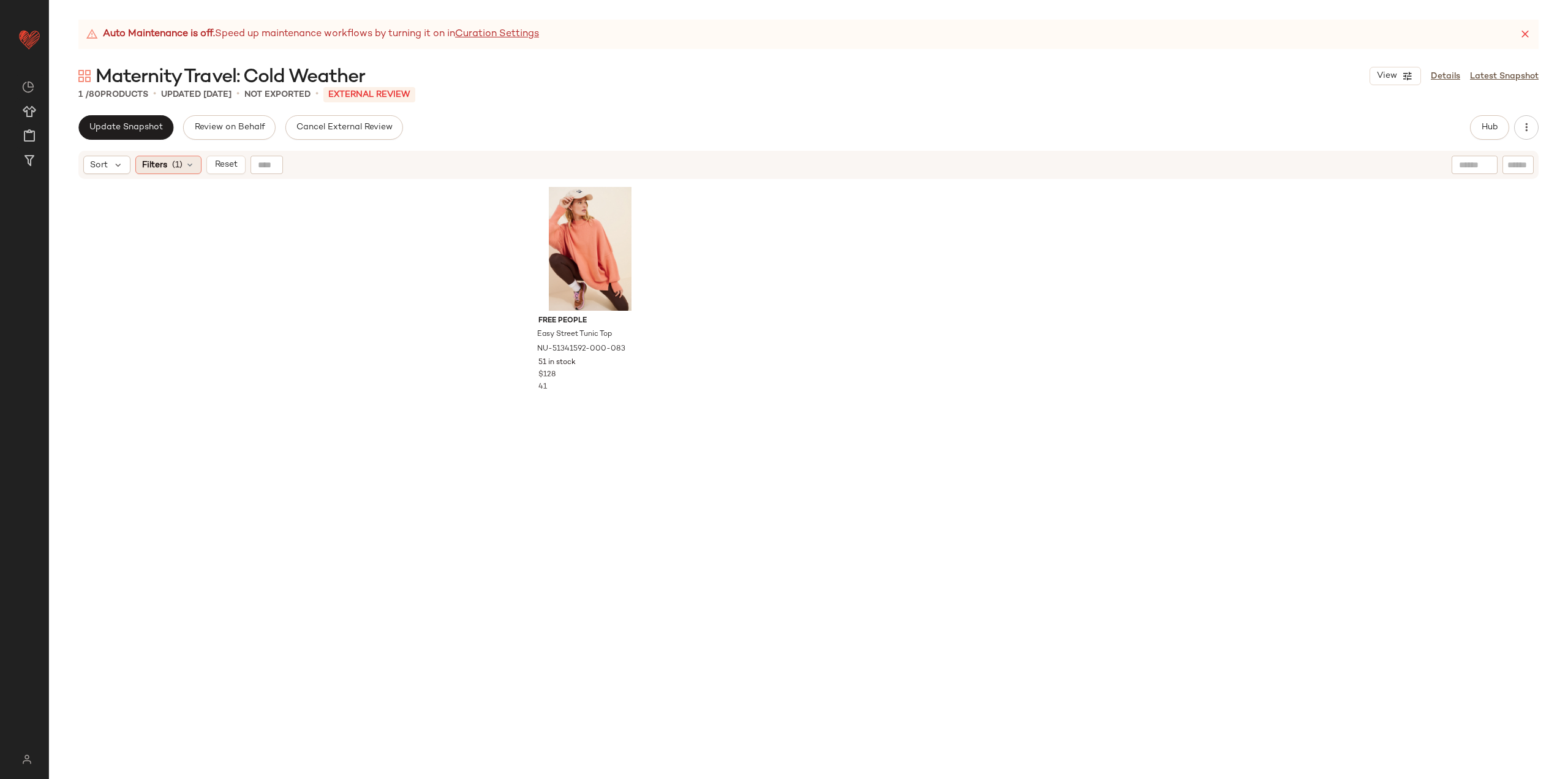
click at [178, 162] on span "(1)" at bounding box center [177, 165] width 10 height 13
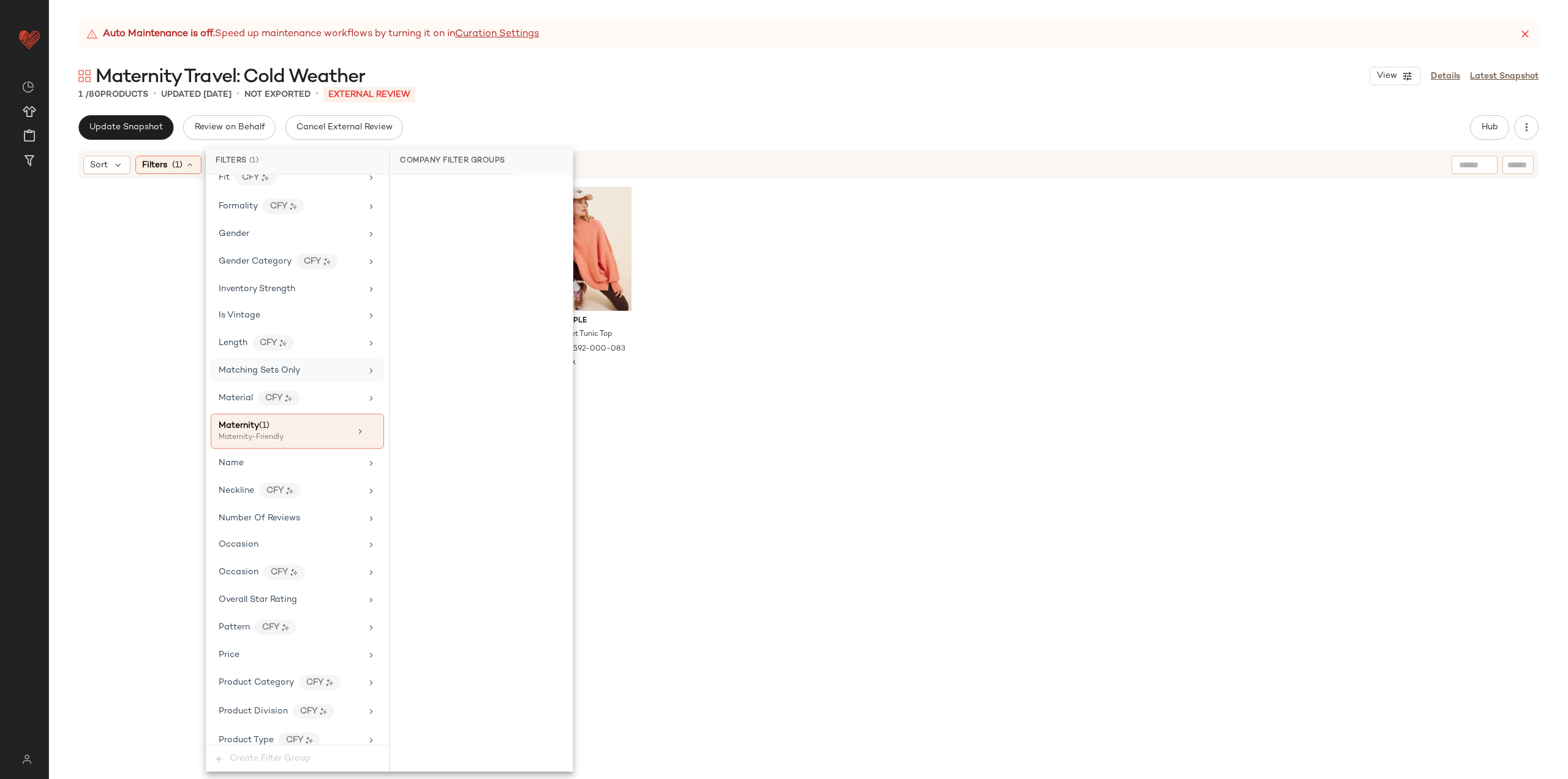
scroll to position [408, 0]
click at [365, 441] on div at bounding box center [365, 436] width 21 height 10
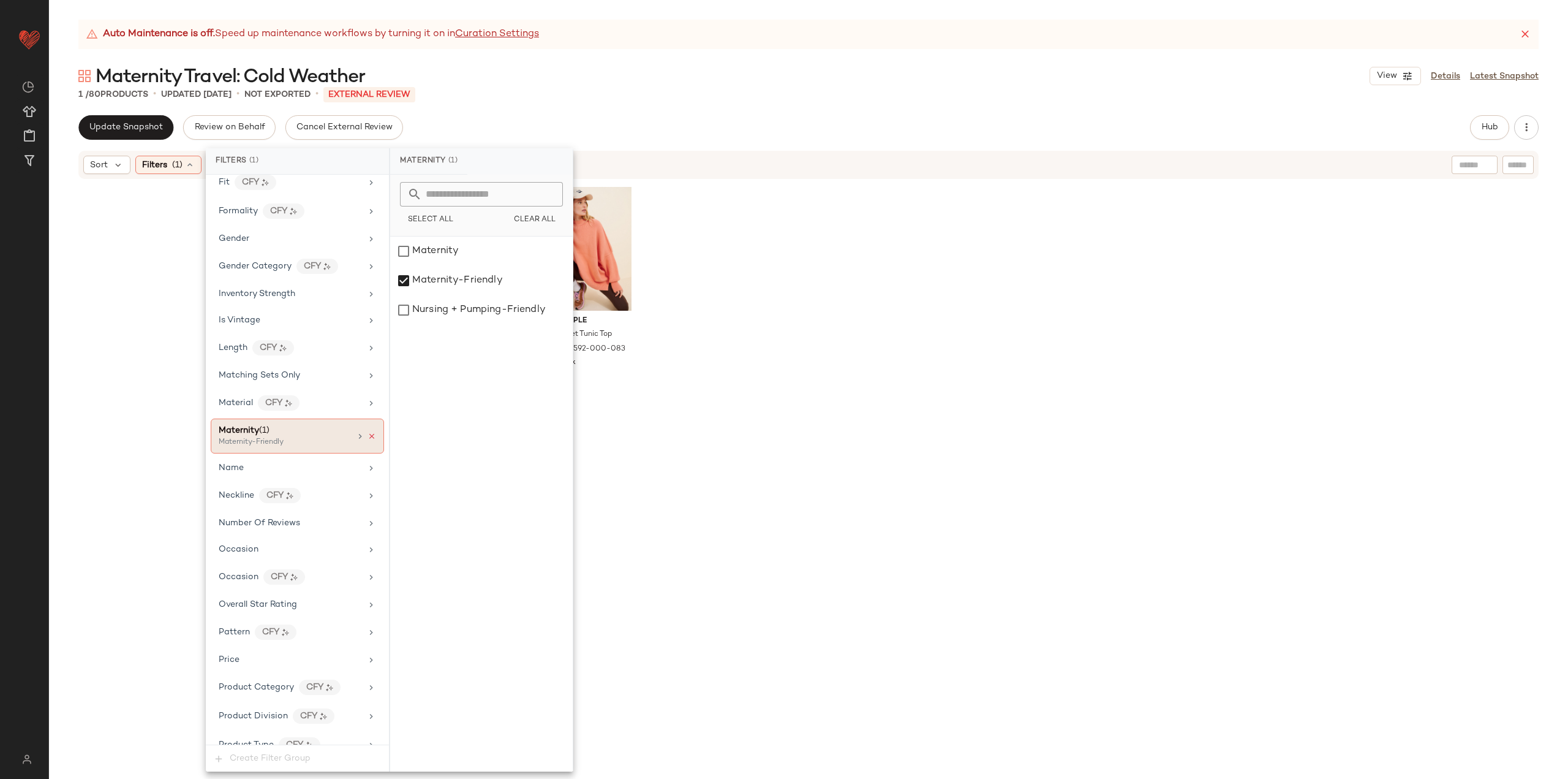
click at [370, 439] on icon at bounding box center [372, 436] width 9 height 9
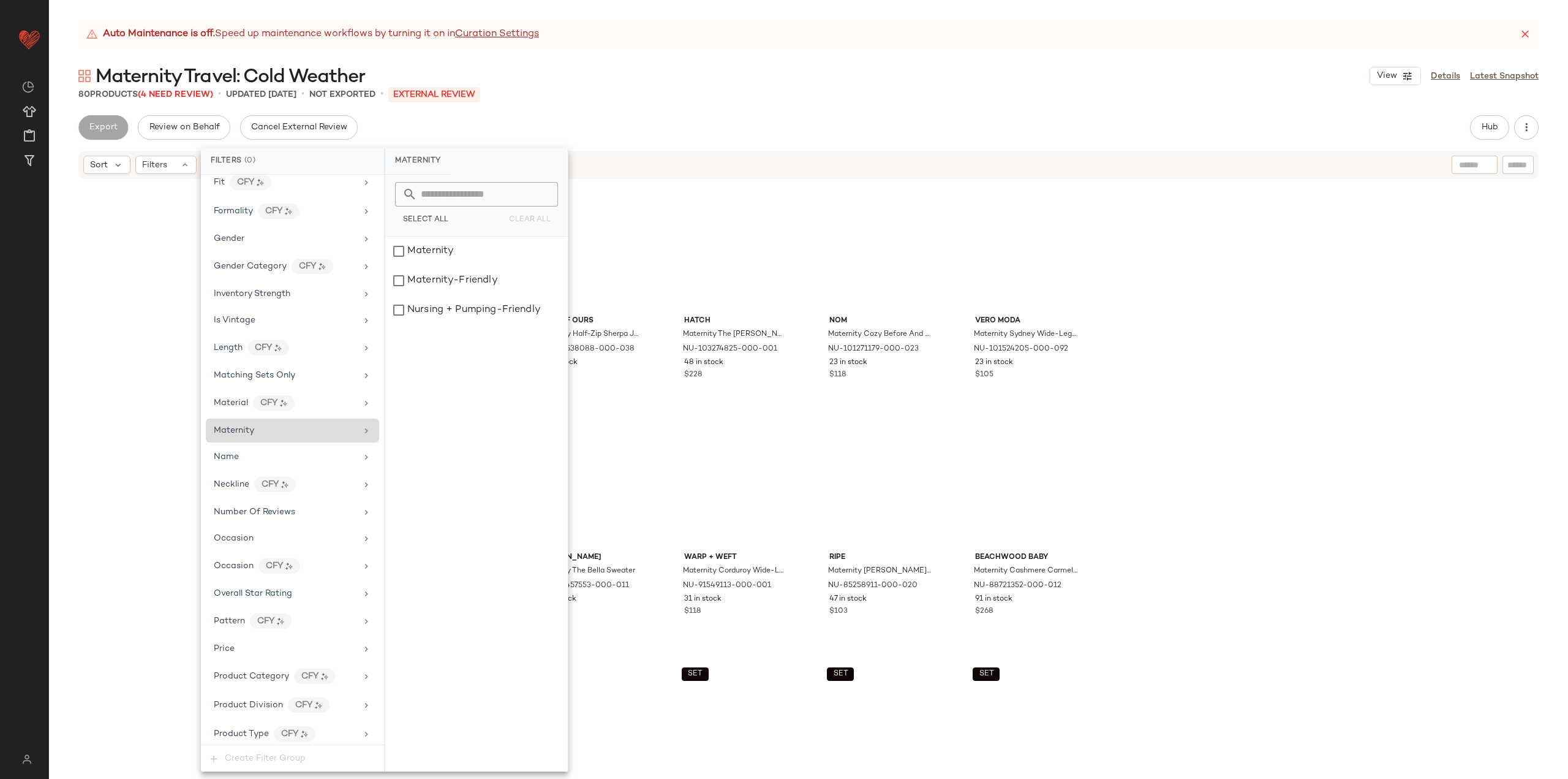
click at [1252, 507] on div "Year Of Ours Maternity Half-Zip Sherpa Jacket NU-103538088-000-038 20 in stock …" at bounding box center [808, 495] width 1519 height 629
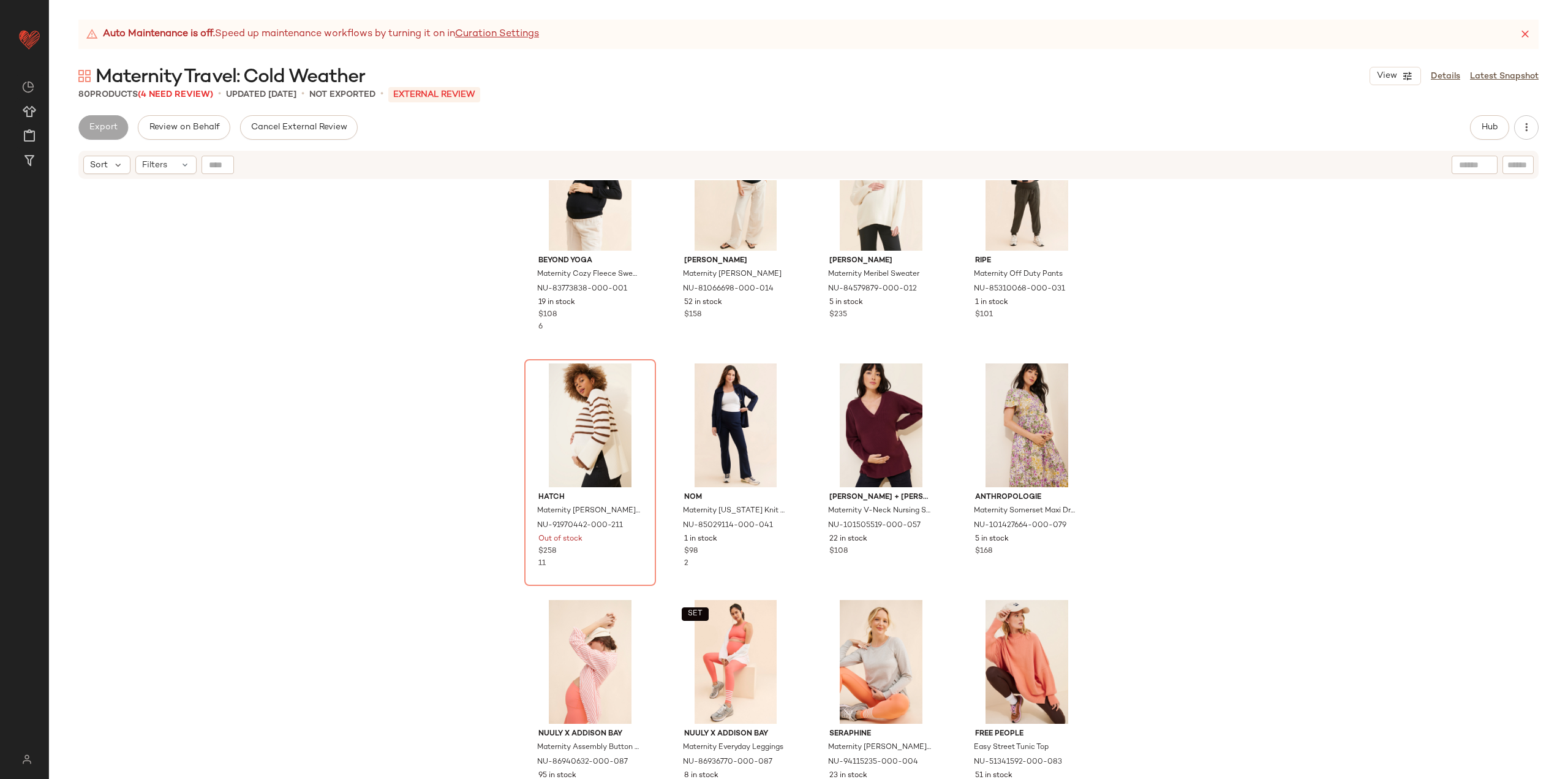
scroll to position [1909, 0]
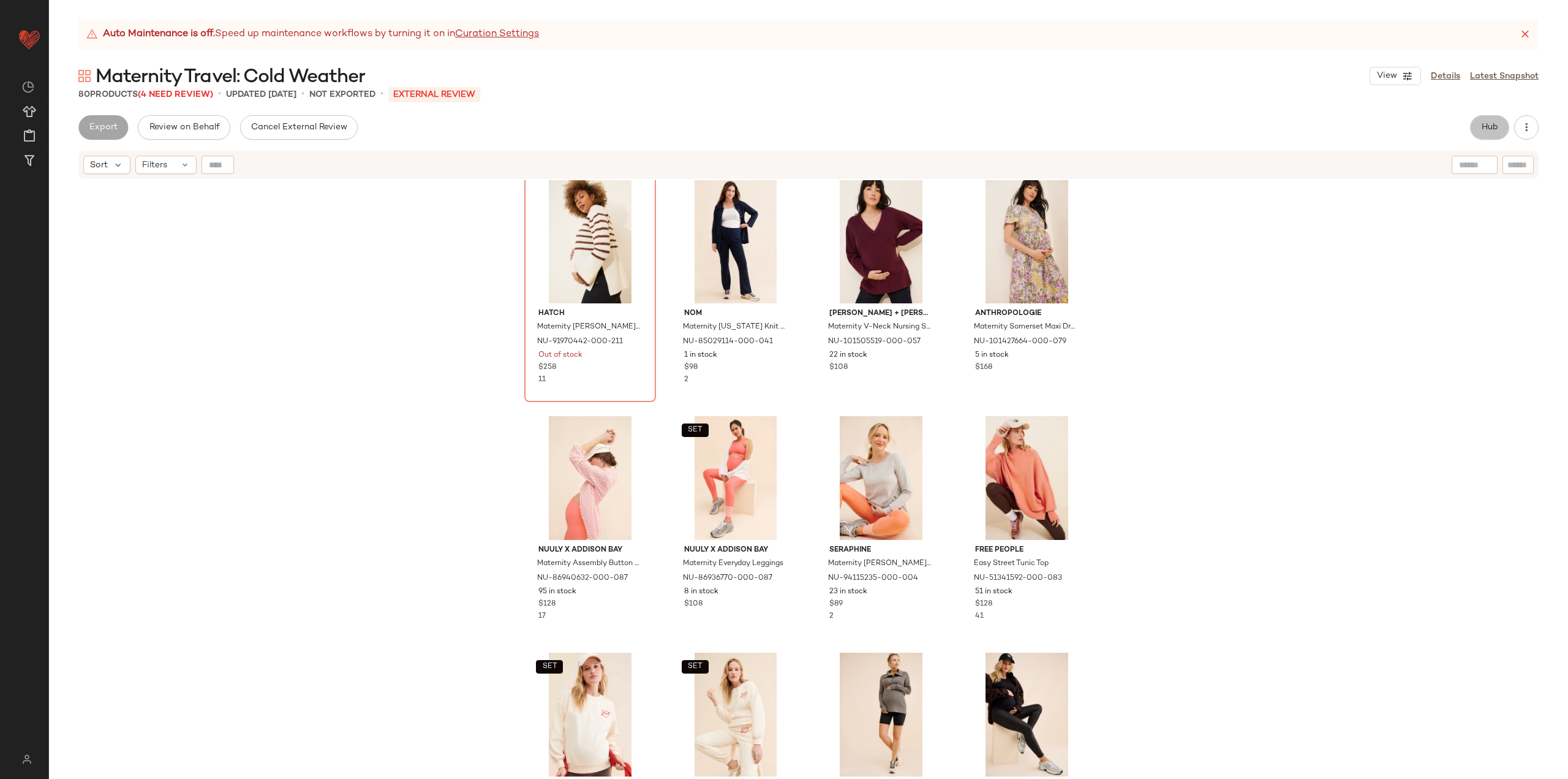
click at [1486, 121] on button "Hub" at bounding box center [1490, 127] width 39 height 25
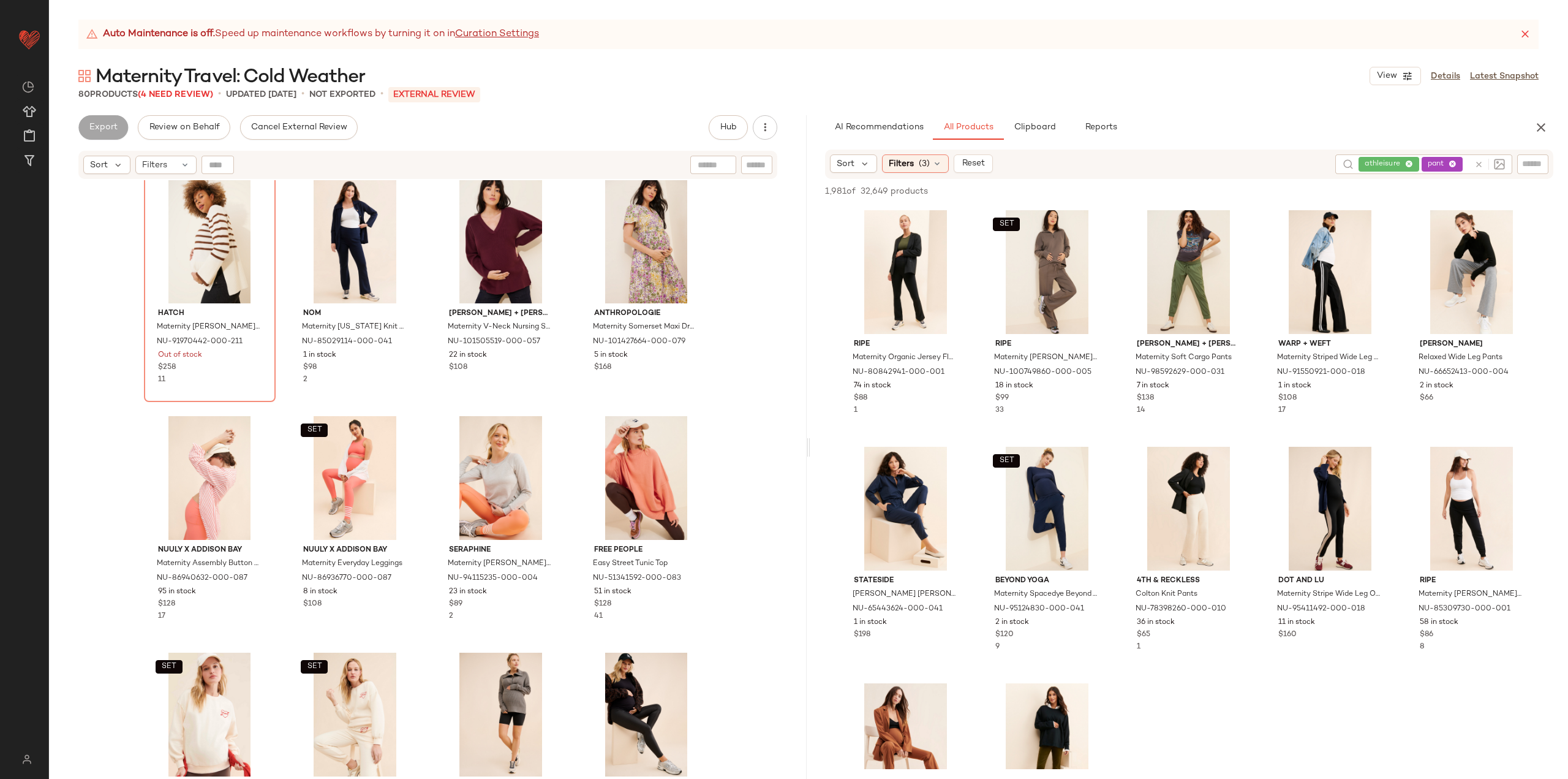
click at [1444, 161] on div "athleisure pant" at bounding box center [1414, 164] width 111 height 20
click at [1416, 169] on div "pant" at bounding box center [1407, 164] width 29 height 11
click at [1419, 165] on icon at bounding box center [1418, 165] width 8 height 8
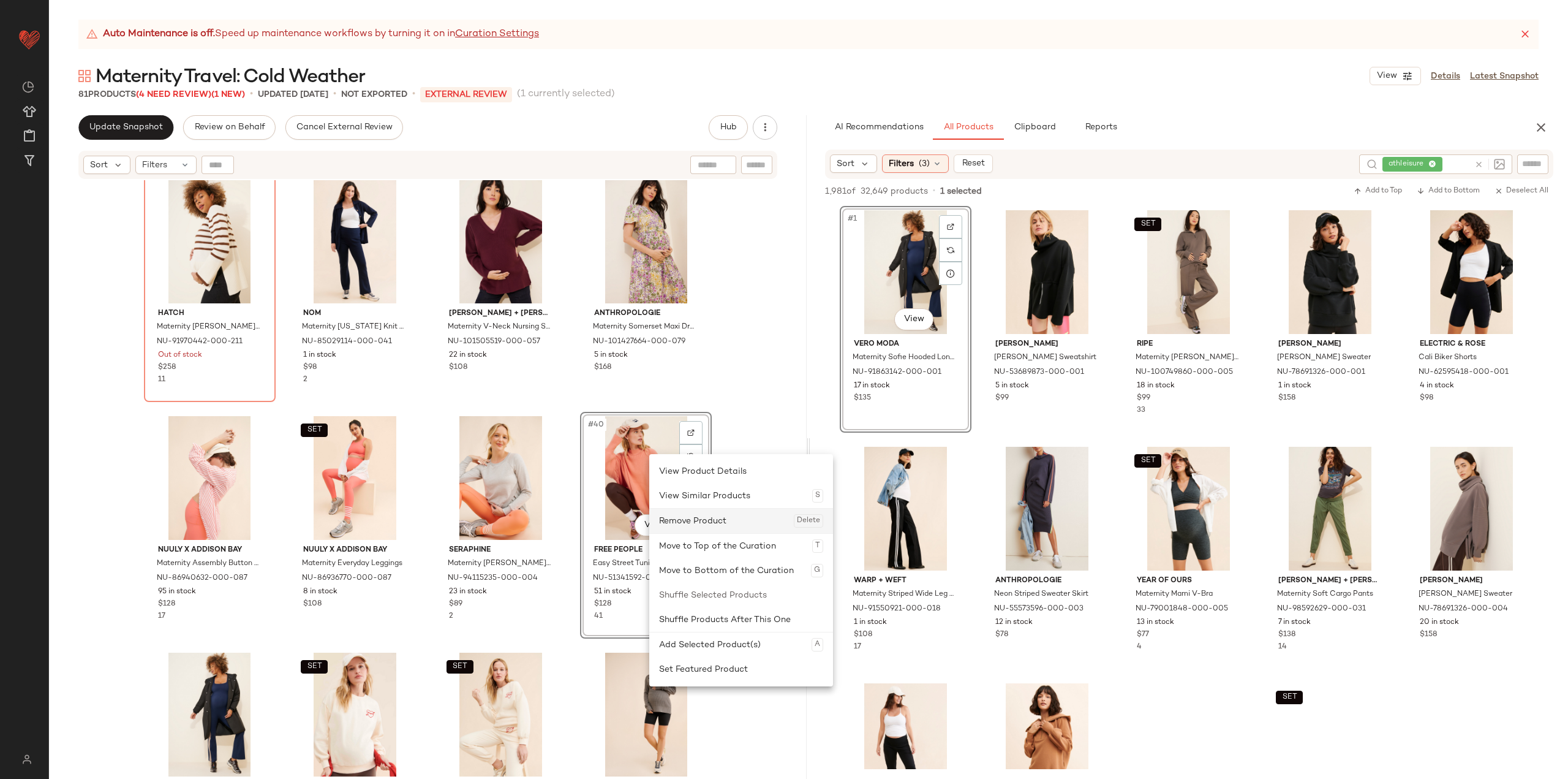
click at [681, 518] on div "Remove Product Delete" at bounding box center [740, 521] width 164 height 25
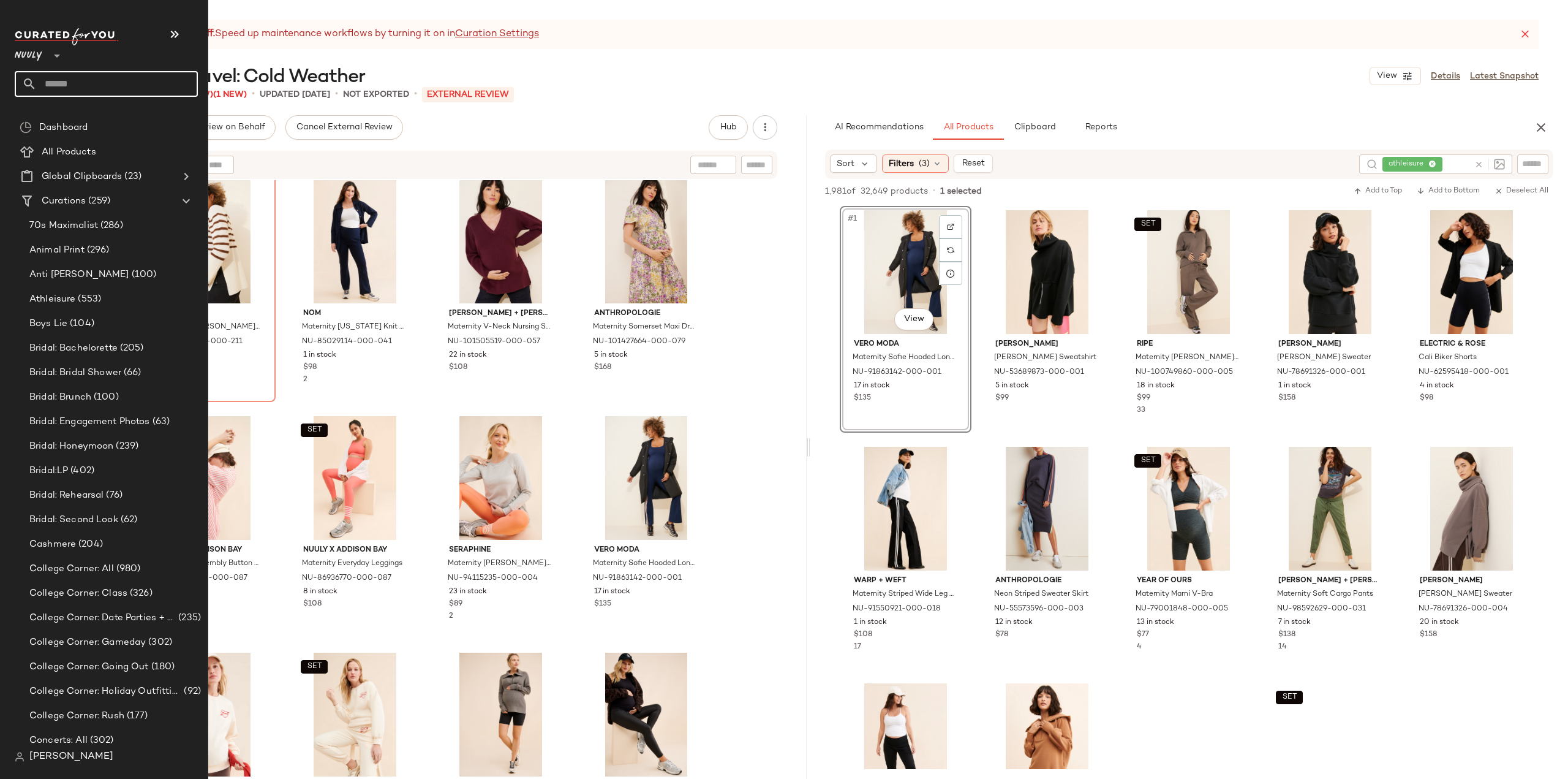
click at [63, 87] on input "text" at bounding box center [117, 84] width 161 height 26
type input "*"
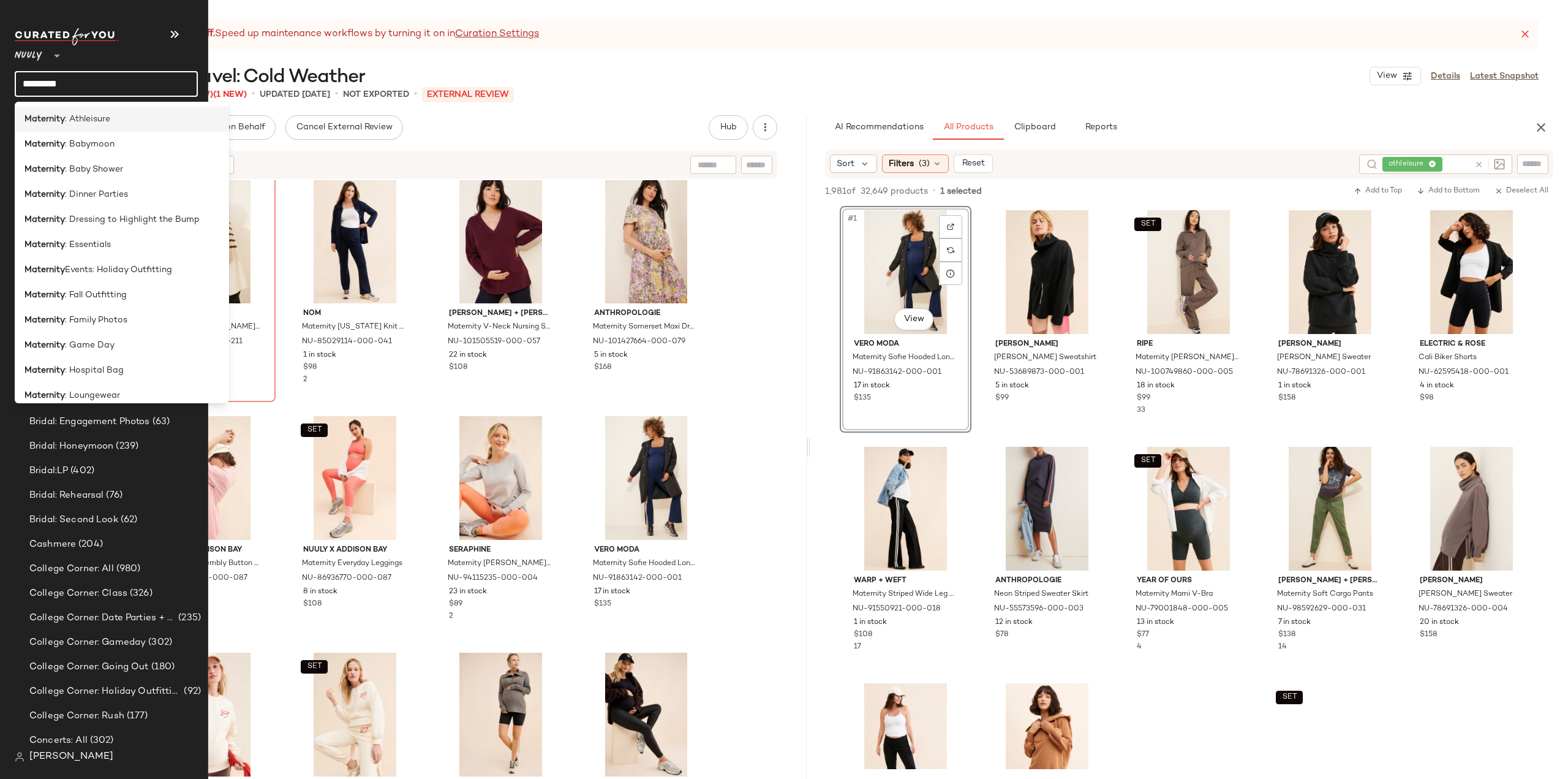
type input "*********"
click at [101, 116] on span ": Athleisure" at bounding box center [87, 119] width 46 height 13
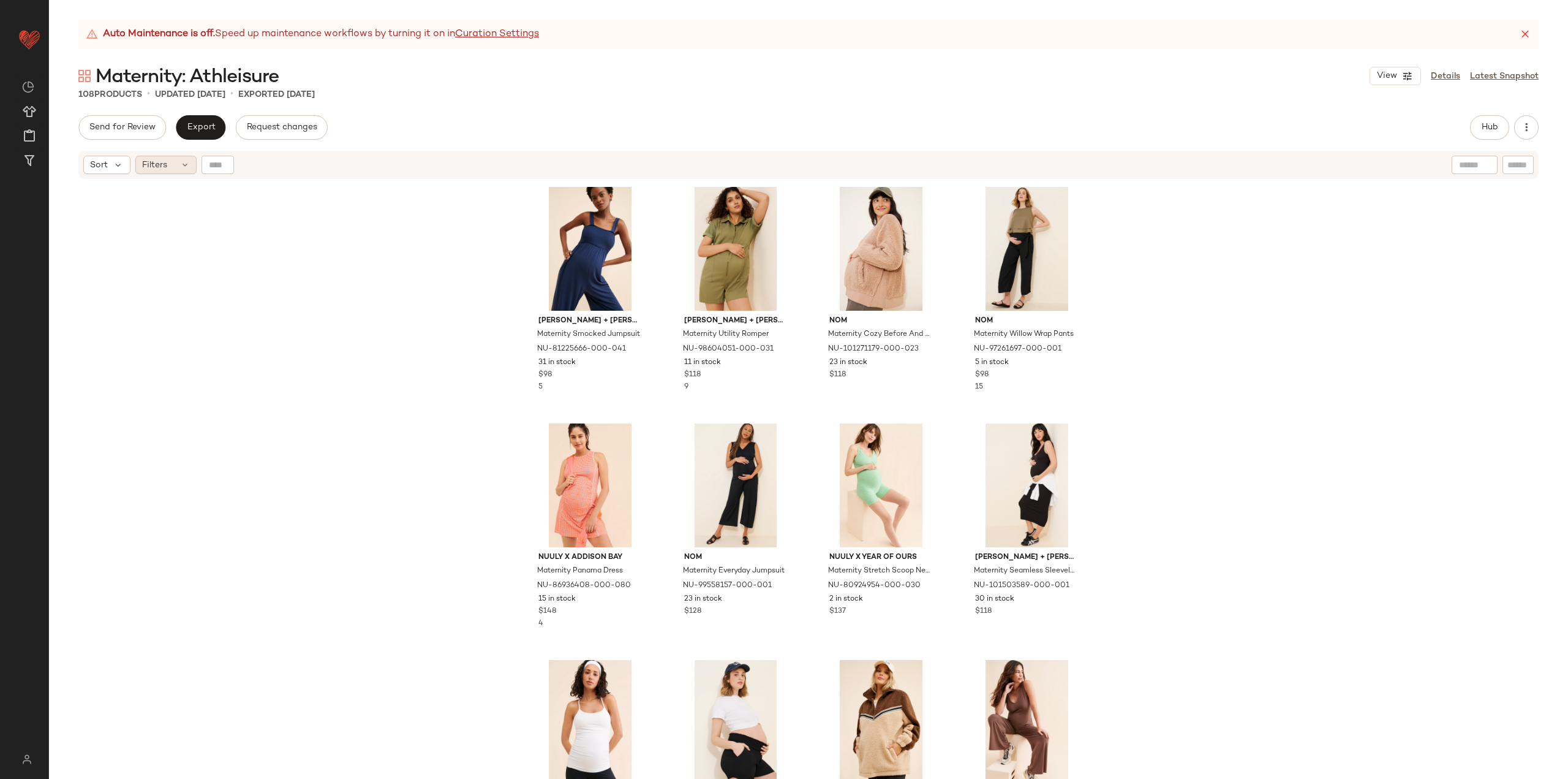
click at [174, 164] on div "Filters" at bounding box center [166, 165] width 61 height 18
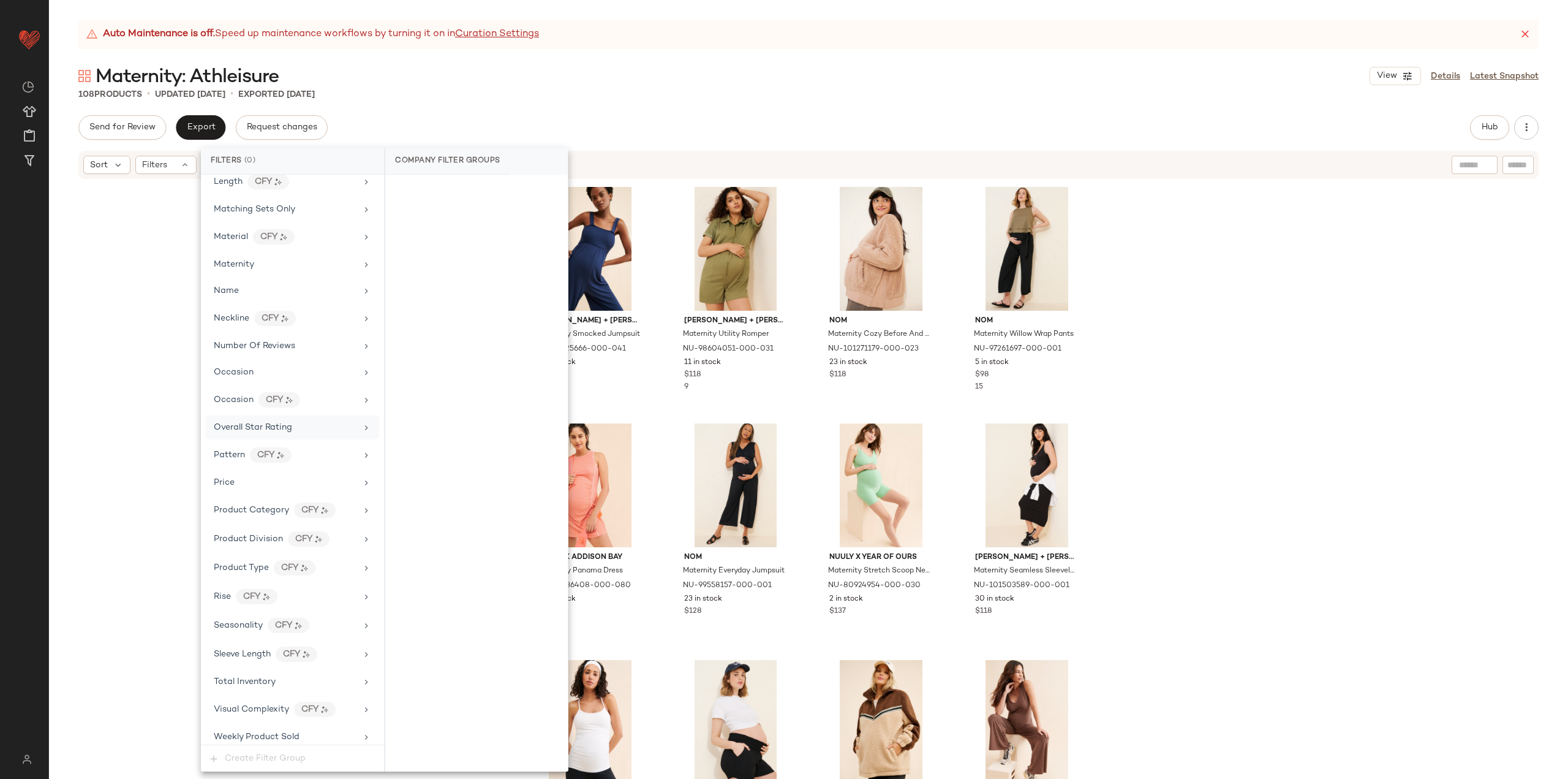
scroll to position [581, 0]
click at [280, 266] on div "Maternity" at bounding box center [292, 257] width 174 height 24
click at [147, 292] on div "Ingrid + Isabel Maternity Smocked Jumpsuit NU-81225666-000-041 31 in stock $98 …" at bounding box center [808, 495] width 1519 height 629
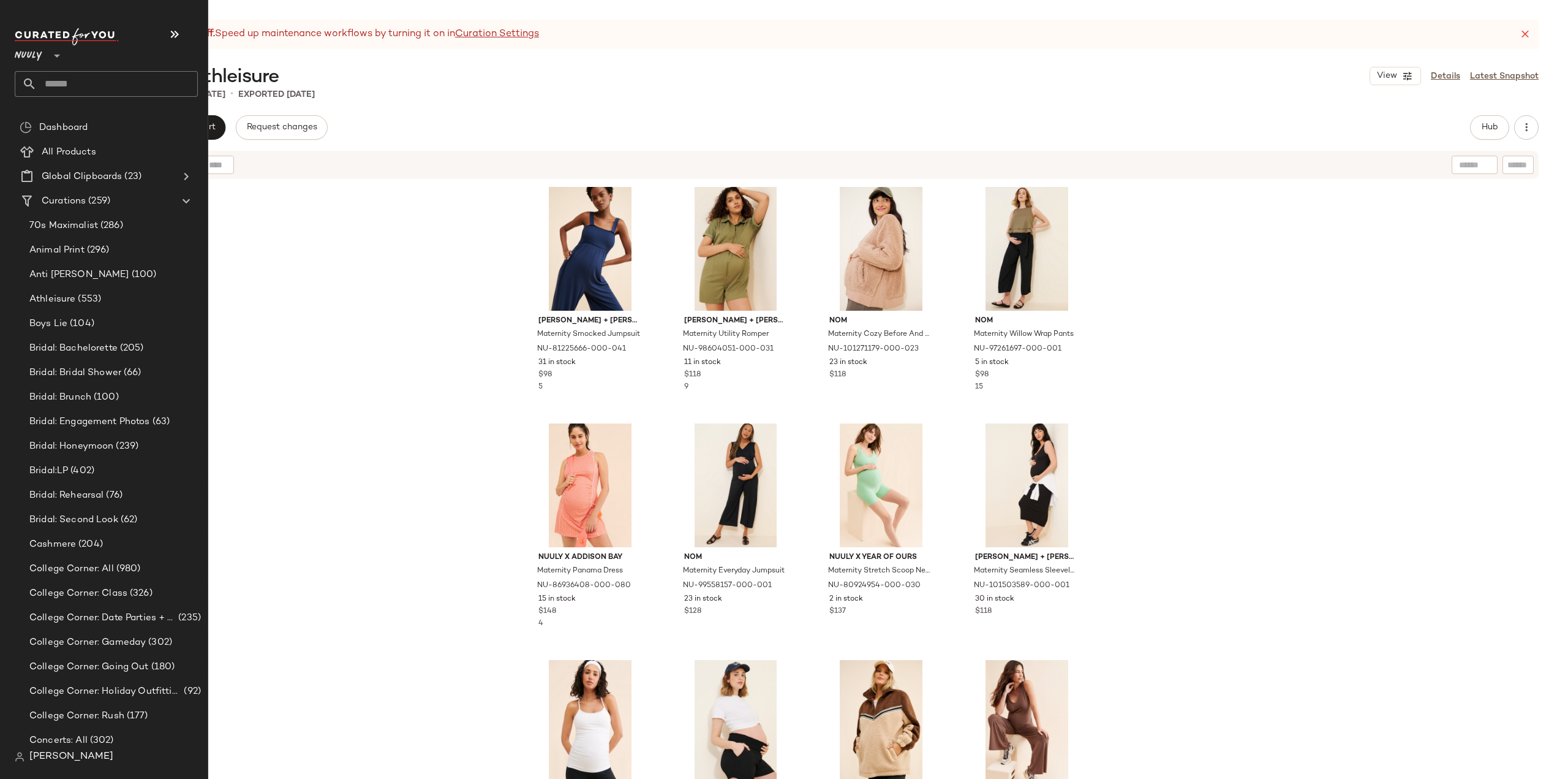
click at [56, 79] on input "text" at bounding box center [117, 84] width 161 height 26
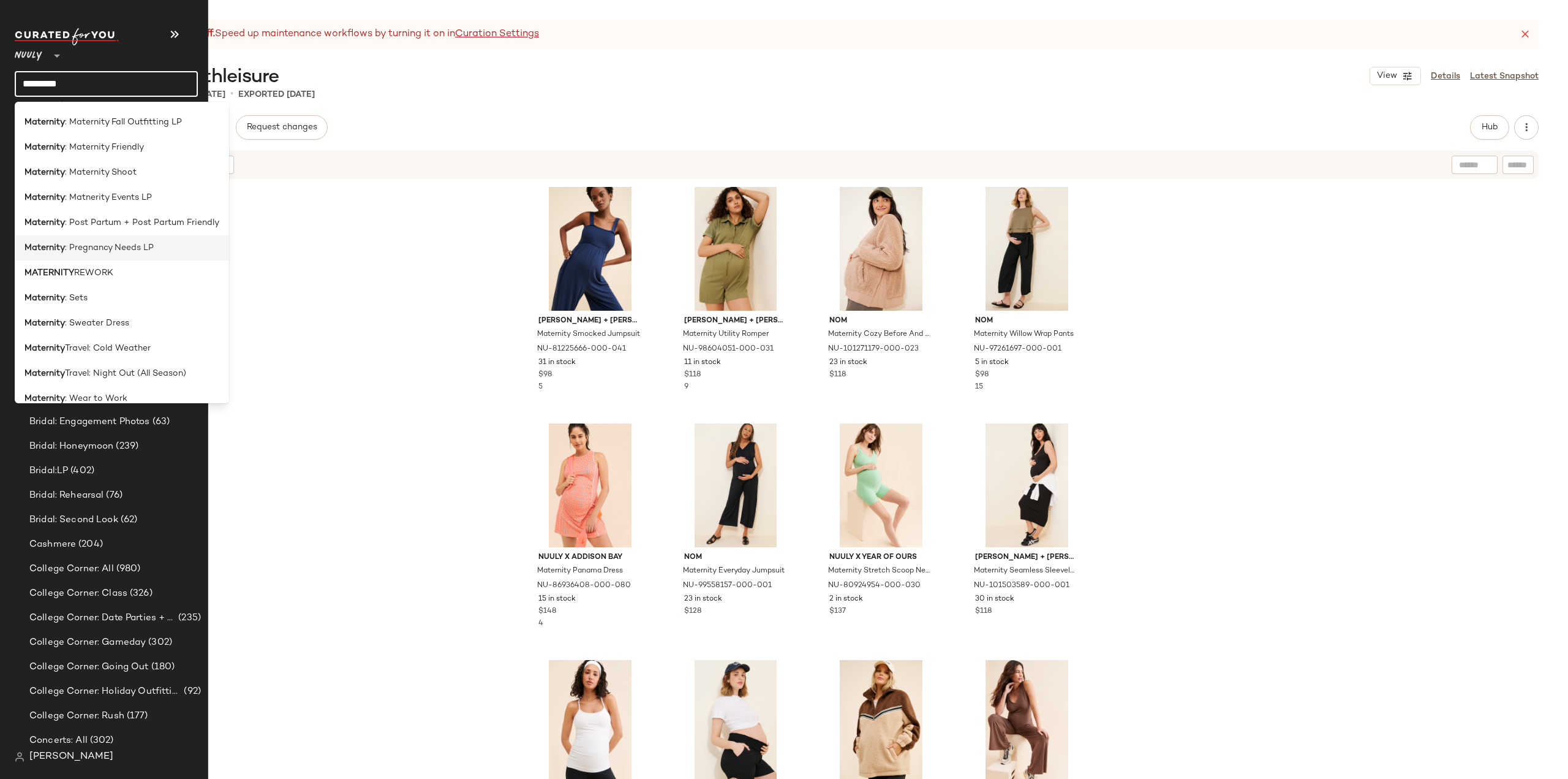
scroll to position [302, 0]
type input "*********"
click at [174, 367] on span "Travel: Night Out (All Season)" at bounding box center [125, 370] width 121 height 13
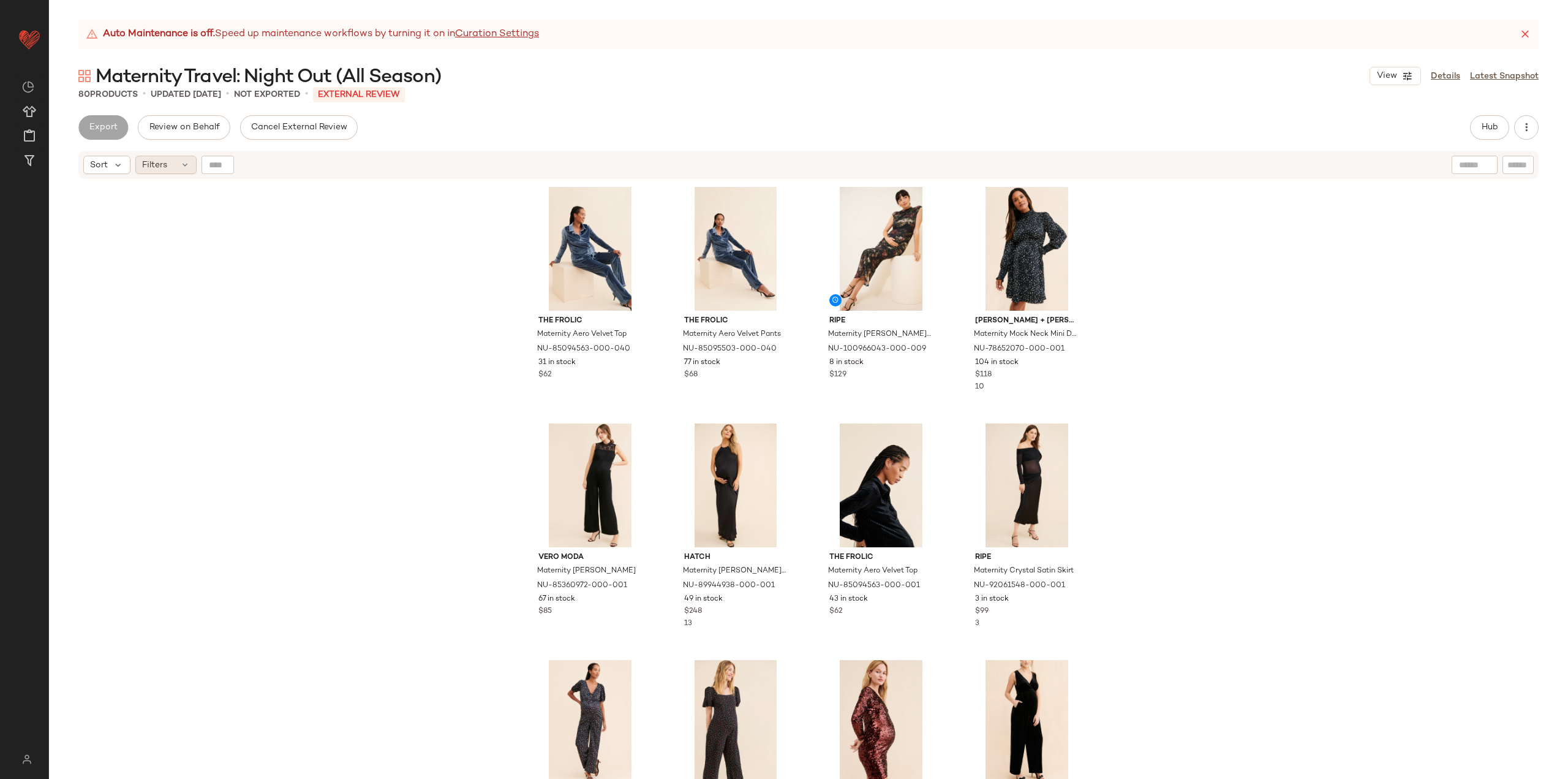
click at [176, 165] on div "Filters" at bounding box center [166, 165] width 61 height 18
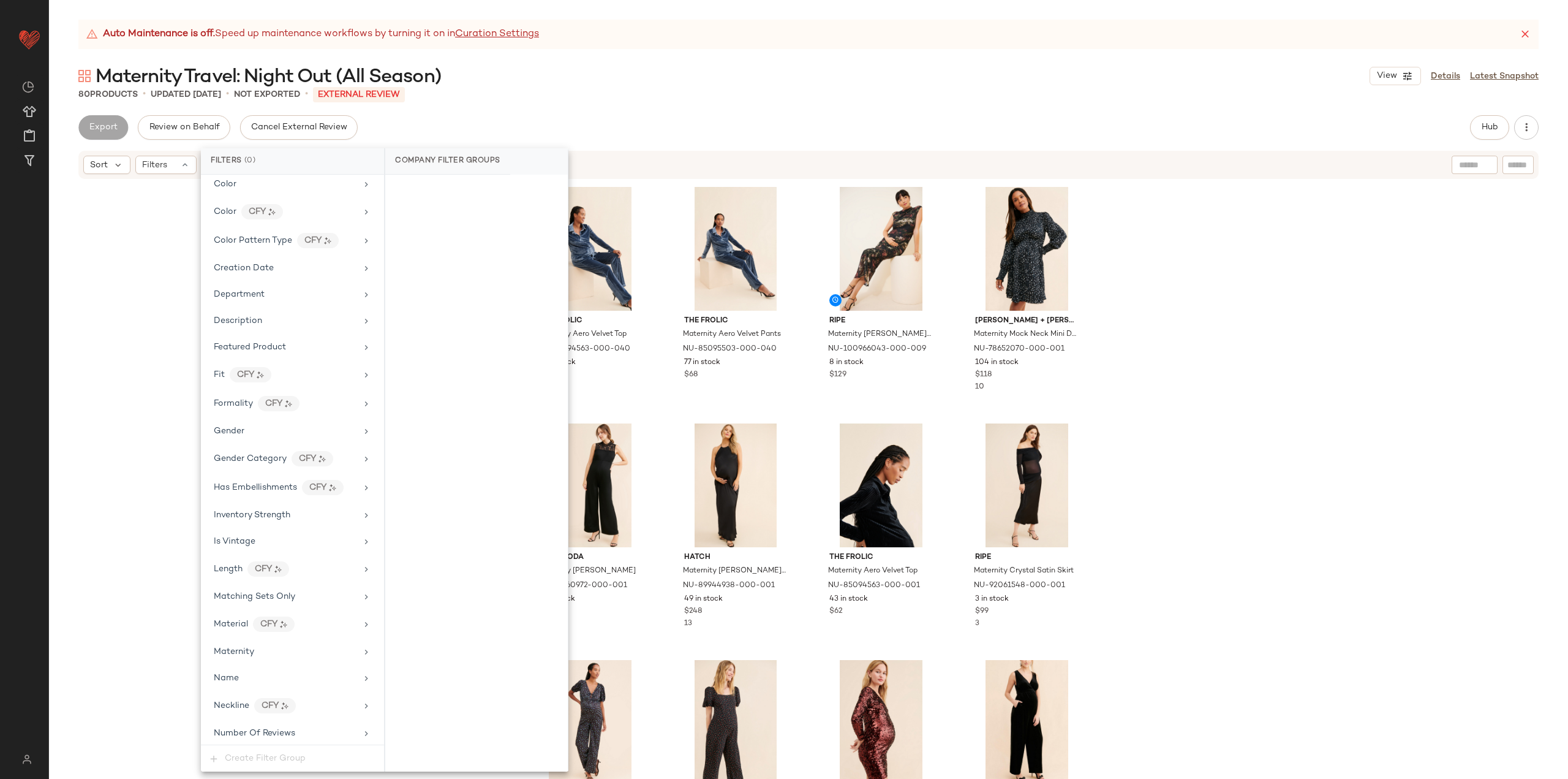
scroll to position [609, 0]
click at [278, 258] on div "Maternity" at bounding box center [285, 257] width 143 height 13
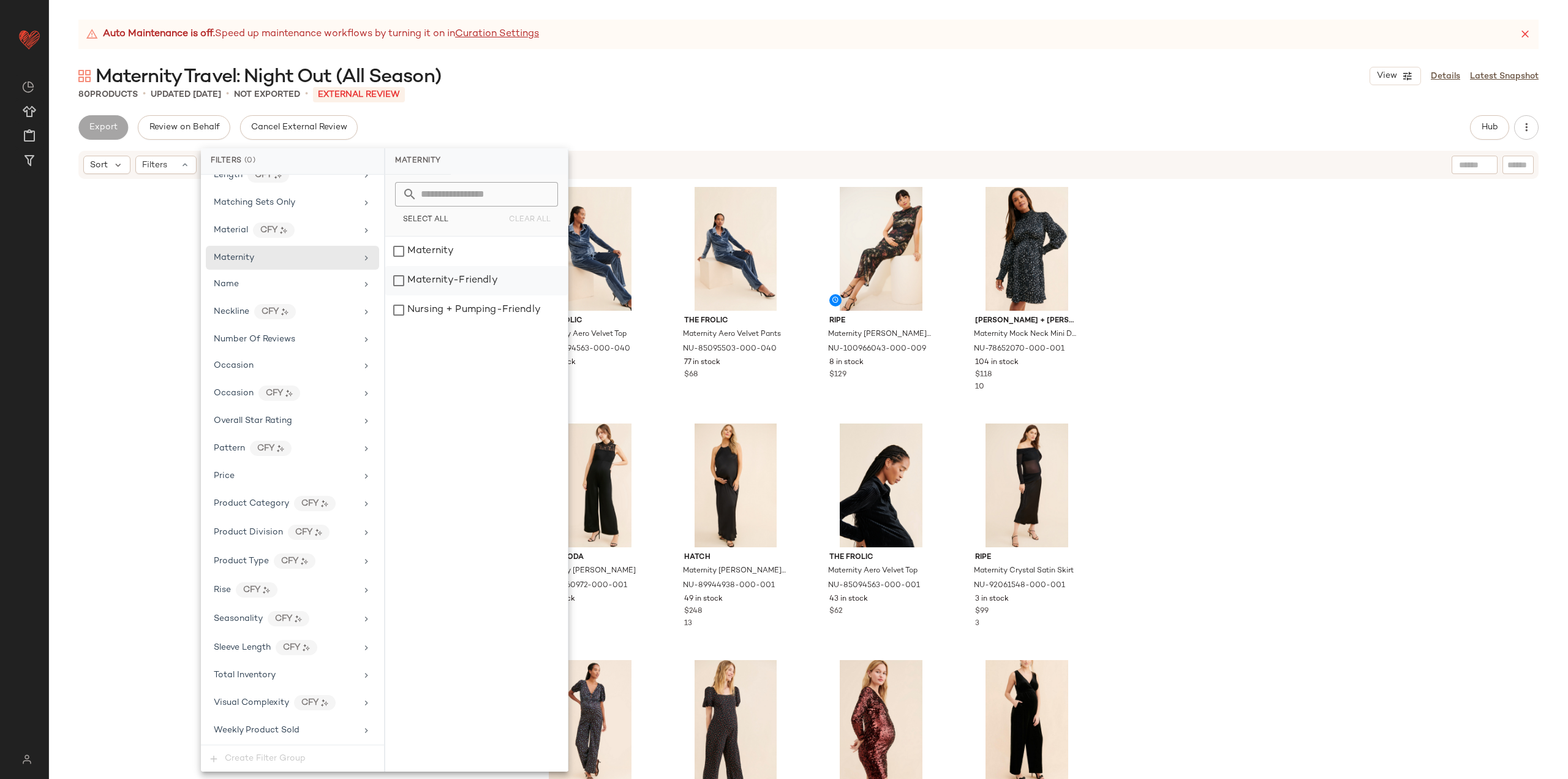
click at [447, 274] on div "Maternity-Friendly" at bounding box center [476, 281] width 182 height 29
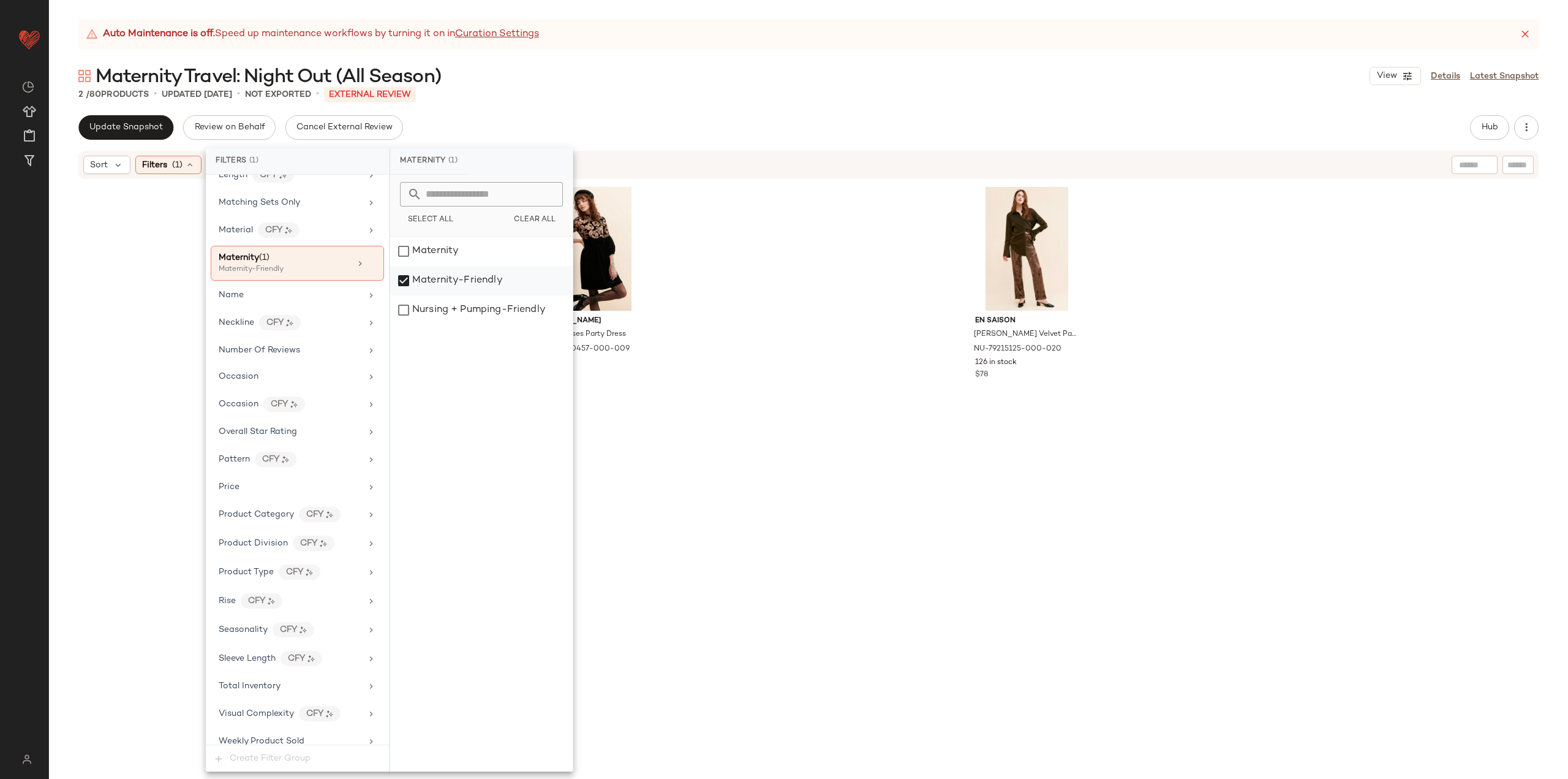
click at [475, 278] on div "Maternity-Friendly" at bounding box center [481, 281] width 182 height 29
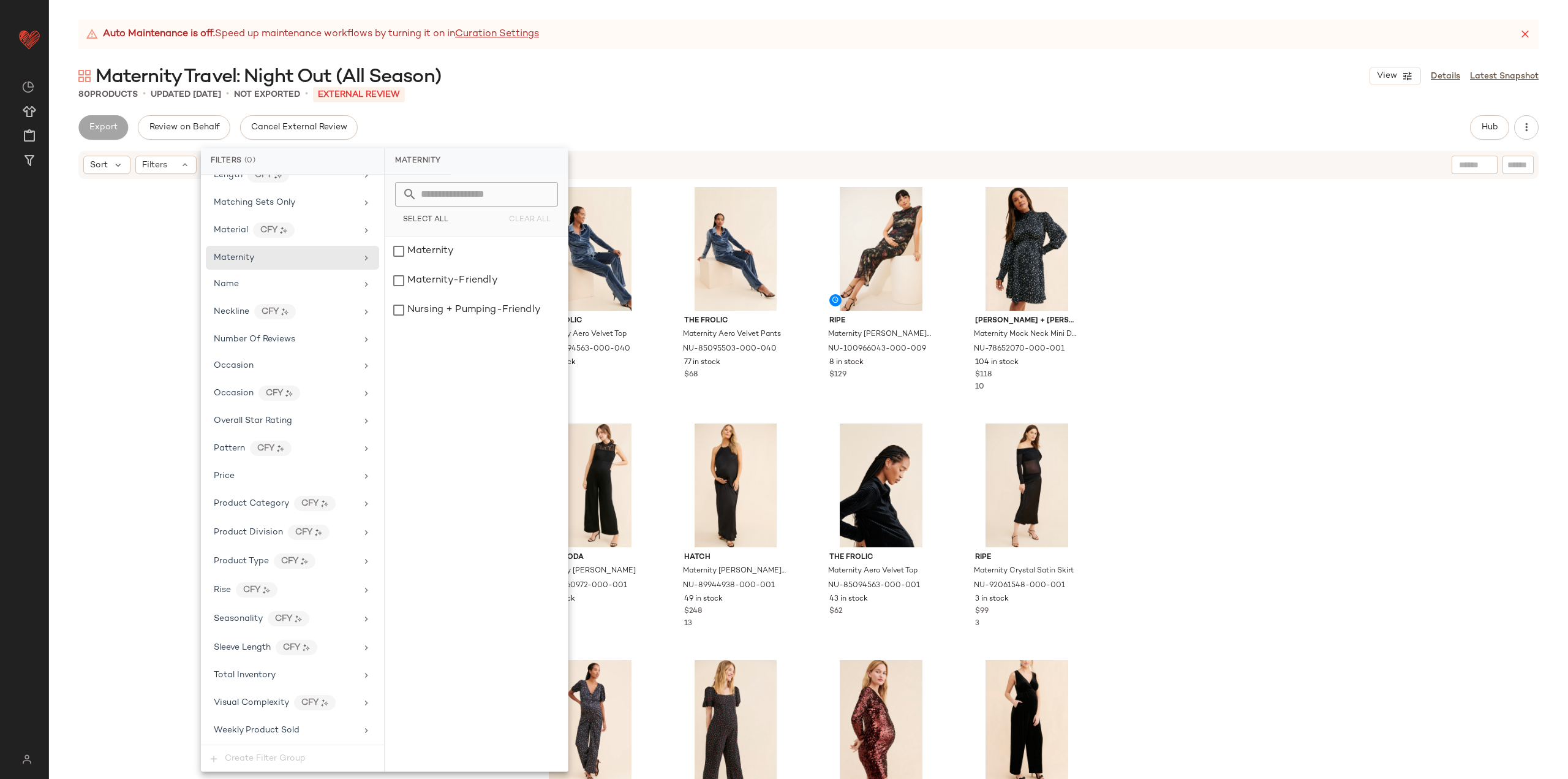
click at [169, 324] on div "The Frolic Maternity Aero Velvet Top NU-85094563-000-040 31 in stock $62 The Fr…" at bounding box center [808, 495] width 1519 height 629
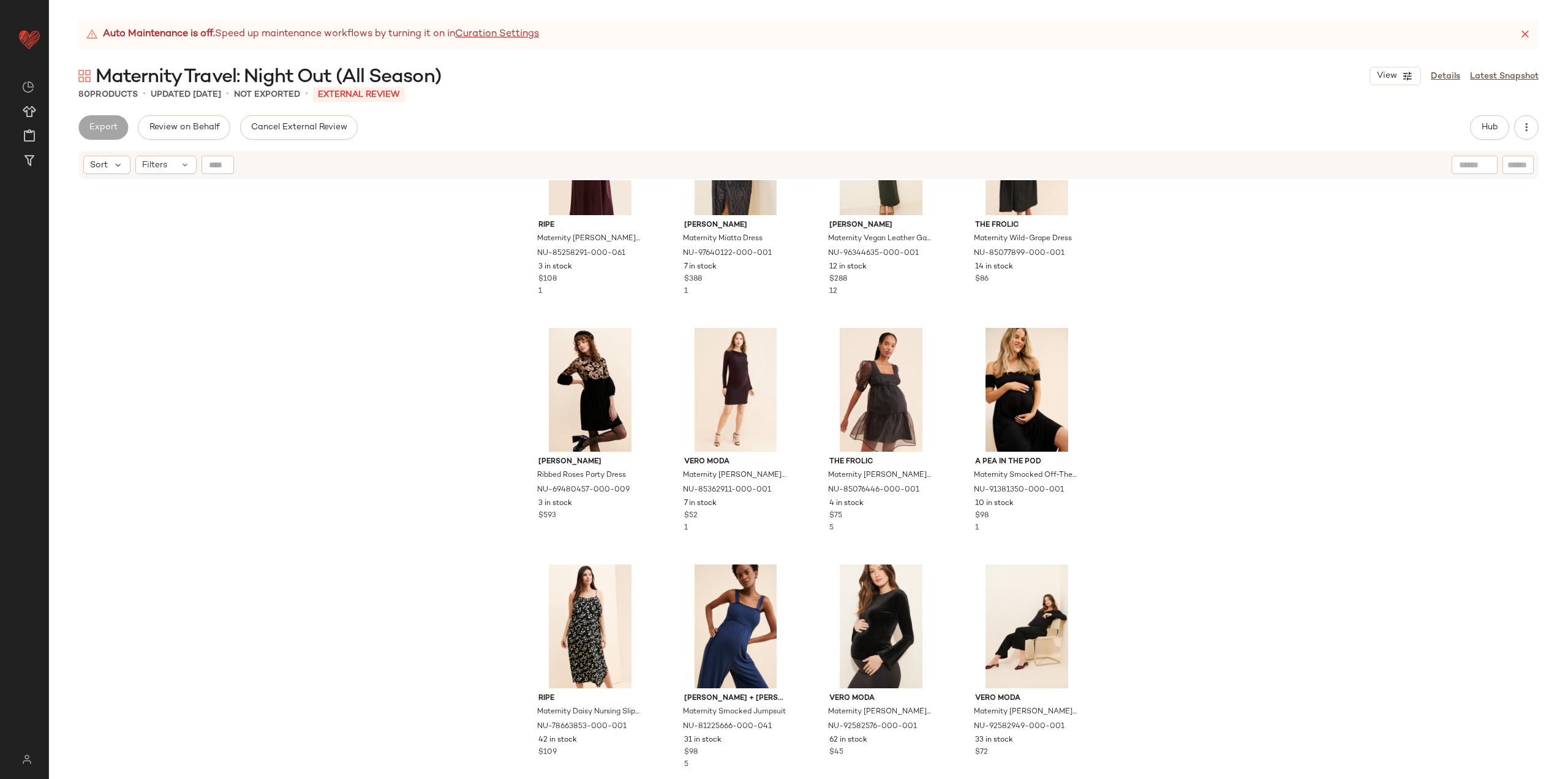
scroll to position [808, 0]
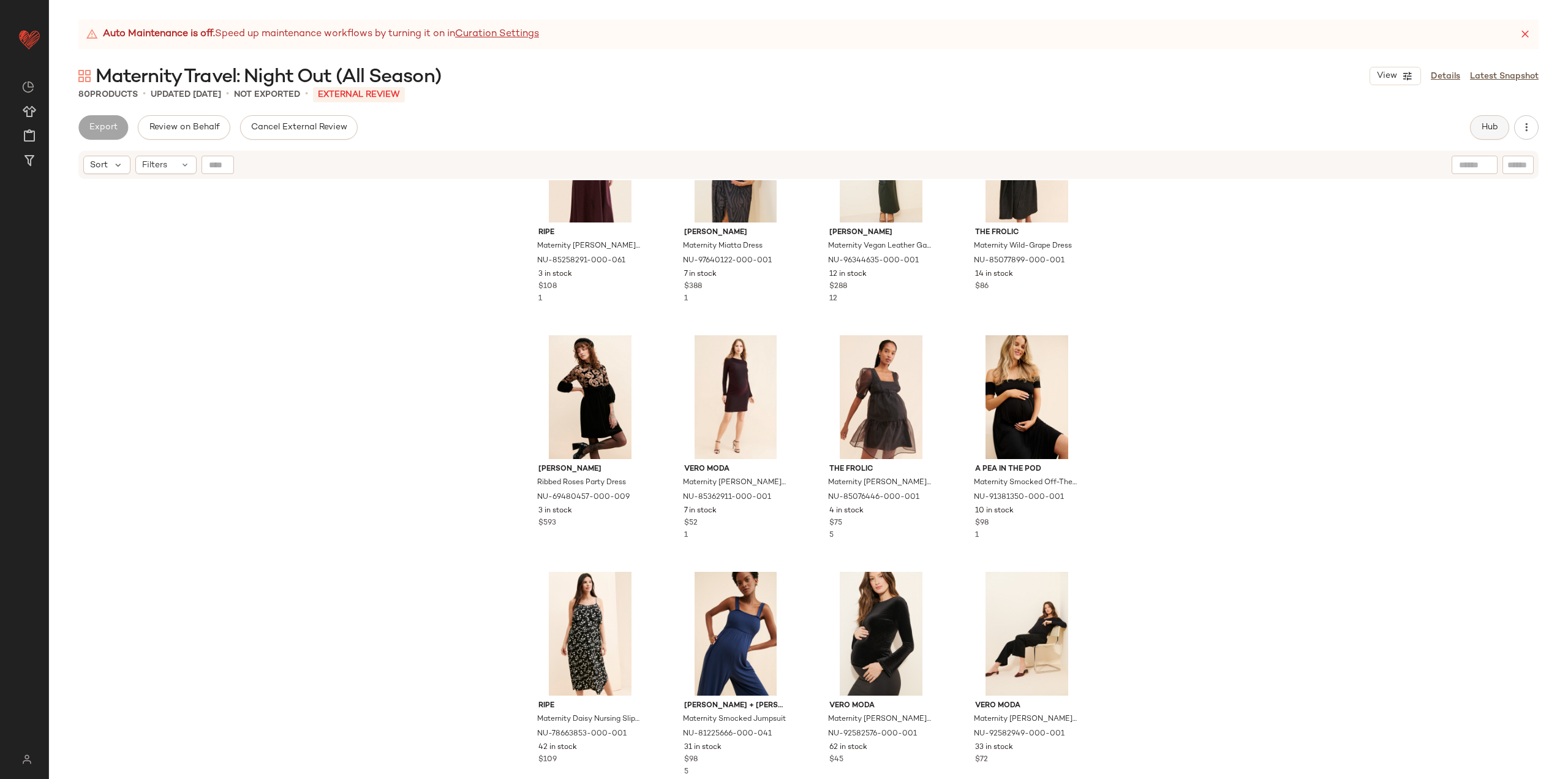
click at [1490, 124] on span "Hub" at bounding box center [1489, 127] width 17 height 10
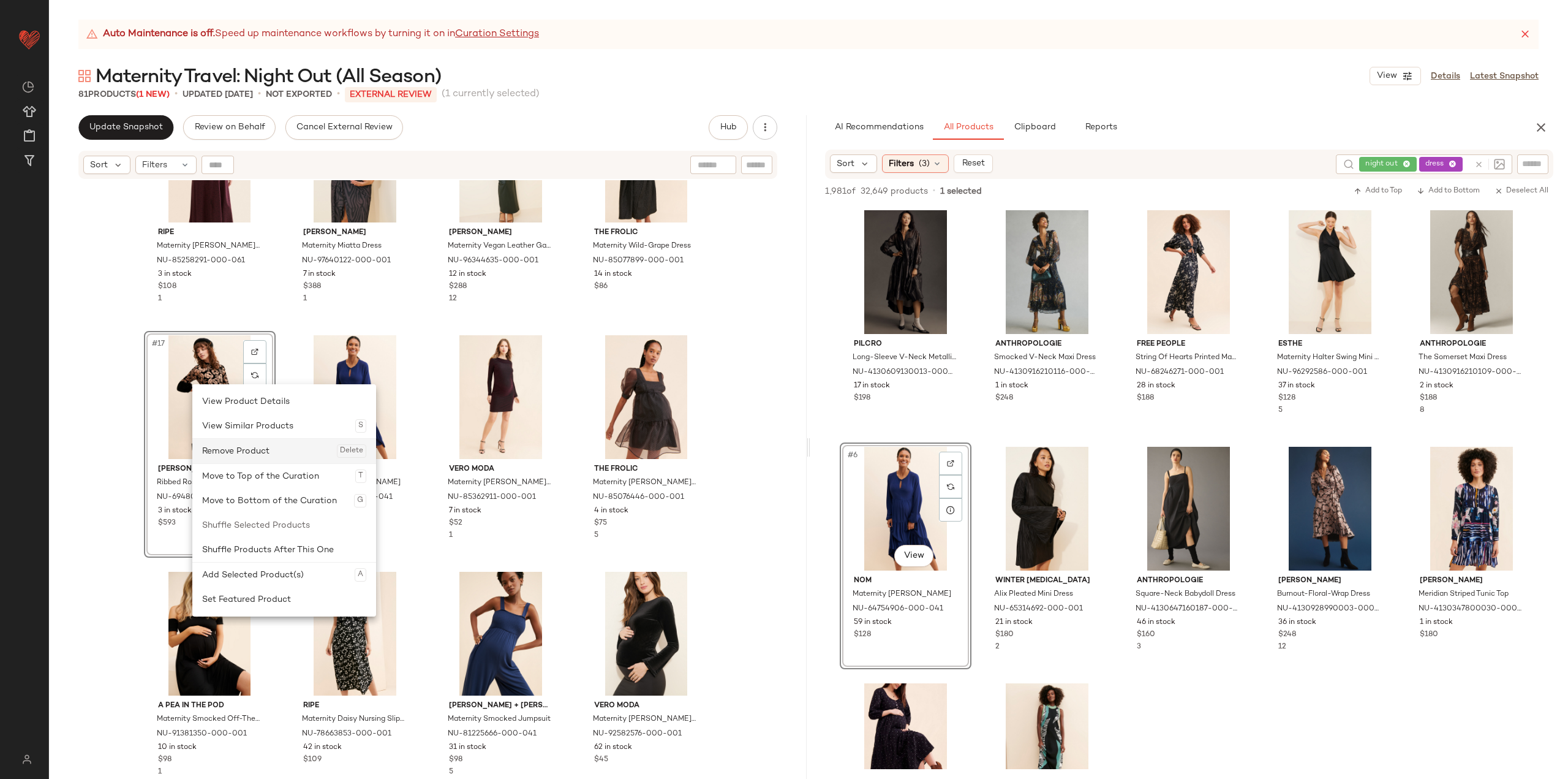
click at [237, 451] on div "Remove Product Delete" at bounding box center [284, 451] width 164 height 25
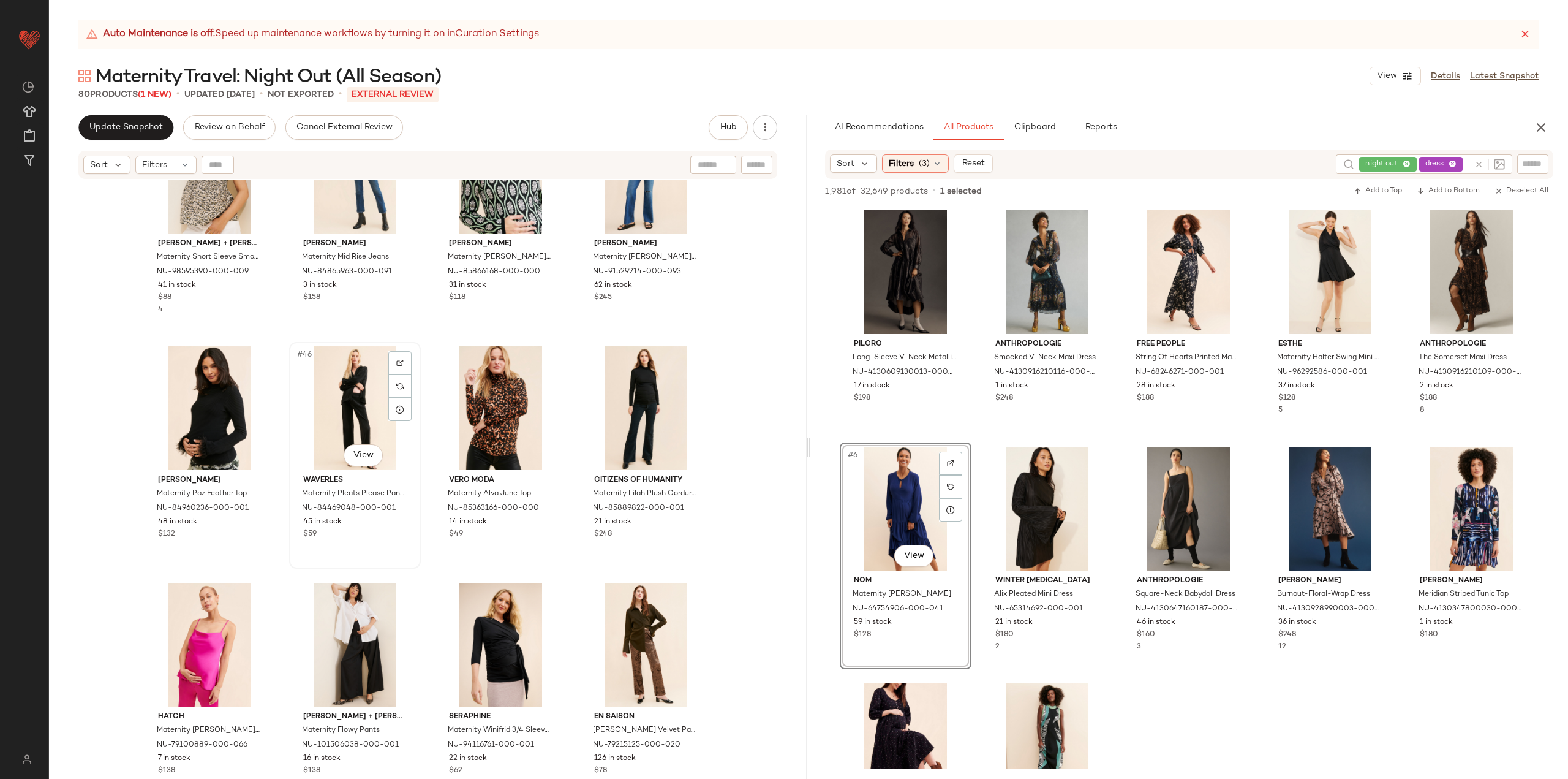
scroll to position [2585, 0]
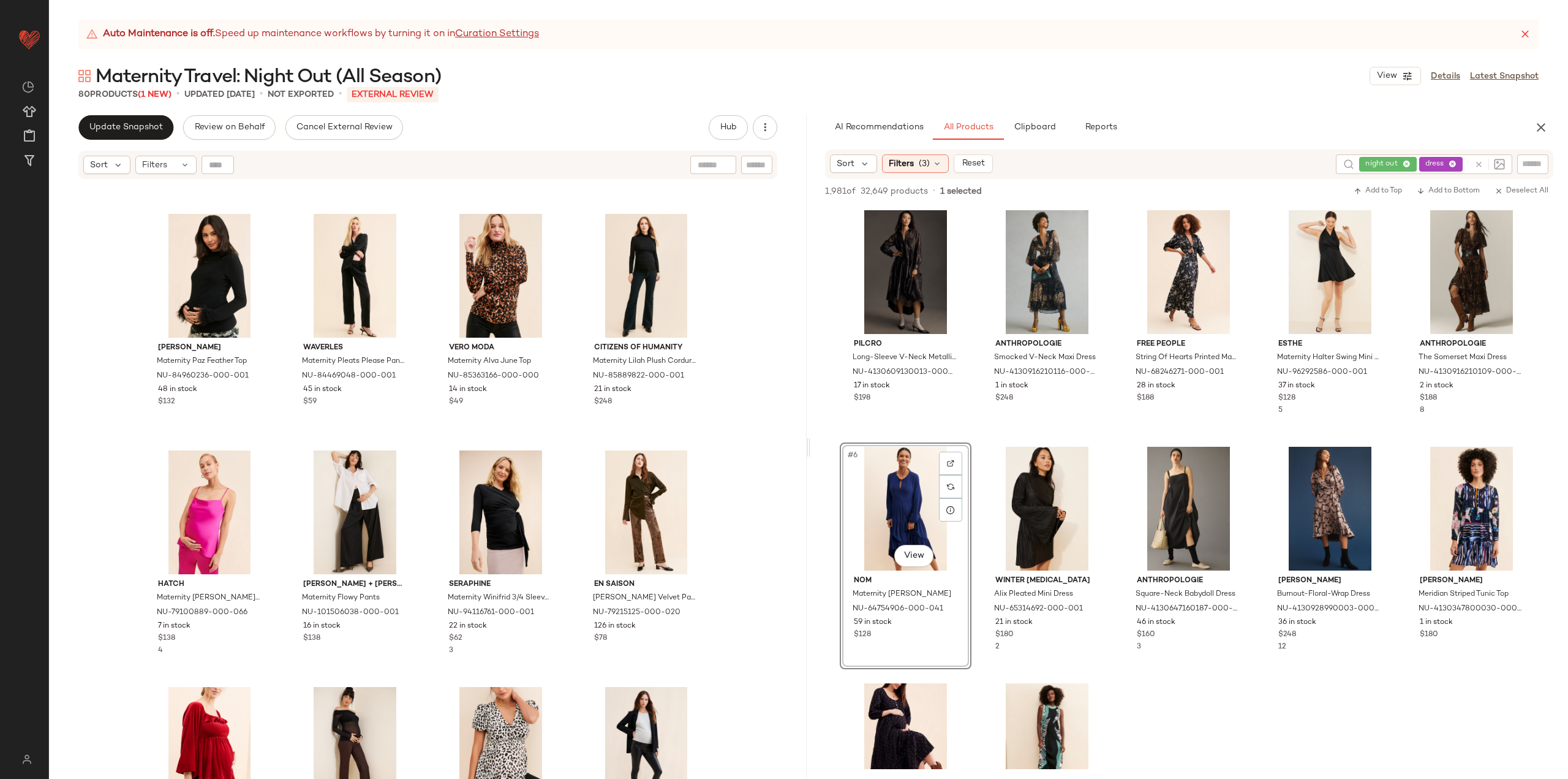
click at [1444, 162] on div "night out dress" at bounding box center [1414, 164] width 110 height 20
click at [1418, 164] on icon at bounding box center [1418, 165] width 8 height 8
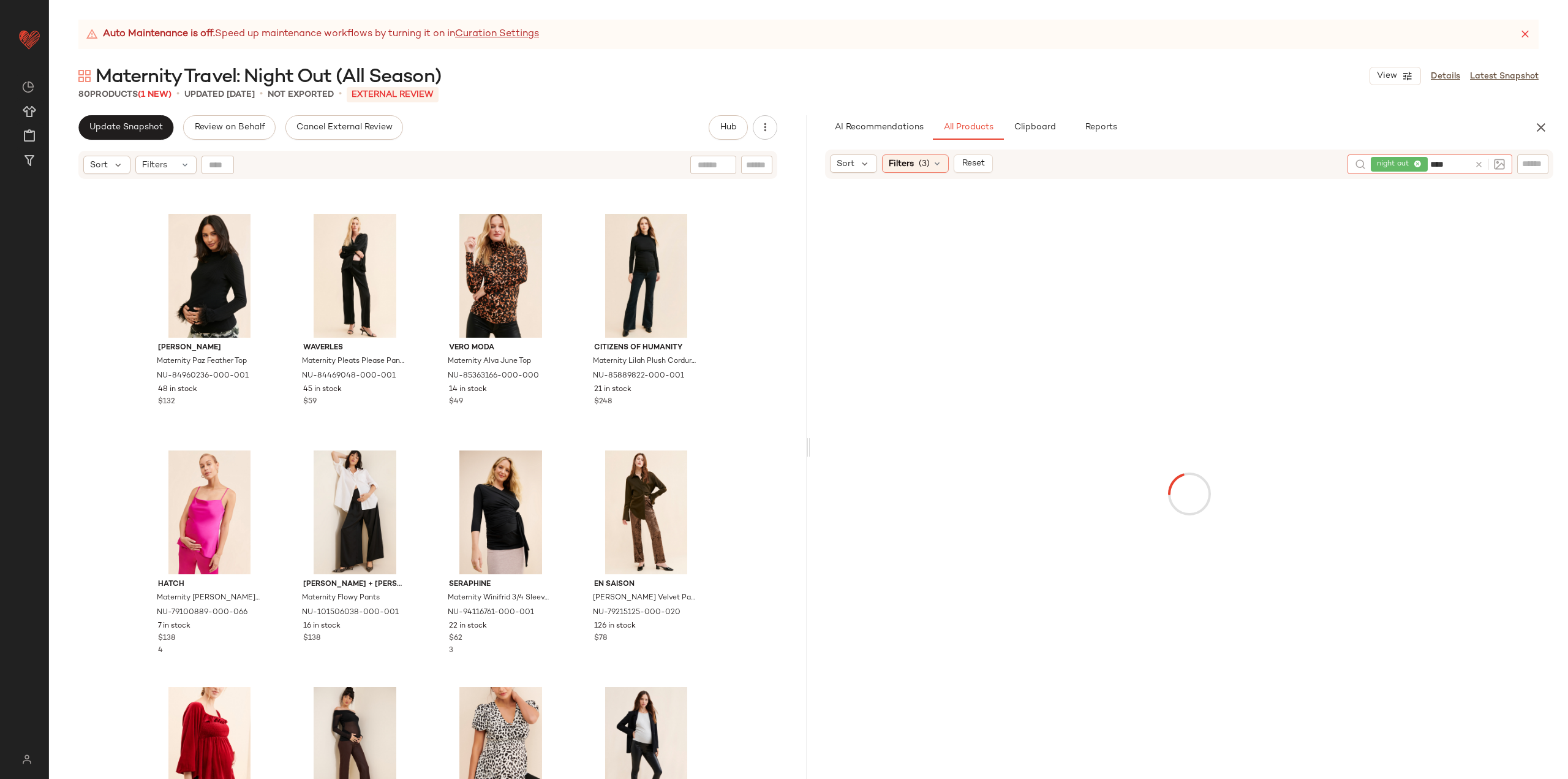
type input "*****"
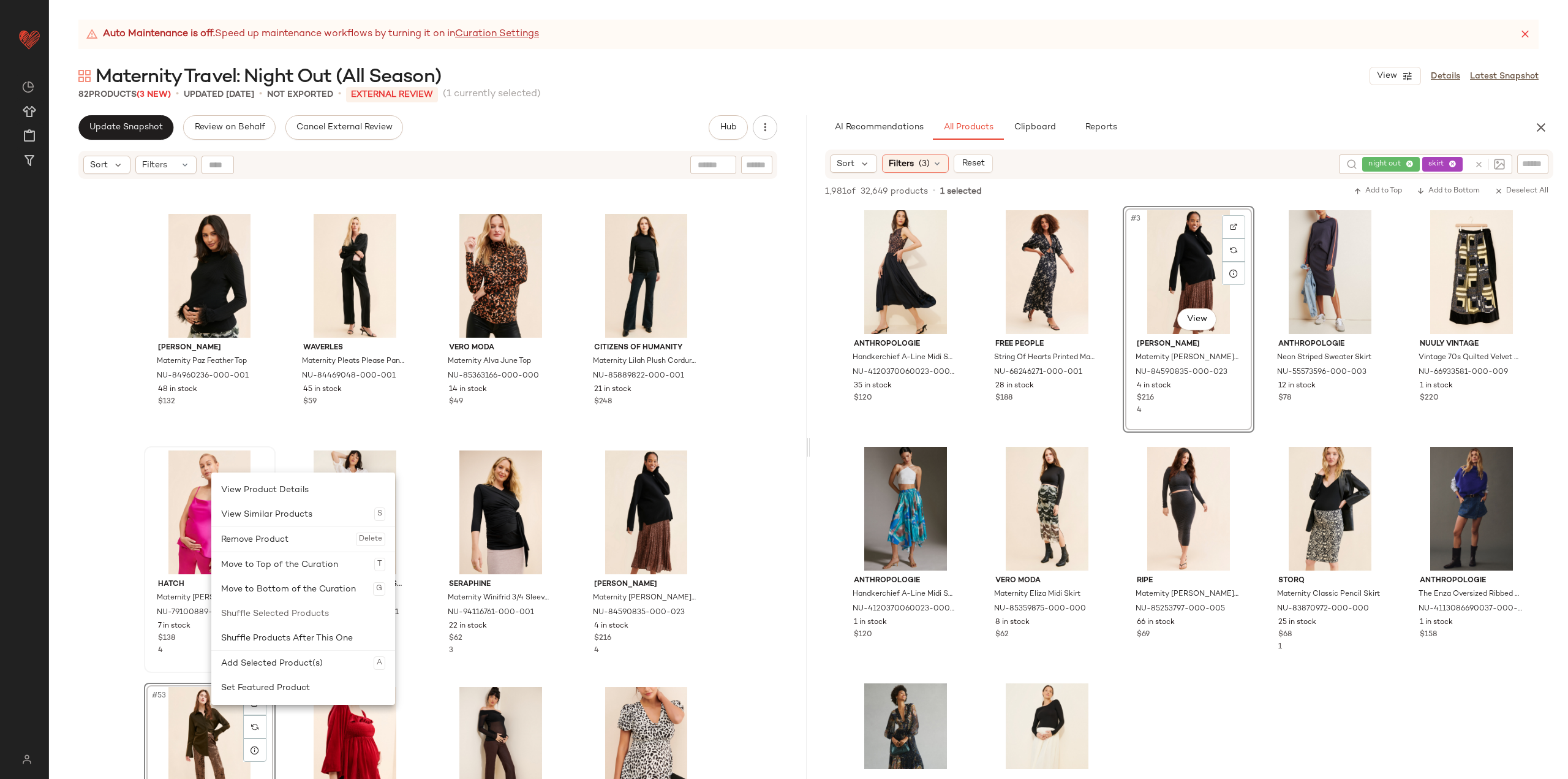
click at [263, 539] on div "Remove Product Delete" at bounding box center [303, 539] width 164 height 25
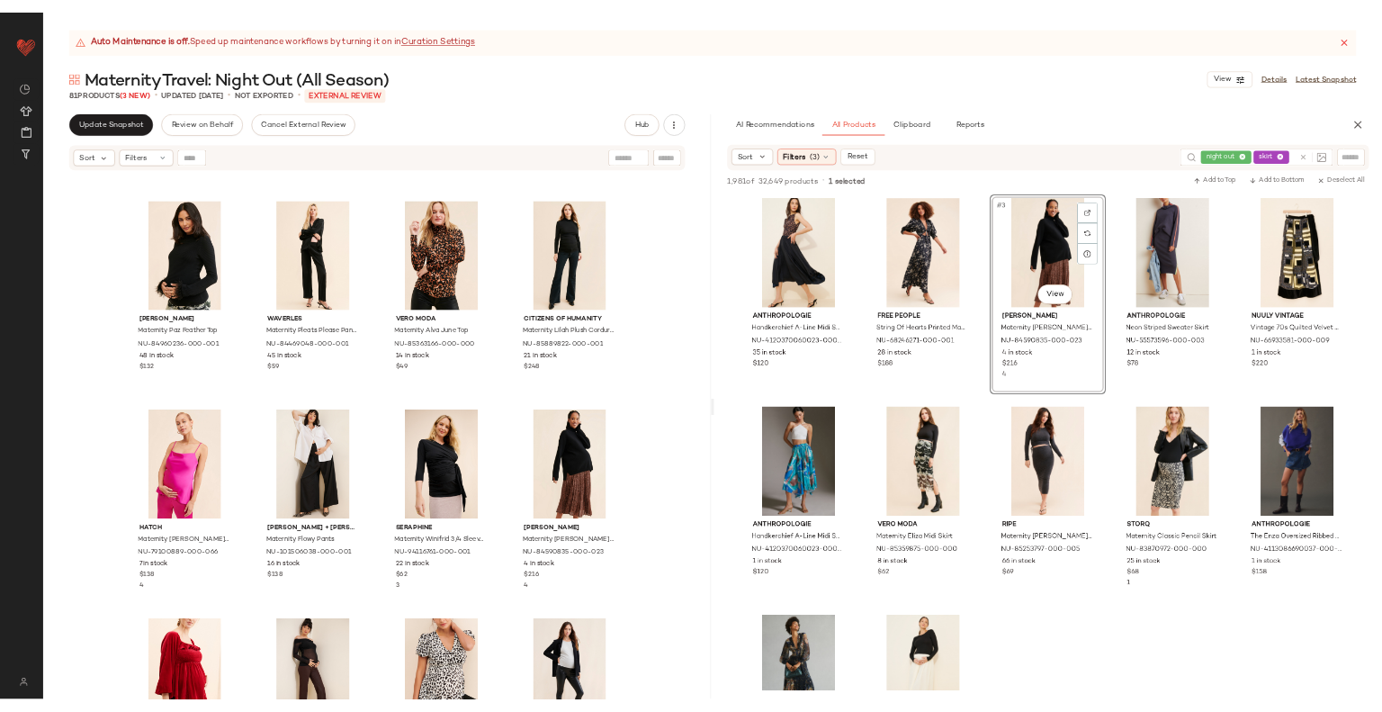
scroll to position [3796, 0]
